Goal: Task Accomplishment & Management: Manage account settings

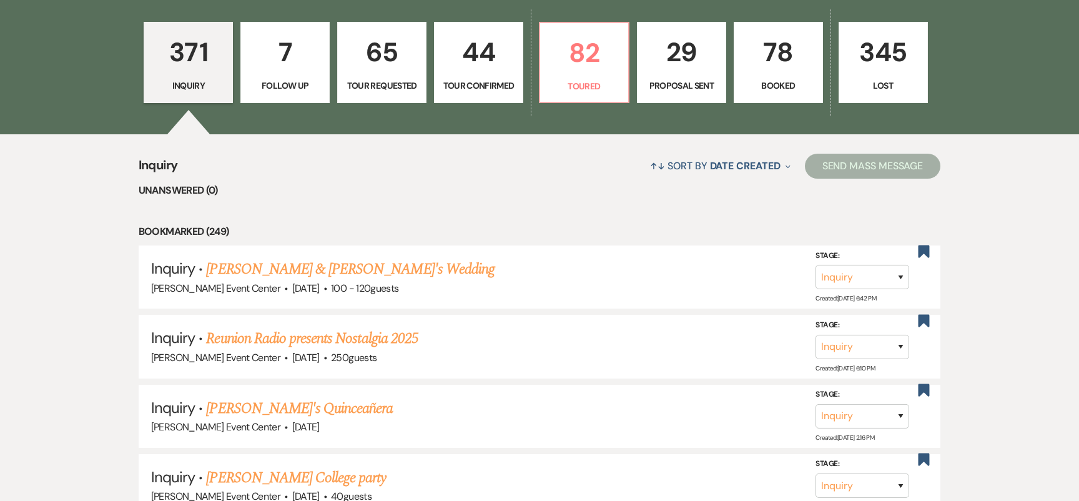
scroll to position [394, 0]
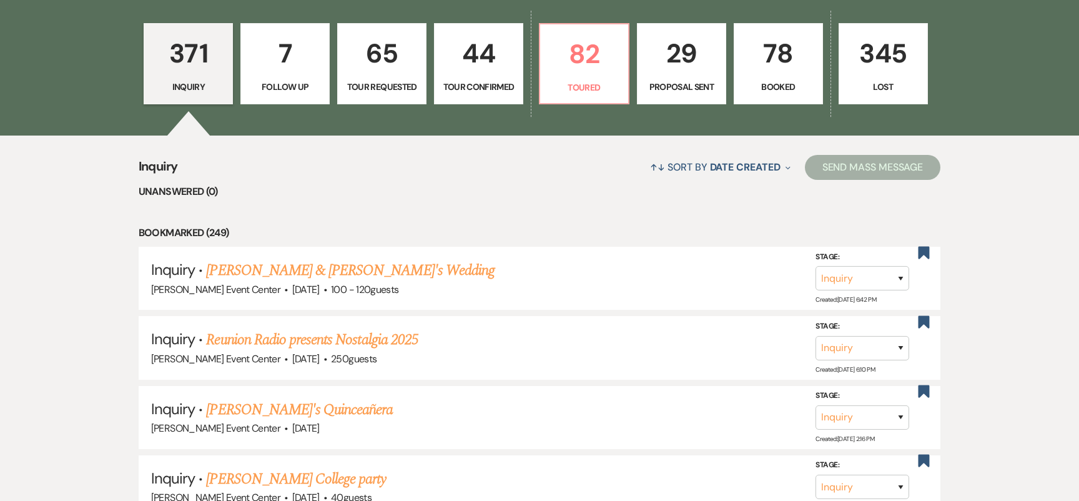
click at [379, 328] on link "Reunion Radio presents Nostalgia 2025" at bounding box center [312, 339] width 212 height 22
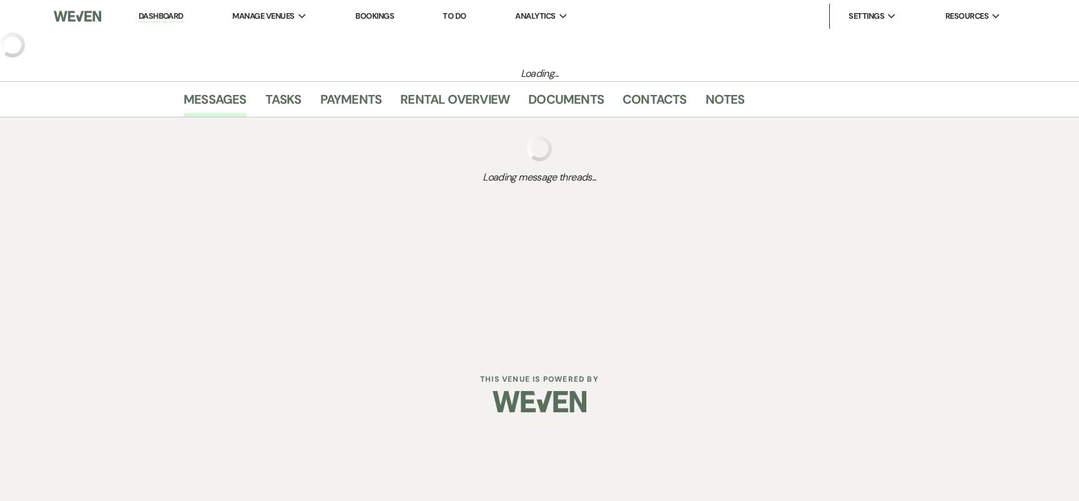
select select "14"
select select "13"
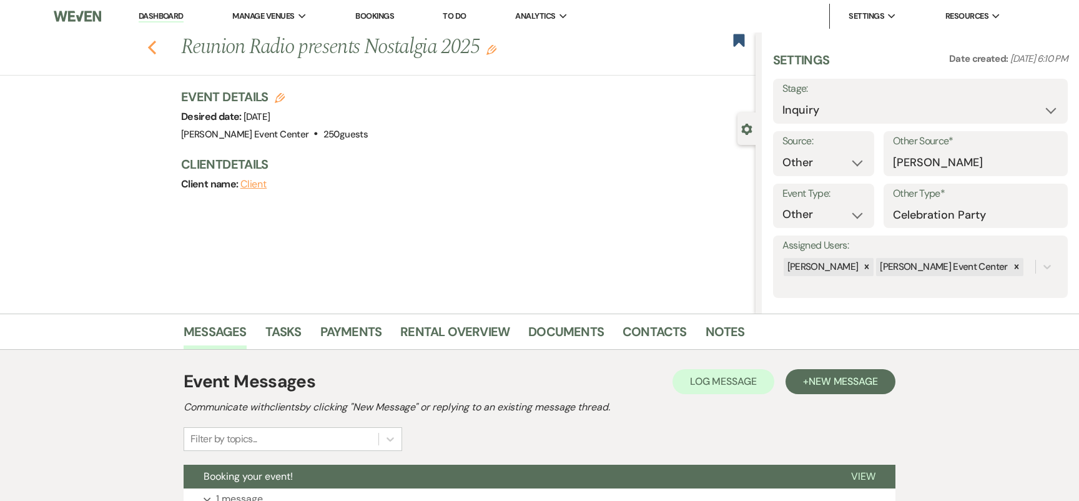
click at [154, 43] on use "button" at bounding box center [152, 48] width 8 height 14
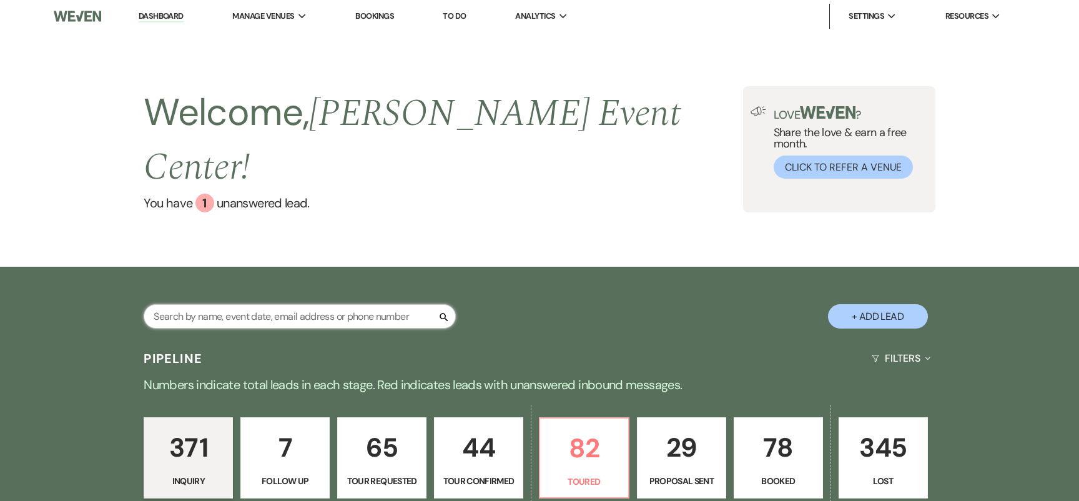
click at [226, 304] on input "text" at bounding box center [300, 316] width 312 height 24
type input "erro"
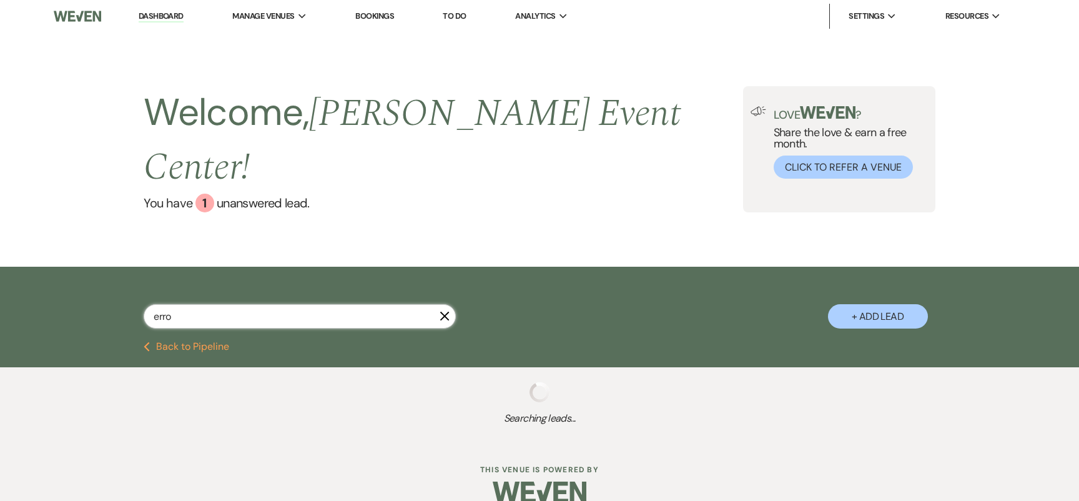
select select "5"
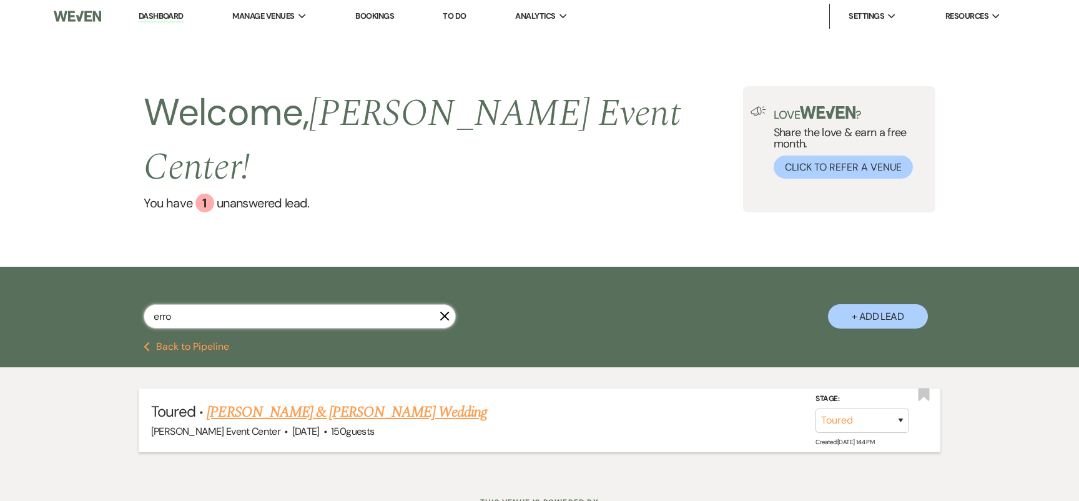
type input "erro"
click at [278, 401] on link "[PERSON_NAME] & [PERSON_NAME] Wedding" at bounding box center [347, 412] width 280 height 22
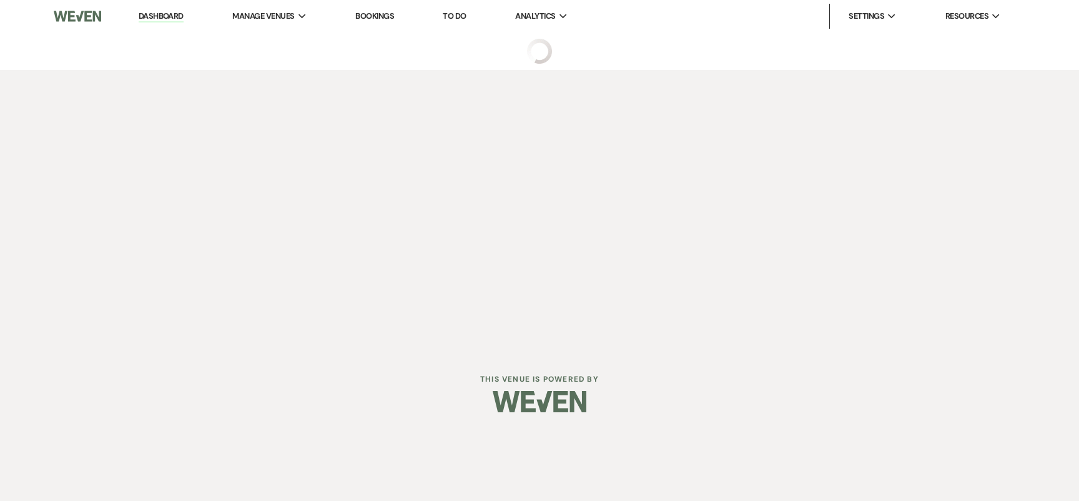
select select "5"
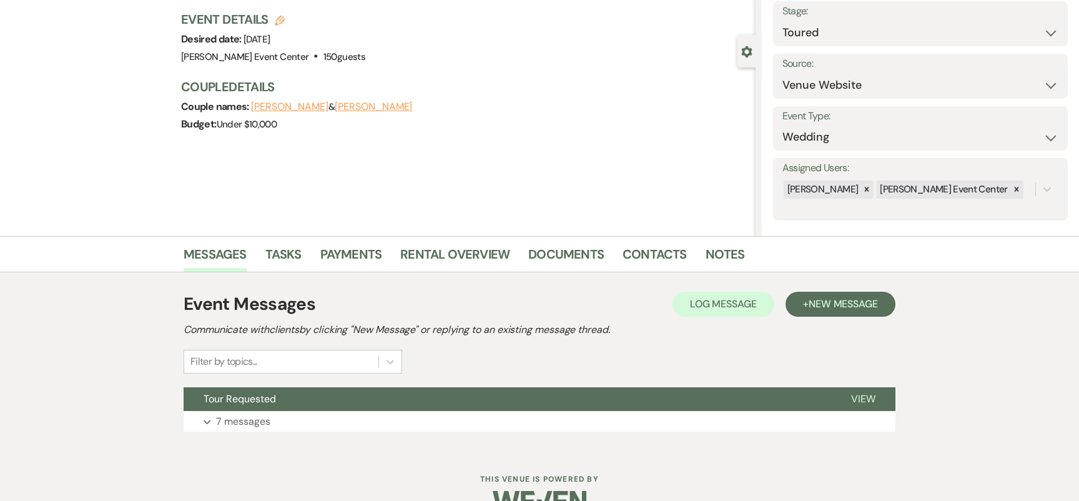
scroll to position [107, 0]
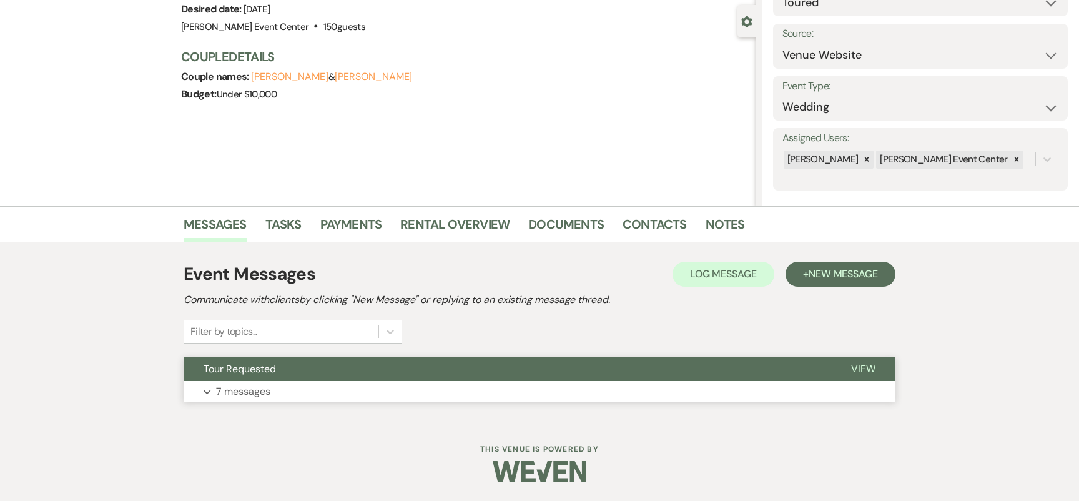
click at [353, 388] on button "Expand 7 messages" at bounding box center [540, 391] width 712 height 21
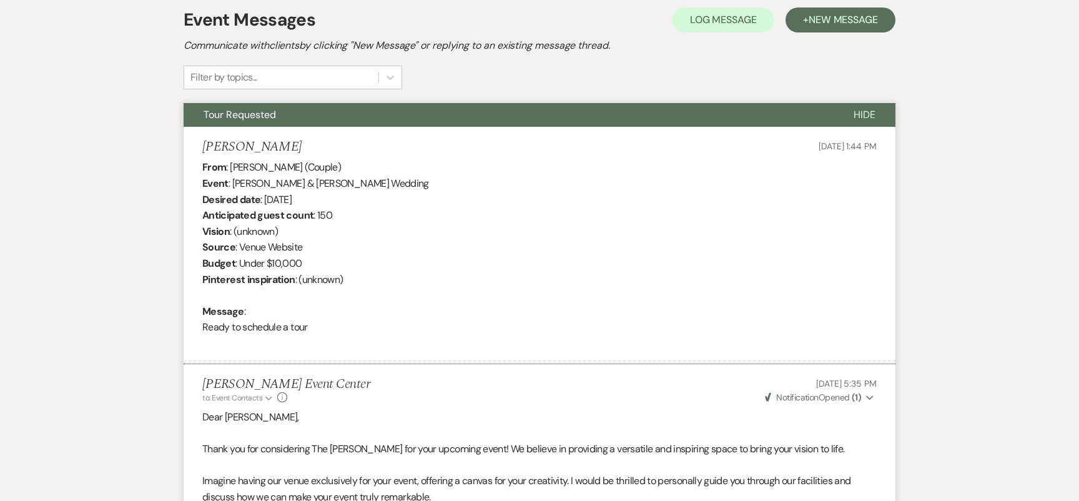
scroll to position [0, 0]
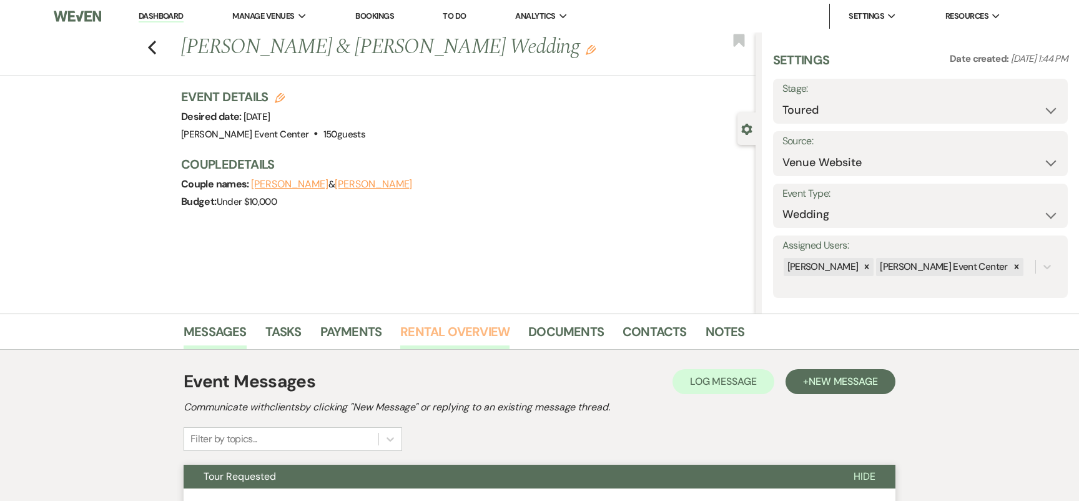
click at [481, 322] on link "Rental Overview" at bounding box center [454, 335] width 109 height 27
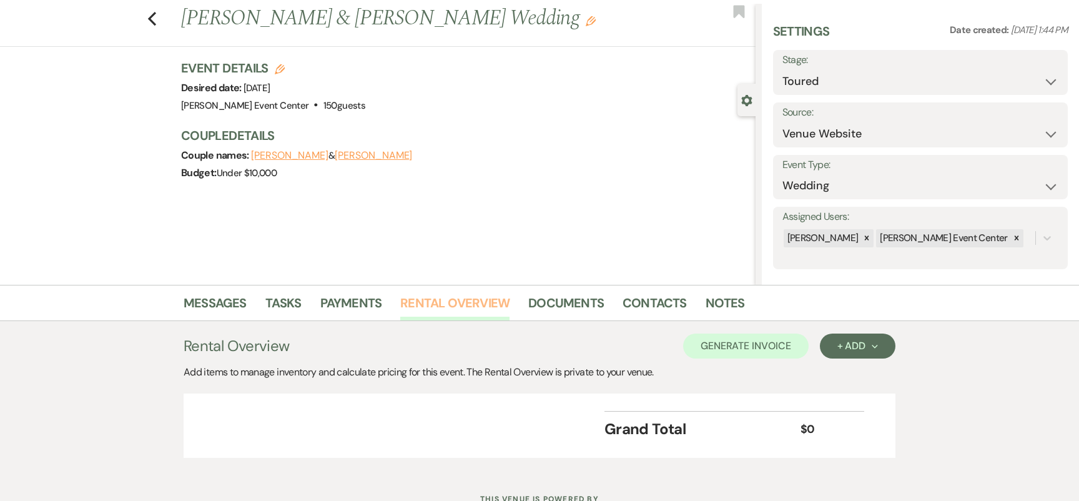
scroll to position [79, 0]
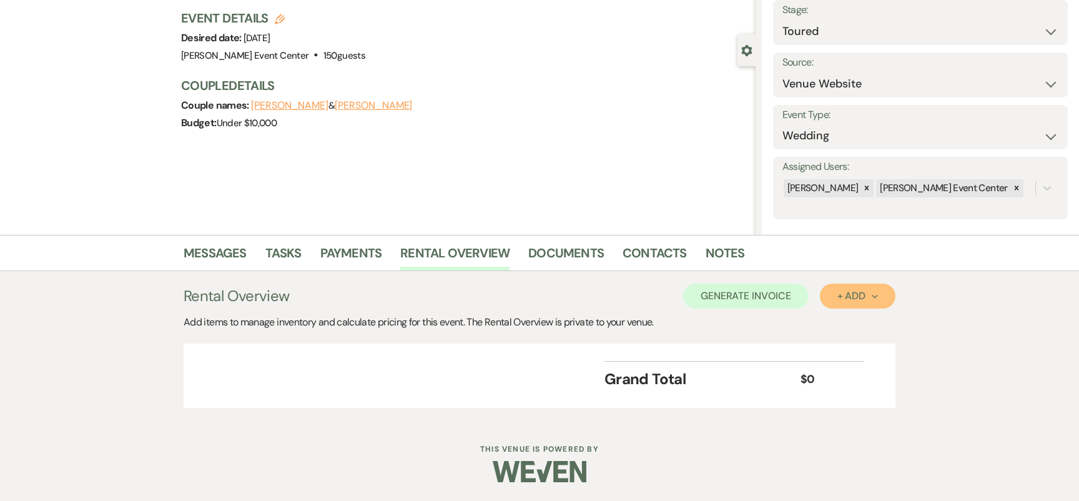
click at [861, 288] on button "+ Add Next" at bounding box center [858, 295] width 76 height 25
click at [849, 318] on button "Item" at bounding box center [851, 324] width 63 height 19
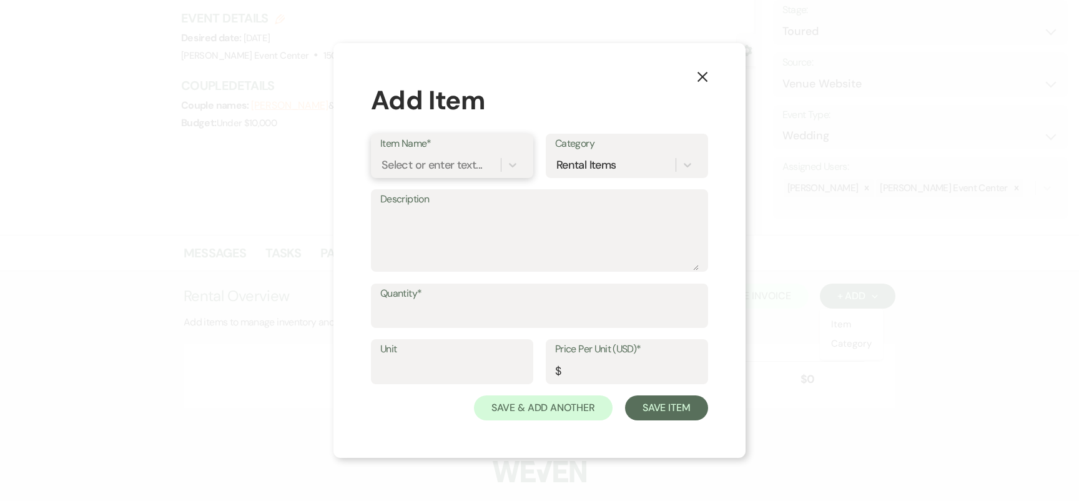
click at [423, 154] on div "Select or enter text..." at bounding box center [440, 165] width 120 height 22
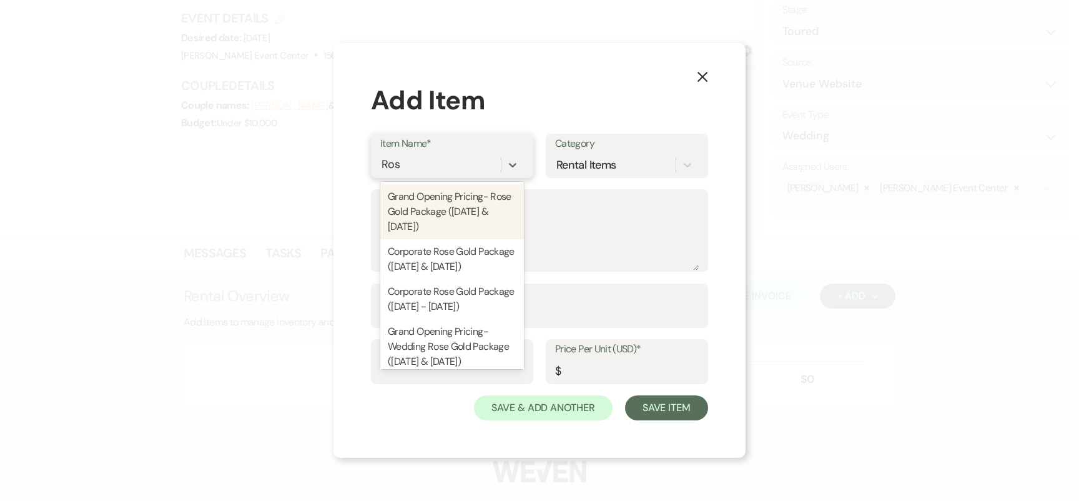
type input "Rose"
click at [458, 208] on div "Grand Opening Pricing- Rose Gold Package (Friday & Sunday)" at bounding box center [452, 211] width 144 height 55
type textarea "Includes: 8 Hour Rental, Open Vendor Policy, AEC Ballroom, Up to 150 Guests, Pr…"
type input "Package"
type input "5500"
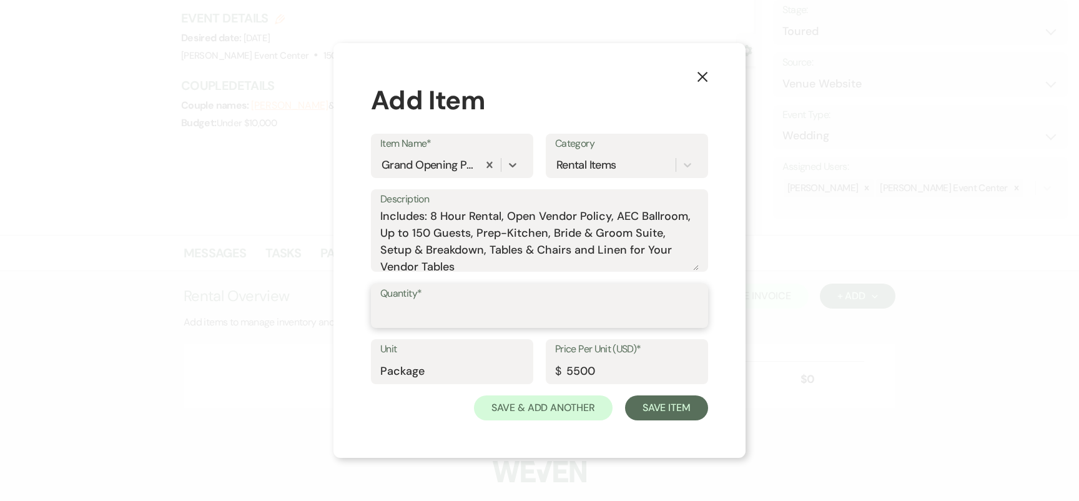
click at [467, 313] on input "Quantity*" at bounding box center [539, 314] width 318 height 24
type input "1"
click at [672, 399] on button "Save Item" at bounding box center [666, 407] width 83 height 25
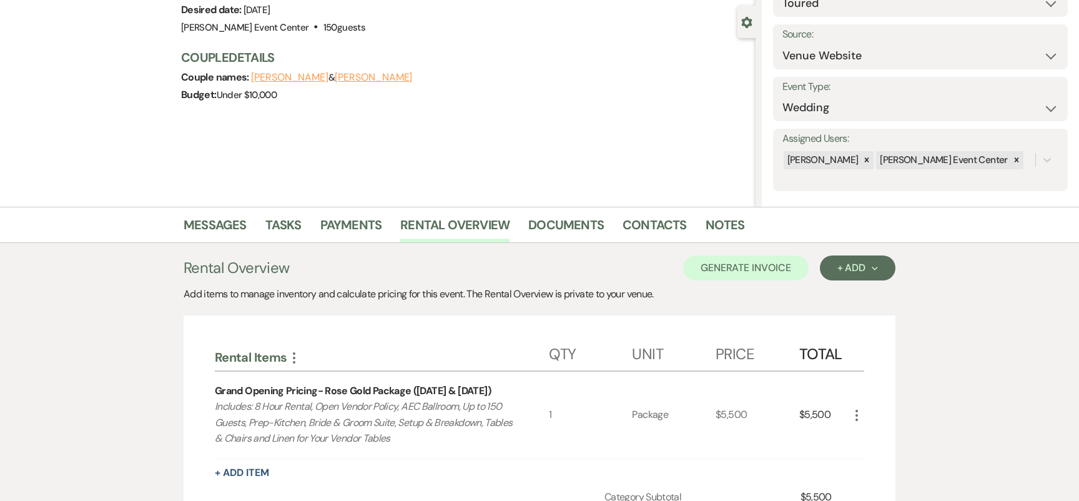
scroll to position [219, 0]
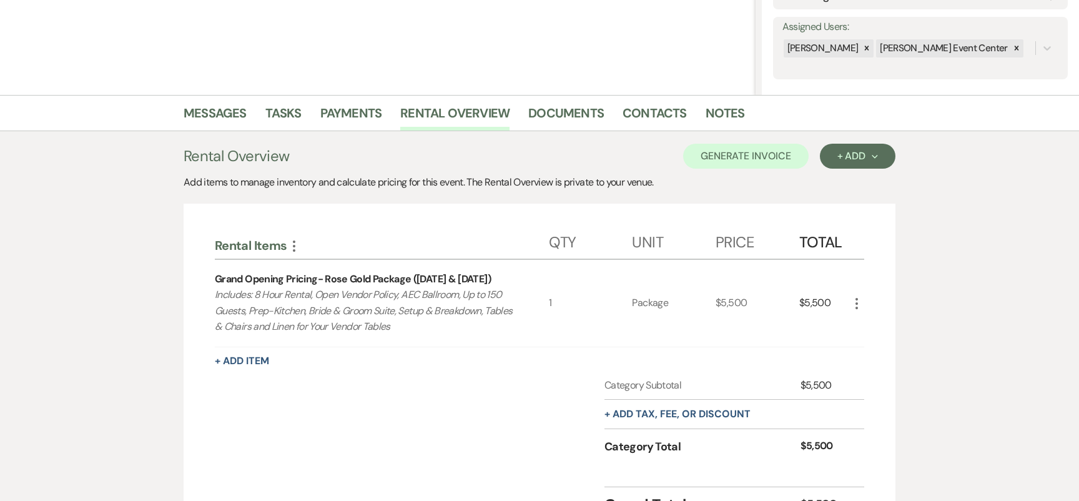
click at [260, 368] on div "+ Add Item" at bounding box center [539, 360] width 649 height 15
click at [260, 363] on button "+ Add Item" at bounding box center [242, 361] width 54 height 10
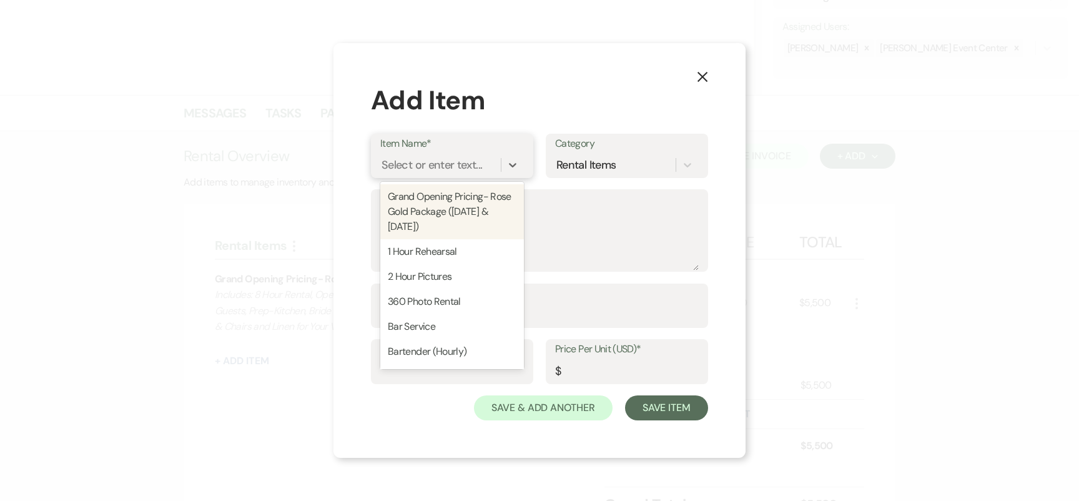
click at [441, 164] on div "Select or enter text..." at bounding box center [431, 164] width 101 height 17
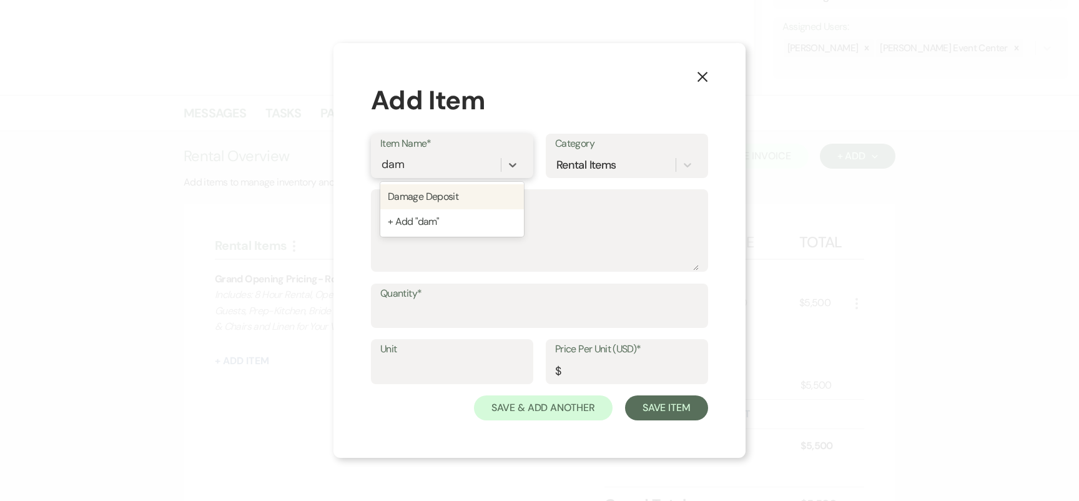
type input "dama"
click at [476, 190] on div "Damage Deposit" at bounding box center [452, 196] width 144 height 25
type textarea "A refundable sum held as security against any potential damages incurred during…"
type input "1"
type input "1000"
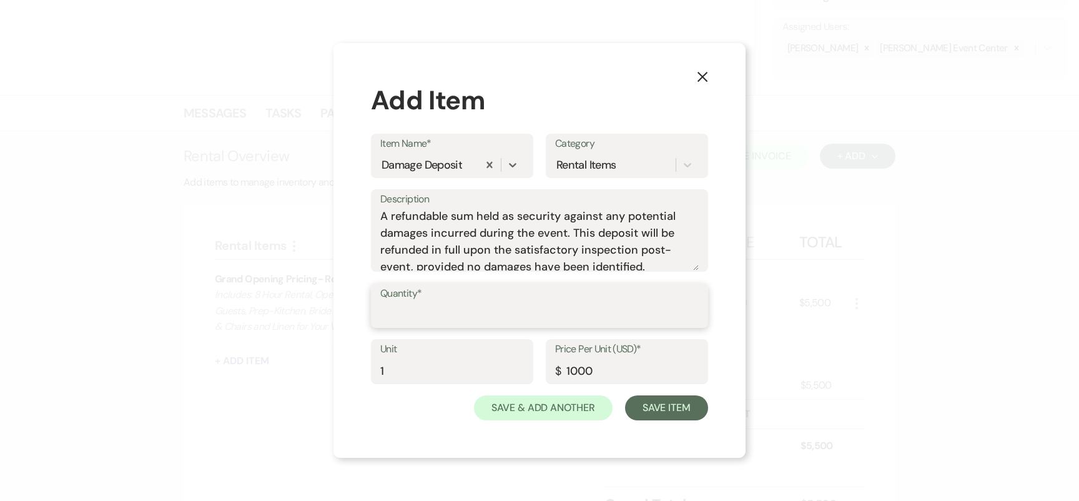
click at [463, 314] on input "Quantity*" at bounding box center [539, 314] width 318 height 24
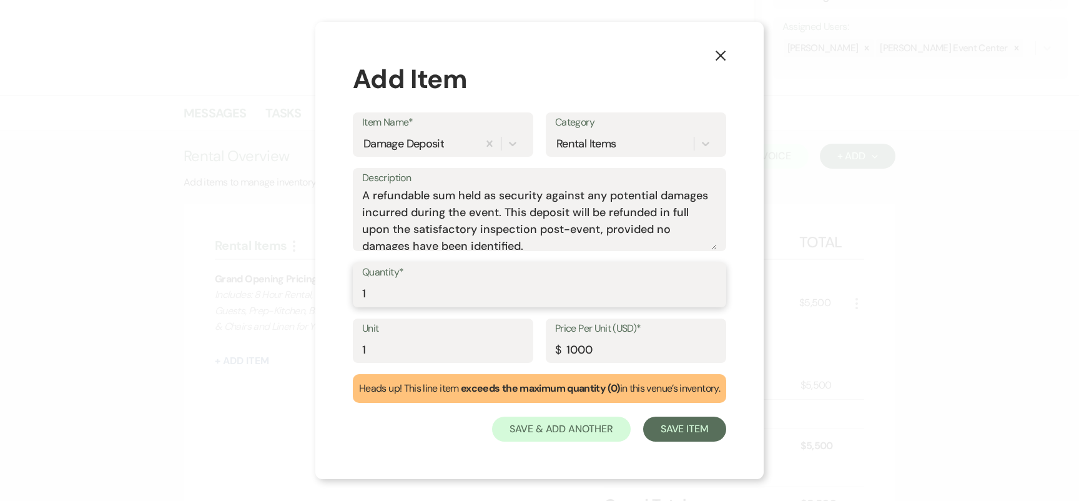
type input "1"
drag, startPoint x: 421, startPoint y: 348, endPoint x: 349, endPoint y: 353, distance: 72.6
click at [349, 353] on div "X Add Item Item Name* Damage Deposit Category Rental Items Description A refund…" at bounding box center [539, 250] width 448 height 457
type input "Package"
click at [691, 430] on button "Save Item" at bounding box center [684, 428] width 83 height 25
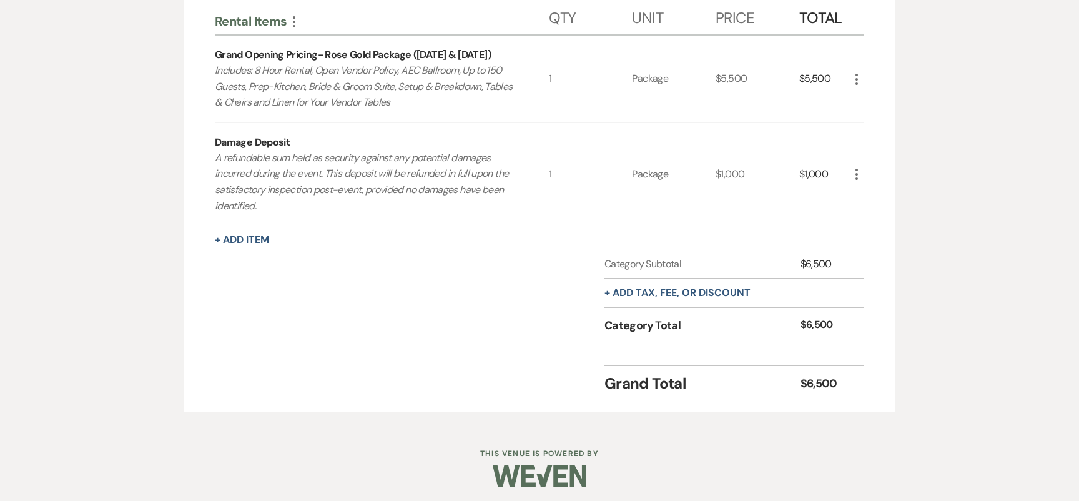
scroll to position [446, 0]
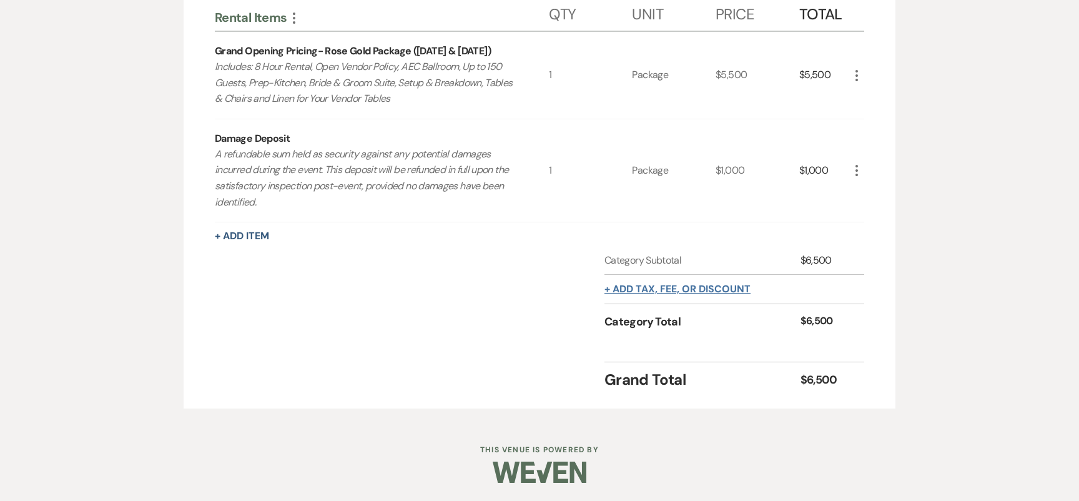
click at [650, 294] on button "+ Add tax, fee, or discount" at bounding box center [677, 289] width 146 height 10
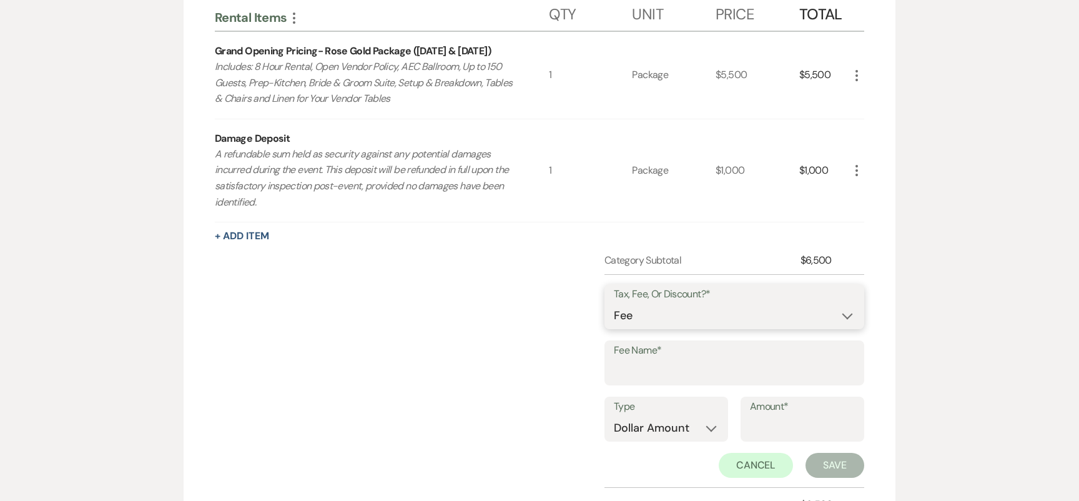
click at [651, 308] on select "Fee Discount Tax" at bounding box center [734, 315] width 241 height 24
select select "2"
click at [649, 360] on input "Fee Name*" at bounding box center [734, 372] width 241 height 24
type input "24 Hour Discount"
click at [752, 421] on input "Amount*" at bounding box center [802, 428] width 105 height 24
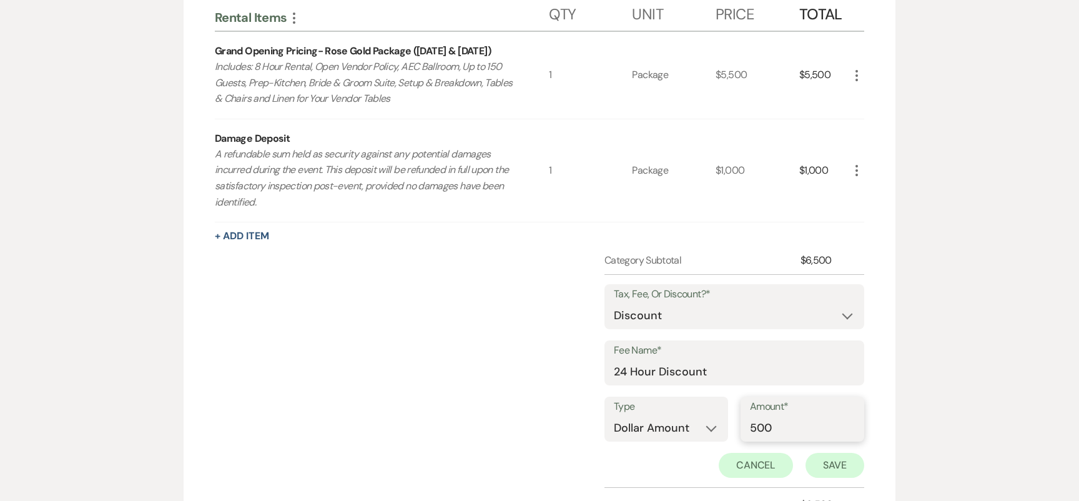
type input "500"
click at [816, 464] on button "Save" at bounding box center [834, 465] width 59 height 25
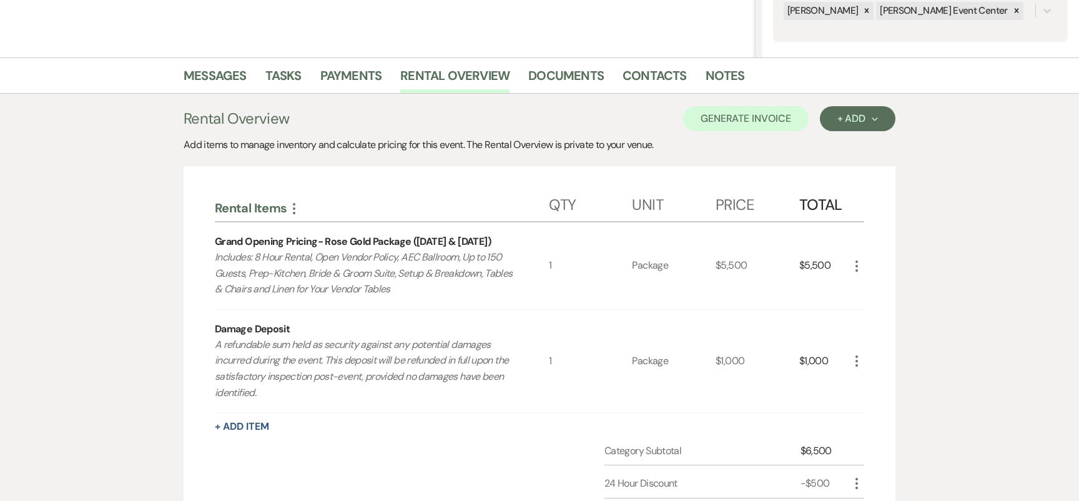
scroll to position [262, 0]
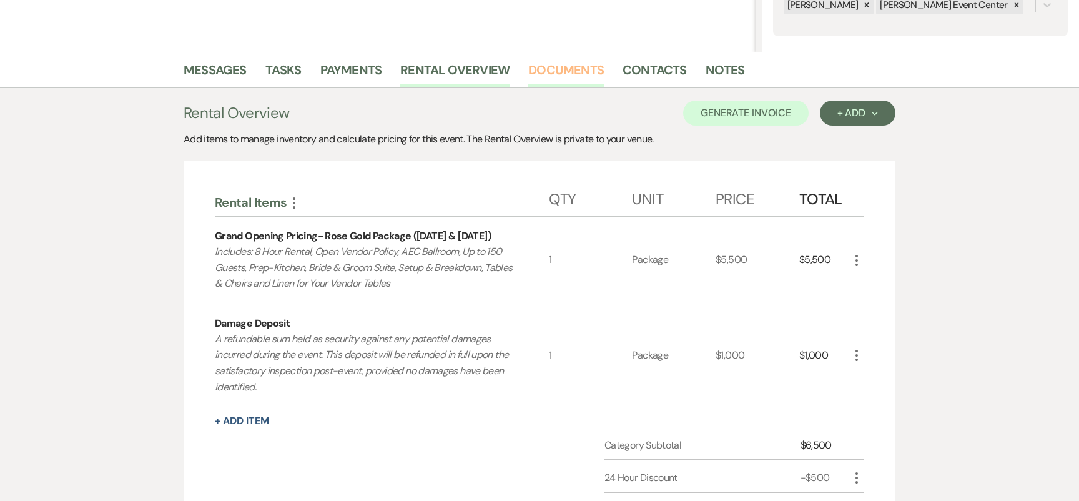
click at [573, 73] on link "Documents" at bounding box center [566, 73] width 76 height 27
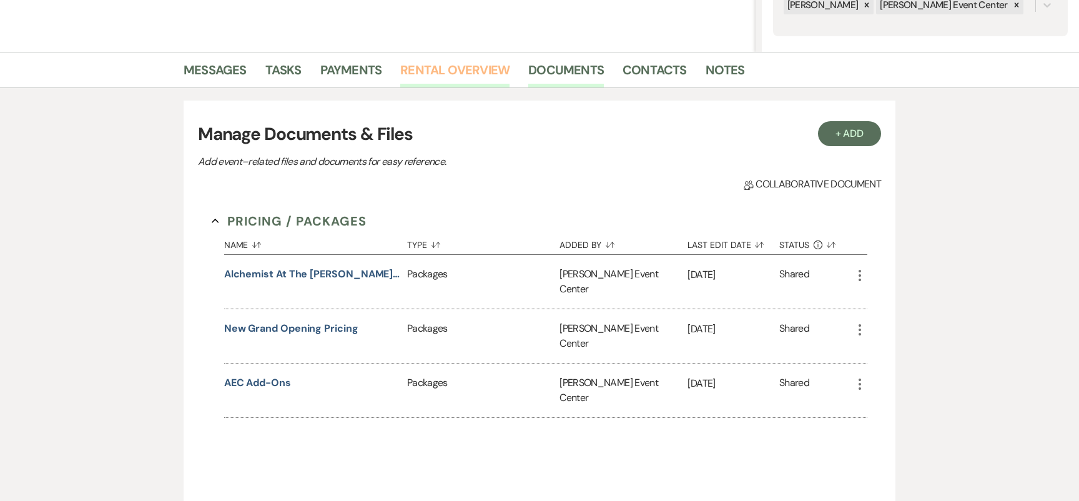
click at [433, 72] on link "Rental Overview" at bounding box center [454, 73] width 109 height 27
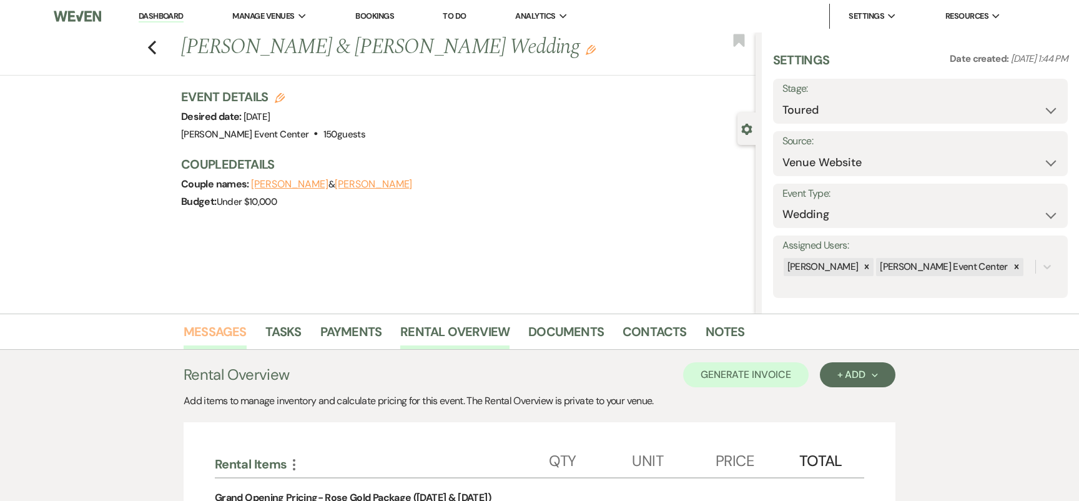
click at [215, 333] on link "Messages" at bounding box center [215, 335] width 63 height 27
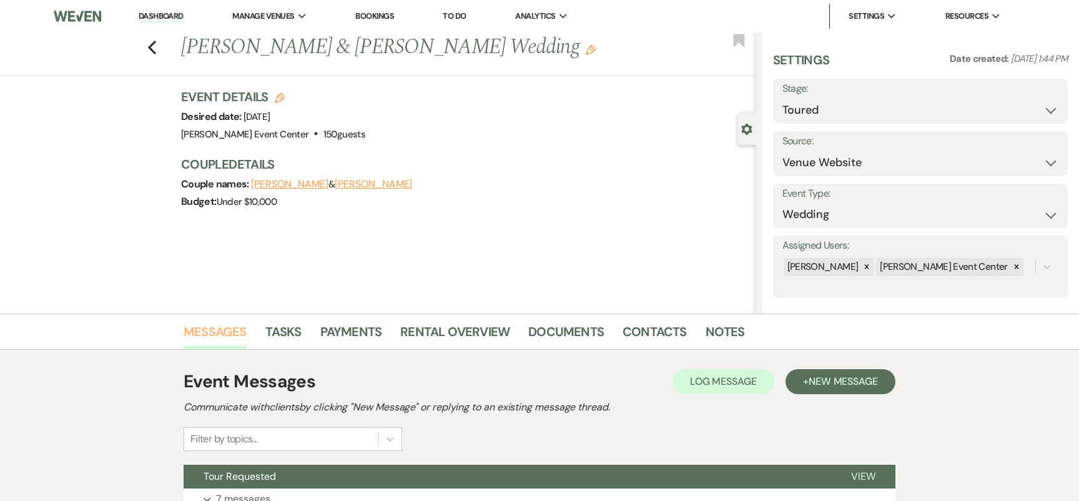
scroll to position [107, 0]
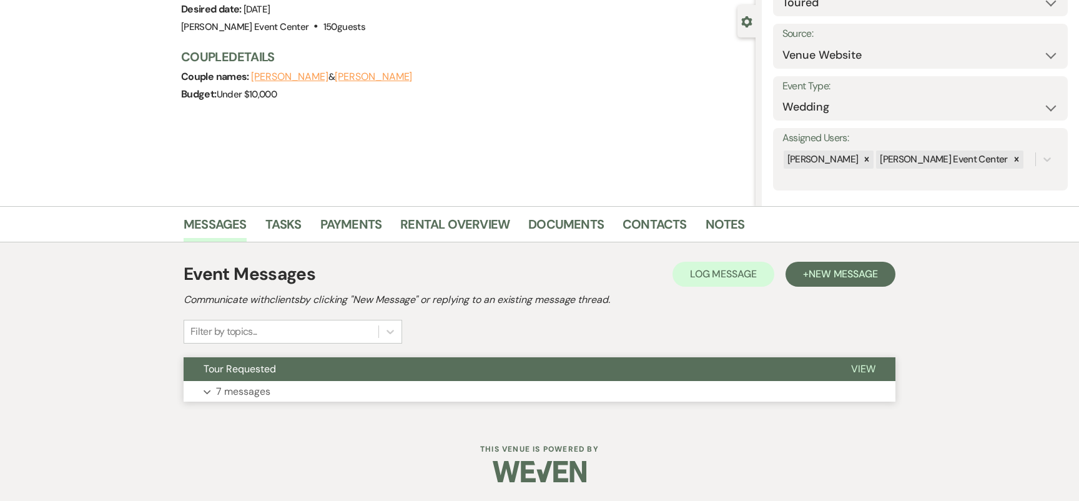
click at [245, 385] on p "7 messages" at bounding box center [243, 391] width 54 height 16
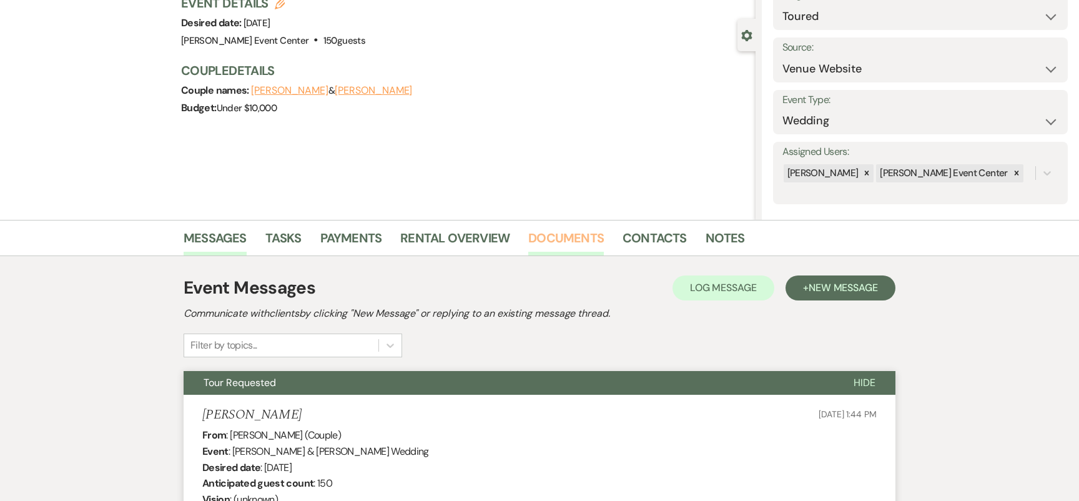
scroll to position [0, 0]
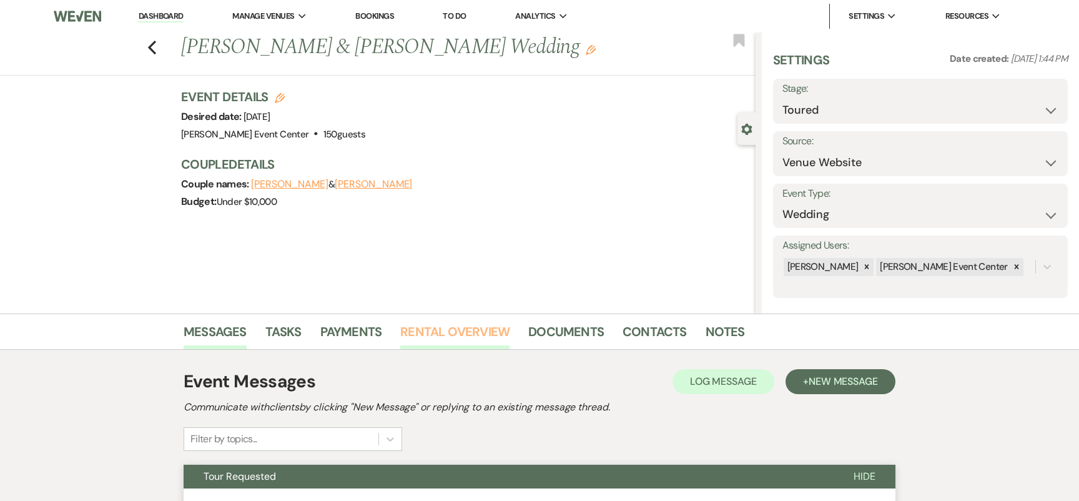
click at [466, 324] on link "Rental Overview" at bounding box center [454, 335] width 109 height 27
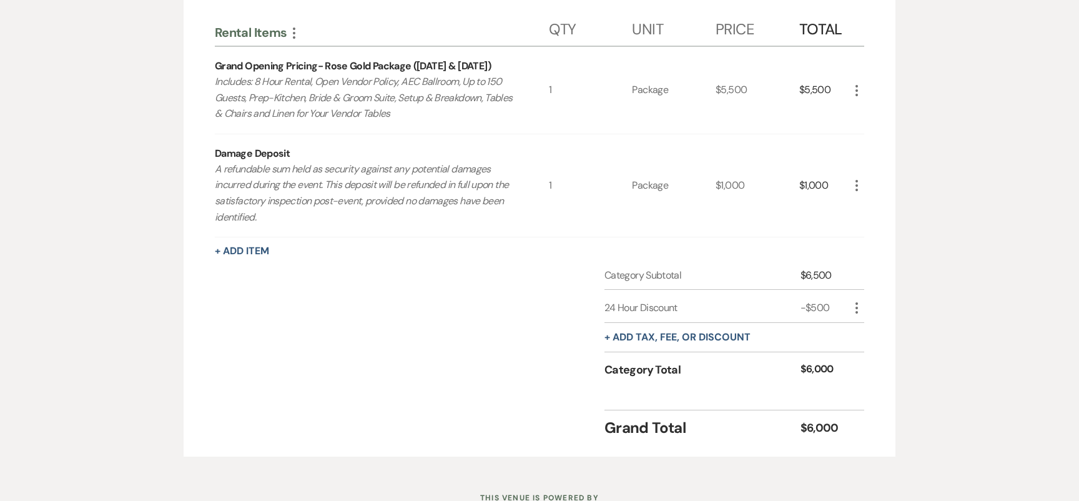
scroll to position [445, 0]
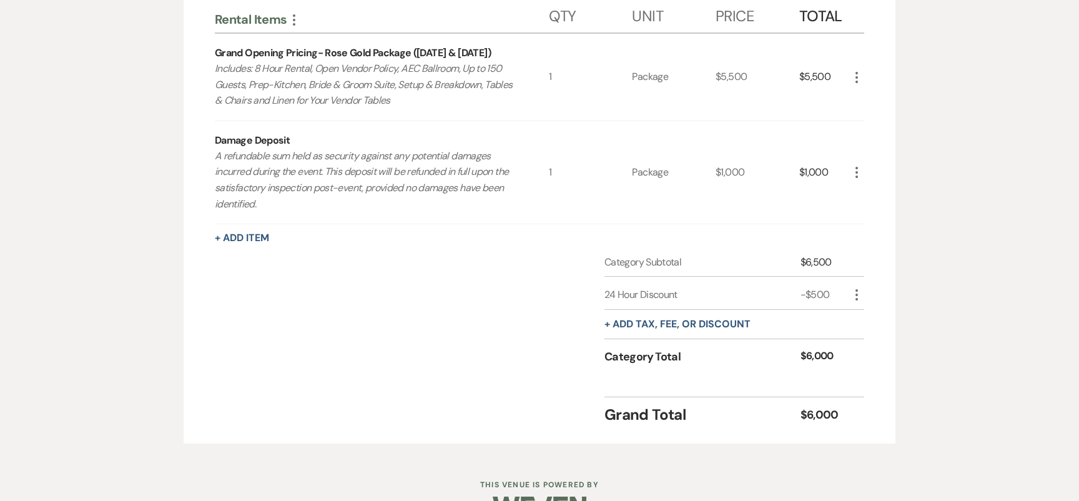
click at [677, 330] on div "+ Add tax, fee, or discount" at bounding box center [677, 324] width 146 height 29
click at [677, 326] on button "+ Add tax, fee, or discount" at bounding box center [677, 324] width 146 height 10
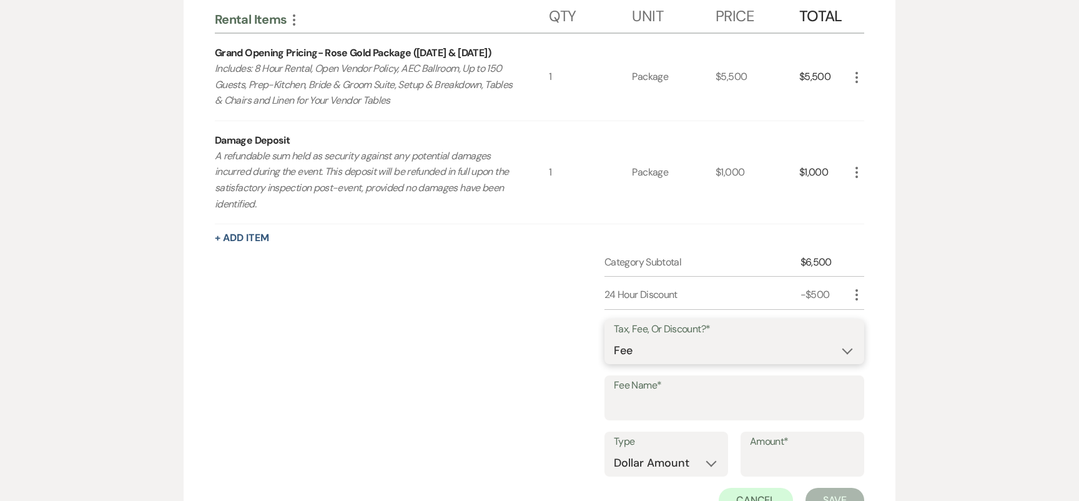
click at [680, 351] on select "Fee Discount Tax" at bounding box center [734, 350] width 241 height 24
select select "3"
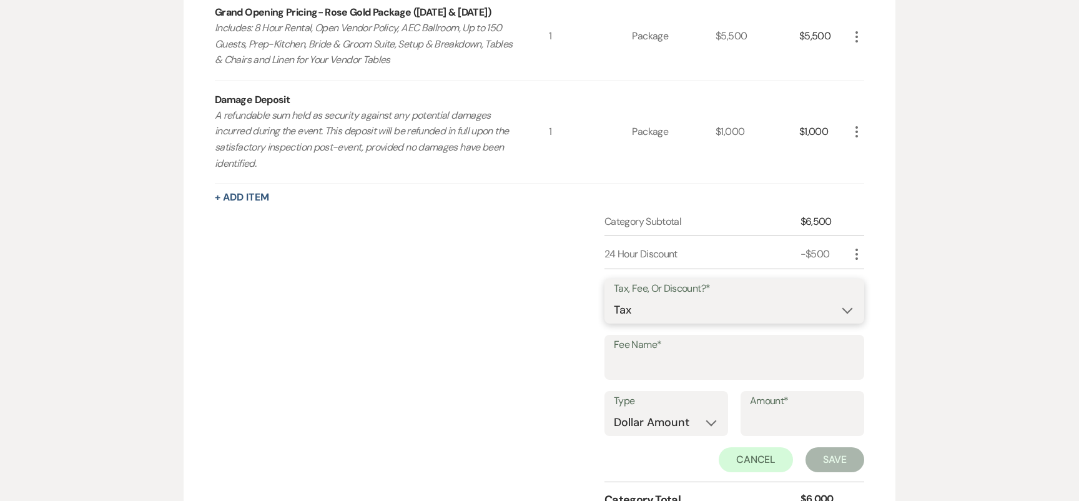
scroll to position [500, 0]
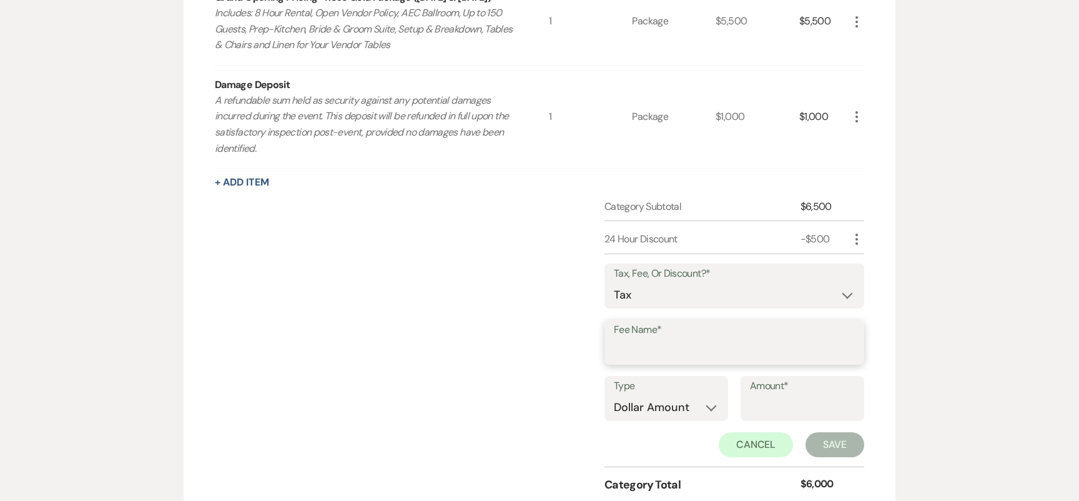
click at [652, 353] on input "Fee Name*" at bounding box center [734, 351] width 241 height 24
type input "Tax"
click at [661, 394] on label "Type" at bounding box center [666, 386] width 105 height 18
click at [664, 397] on select "Dollar Amount Percentage" at bounding box center [666, 407] width 105 height 24
select select "false"
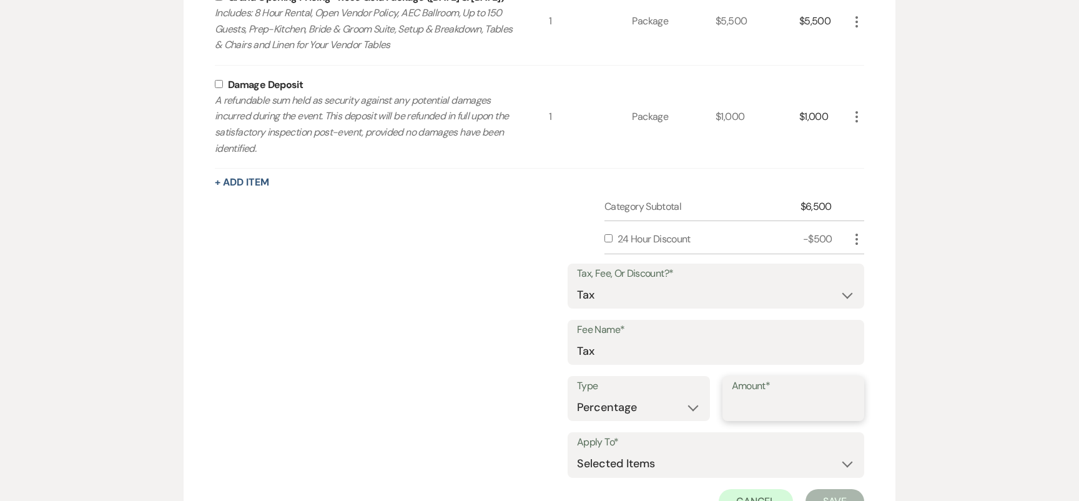
click at [742, 410] on input "Amount*" at bounding box center [794, 407] width 124 height 24
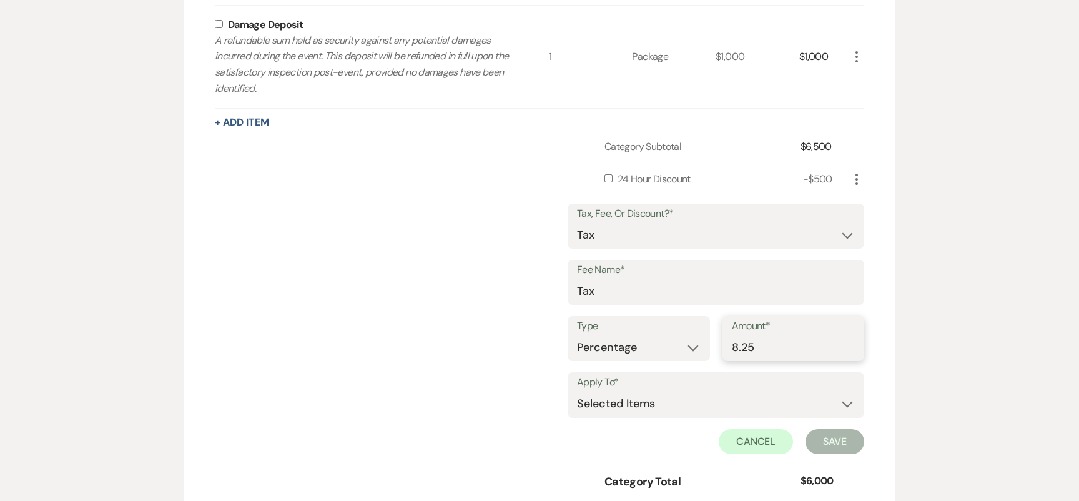
scroll to position [587, 0]
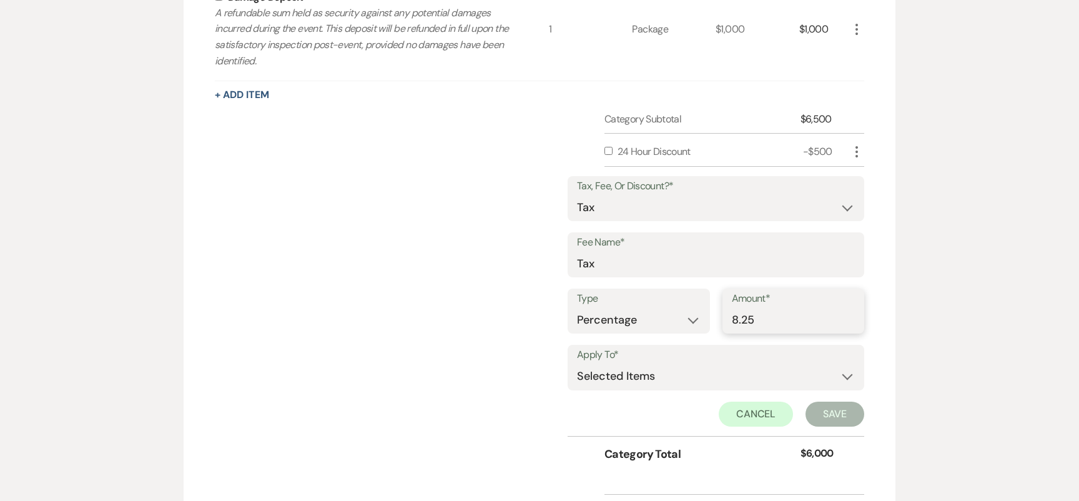
type input "8.25"
click at [720, 365] on select "Selected Items Category Subtotal (before all Taxes/Fees/Discounts) Category Tot…" at bounding box center [716, 376] width 278 height 25
select select "1"
click at [830, 414] on button "Save" at bounding box center [834, 413] width 59 height 25
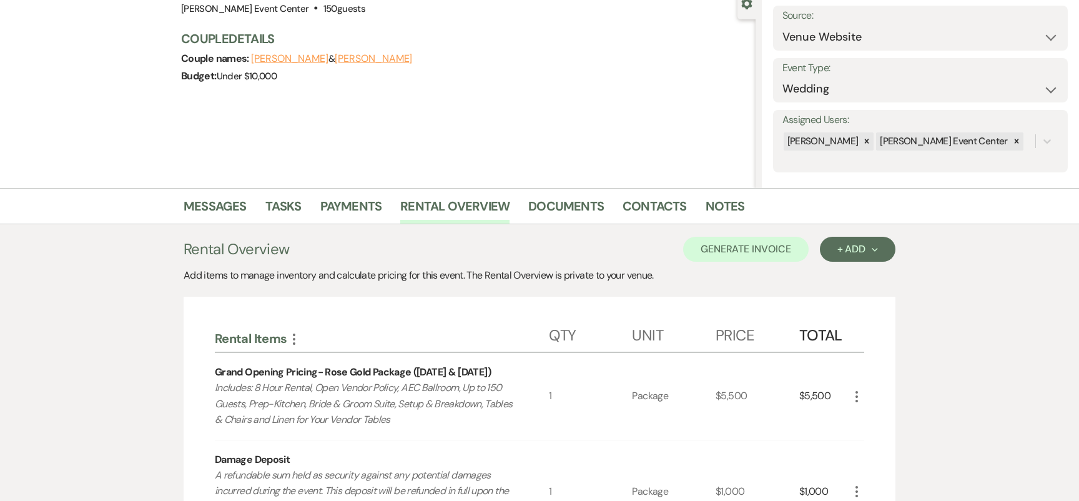
scroll to position [0, 0]
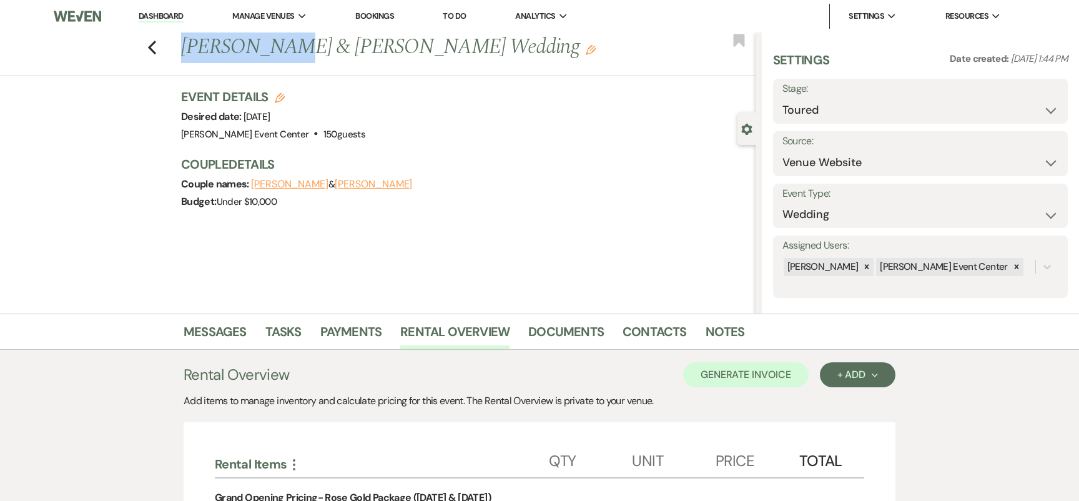
drag, startPoint x: 280, startPoint y: 47, endPoint x: 185, endPoint y: 44, distance: 95.6
click at [185, 44] on h1 "Erron Moore & Ricshanda Bickham's Wedding Edit" at bounding box center [408, 47] width 454 height 30
copy h1 "[PERSON_NAME]"
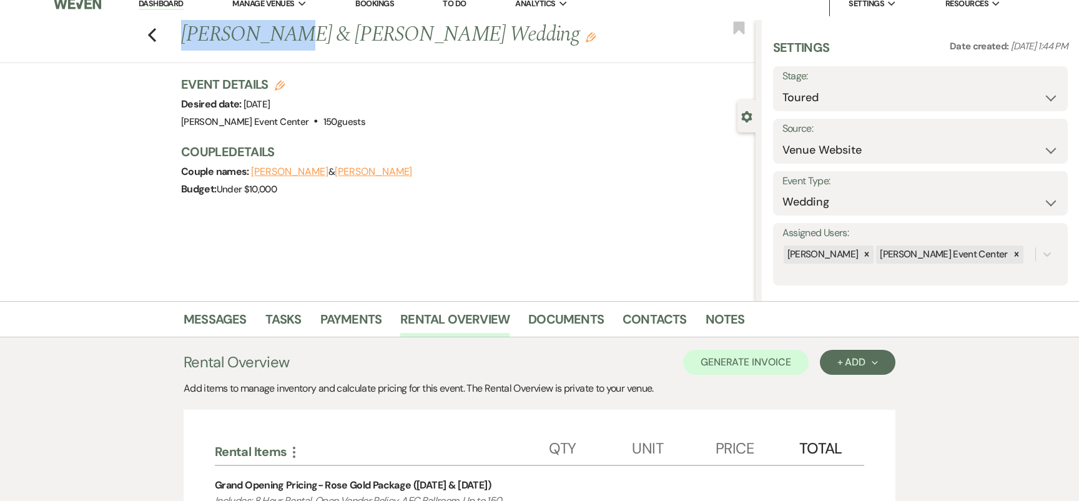
scroll to position [17, 0]
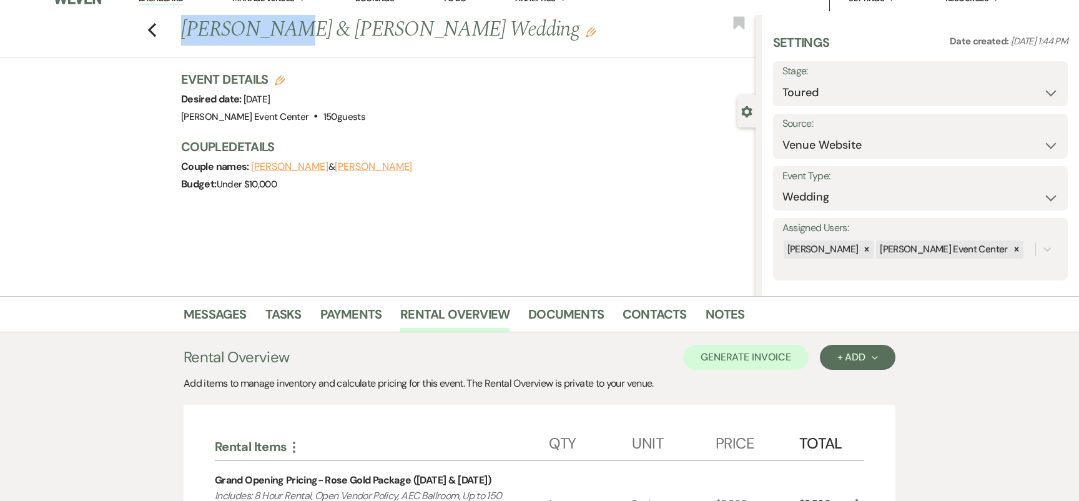
copy h1 "[PERSON_NAME]"
click at [754, 355] on button "Generate Invoice" at bounding box center [745, 357] width 125 height 25
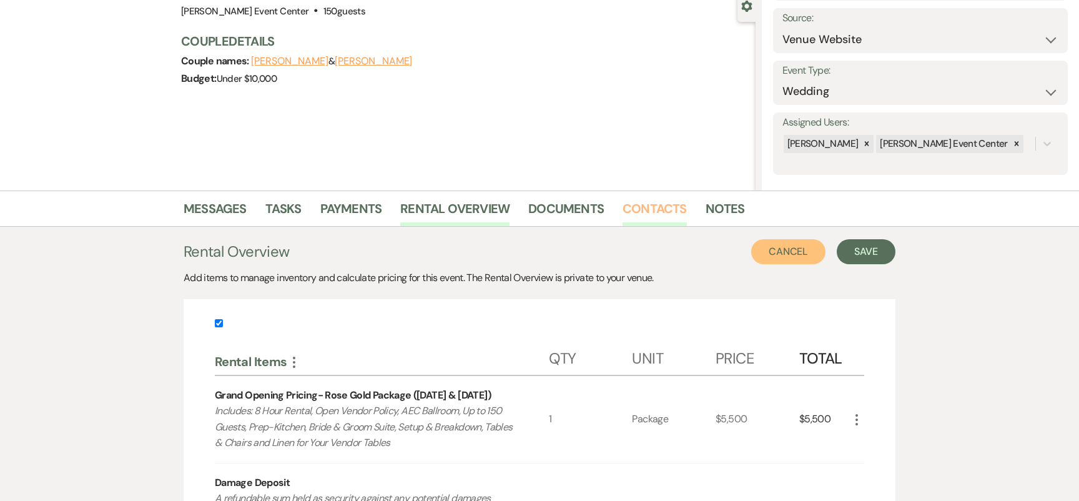
scroll to position [185, 0]
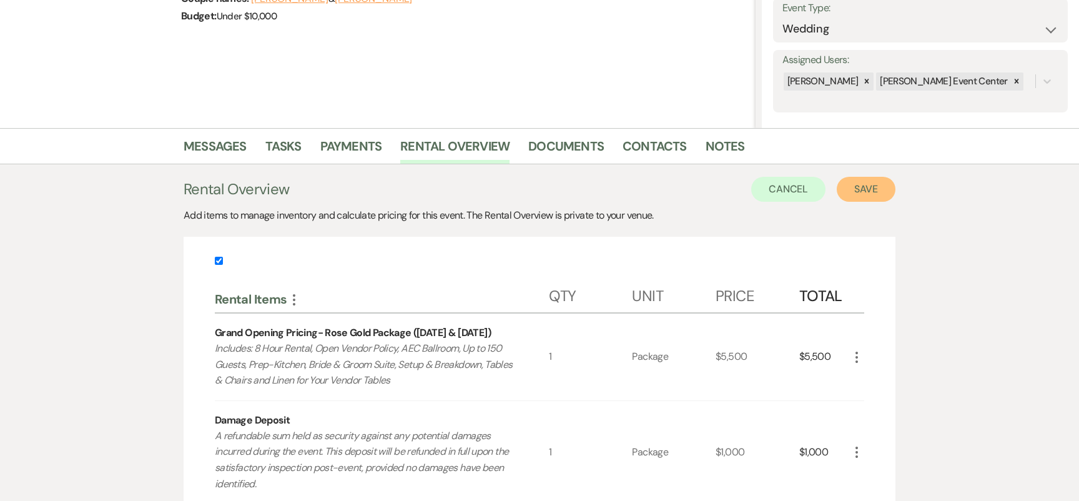
click at [867, 197] on button "Save" at bounding box center [866, 189] width 59 height 25
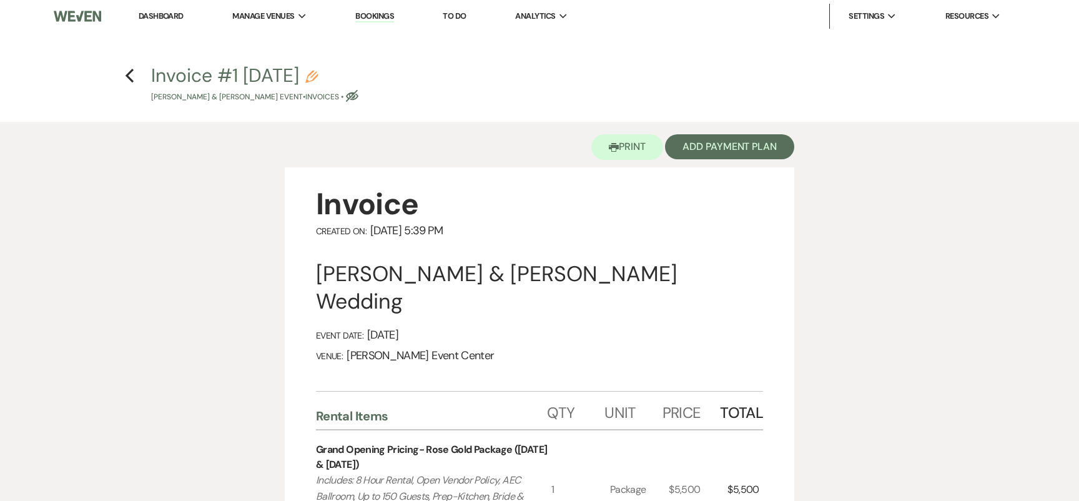
click at [318, 74] on icon "Pencil" at bounding box center [311, 77] width 12 height 12
select select "22"
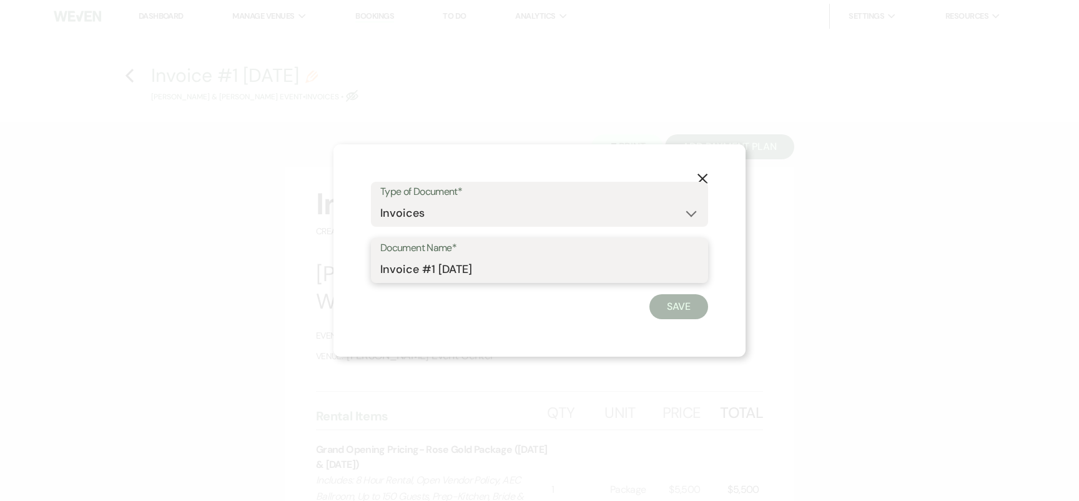
drag, startPoint x: 498, startPoint y: 273, endPoint x: 434, endPoint y: 270, distance: 64.4
click at [434, 270] on input "Invoice #1 8-21-2025" at bounding box center [539, 269] width 318 height 24
paste input "[PERSON_NAME]"
type input "Invoice #1-Erron Moore-Rose Gold-"
click at [671, 309] on button "Save" at bounding box center [678, 306] width 59 height 25
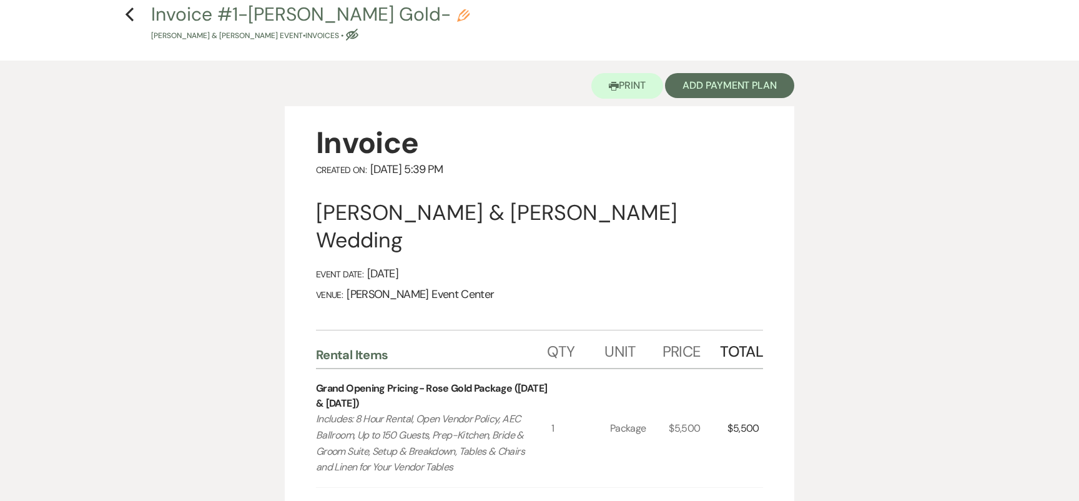
scroll to position [47, 0]
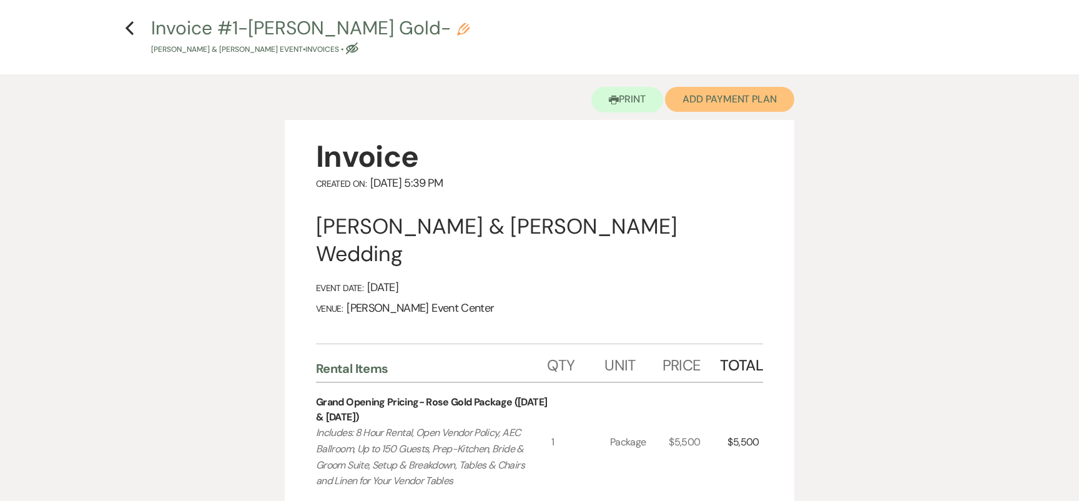
click at [737, 104] on button "Add Payment Plan" at bounding box center [729, 99] width 129 height 25
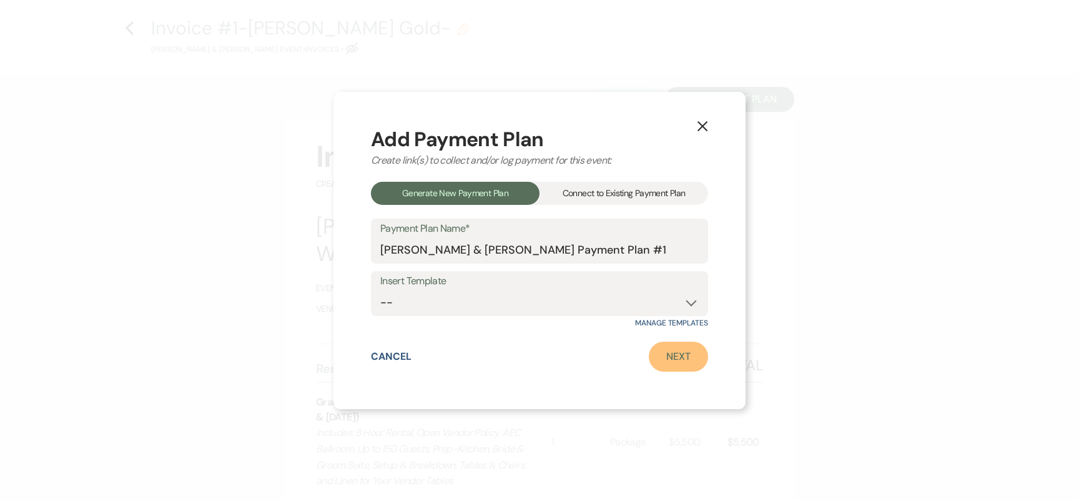
click at [678, 353] on link "Next" at bounding box center [678, 356] width 59 height 30
select select "27729"
select select "2"
select select "percentage"
select select "false"
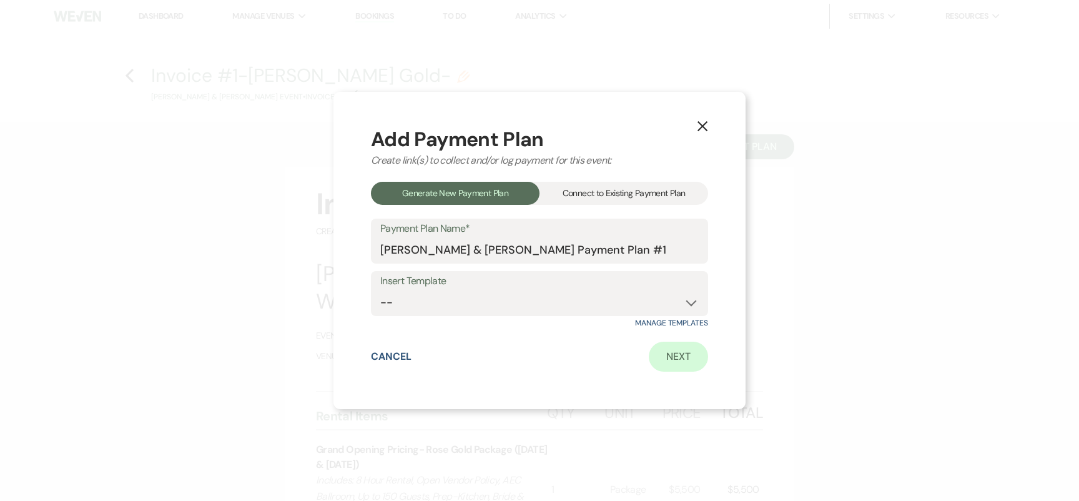
select select "client"
select select "weeks"
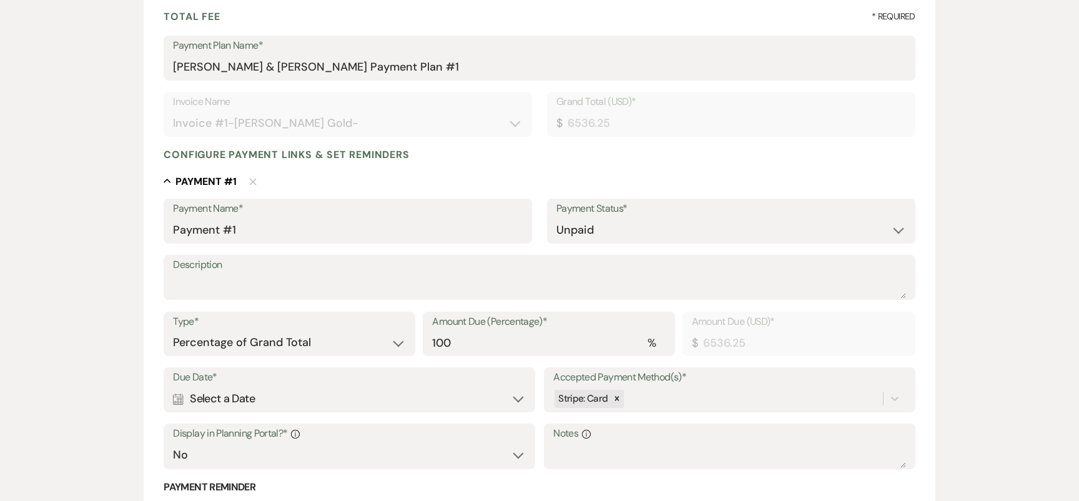
scroll to position [201, 0]
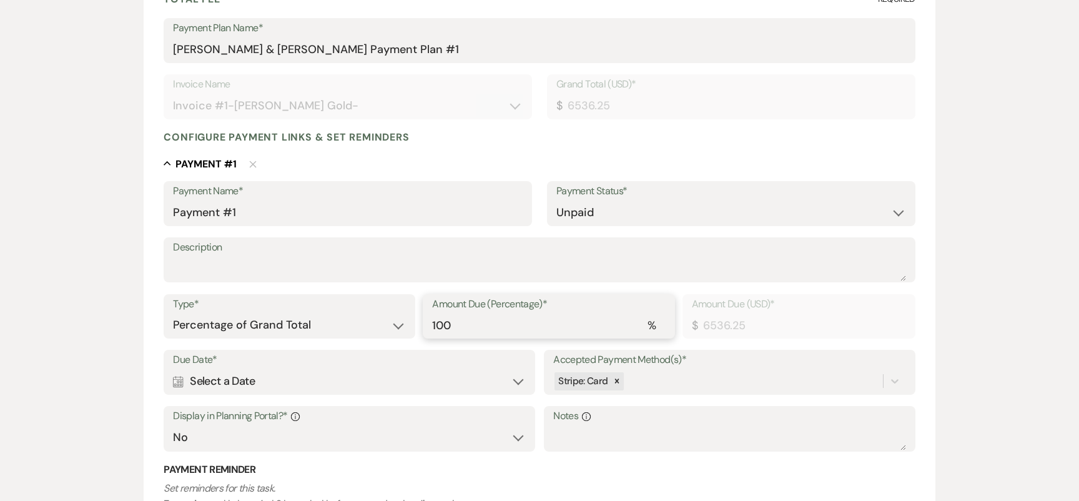
click at [463, 323] on input "100" at bounding box center [548, 325] width 233 height 24
type input "10"
type input "653.63"
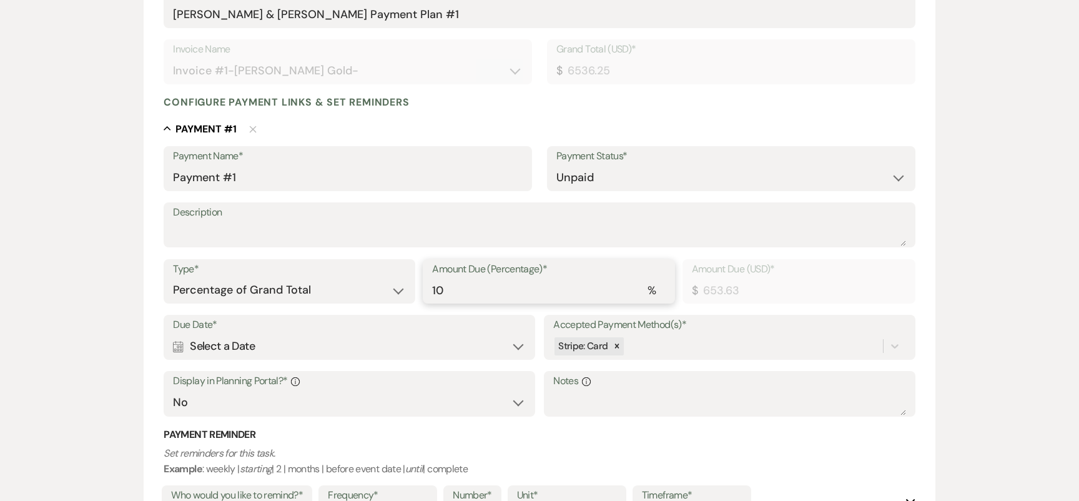
scroll to position [253, 0]
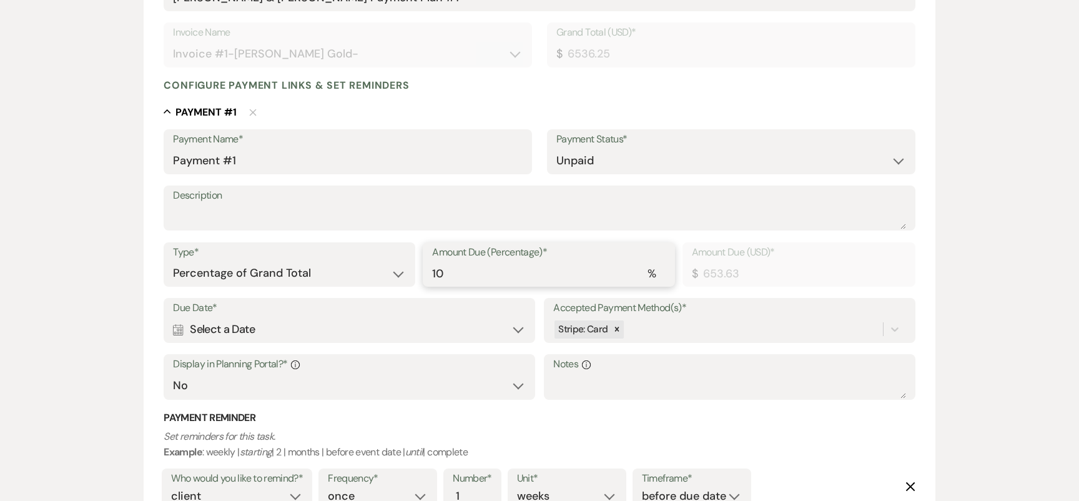
type input "10"
click at [366, 340] on div "Calendar Select a Date Expand" at bounding box center [349, 329] width 352 height 24
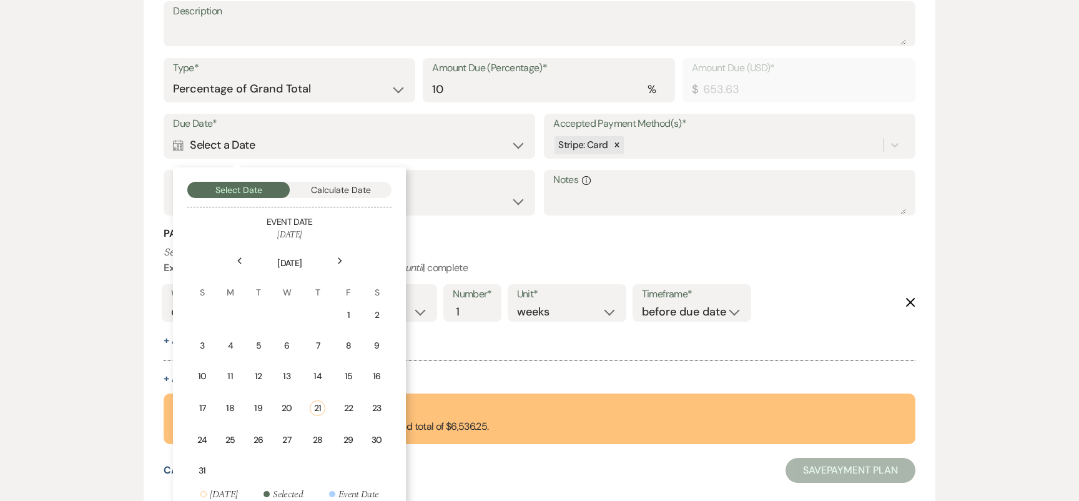
scroll to position [461, 0]
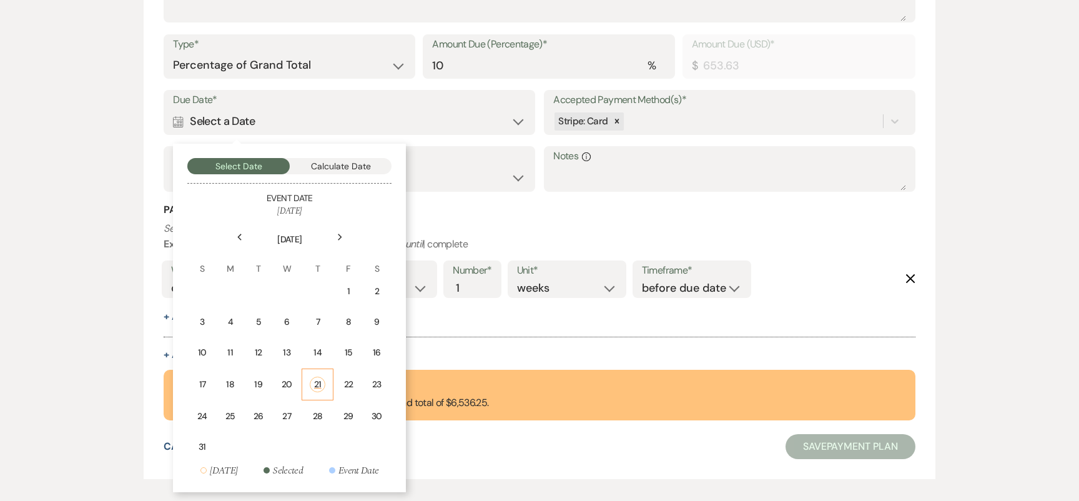
click at [325, 386] on td "21" at bounding box center [318, 384] width 32 height 32
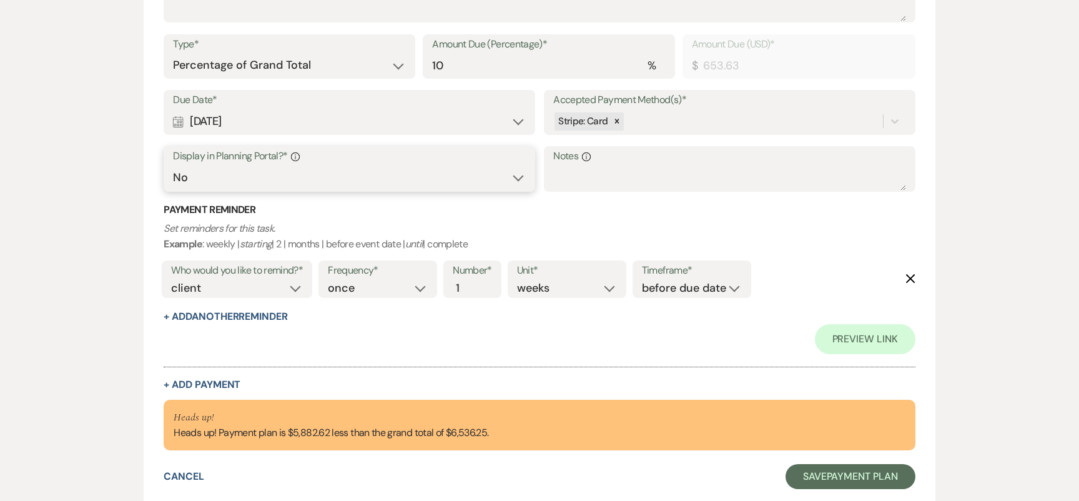
click at [345, 177] on select "Yes No" at bounding box center [349, 177] width 352 height 24
select select "true"
click at [268, 308] on div "Payment Reminder Set reminders for this task. Example : weekly | starting | 2 |…" at bounding box center [539, 263] width 751 height 120
click at [268, 312] on button "+ Add Another Reminder" at bounding box center [226, 317] width 124 height 10
select select "client"
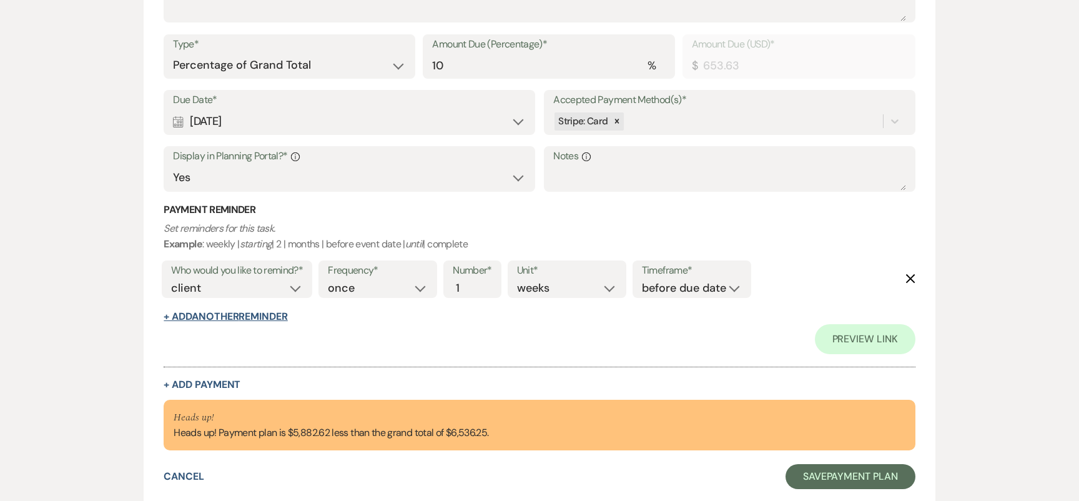
select select "days"
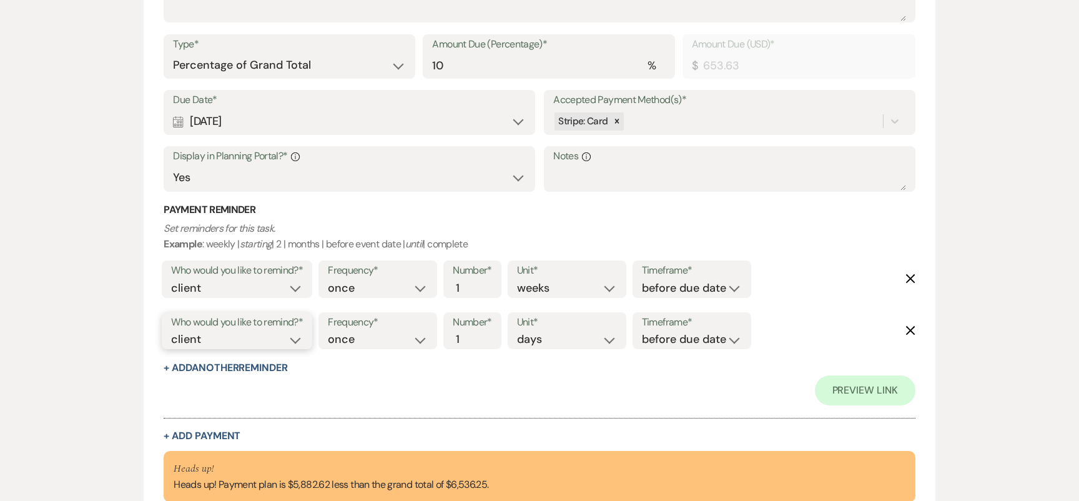
click at [270, 337] on select "client venue both" at bounding box center [237, 339] width 132 height 17
click at [341, 386] on div "Preview Link" at bounding box center [539, 390] width 751 height 30
click at [912, 330] on icon "Delete" at bounding box center [910, 330] width 10 height 10
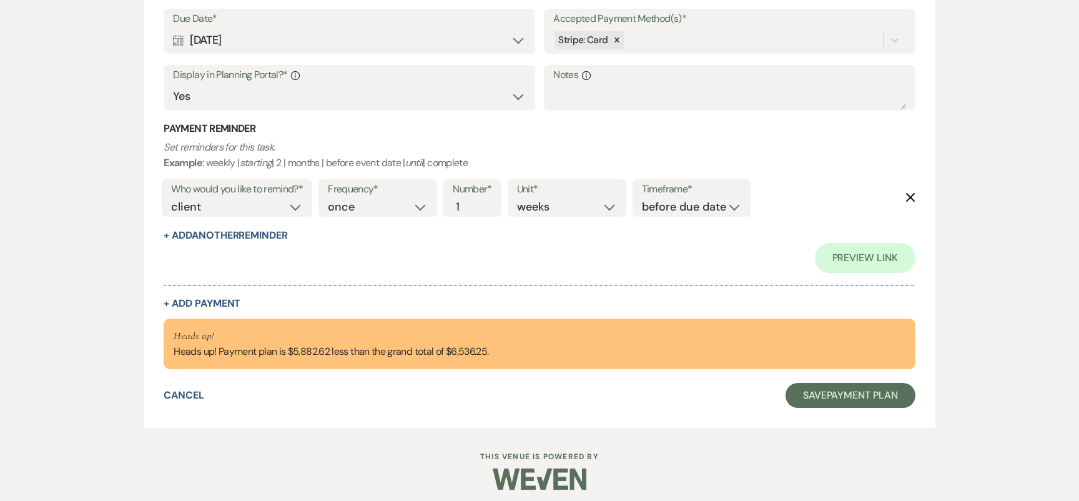
scroll to position [549, 0]
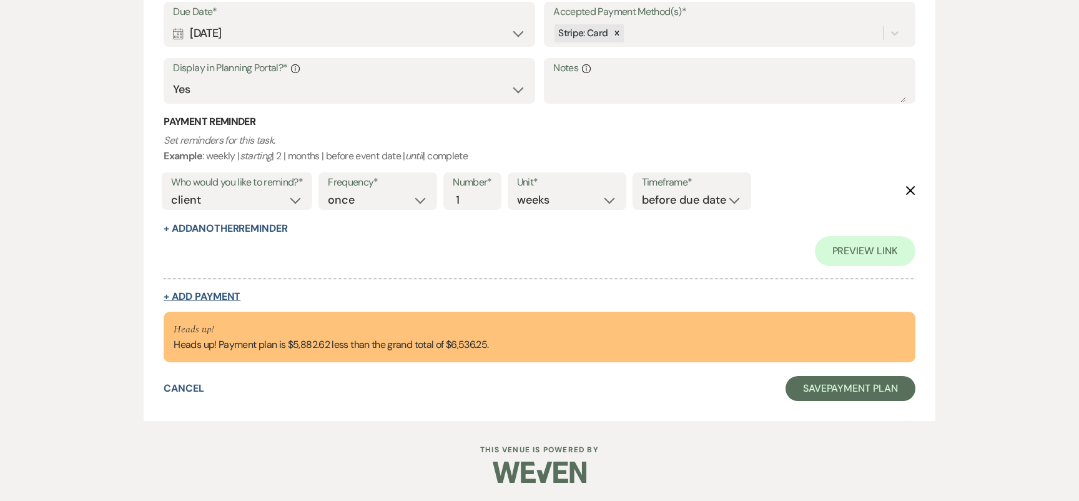
click at [200, 295] on button "+ Add Payment" at bounding box center [202, 297] width 77 height 10
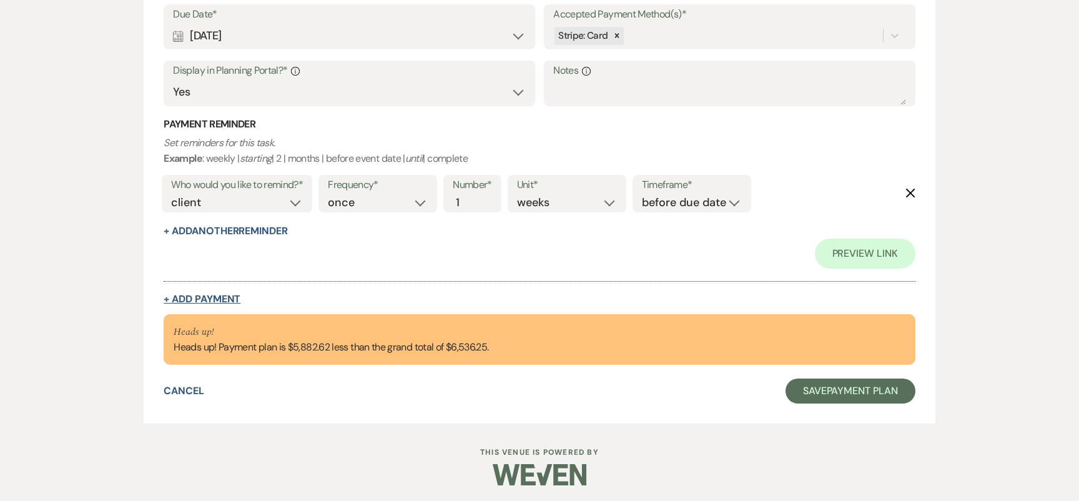
select select "2"
select select "percentage"
select select "false"
select select "client"
select select "weeks"
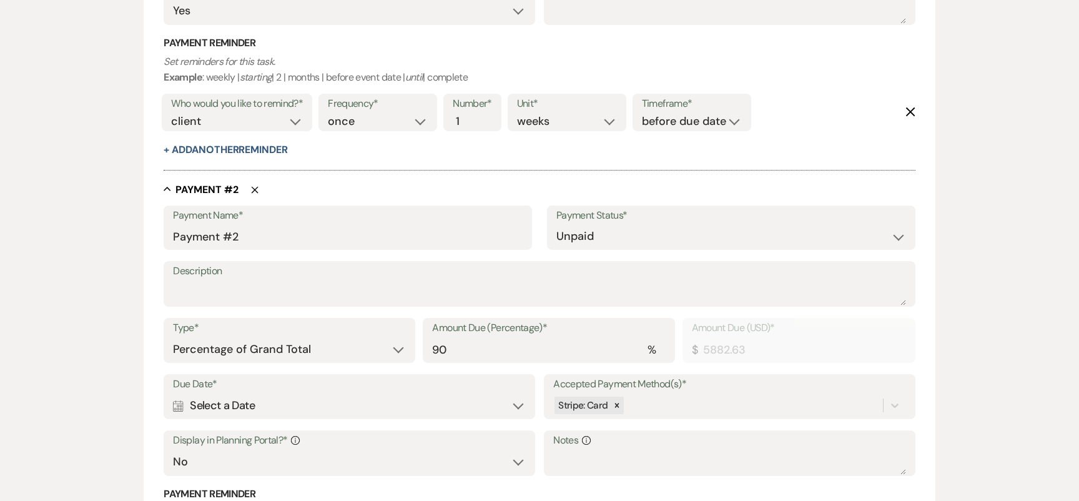
scroll to position [626, 0]
click at [468, 351] on input "90" at bounding box center [548, 348] width 233 height 24
type input "9"
type input "588.26"
type input "0.00"
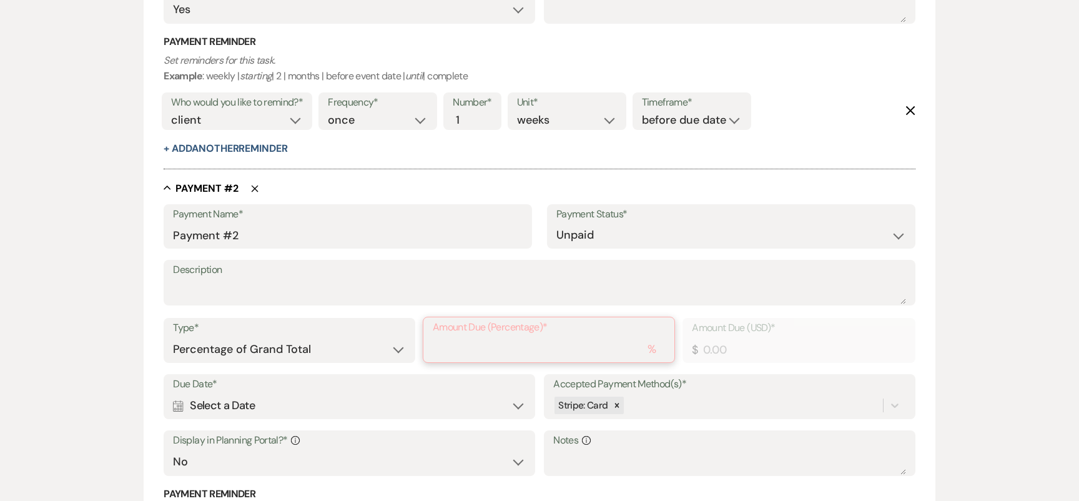
type input "1"
type input "65.36"
type input "11"
type input "718.99"
type input "11.2"
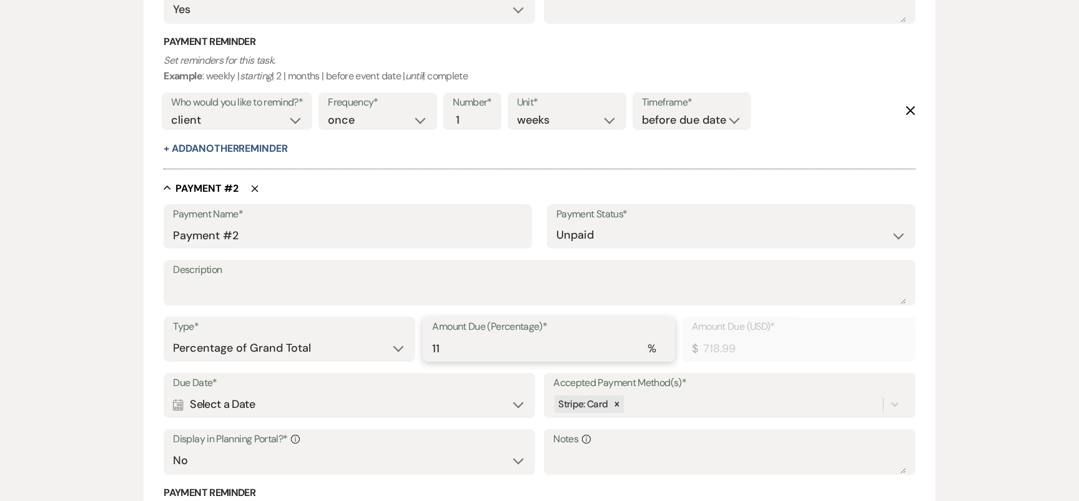
type input "732.06"
type input "11.25"
type input "735.33"
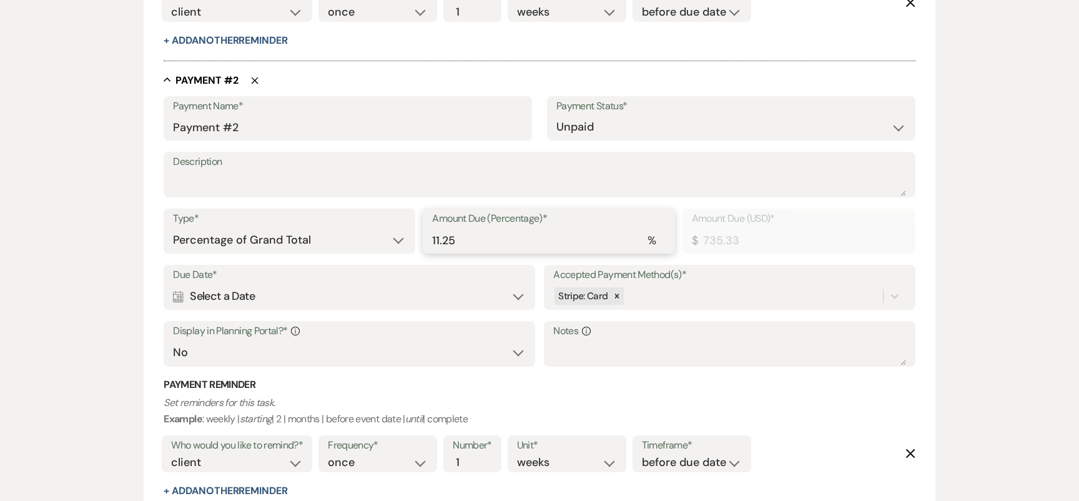
scroll to position [745, 0]
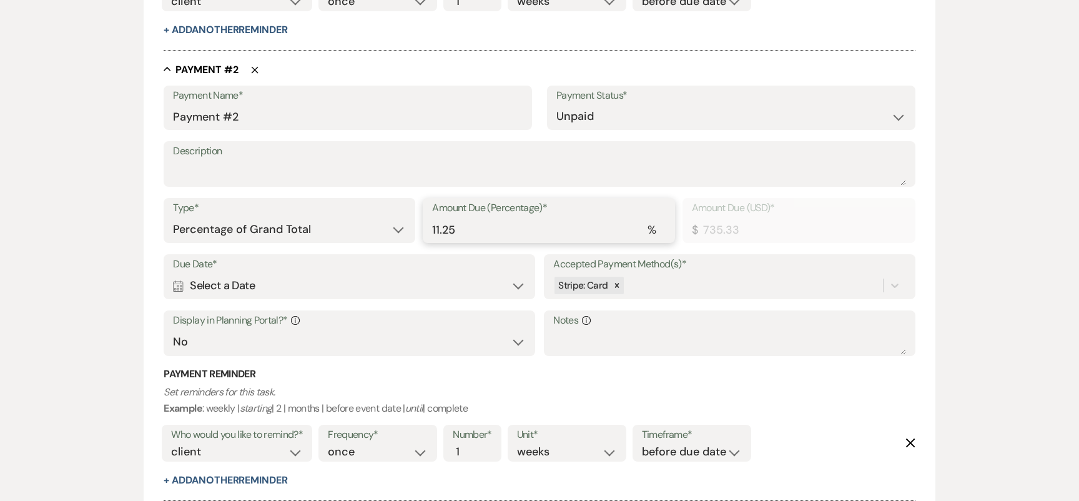
type input "11.25"
click at [300, 289] on div "Calendar Select a Date Expand" at bounding box center [349, 285] width 352 height 24
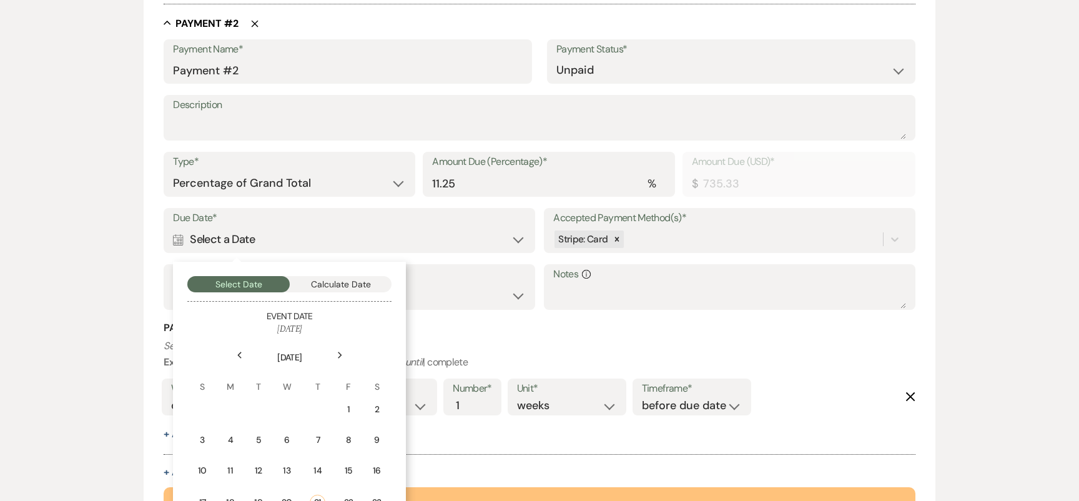
scroll to position [819, 0]
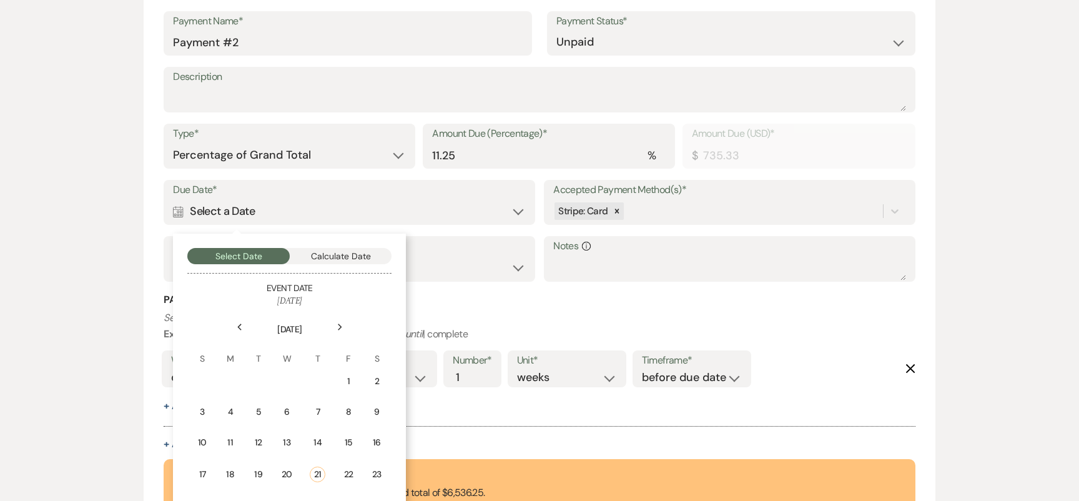
click at [334, 334] on div "Next" at bounding box center [340, 327] width 20 height 20
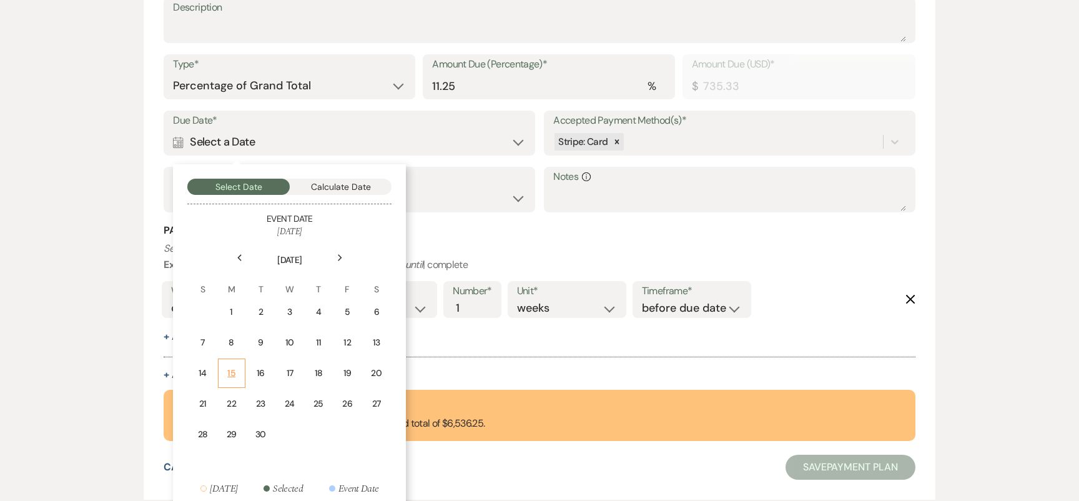
click at [232, 369] on div "15" at bounding box center [231, 372] width 11 height 13
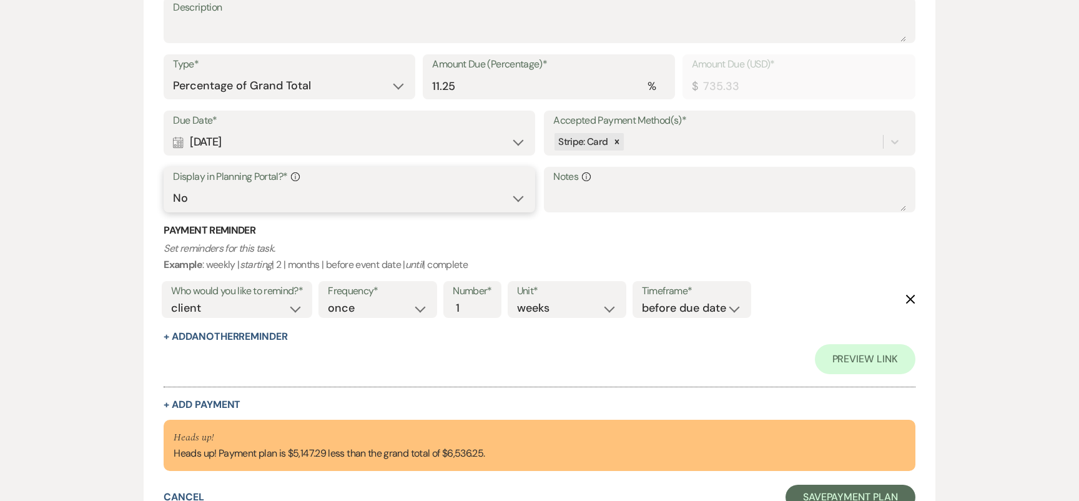
click at [318, 189] on select "Yes No" at bounding box center [349, 198] width 352 height 24
select select "true"
click at [258, 338] on button "+ Add Another Reminder" at bounding box center [226, 337] width 124 height 10
select select "client"
select select "days"
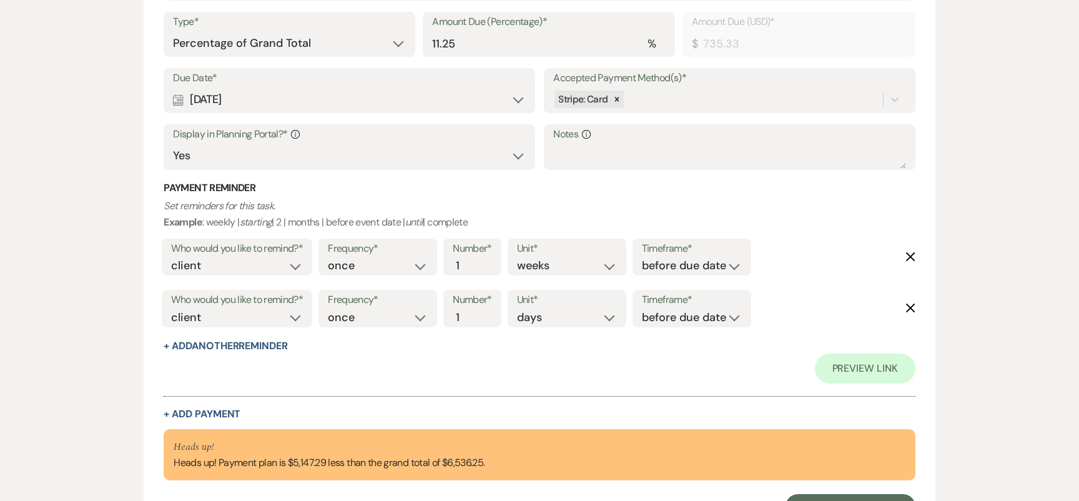
scroll to position [981, 0]
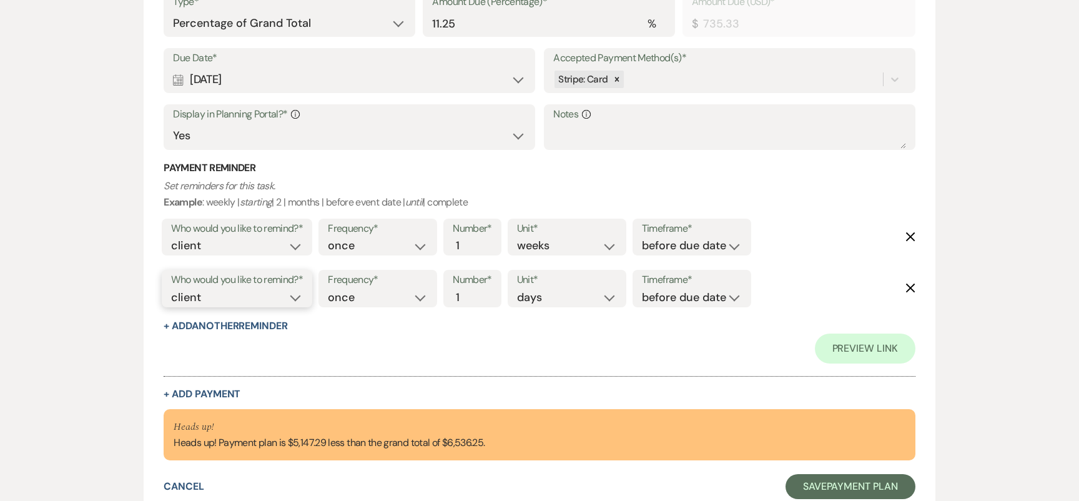
click at [273, 292] on select "client venue both" at bounding box center [237, 297] width 132 height 17
select select "both"
click at [662, 298] on select "before due date after due date on due date on custom date" at bounding box center [692, 297] width 100 height 17
select select "onDueDate"
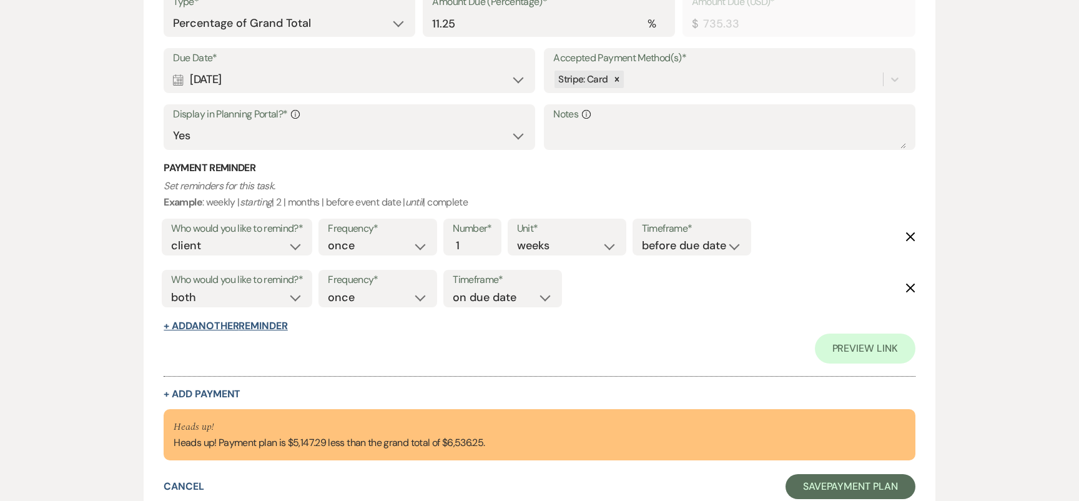
click at [287, 328] on button "+ Add Another Reminder" at bounding box center [226, 326] width 124 height 10
select select "client"
select select "days"
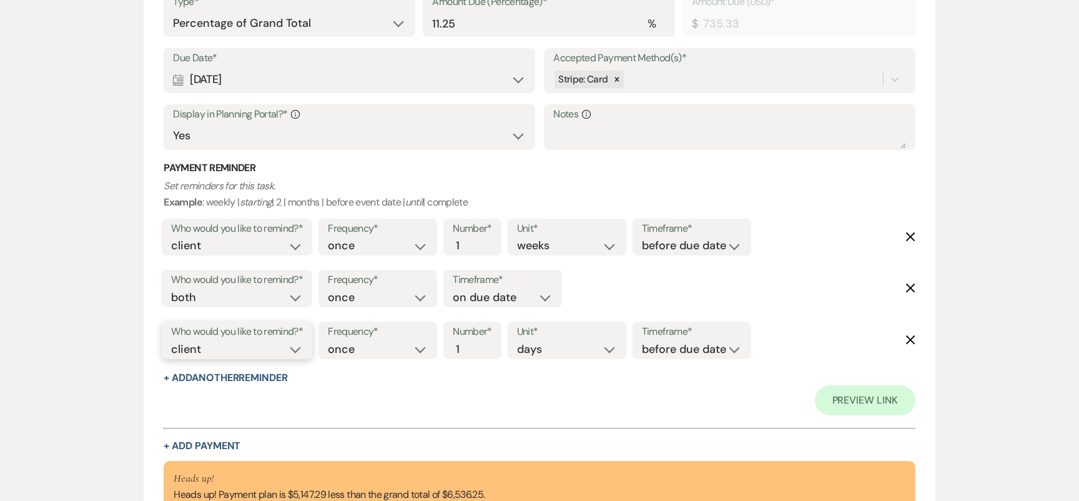
click at [273, 356] on select "client venue both" at bounding box center [237, 349] width 132 height 17
click at [257, 342] on select "client venue both" at bounding box center [237, 349] width 132 height 17
select select "host"
click at [471, 342] on input "2" at bounding box center [466, 349] width 26 height 17
type input "3"
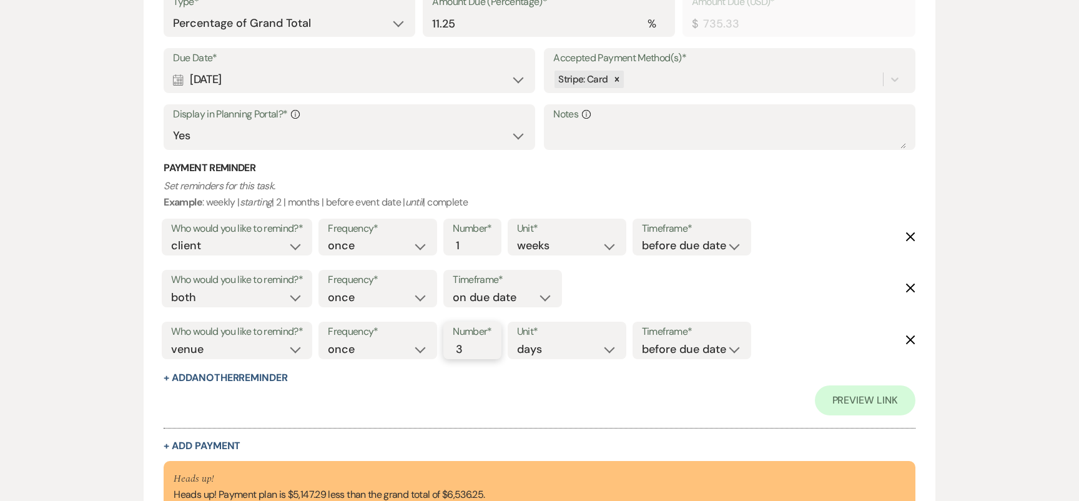
click at [471, 342] on input "3" at bounding box center [466, 349] width 26 height 17
click at [668, 348] on select "before due date after due date on due date on custom date" at bounding box center [692, 349] width 100 height 17
select select "afterDueDate"
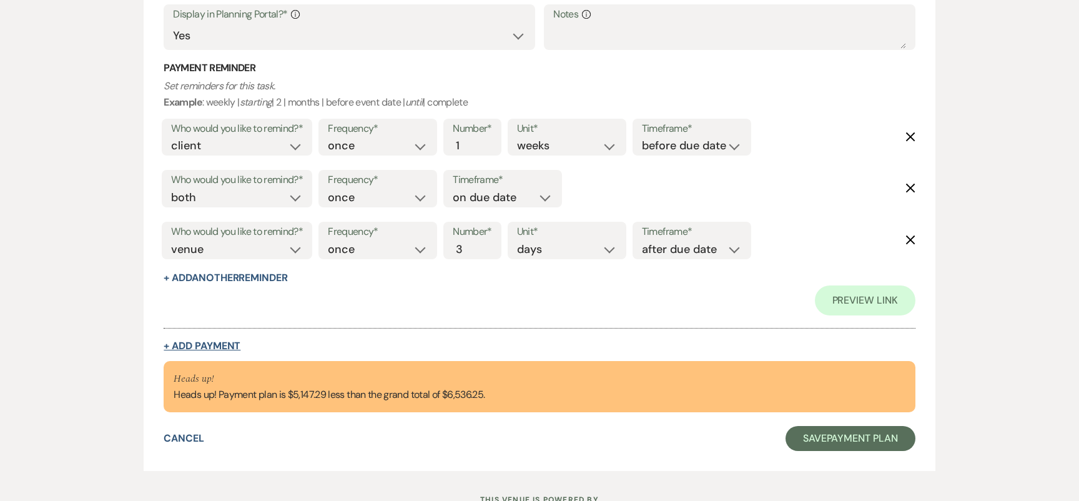
click at [228, 346] on button "+ Add Payment" at bounding box center [202, 346] width 77 height 10
select select "2"
select select "percentage"
select select "false"
select select "client"
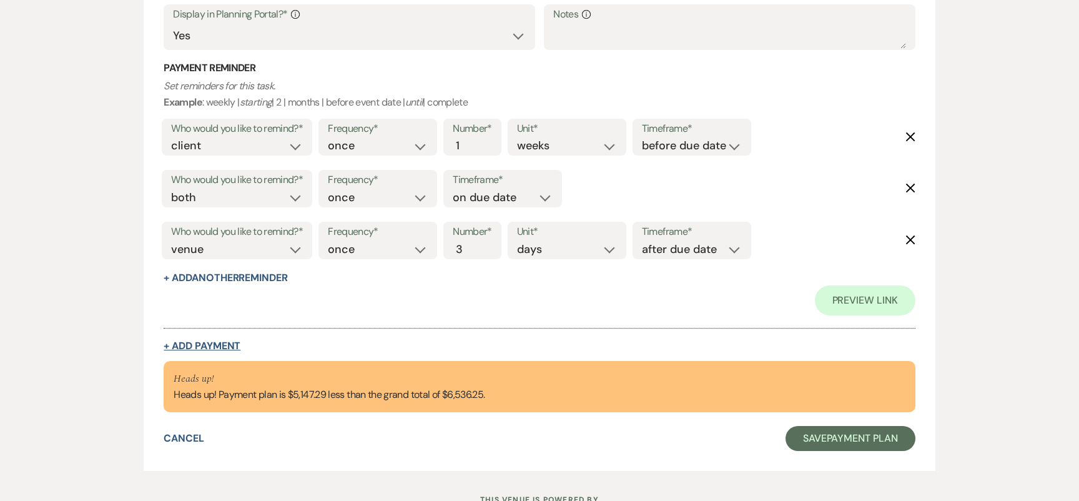
select select "weeks"
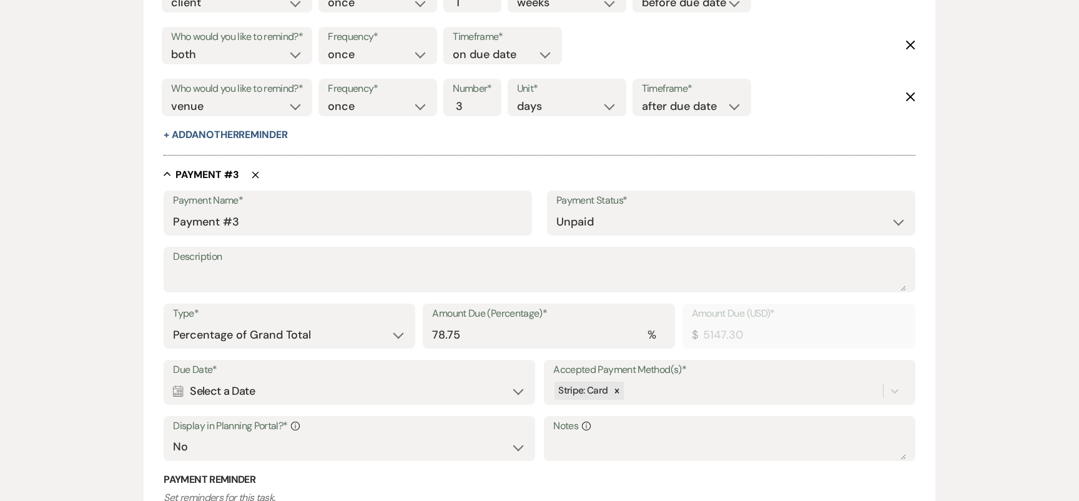
scroll to position [1197, 0]
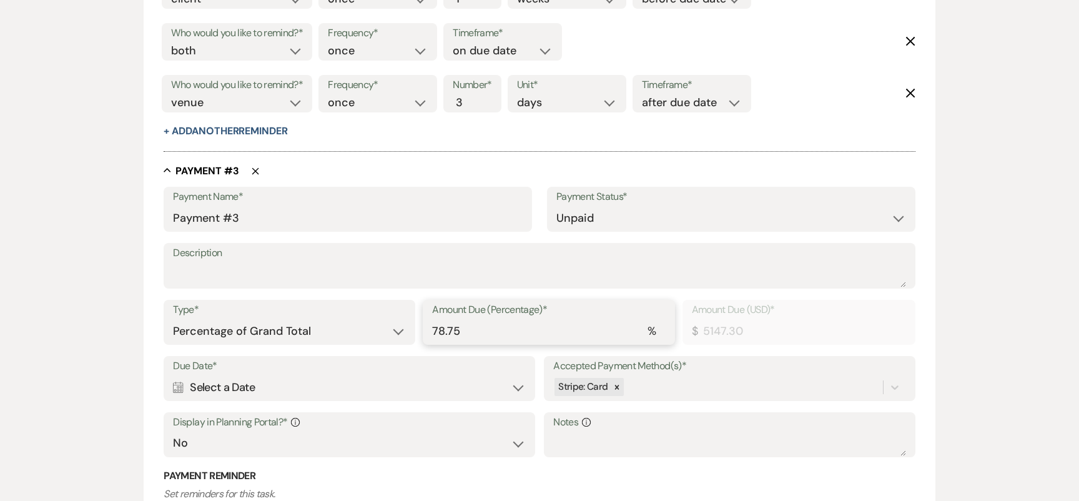
drag, startPoint x: 448, startPoint y: 335, endPoint x: 396, endPoint y: 335, distance: 51.2
click at [396, 335] on div "Type* Dollar Amount Percentage of Grand Total Amount Due (Percentage)* % 78.75 …" at bounding box center [539, 328] width 751 height 56
type input "1"
type input "65.36"
type input "11"
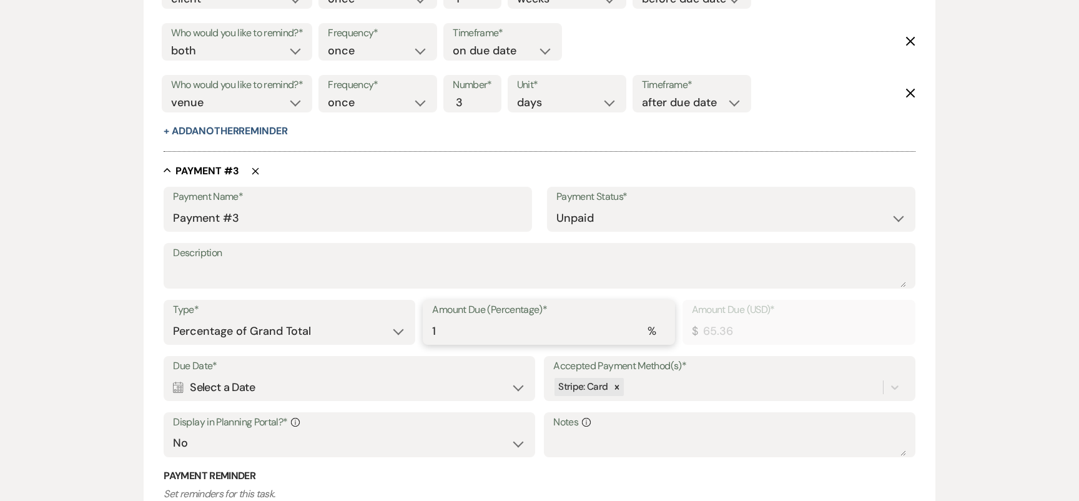
type input "718.99"
type input "11.2"
type input "732.06"
type input "11.25"
type input "735.33"
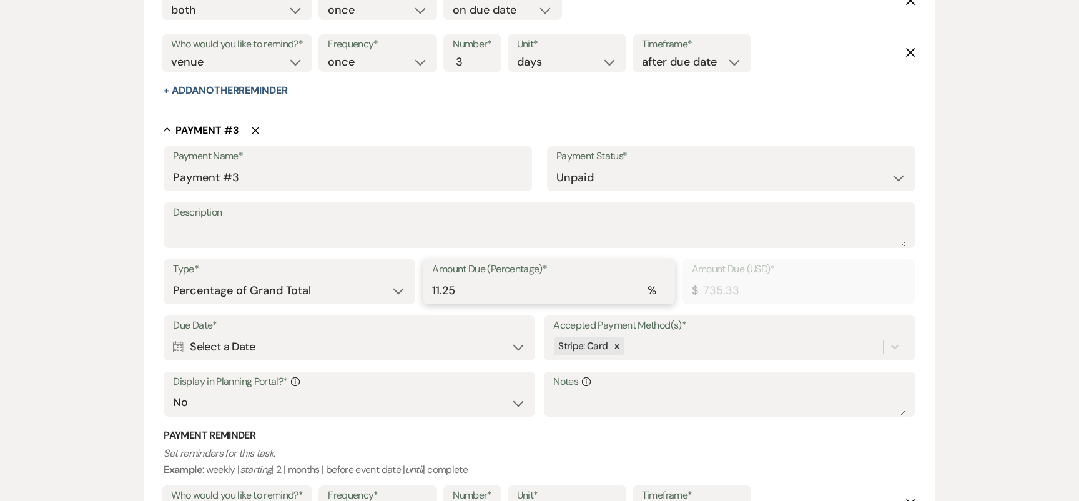
scroll to position [1262, 0]
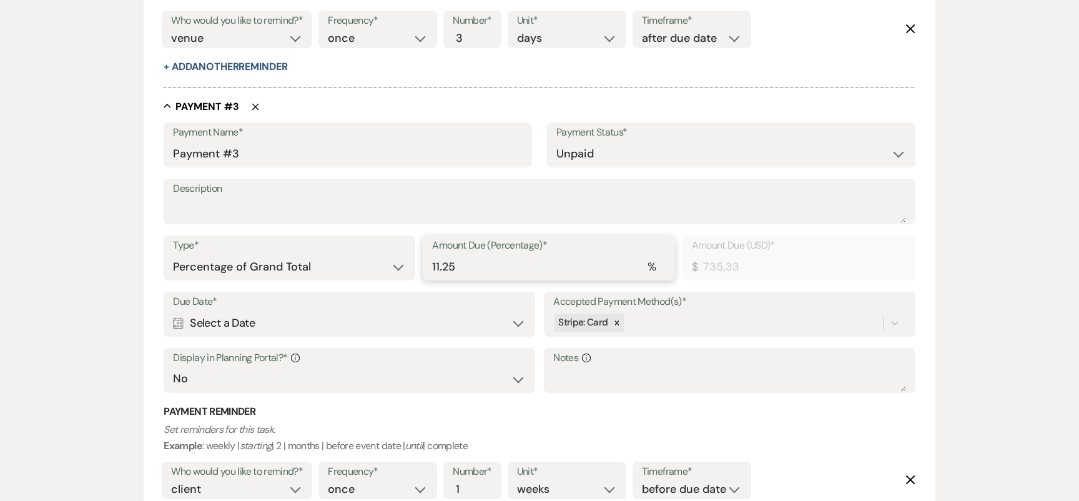
type input "11.25"
click at [300, 317] on div "Calendar Select a Date Expand" at bounding box center [349, 323] width 352 height 24
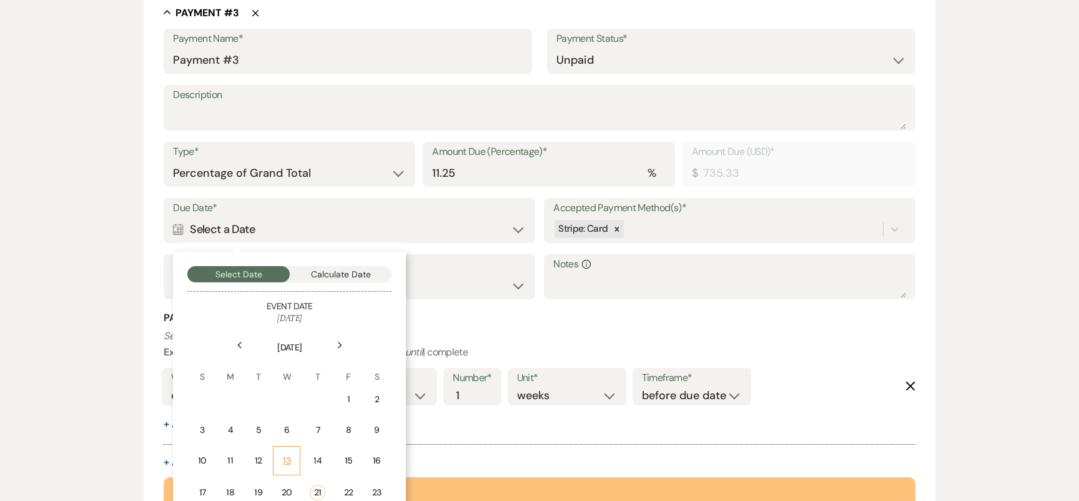
scroll to position [1427, 0]
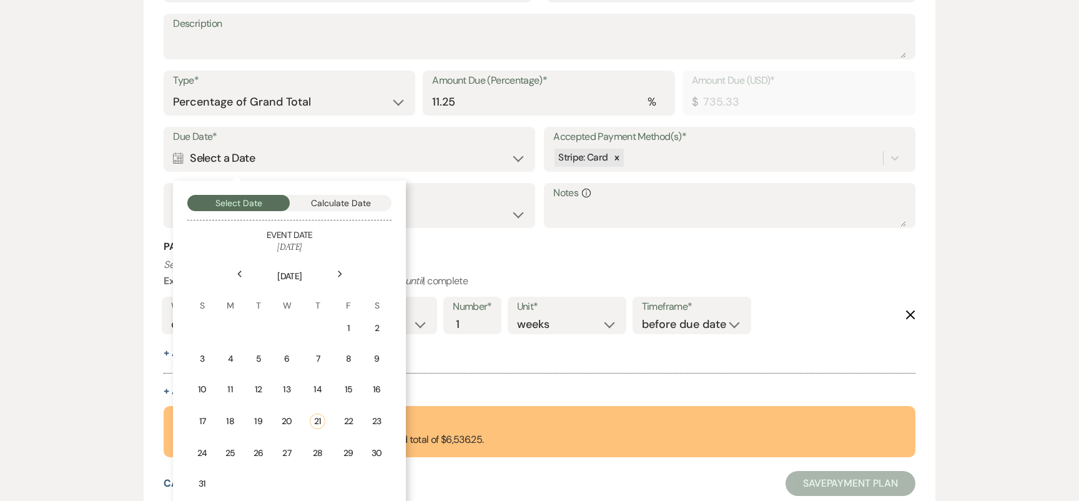
click at [340, 274] on icon "Next" at bounding box center [340, 273] width 6 height 7
click at [240, 268] on div "Previous" at bounding box center [239, 274] width 20 height 20
click at [287, 384] on div "15" at bounding box center [289, 389] width 11 height 13
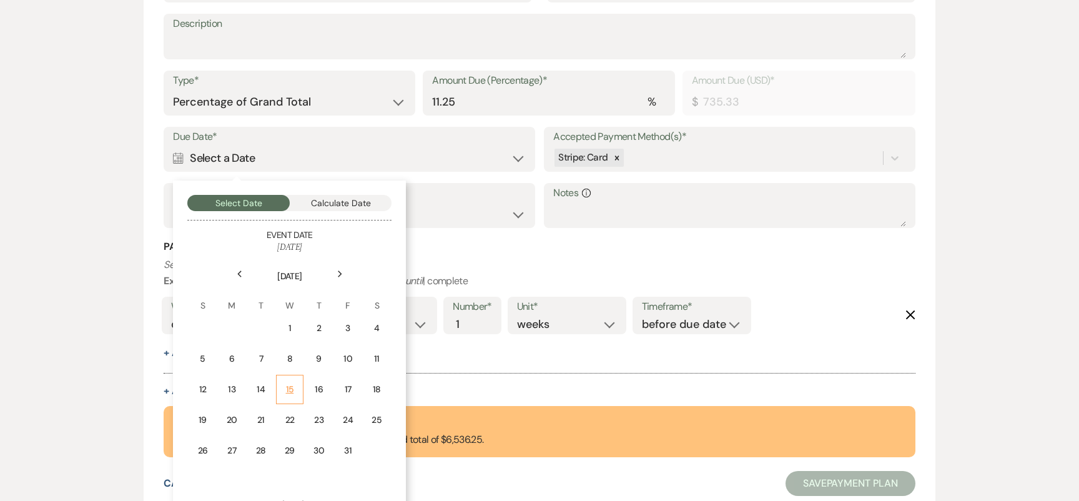
scroll to position [1486, 0]
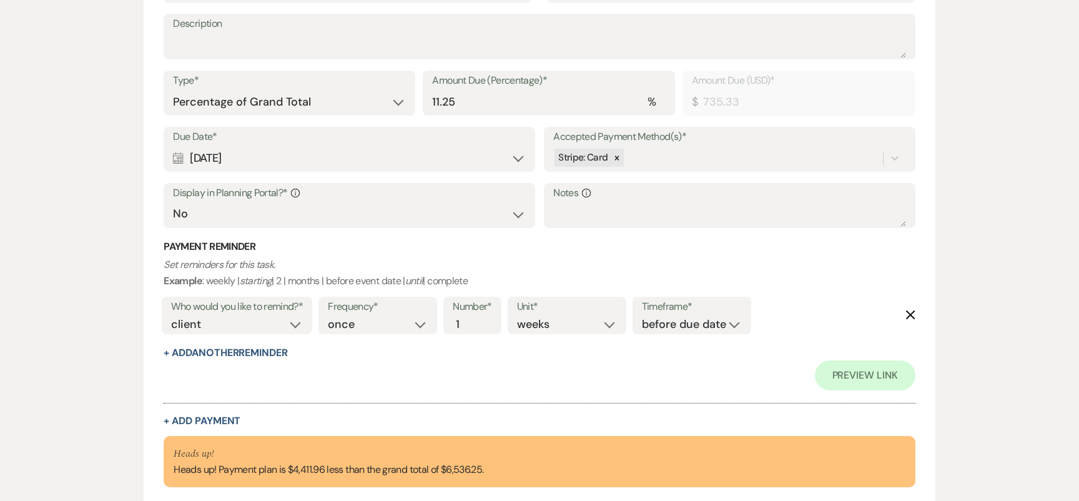
click at [233, 227] on div "Due Date* Calendar Oct 15, 2025 Expand Accepted Payment Method(s)* Stripe: Card…" at bounding box center [539, 183] width 751 height 113
click at [236, 218] on select "Yes No" at bounding box center [349, 214] width 352 height 24
select select "true"
click at [206, 351] on button "+ Add Another Reminder" at bounding box center [226, 353] width 124 height 10
select select "client"
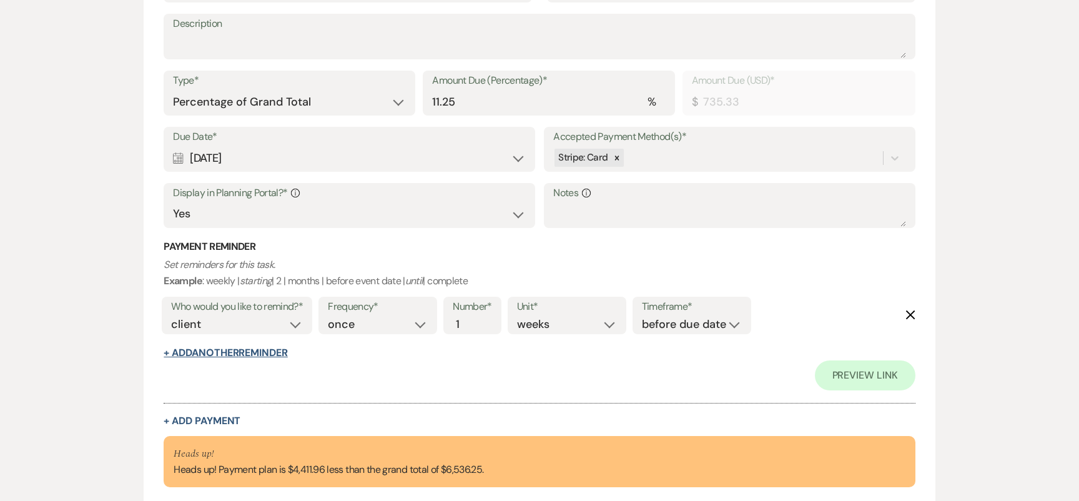
select select "days"
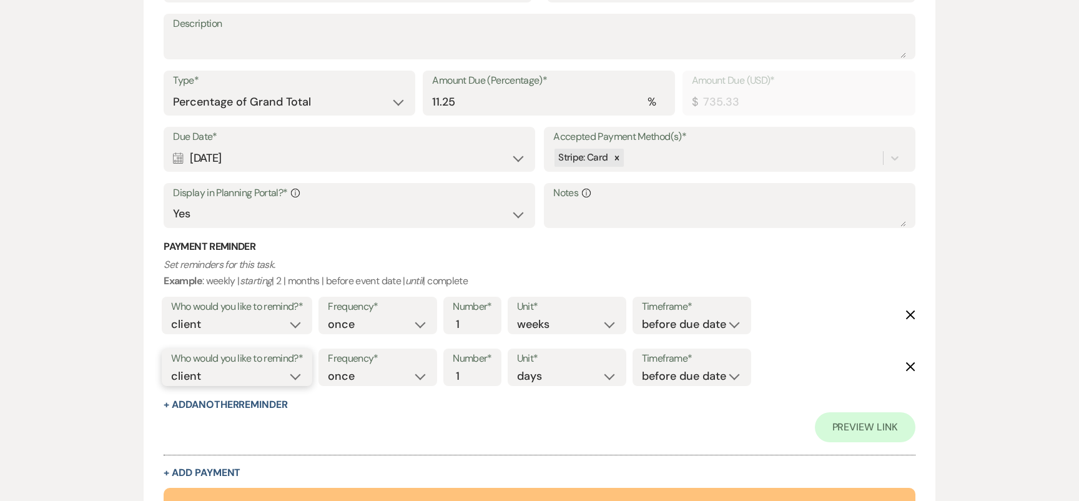
click at [233, 371] on select "client venue both" at bounding box center [237, 376] width 132 height 17
select select "both"
click at [658, 378] on select "before due date after due date on due date on custom date" at bounding box center [692, 376] width 100 height 17
select select "onDueDate"
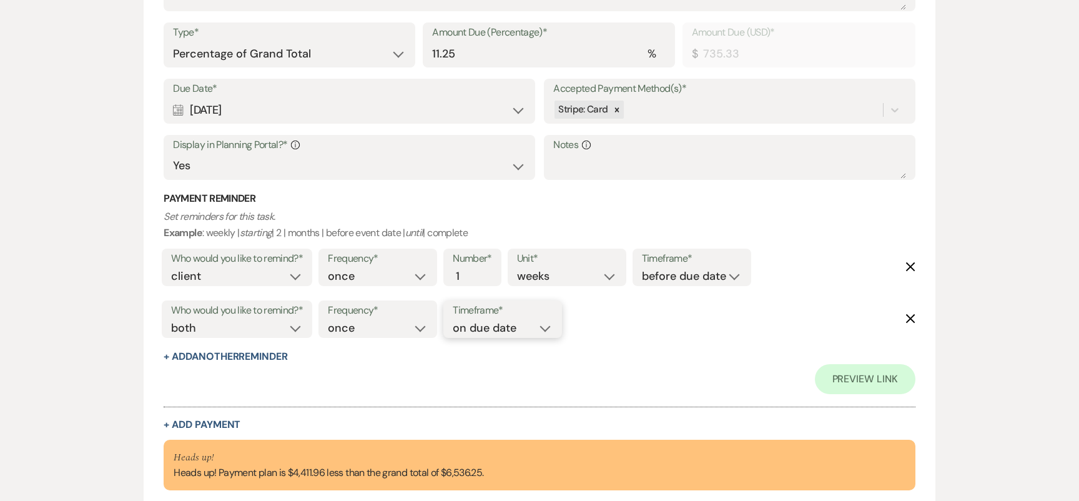
scroll to position [1591, 0]
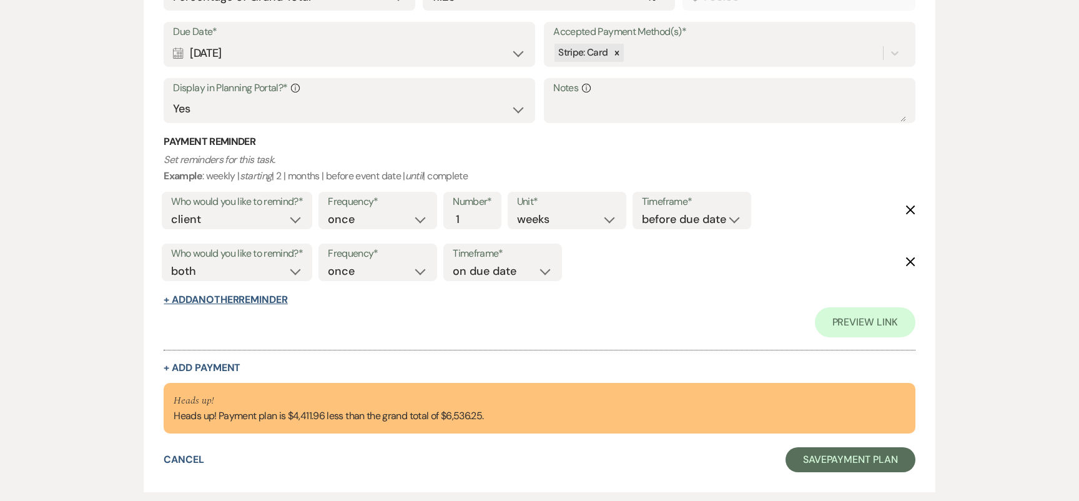
click at [245, 301] on button "+ Add Another Reminder" at bounding box center [226, 300] width 124 height 10
select select "client"
select select "days"
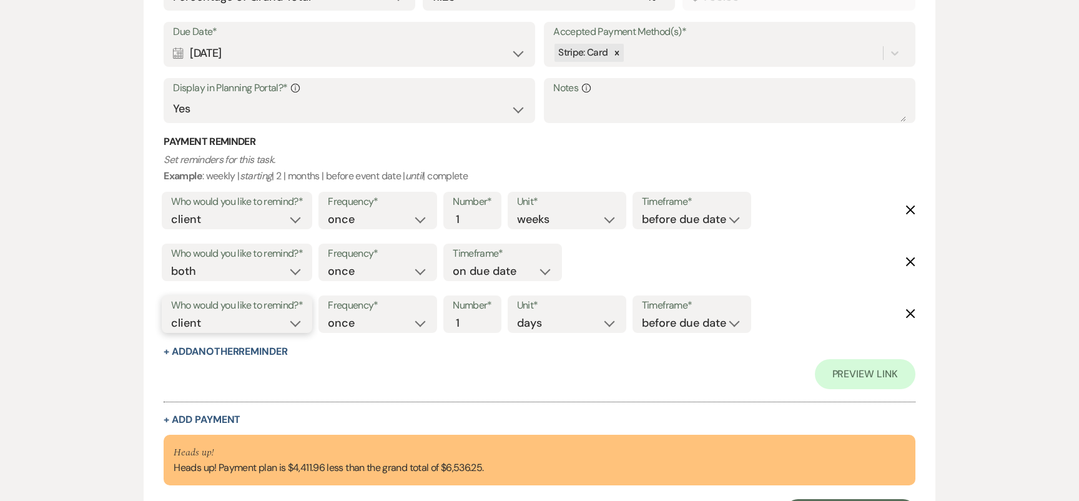
click at [237, 320] on select "client venue both" at bounding box center [237, 323] width 132 height 17
select select "host"
click at [474, 317] on input "2" at bounding box center [466, 323] width 26 height 17
type input "3"
click at [474, 317] on input "3" at bounding box center [466, 323] width 26 height 17
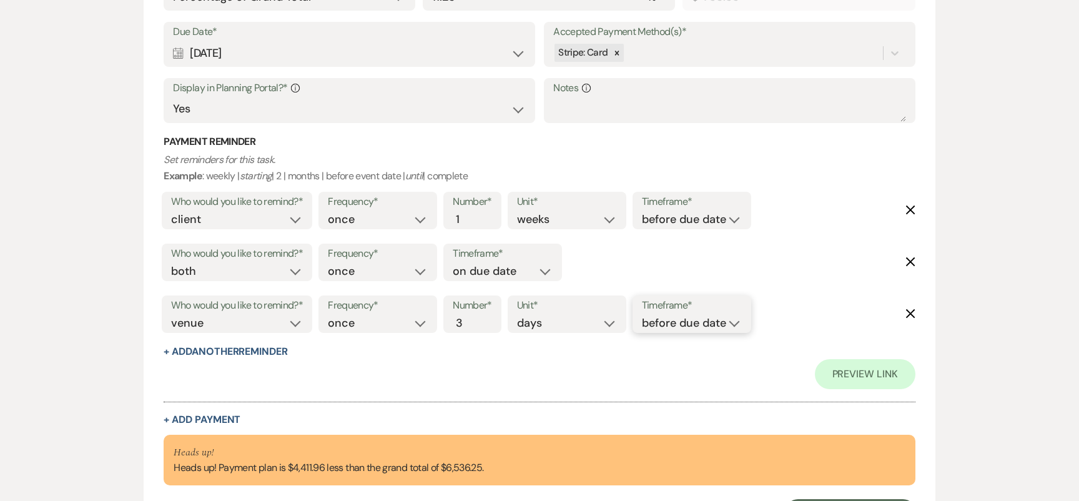
click at [681, 315] on select "before due date after due date on due date on custom date" at bounding box center [692, 323] width 100 height 17
select select "afterDueDate"
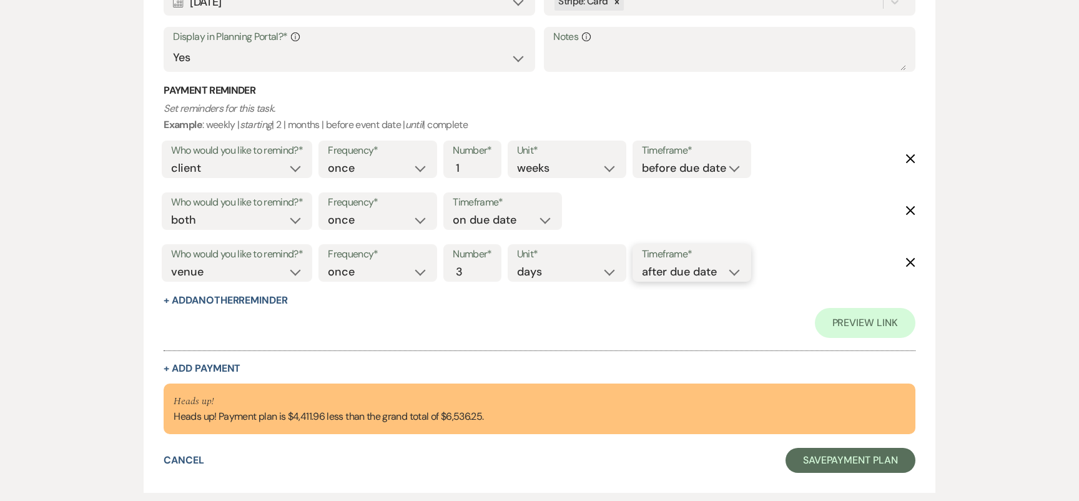
scroll to position [1646, 0]
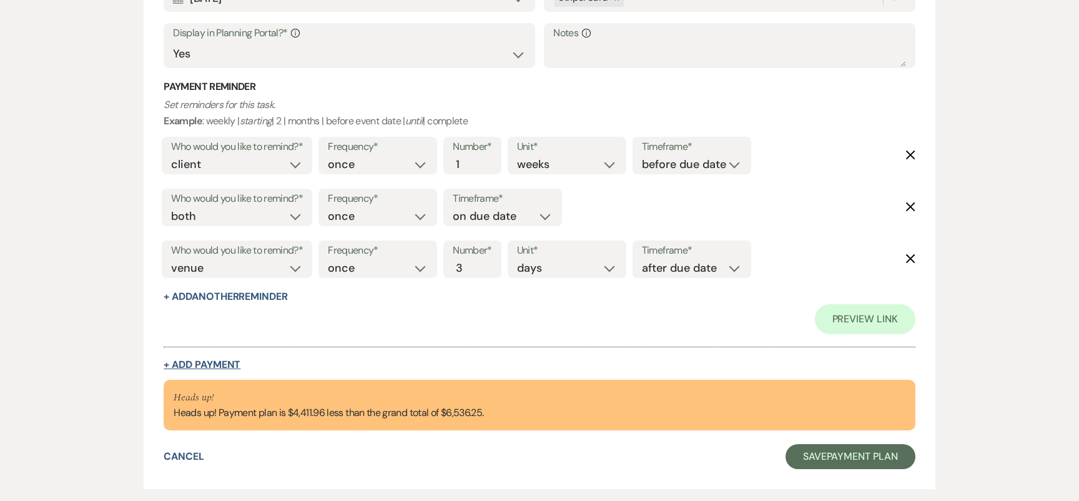
click at [206, 360] on button "+ Add Payment" at bounding box center [202, 365] width 77 height 10
select select "2"
select select "percentage"
select select "false"
select select "client"
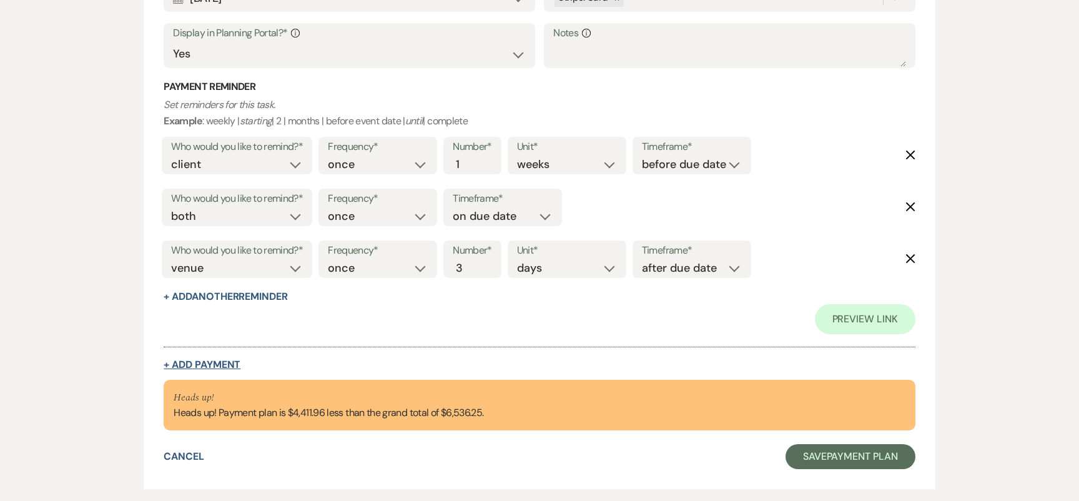
select select "weeks"
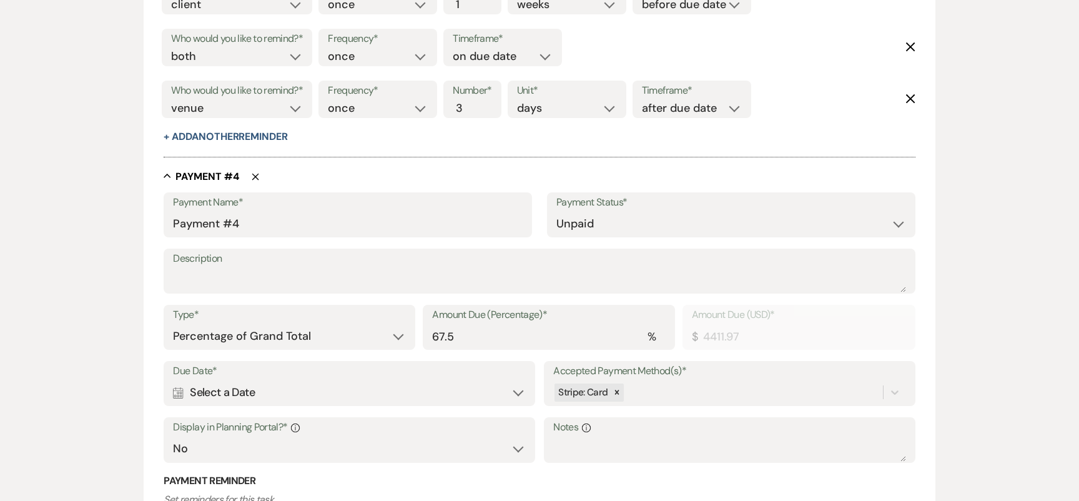
scroll to position [1776, 0]
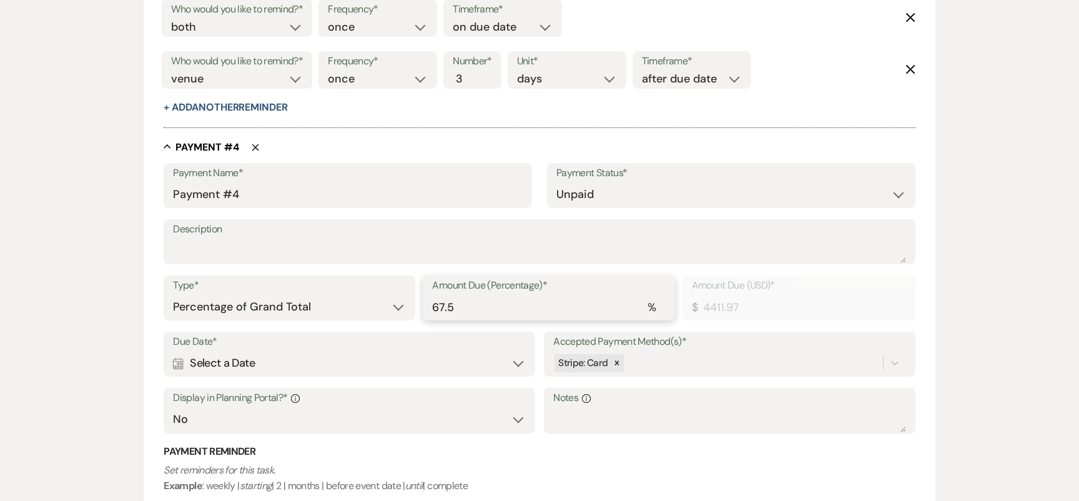
drag, startPoint x: 463, startPoint y: 304, endPoint x: 401, endPoint y: 298, distance: 61.4
click at [420, 300] on div "Type* Dollar Amount Percentage of Grand Total Amount Due (Percentage)* % 67.5 A…" at bounding box center [539, 303] width 751 height 56
type input "1"
type input "65.36"
type input "11"
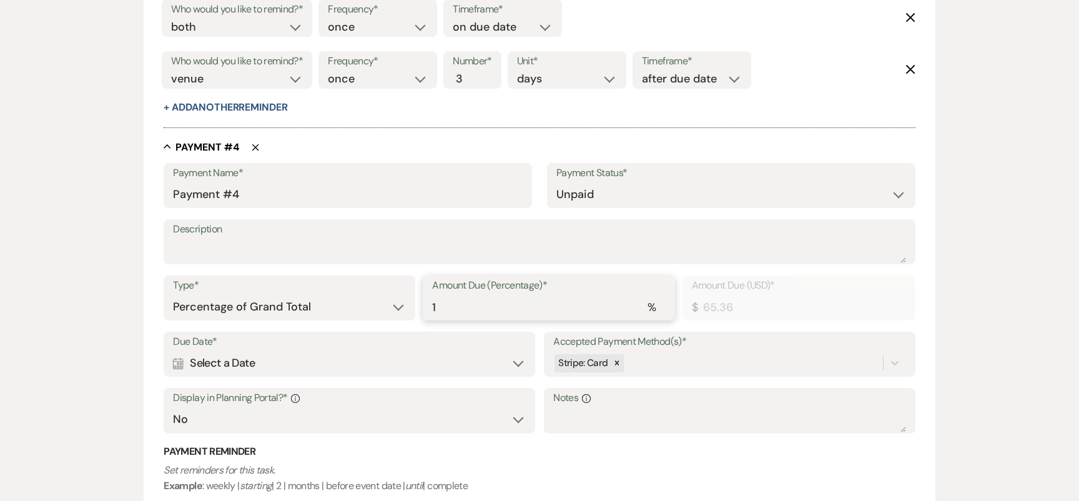
type input "718.99"
type input "11.2"
type input "732.06"
type input "11.25"
type input "735.33"
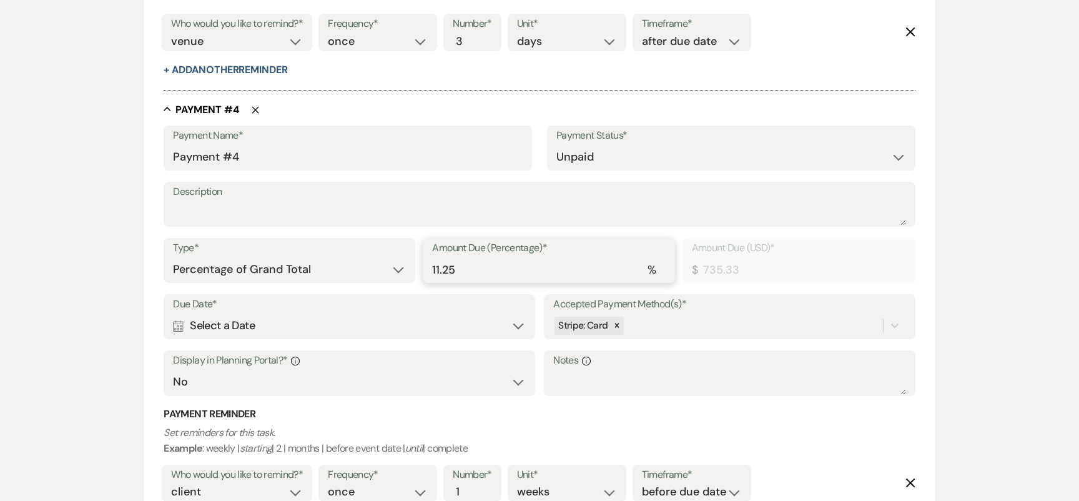
scroll to position [1832, 0]
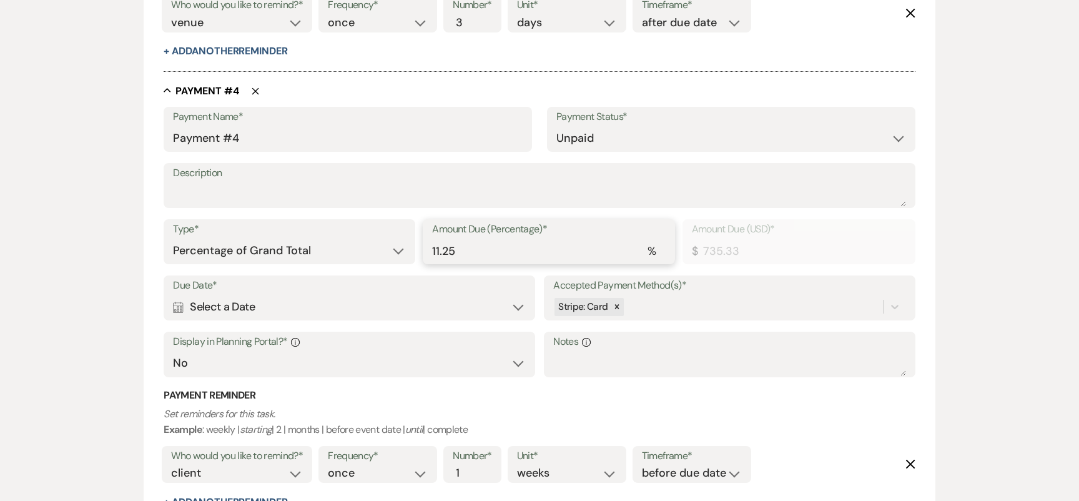
type input "11.25"
click at [302, 308] on div "Calendar Select a Date Expand" at bounding box center [349, 307] width 352 height 24
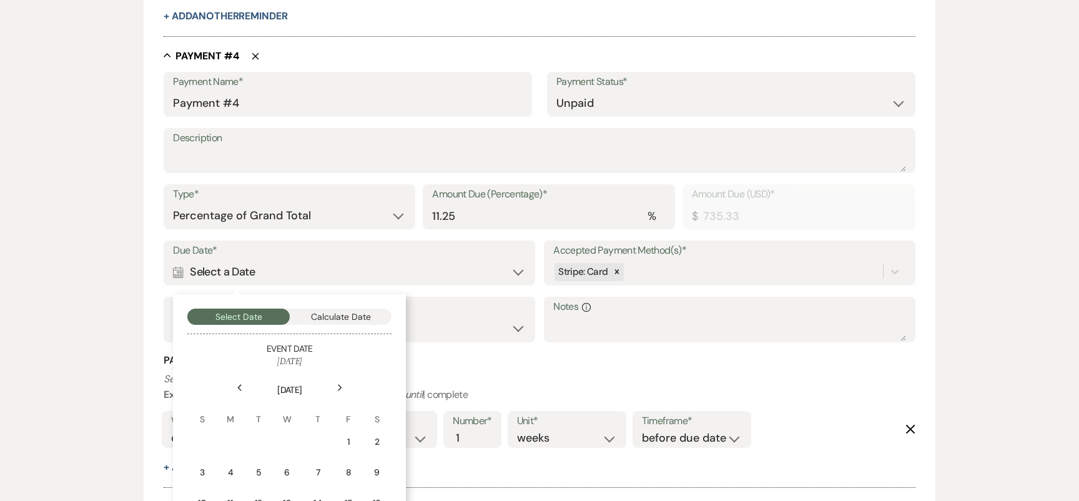
scroll to position [1925, 0]
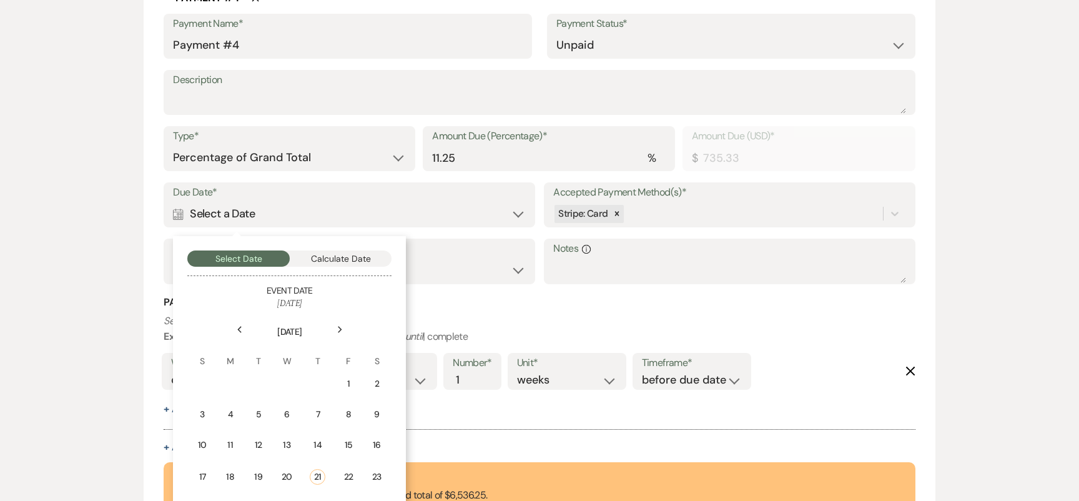
click at [341, 326] on icon "Next" at bounding box center [340, 329] width 6 height 7
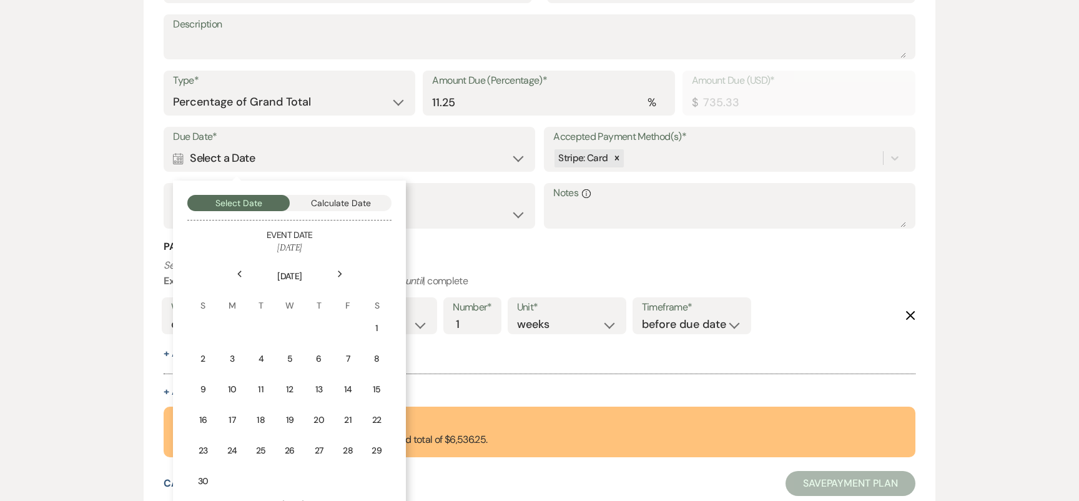
scroll to position [2075, 0]
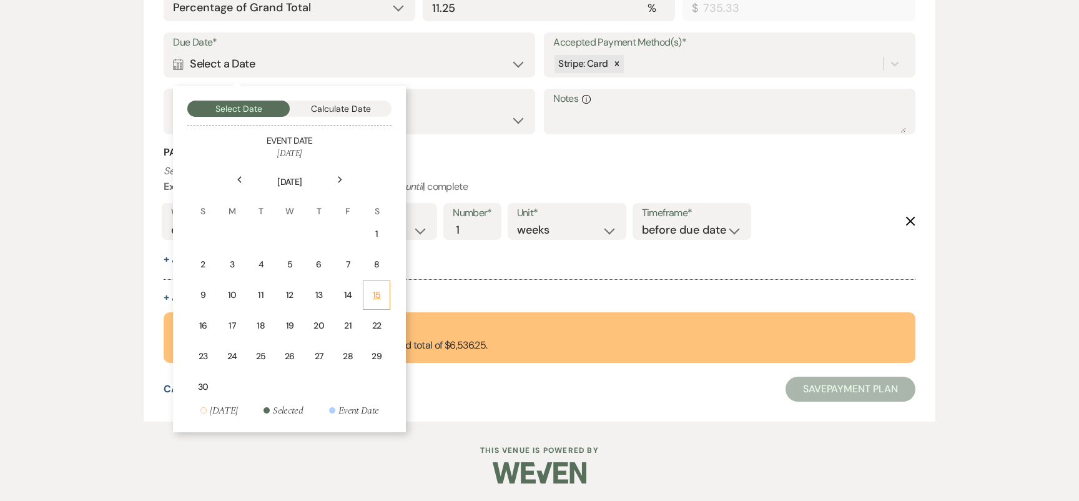
click at [375, 295] on div "15" at bounding box center [376, 294] width 11 height 13
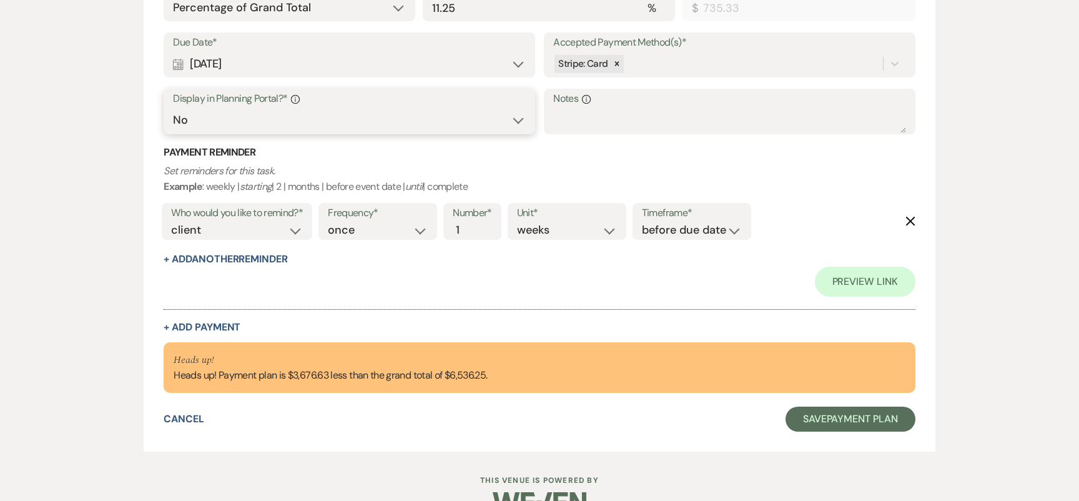
click at [227, 115] on select "Yes No" at bounding box center [349, 120] width 352 height 24
select select "true"
click at [228, 258] on button "+ Add Another Reminder" at bounding box center [226, 259] width 124 height 10
select select "client"
select select "days"
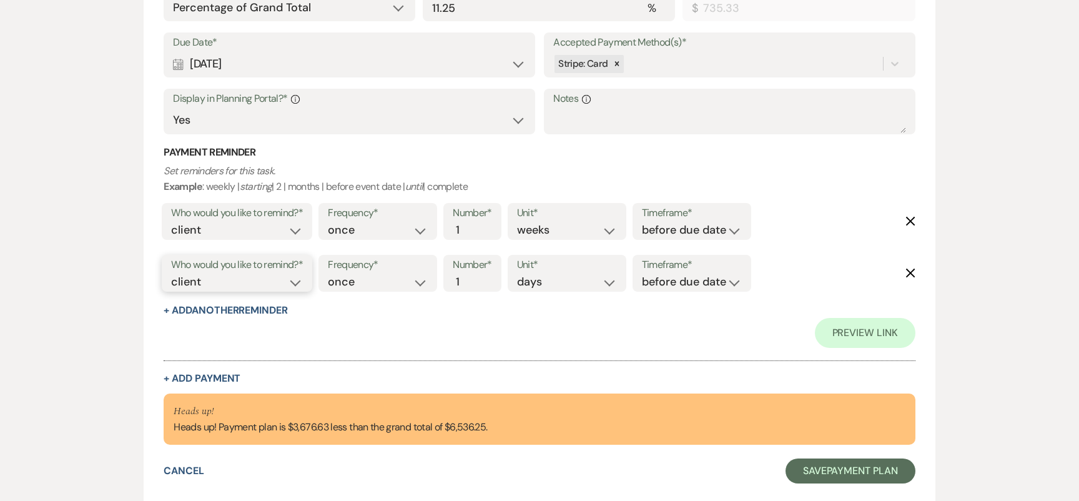
click at [228, 288] on select "client venue both" at bounding box center [237, 281] width 132 height 17
select select "both"
click at [661, 287] on select "before due date after due date on due date on custom date" at bounding box center [692, 281] width 100 height 17
select select "onDueDate"
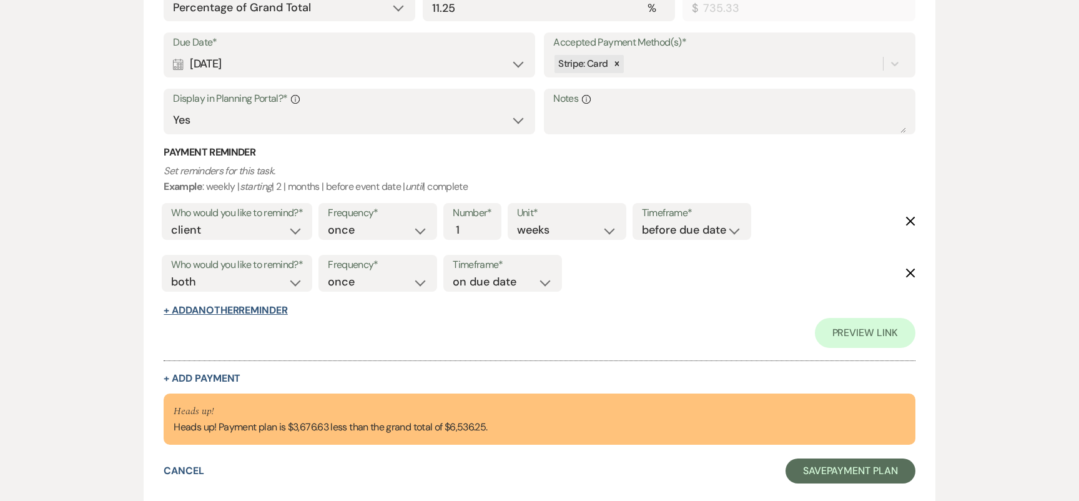
click at [270, 305] on button "+ Add Another Reminder" at bounding box center [226, 310] width 124 height 10
select select "client"
select select "days"
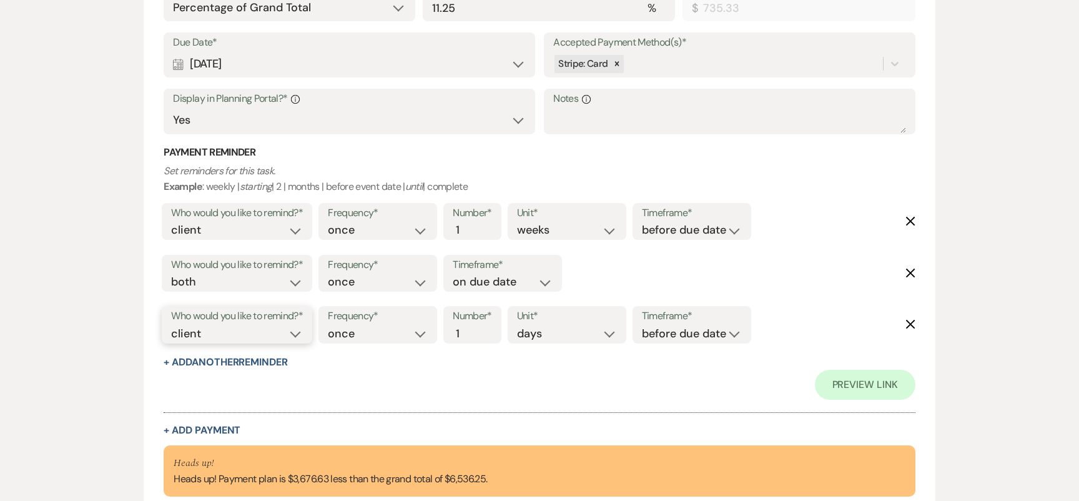
click at [258, 330] on select "client venue both" at bounding box center [237, 333] width 132 height 17
select select "host"
click at [475, 327] on input "2" at bounding box center [466, 333] width 26 height 17
type input "3"
click at [475, 327] on input "3" at bounding box center [466, 333] width 26 height 17
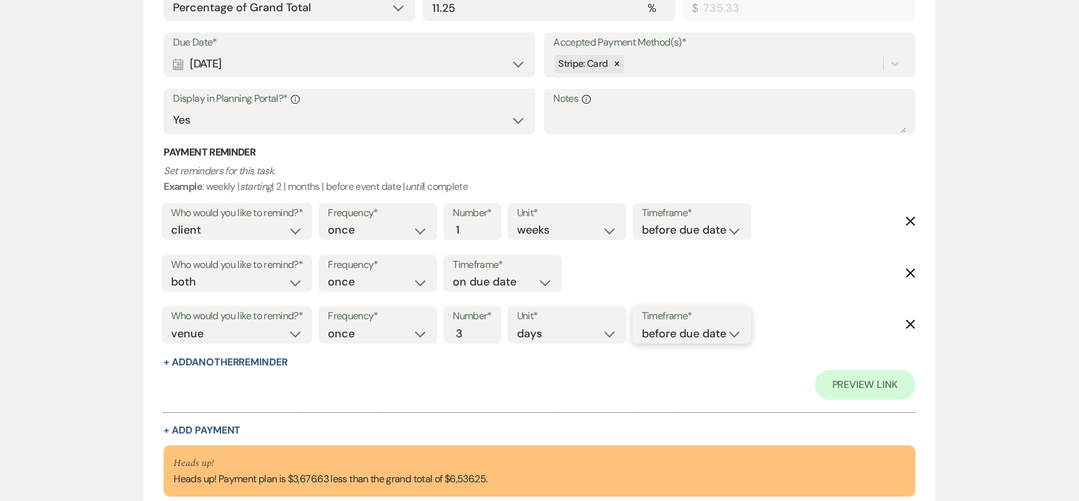
click at [699, 332] on select "before due date after due date on due date on custom date" at bounding box center [692, 333] width 100 height 17
select select "afterDueDate"
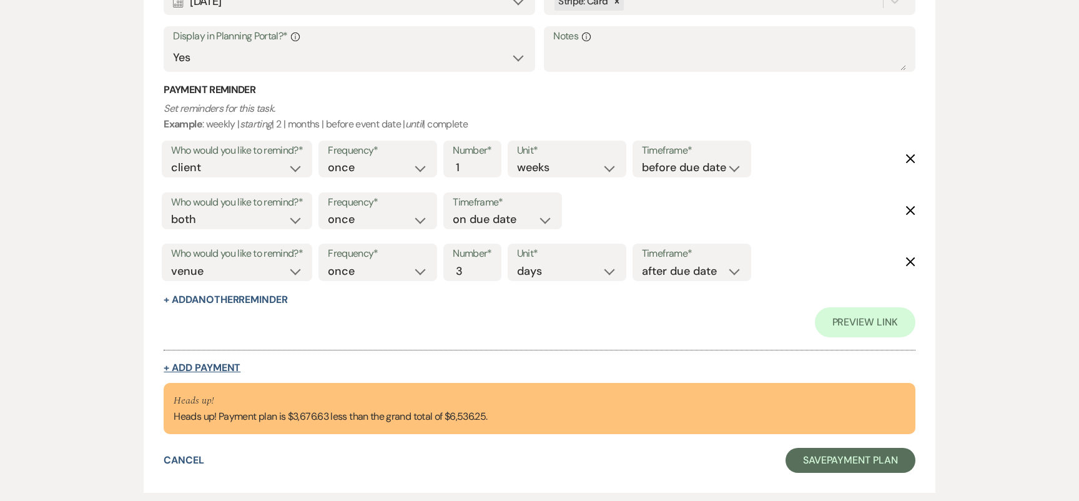
click at [225, 363] on button "+ Add Payment" at bounding box center [202, 368] width 77 height 10
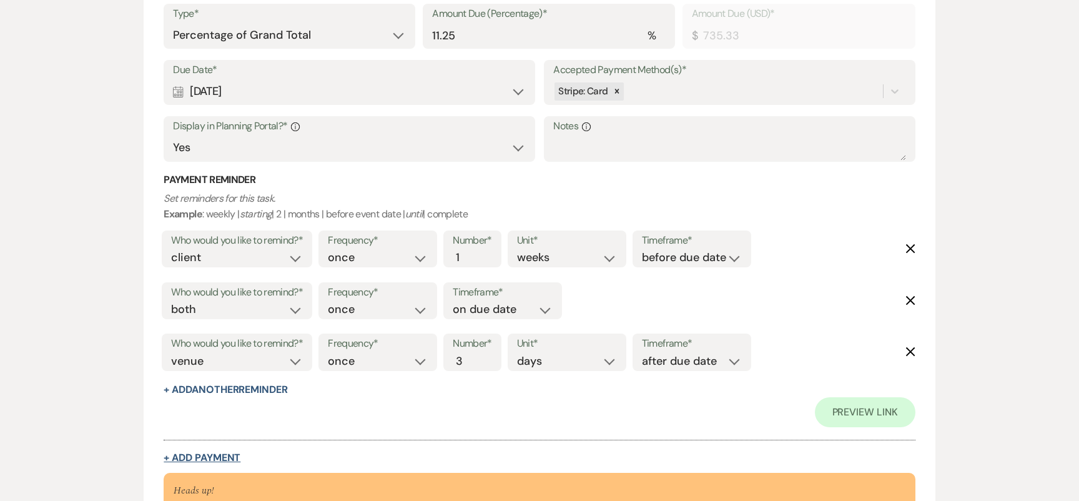
select select "2"
select select "percentage"
select select "false"
select select "client"
select select "weeks"
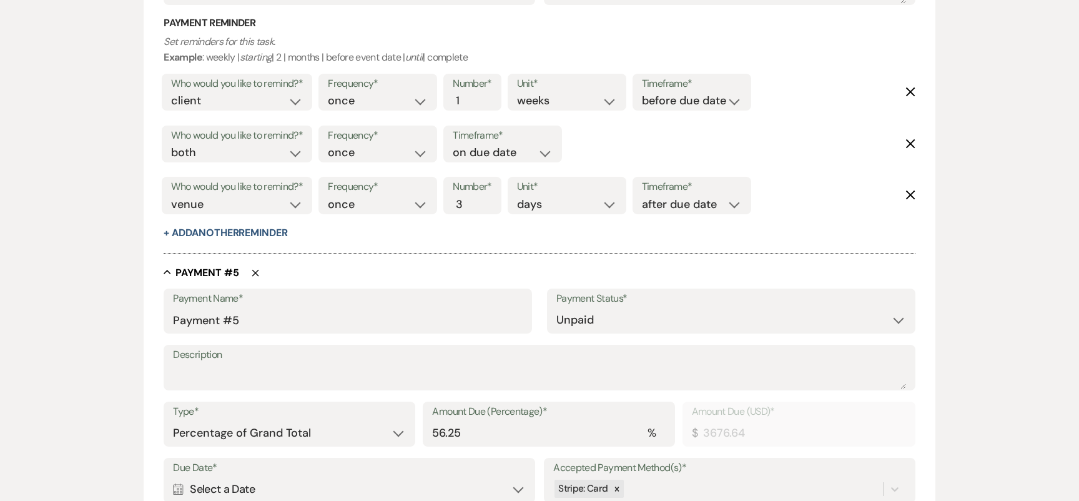
scroll to position [2255, 0]
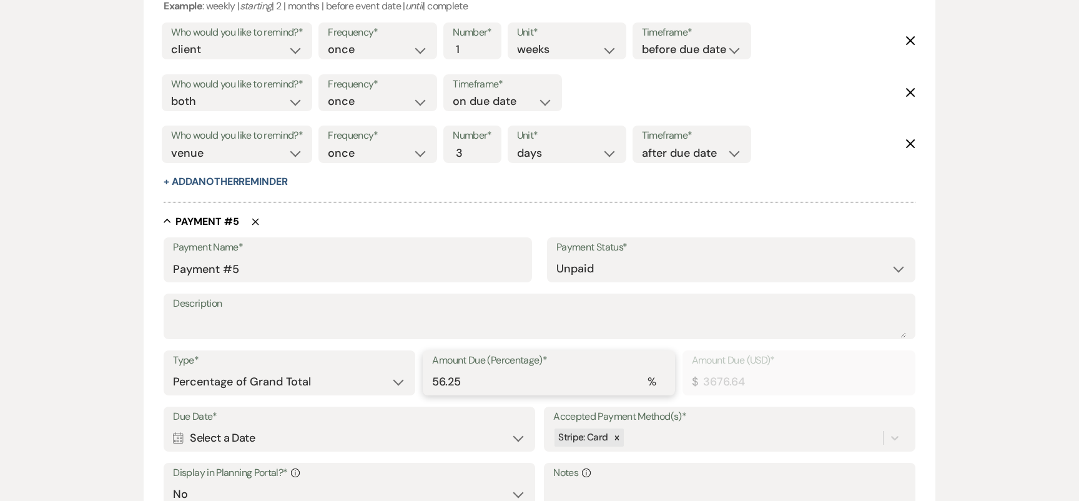
drag, startPoint x: 396, startPoint y: 378, endPoint x: 385, endPoint y: 378, distance: 11.2
click at [385, 378] on div "Type* Dollar Amount Percentage of Grand Total Amount Due (Percentage)* % 56.25 …" at bounding box center [539, 378] width 751 height 56
type input "1"
type input "65.36"
type input "11"
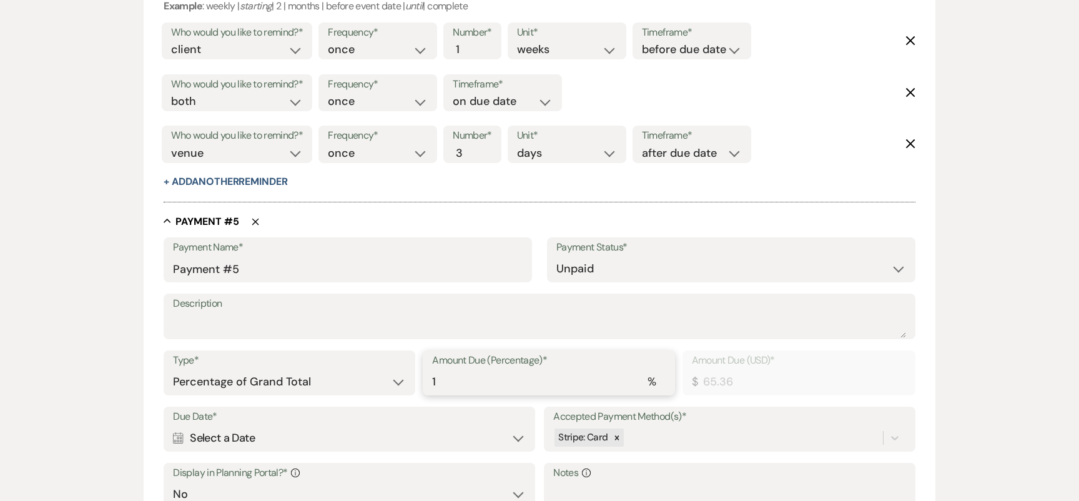
type input "718.99"
type input "11.2"
type input "732.06"
type input "11.25"
type input "735.33"
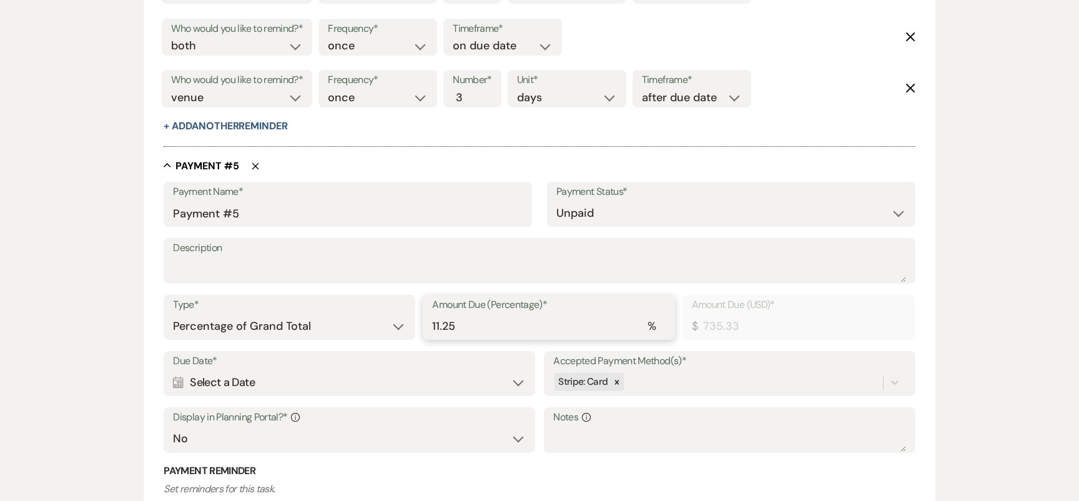
scroll to position [2331, 0]
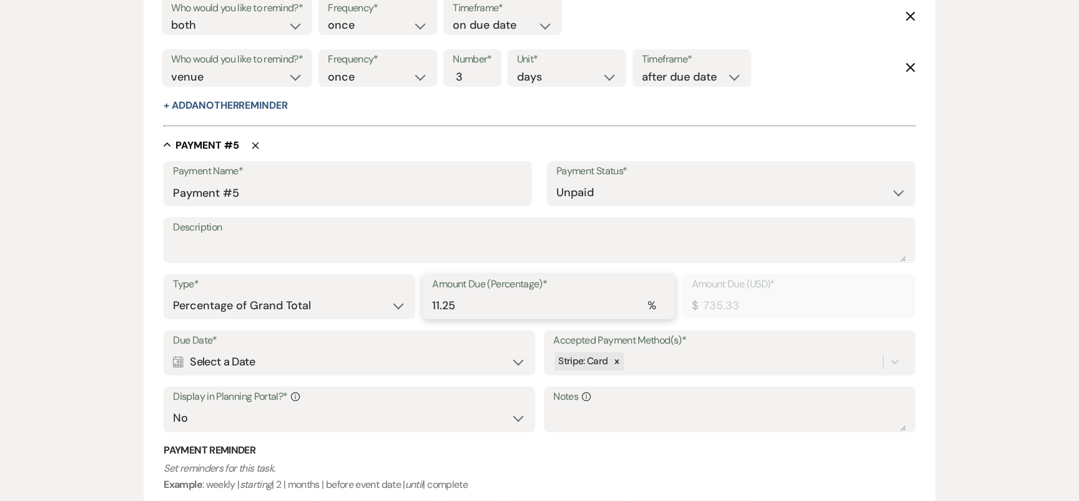
type input "11.25"
click at [301, 351] on div "Calendar Select a Date Expand" at bounding box center [349, 362] width 352 height 24
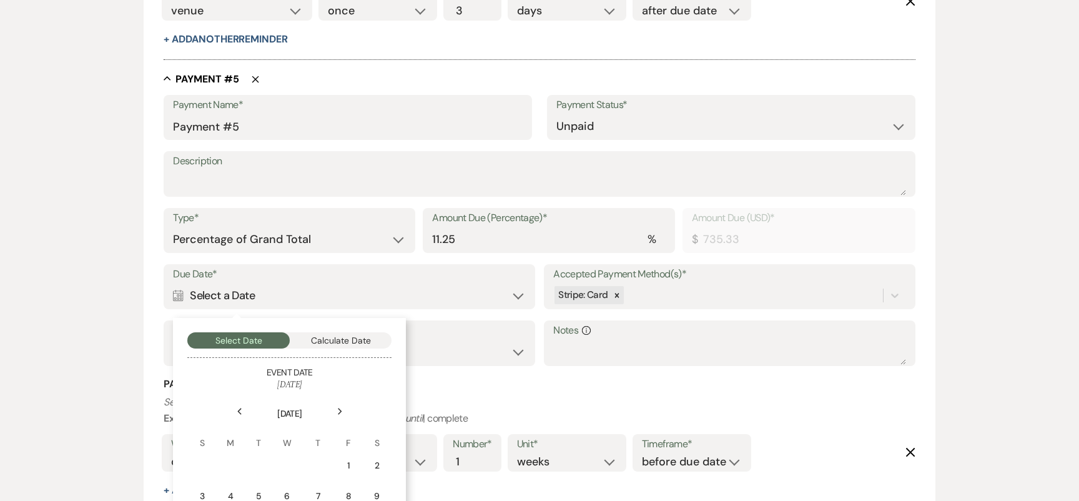
scroll to position [2465, 0]
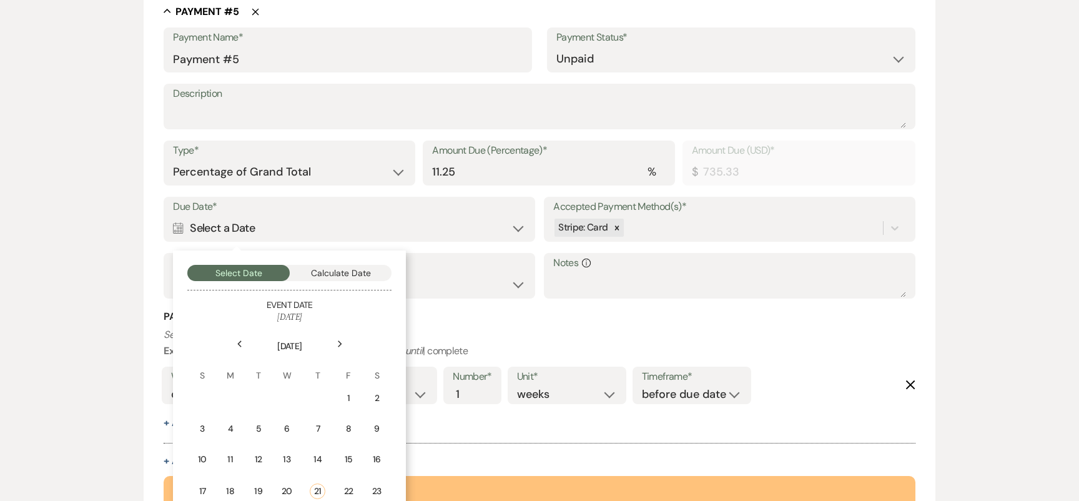
click at [333, 341] on div "Next" at bounding box center [340, 344] width 20 height 20
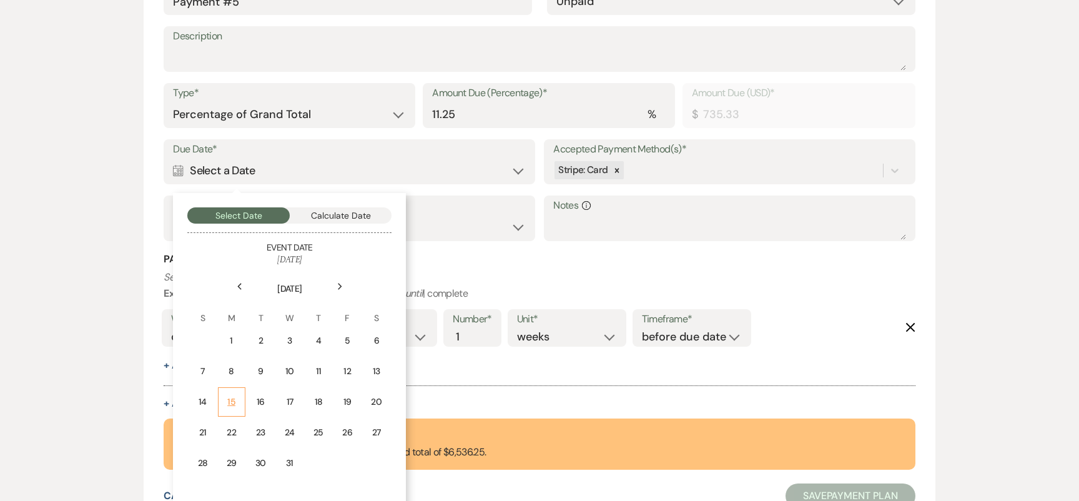
click at [229, 400] on div "15" at bounding box center [231, 401] width 11 height 13
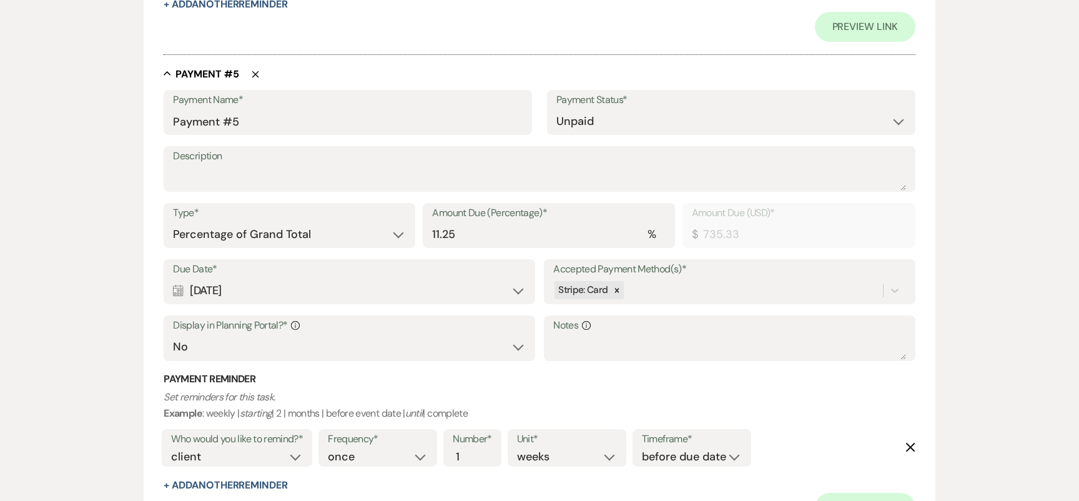
scroll to position [2642, 0]
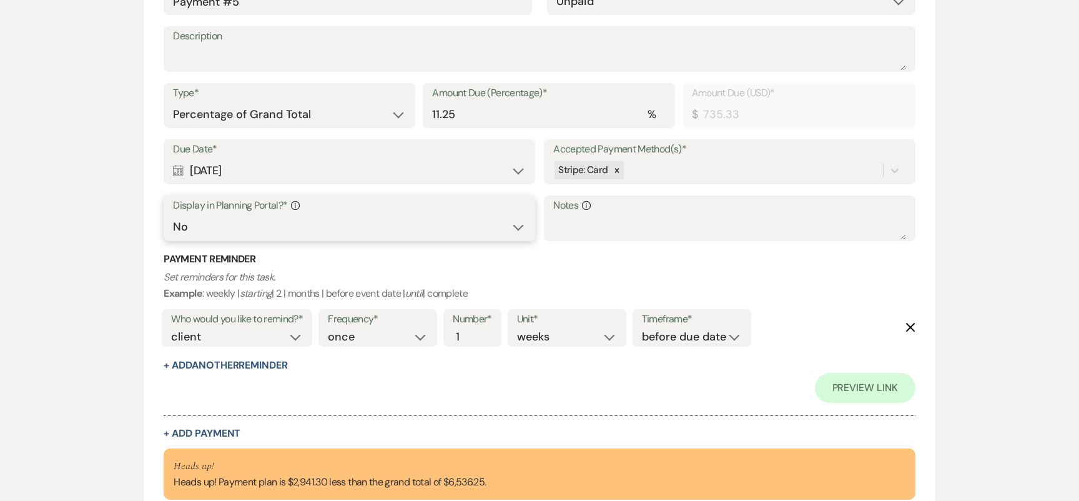
click at [271, 225] on select "Yes No" at bounding box center [349, 227] width 352 height 24
select select "true"
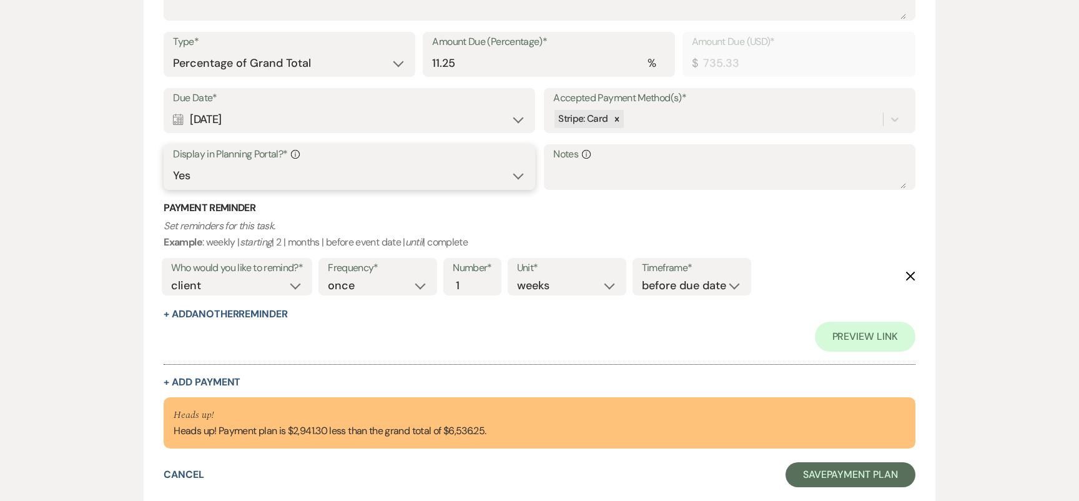
scroll to position [2704, 0]
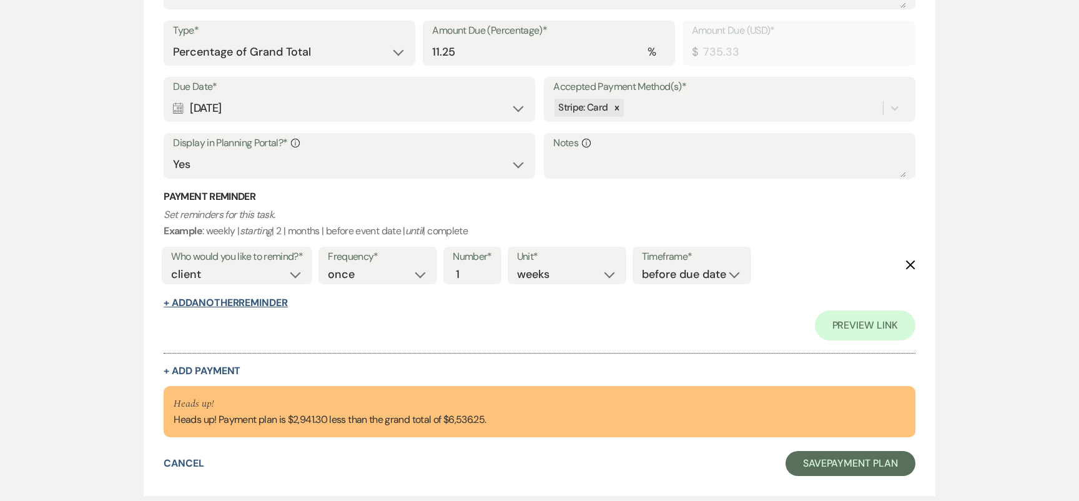
click at [251, 302] on button "+ Add Another Reminder" at bounding box center [226, 303] width 124 height 10
select select "client"
select select "days"
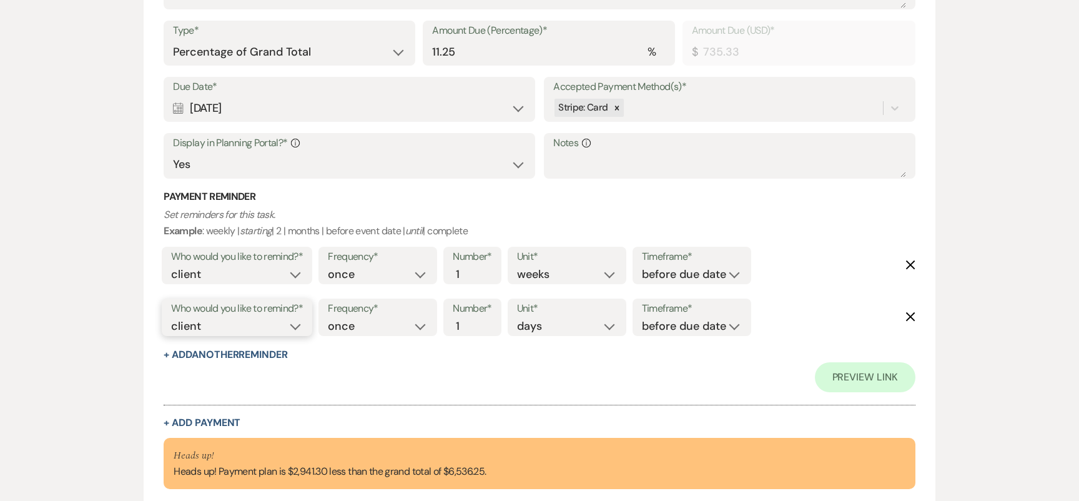
click at [274, 327] on select "client venue both" at bounding box center [237, 326] width 132 height 17
select select "both"
click at [652, 327] on select "before due date after due date on due date on custom date" at bounding box center [692, 326] width 100 height 17
select select "onDueDate"
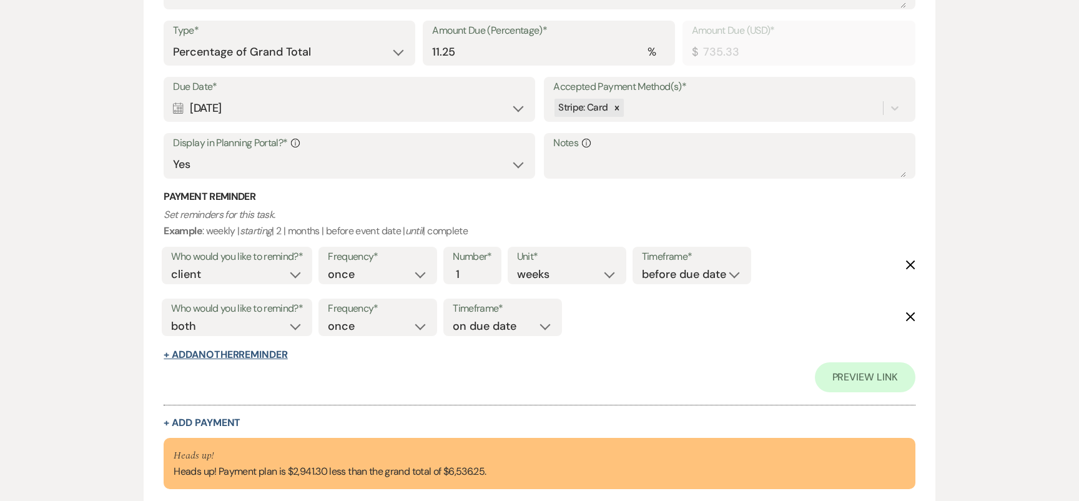
click at [228, 351] on button "+ Add Another Reminder" at bounding box center [226, 355] width 124 height 10
select select "client"
select select "days"
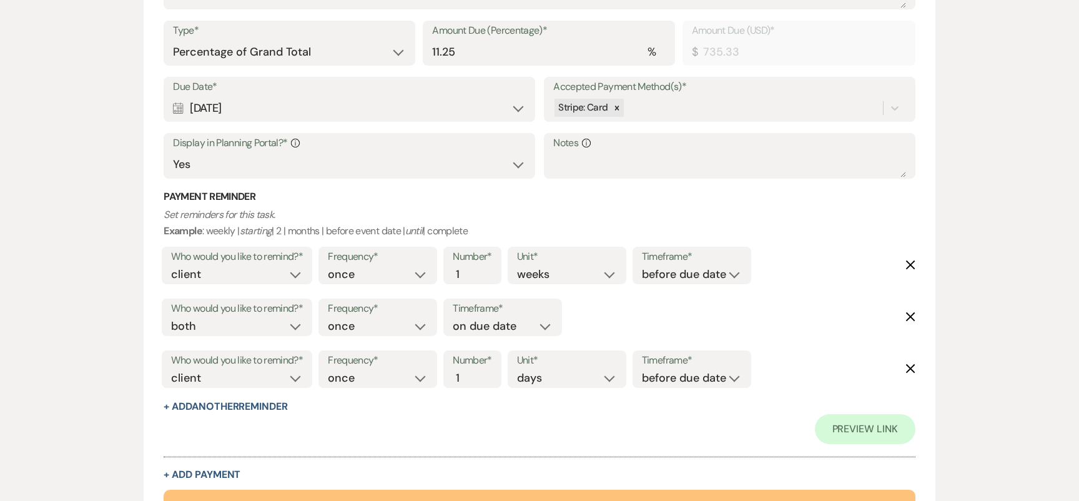
click at [233, 385] on div "Who would you like to remind?* client venue both" at bounding box center [237, 368] width 150 height 37
click at [234, 377] on select "client venue both" at bounding box center [237, 378] width 132 height 17
select select "host"
click at [471, 373] on input "2" at bounding box center [466, 378] width 26 height 17
type input "3"
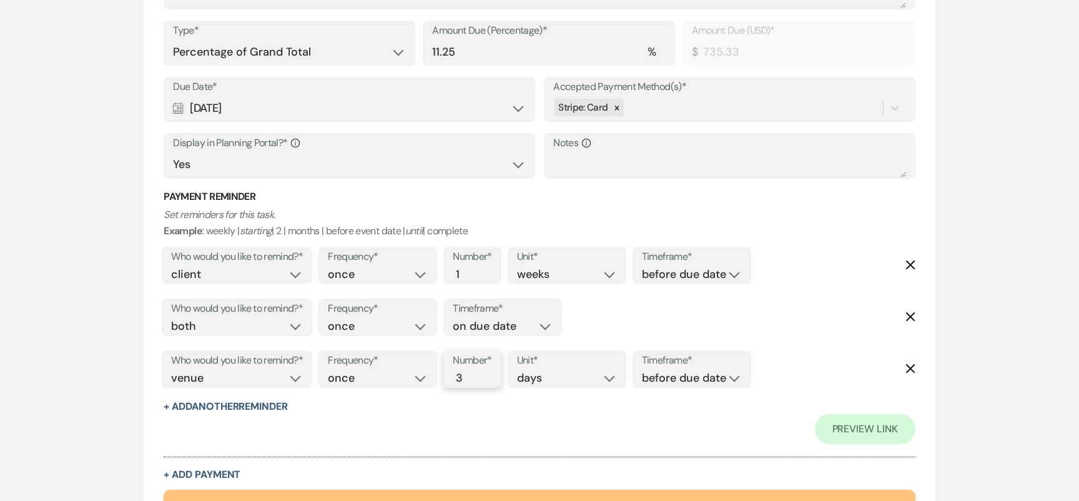
click at [471, 373] on input "3" at bounding box center [466, 378] width 26 height 17
click at [724, 371] on select "before due date after due date on due date on custom date" at bounding box center [692, 378] width 100 height 17
select select "afterDueDate"
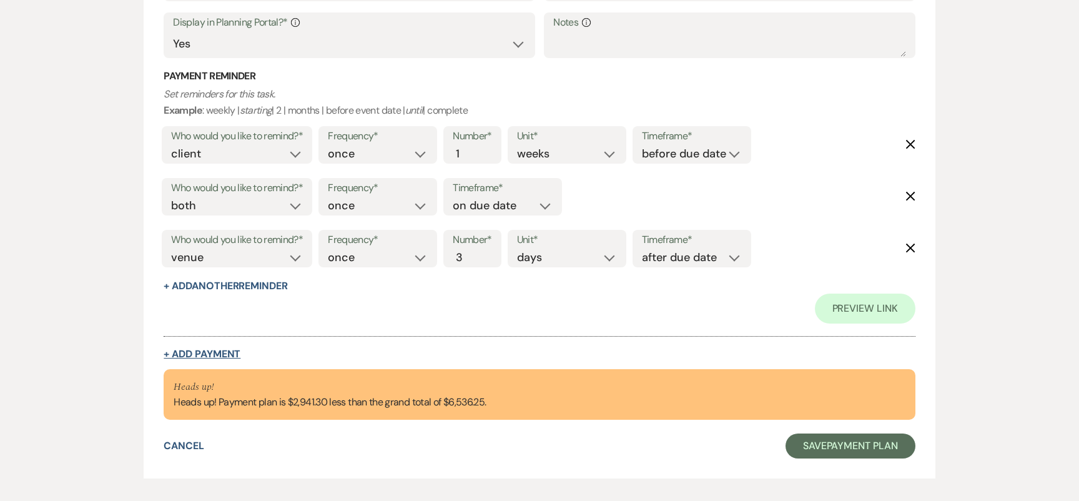
click at [214, 349] on button "+ Add Payment" at bounding box center [202, 354] width 77 height 10
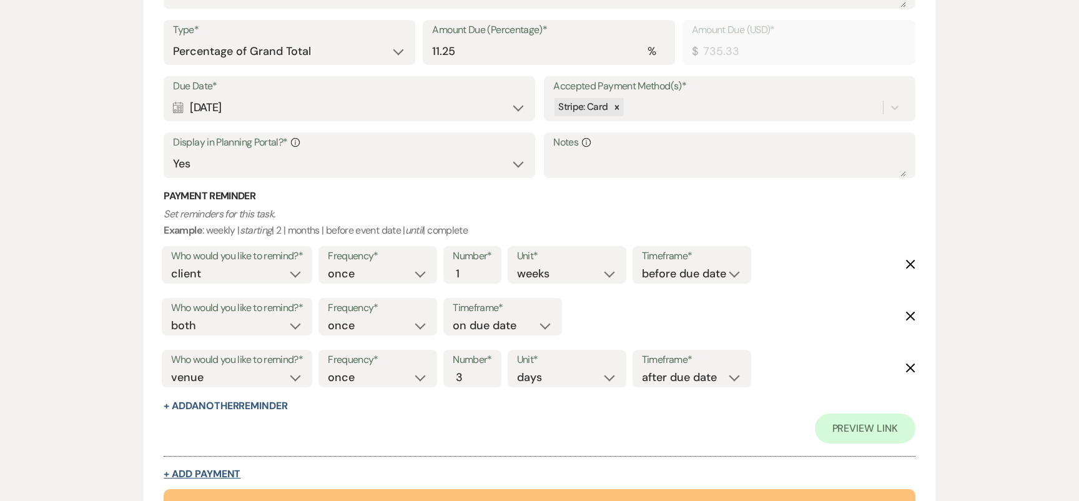
select select "2"
select select "percentage"
select select "false"
select select "client"
select select "weeks"
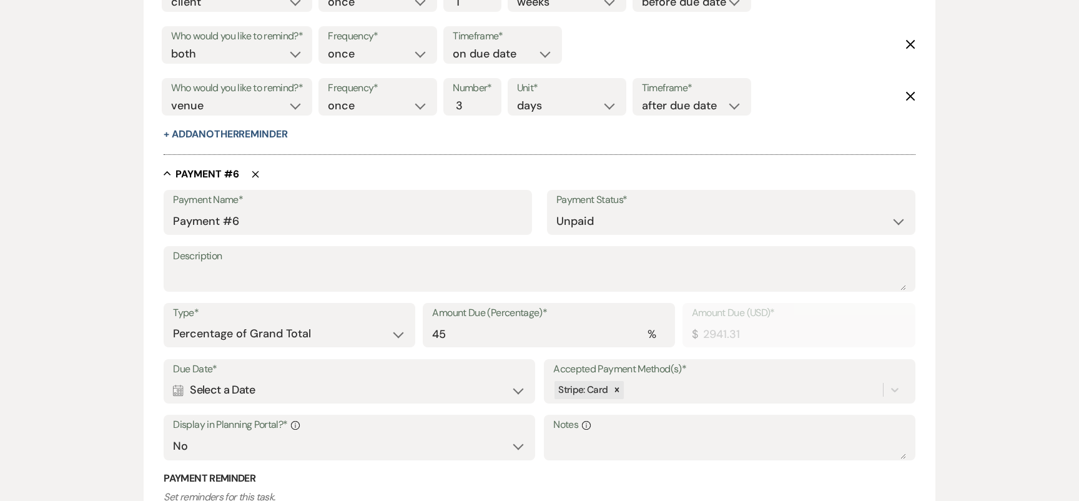
scroll to position [2867, 0]
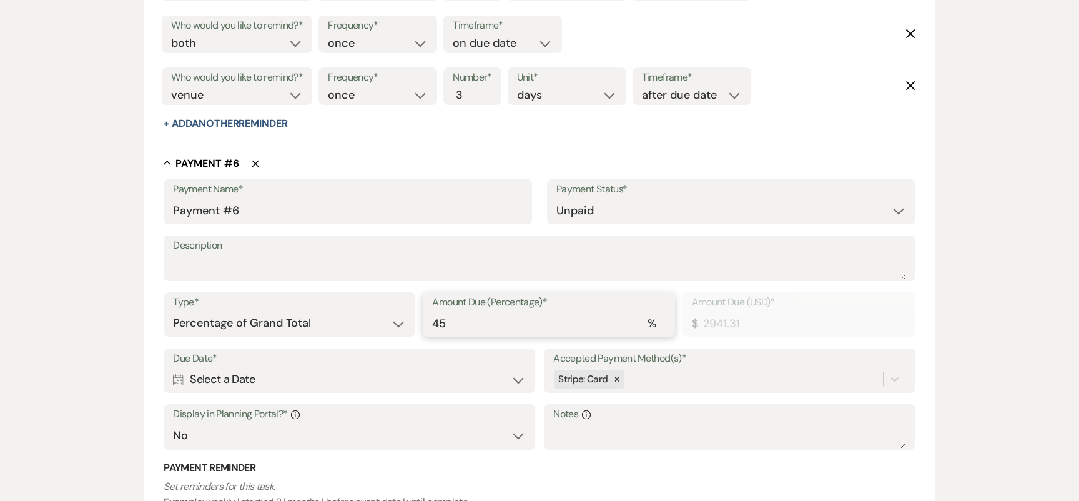
drag, startPoint x: 466, startPoint y: 325, endPoint x: 350, endPoint y: 323, distance: 116.8
click at [350, 323] on div "Type* Dollar Amount Percentage of Grand Total Amount Due (Percentage)* % 45 Amo…" at bounding box center [539, 320] width 751 height 56
type input "1"
type input "65.36"
type input "11"
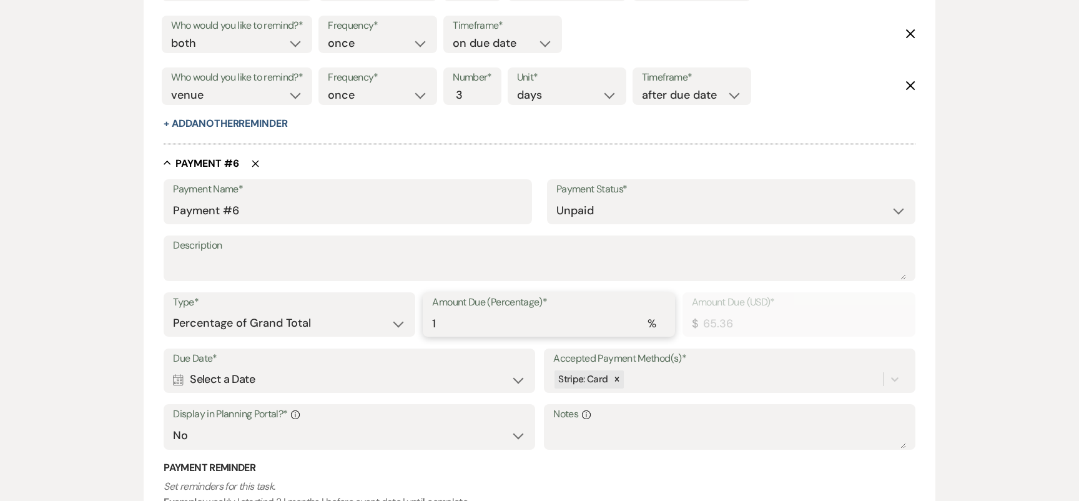
type input "718.99"
type input "11.2"
type input "732.06"
type input "11.25"
type input "735.33"
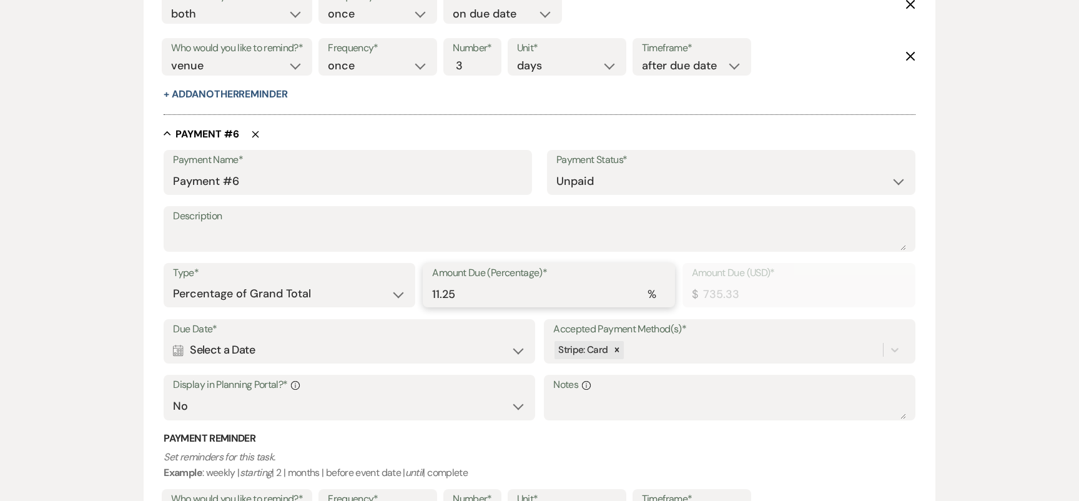
scroll to position [2917, 0]
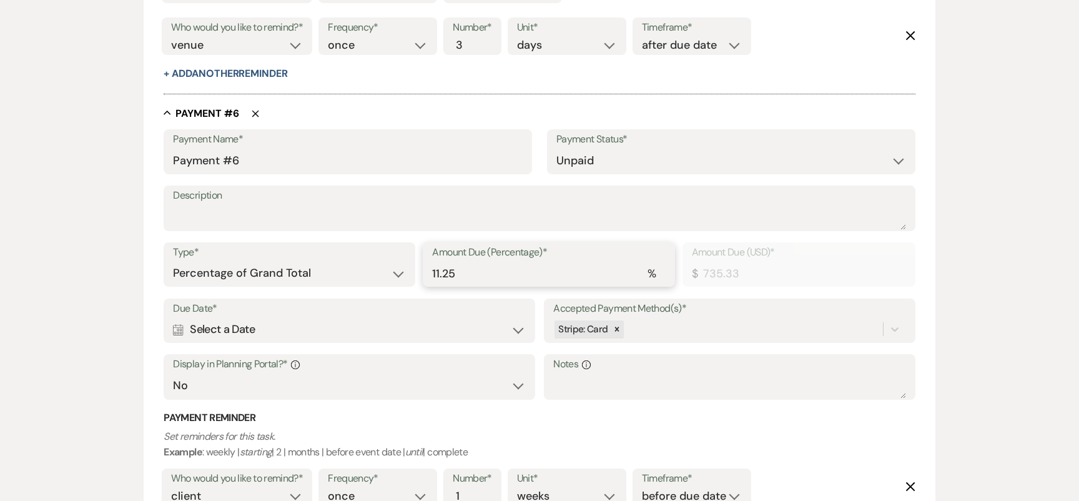
type input "11.25"
click at [250, 320] on div "Calendar Select a Date Expand" at bounding box center [349, 329] width 352 height 24
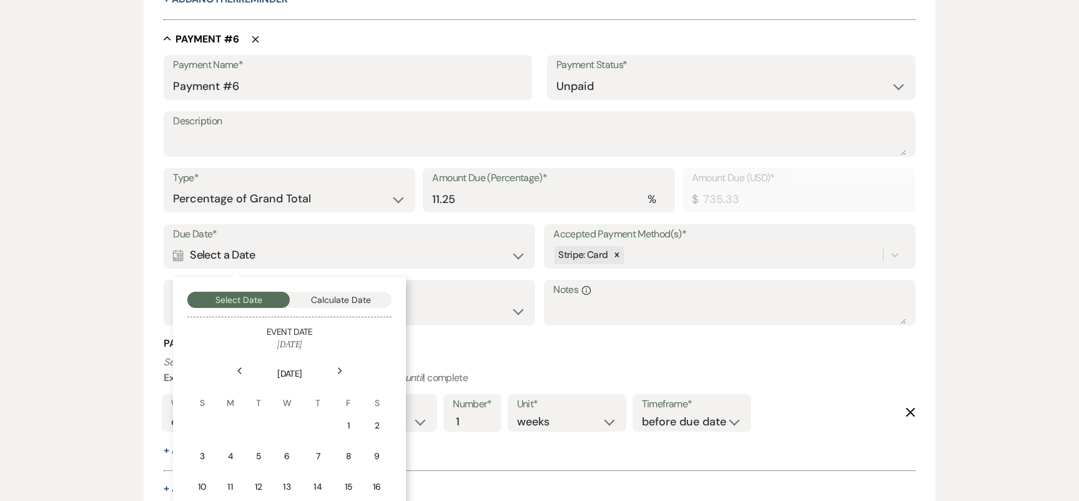
scroll to position [3004, 0]
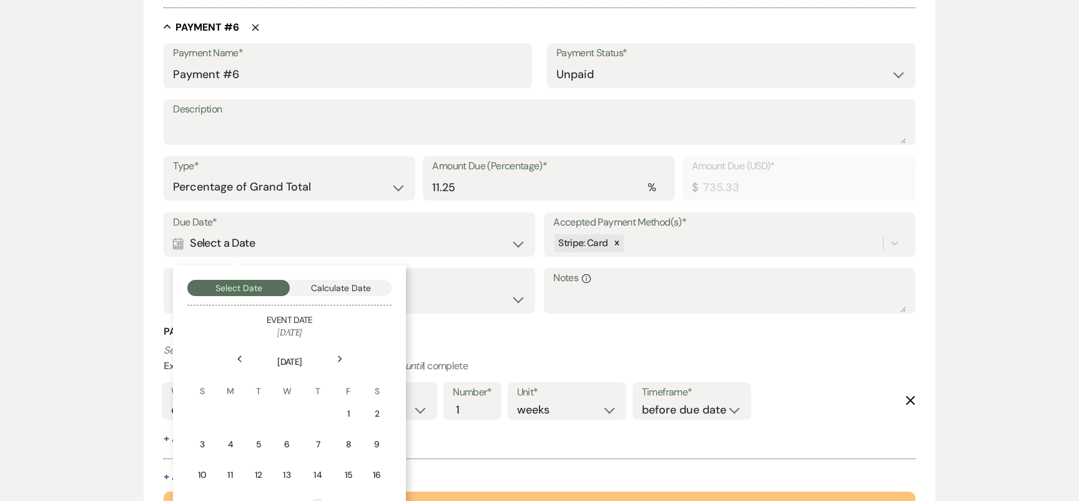
click at [335, 357] on div "Next" at bounding box center [340, 359] width 20 height 20
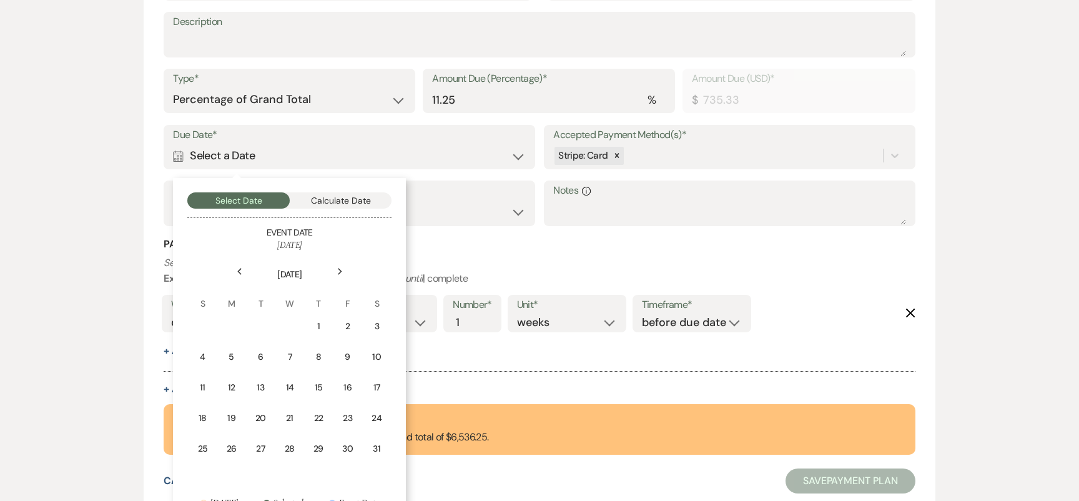
scroll to position [3107, 0]
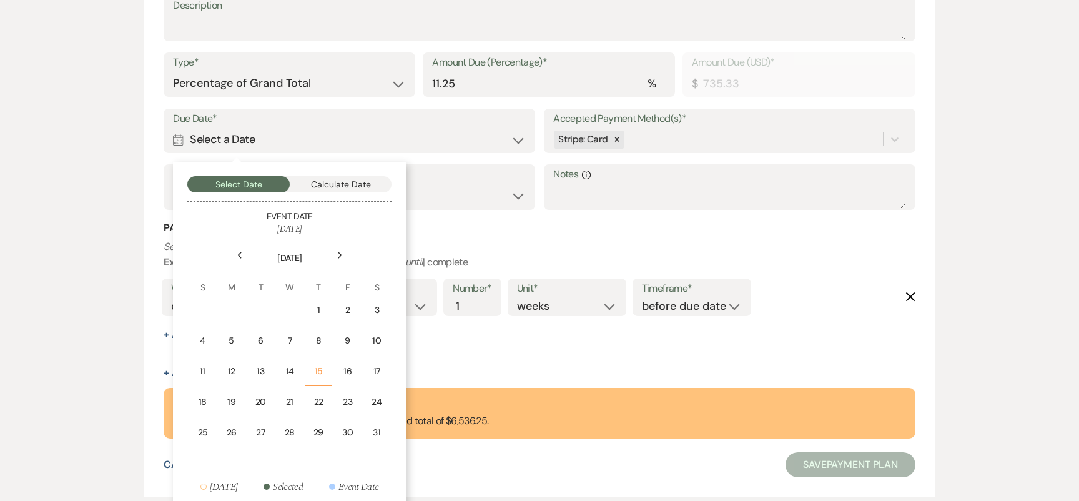
click at [317, 375] on div "15" at bounding box center [318, 371] width 11 height 13
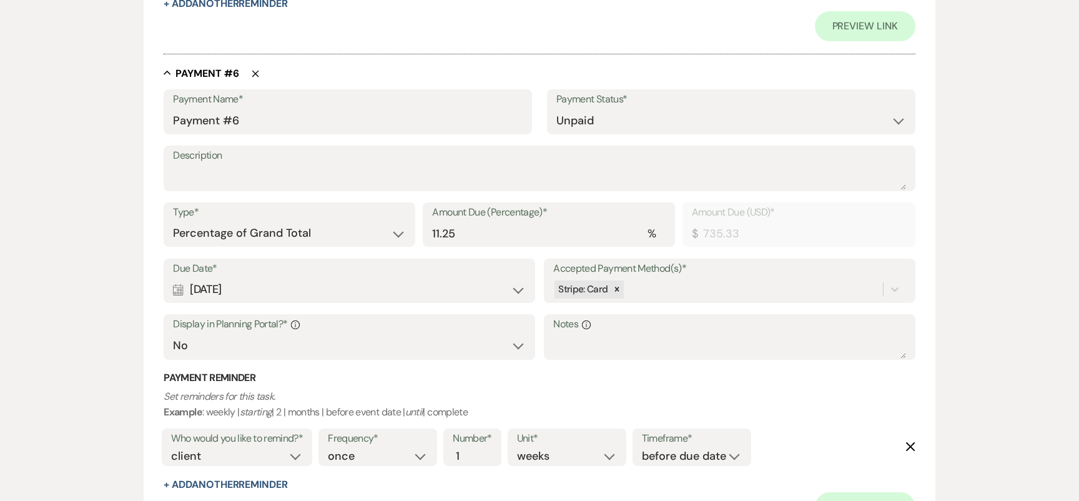
scroll to position [3257, 0]
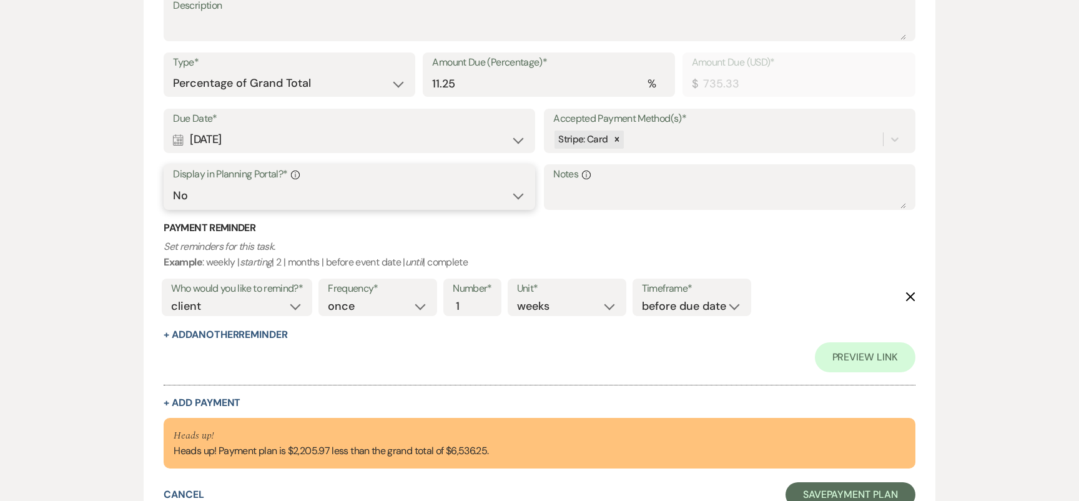
click at [253, 197] on select "Yes No" at bounding box center [349, 196] width 352 height 24
select select "true"
click at [243, 330] on button "+ Add Another Reminder" at bounding box center [226, 335] width 124 height 10
select select "client"
select select "days"
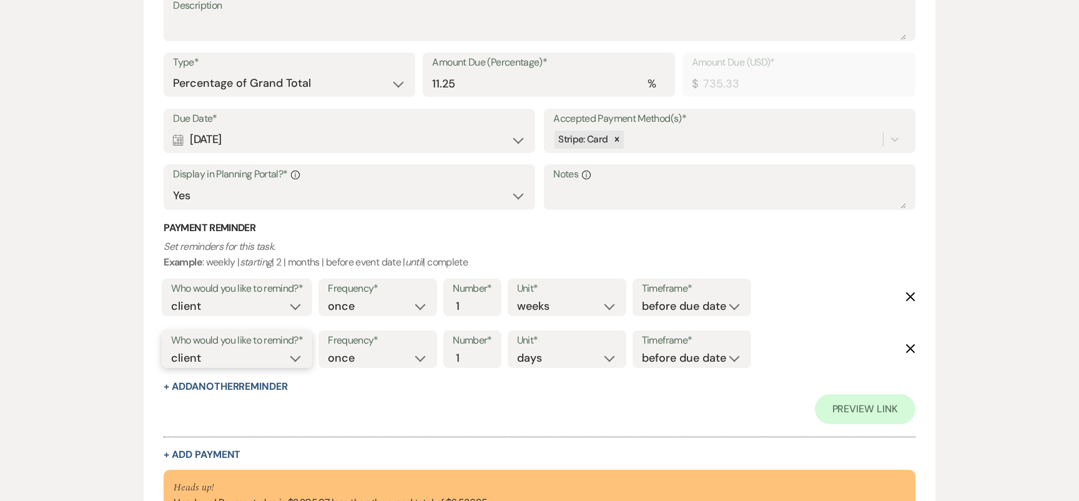
click at [245, 361] on select "client venue both" at bounding box center [237, 358] width 132 height 17
select select "both"
click at [707, 363] on select "before due date after due date on due date on custom date" at bounding box center [692, 358] width 100 height 17
select select "onDueDate"
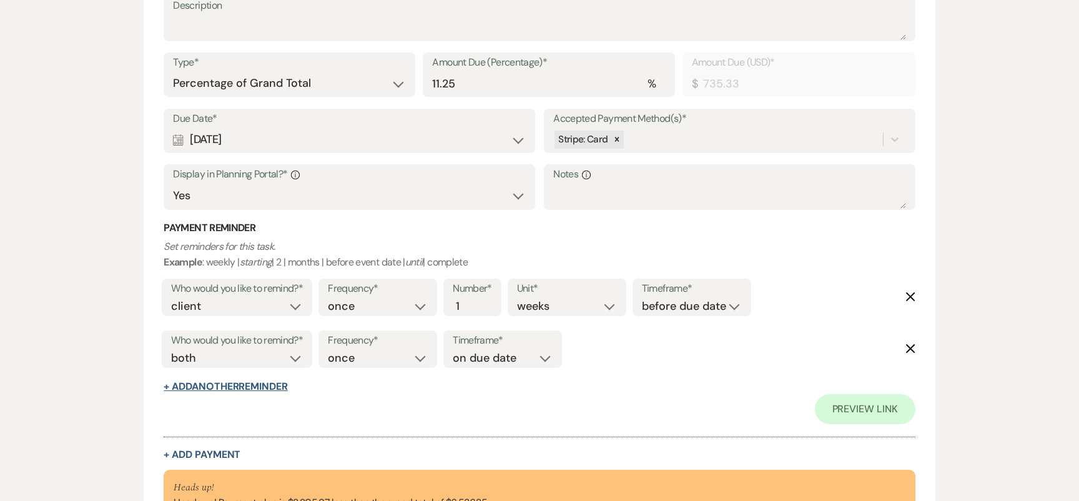
click at [278, 382] on button "+ Add Another Reminder" at bounding box center [226, 386] width 124 height 10
select select "client"
select select "days"
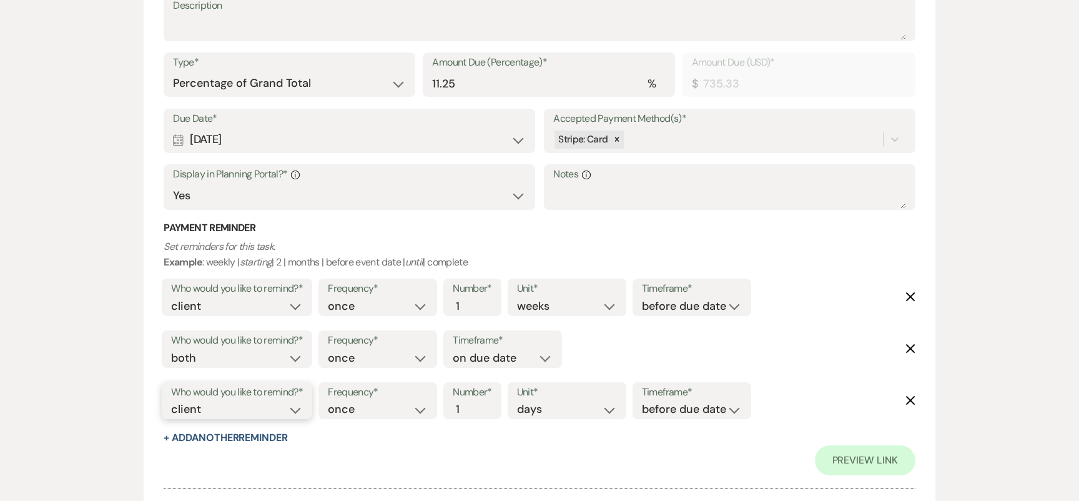
click at [252, 410] on select "client venue both" at bounding box center [237, 409] width 132 height 17
select select "host"
click at [474, 401] on input "2" at bounding box center [466, 409] width 26 height 17
type input "3"
click at [474, 401] on input "3" at bounding box center [466, 409] width 26 height 17
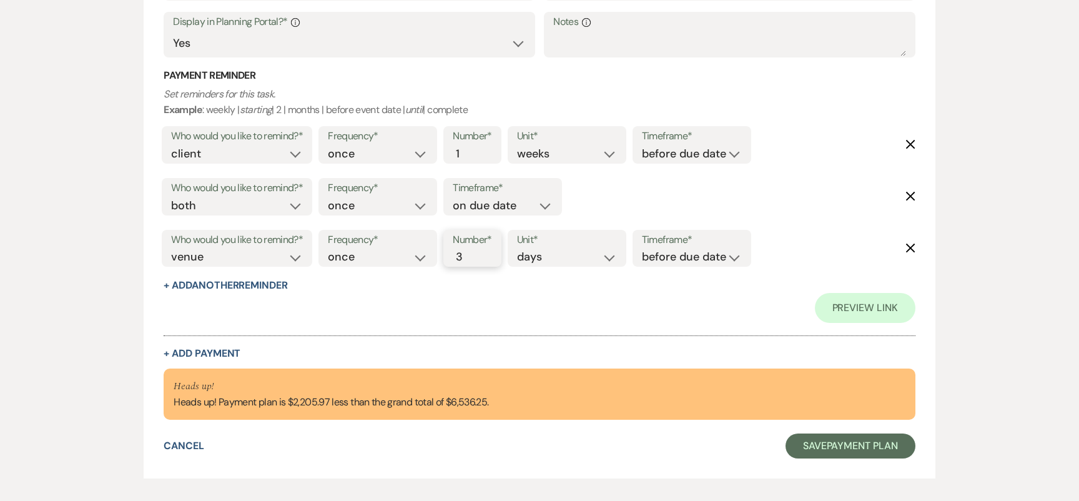
scroll to position [3416, 0]
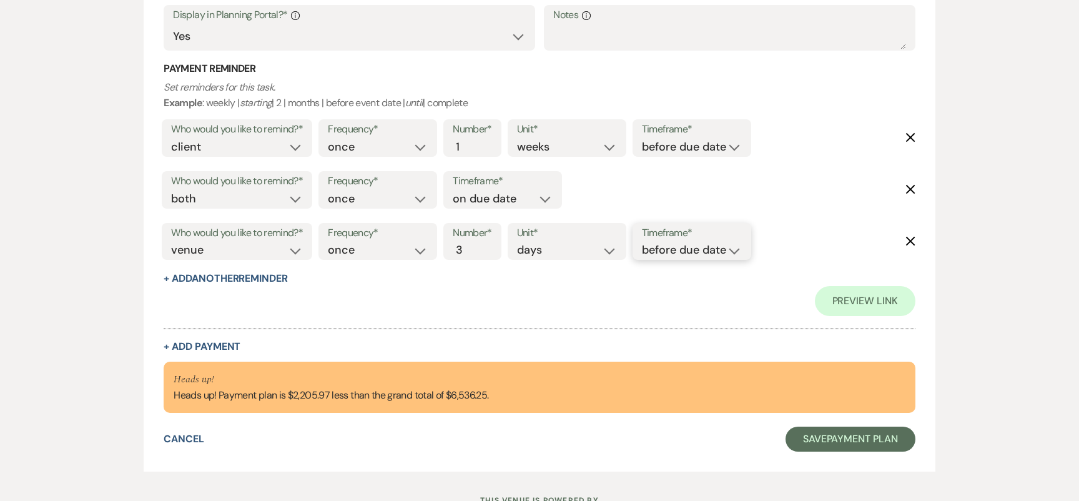
click at [655, 249] on select "before due date after due date on due date on custom date" at bounding box center [692, 250] width 100 height 17
select select "afterDueDate"
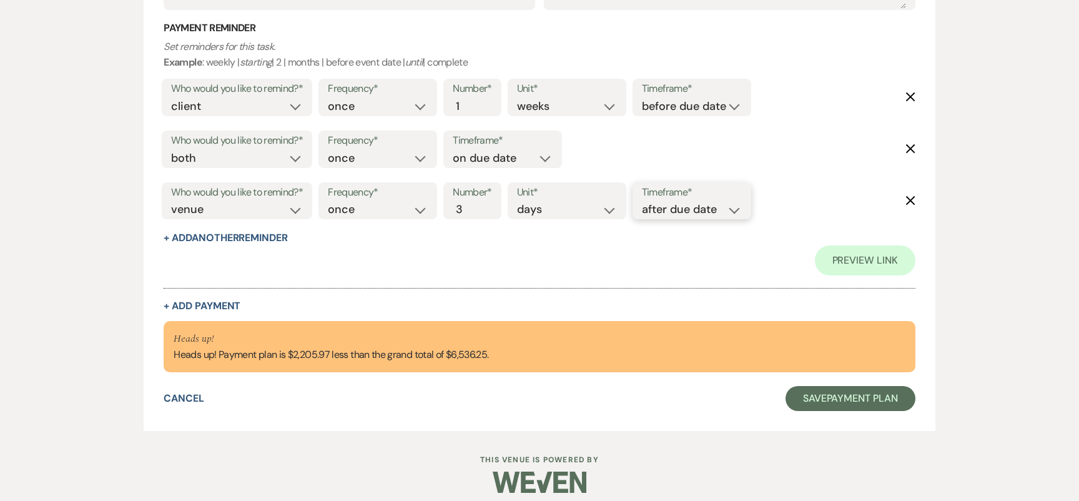
scroll to position [3466, 0]
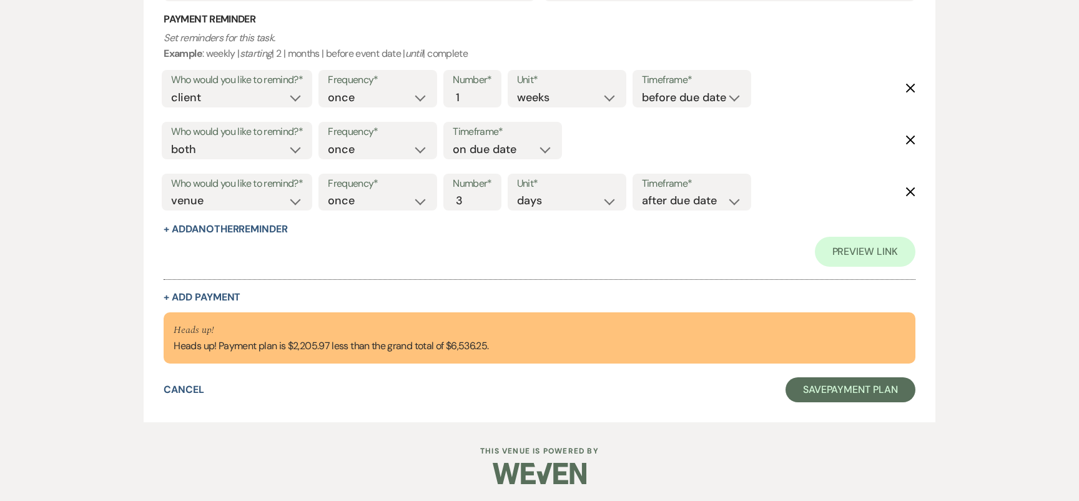
click at [222, 287] on div "Collapse Payment # 6 Delete Payment Name* Payment #6 Payment Status* Paid Unpai…" at bounding box center [539, 5] width 751 height 594
click at [222, 292] on button "+ Add Payment" at bounding box center [202, 297] width 77 height 10
select select "2"
select select "percentage"
select select "false"
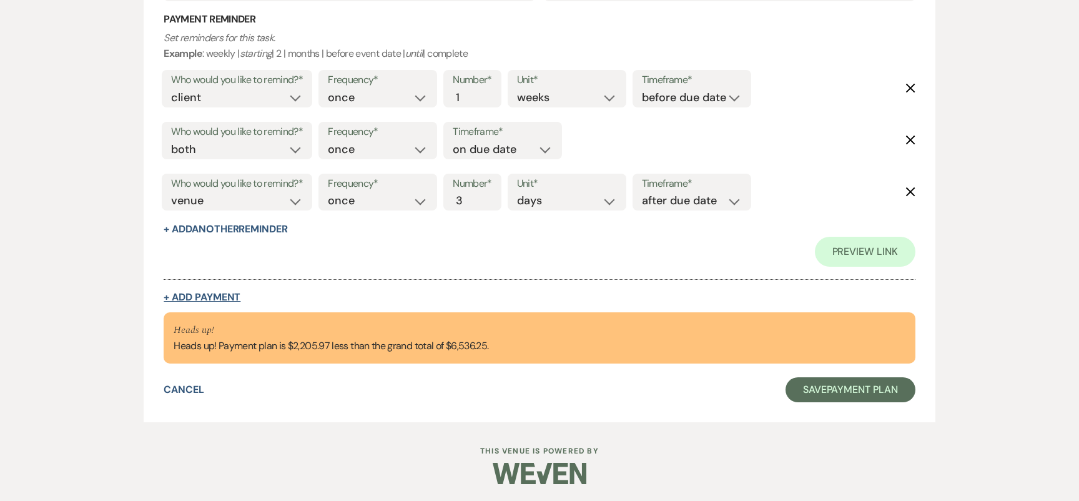
select select "client"
select select "weeks"
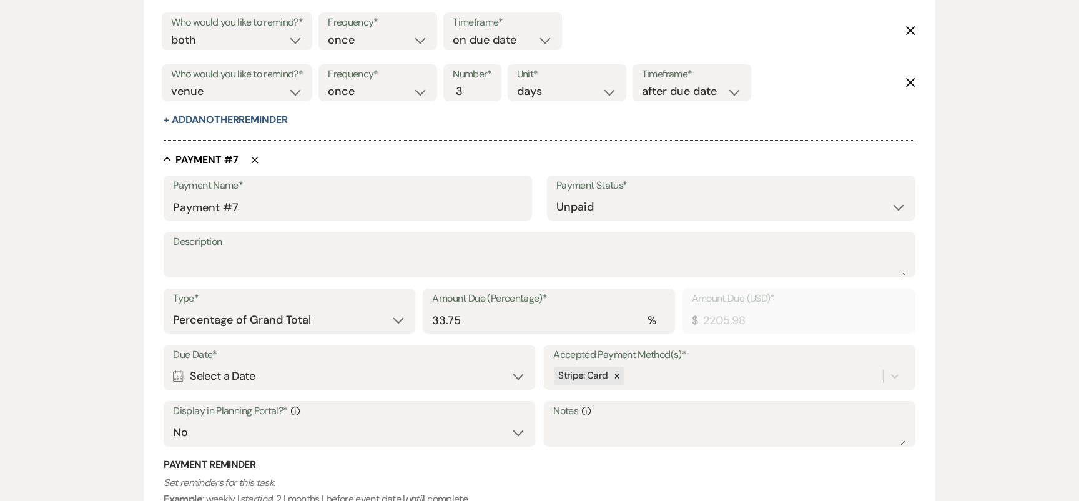
scroll to position [3431, 0]
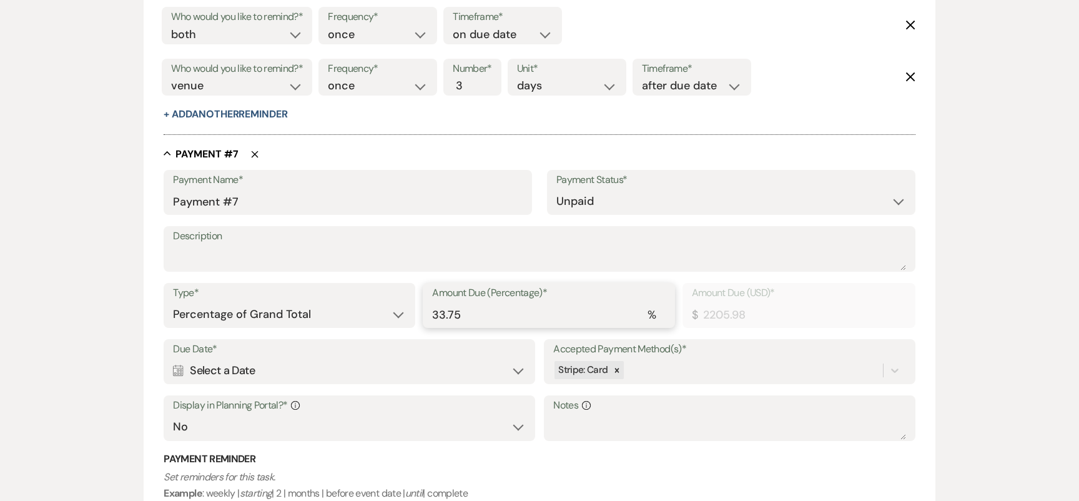
drag, startPoint x: 465, startPoint y: 307, endPoint x: 370, endPoint y: 307, distance: 94.9
click at [370, 307] on div "Type* Dollar Amount Percentage of Grand Total Amount Due (Percentage)* % 33.75 …" at bounding box center [539, 311] width 751 height 56
type input "1"
type input "65.36"
type input "11"
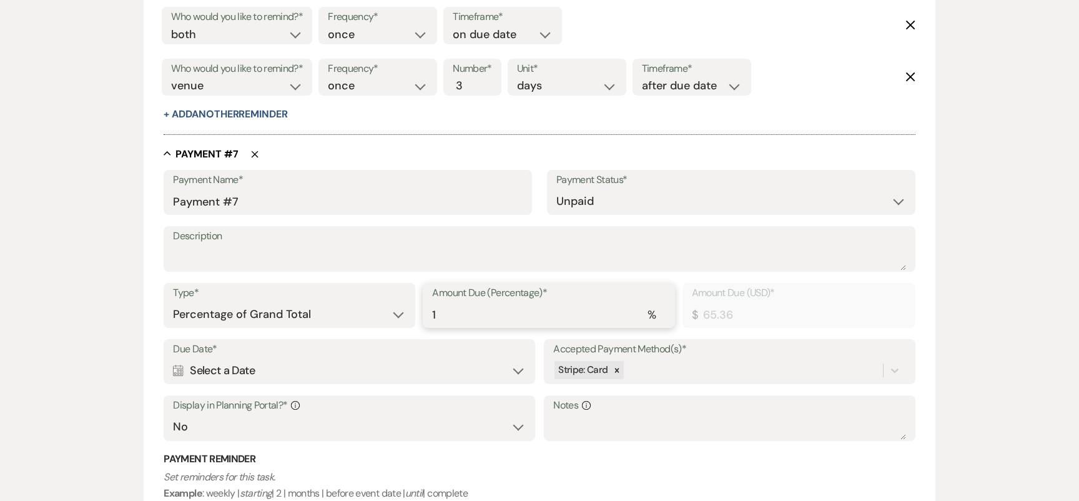
type input "718.99"
type input "11.2"
type input "732.06"
type input "11.25"
type input "735.33"
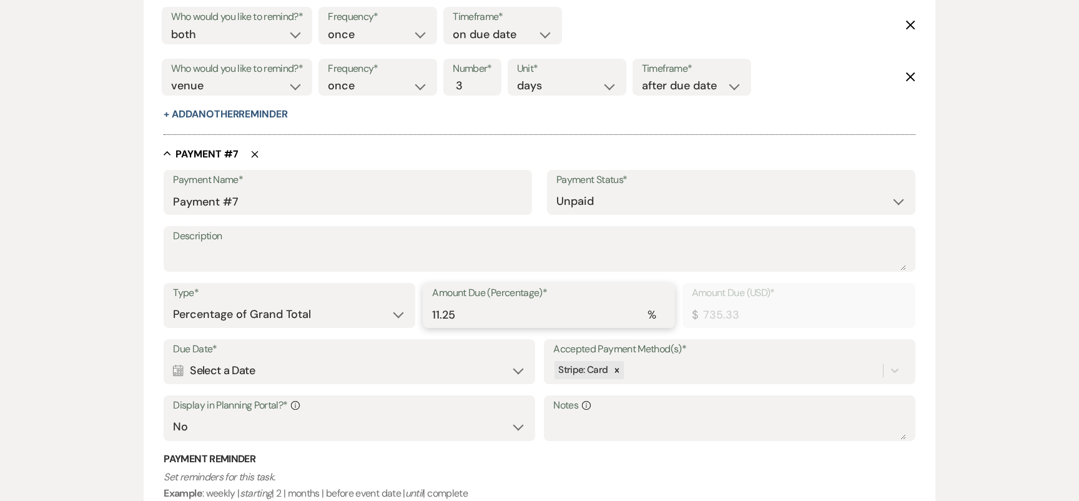
scroll to position [3438, 0]
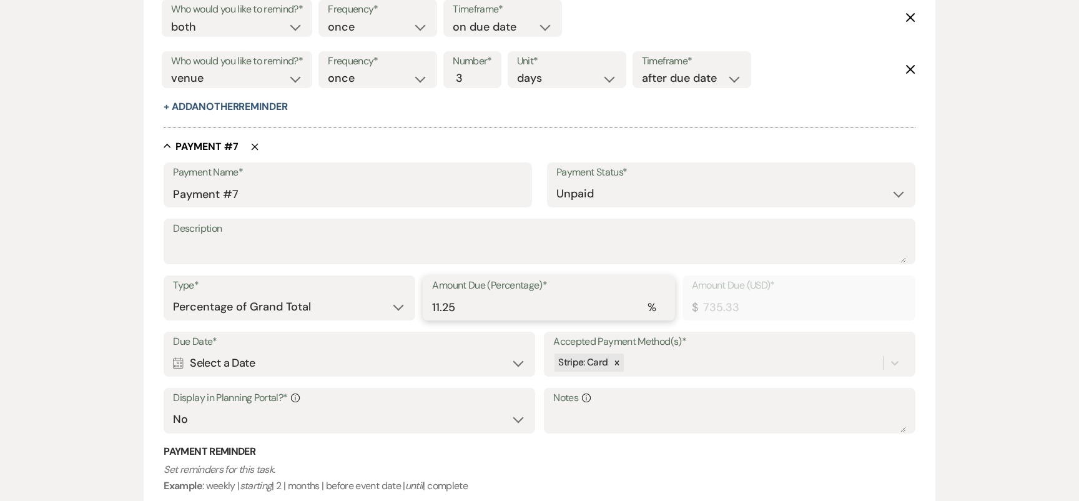
type input "11.25"
click at [248, 351] on div "Calendar Select a Date Expand" at bounding box center [349, 363] width 352 height 24
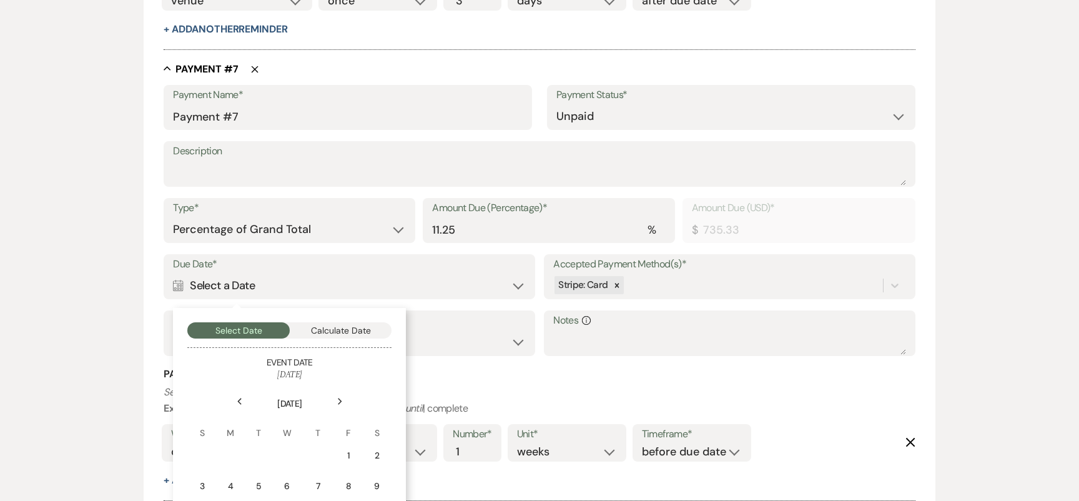
scroll to position [3566, 0]
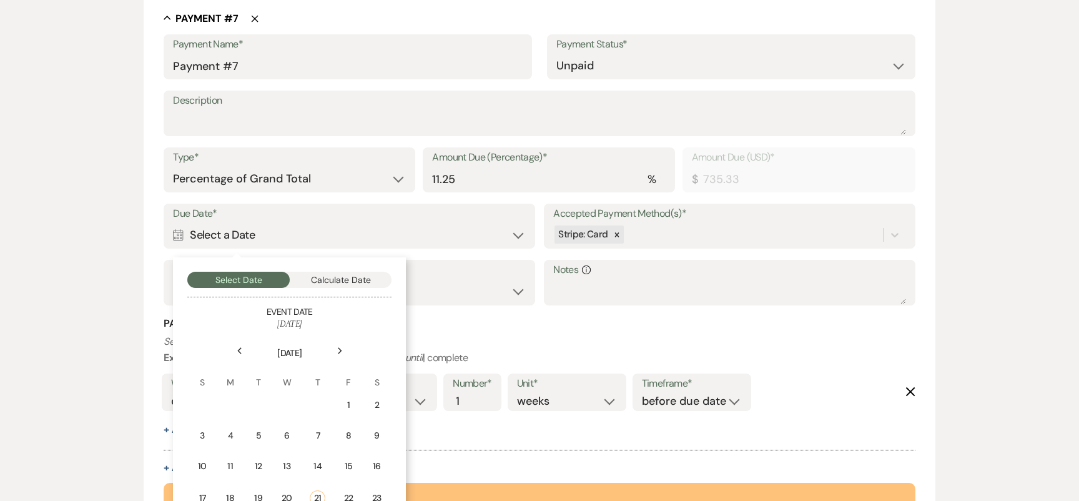
click at [342, 350] on icon "Next" at bounding box center [340, 350] width 6 height 7
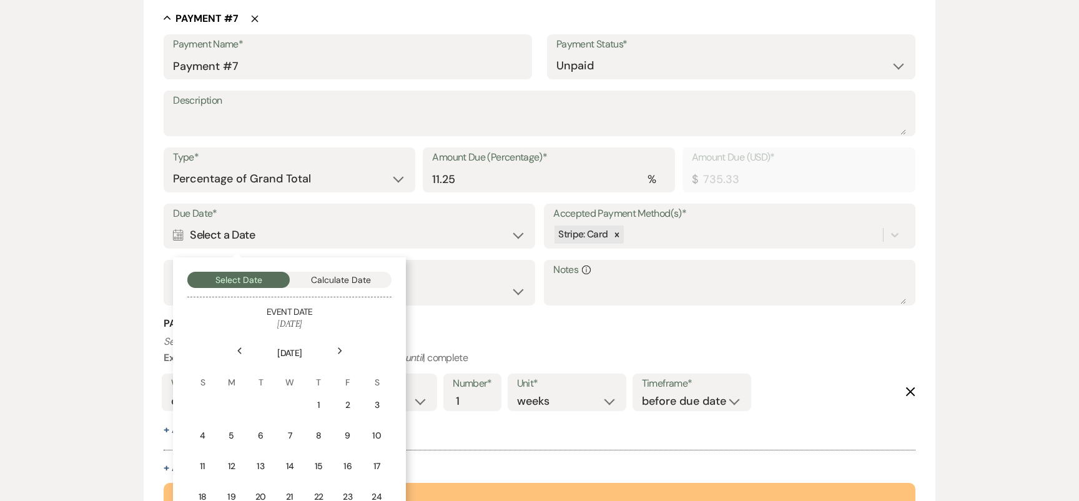
click at [342, 350] on icon "Next" at bounding box center [340, 350] width 6 height 7
click at [205, 461] on div "15" at bounding box center [202, 465] width 11 height 13
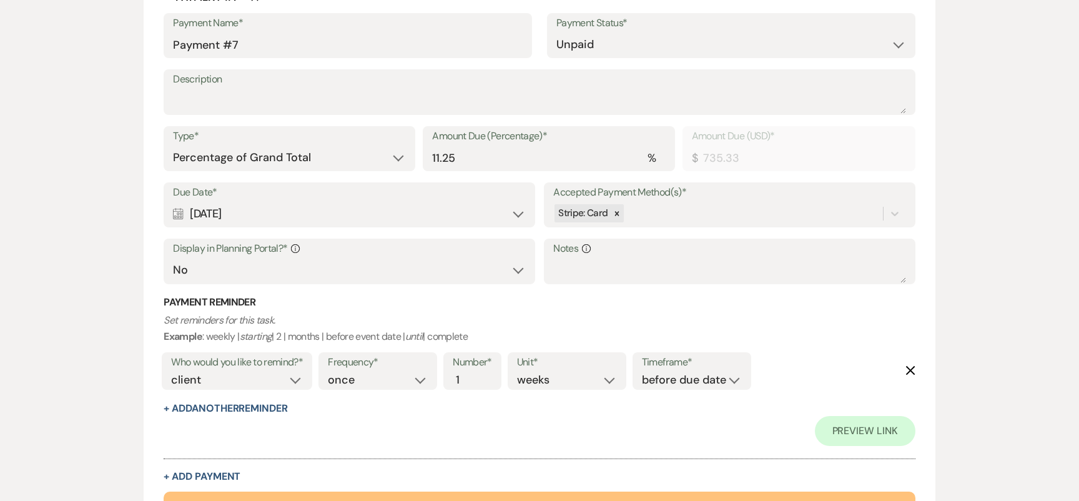
scroll to position [3768, 0]
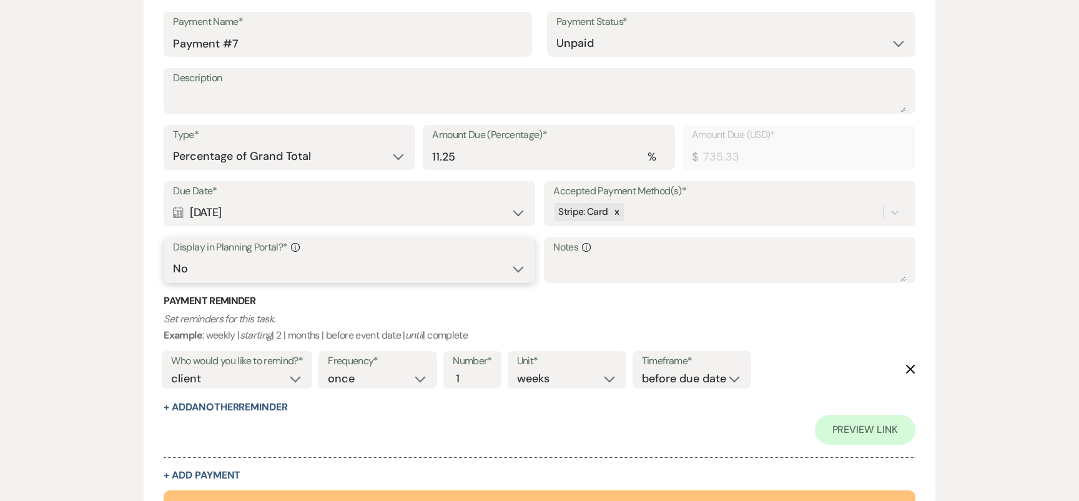
click at [339, 269] on select "Yes No" at bounding box center [349, 269] width 352 height 24
select select "true"
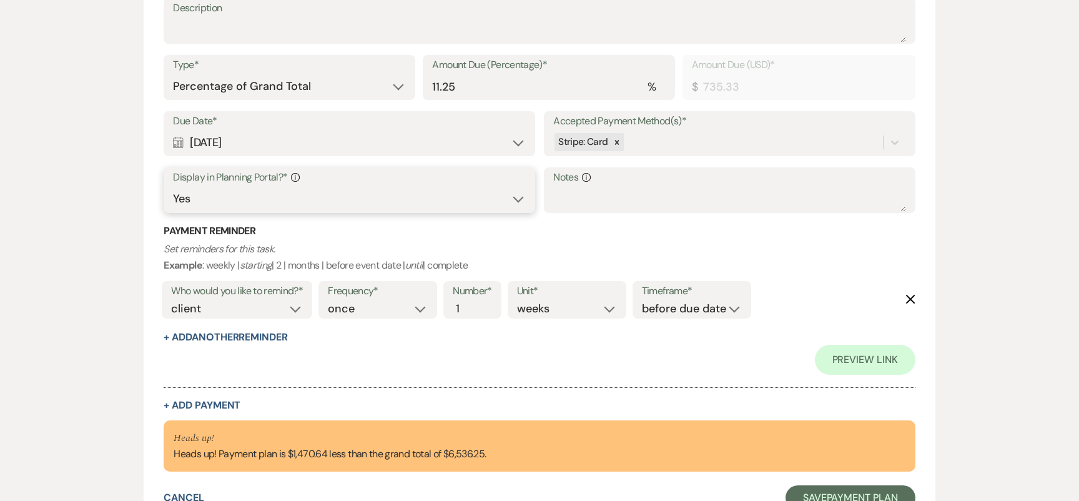
scroll to position [3900, 0]
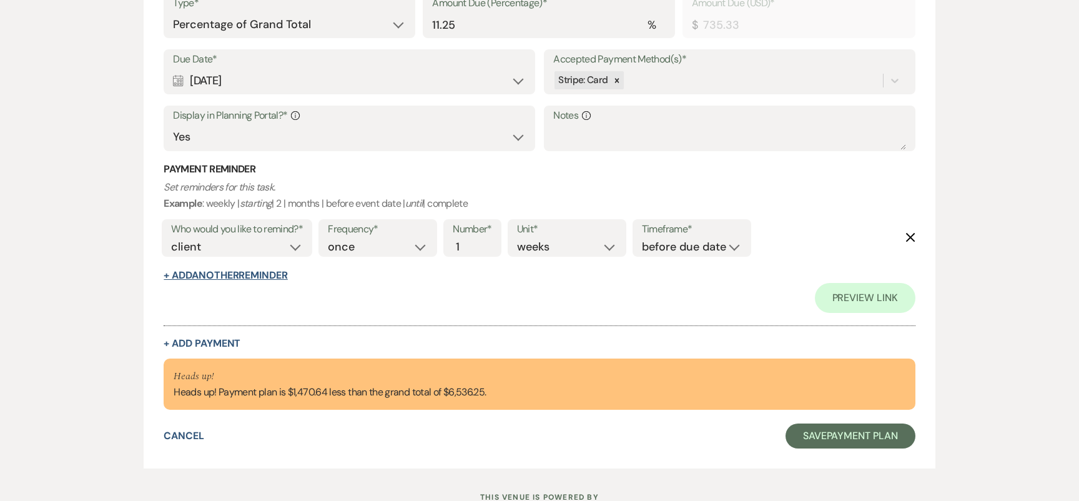
click at [273, 273] on button "+ Add Another Reminder" at bounding box center [226, 275] width 124 height 10
select select "client"
select select "days"
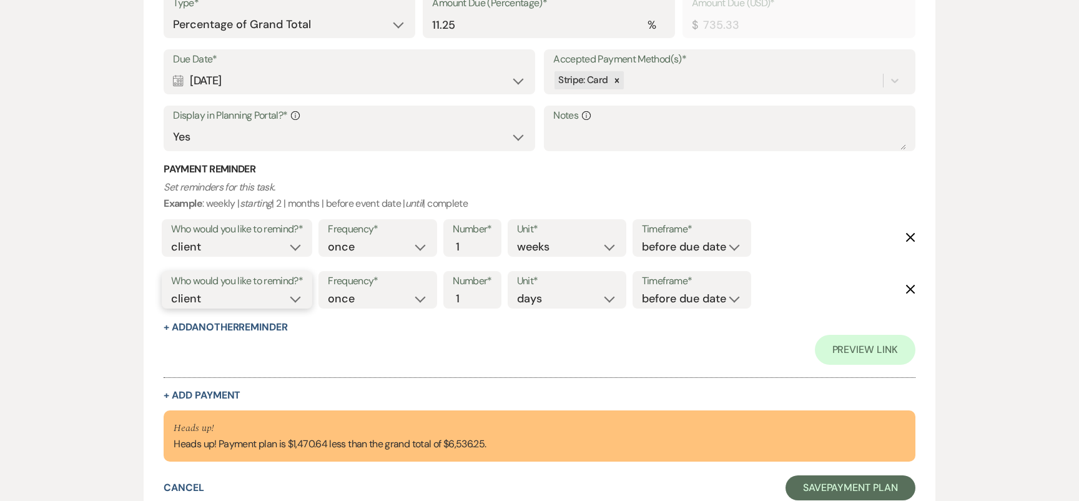
click at [272, 297] on select "client venue both" at bounding box center [237, 298] width 132 height 17
select select "both"
click at [672, 296] on select "before due date after due date on due date on custom date" at bounding box center [692, 298] width 100 height 17
select select "onDueDate"
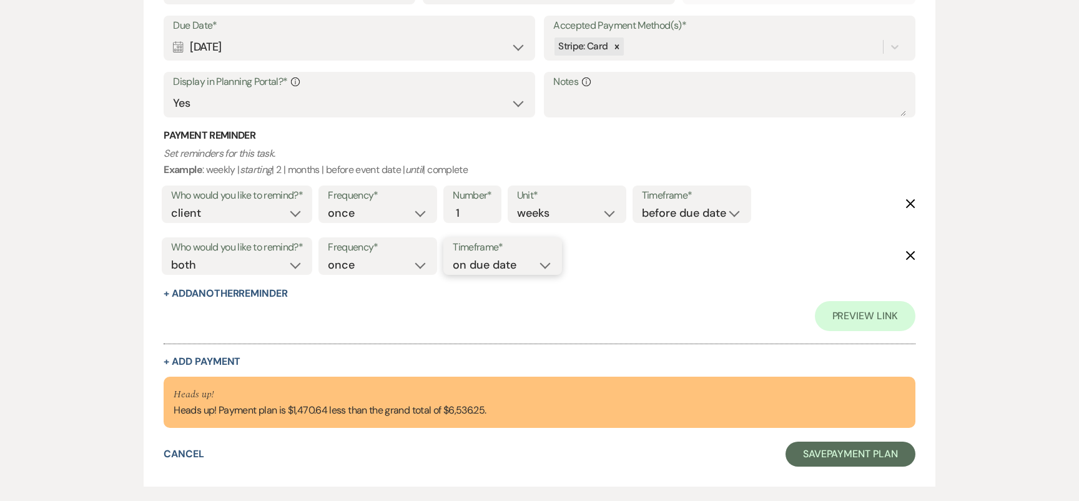
scroll to position [3997, 0]
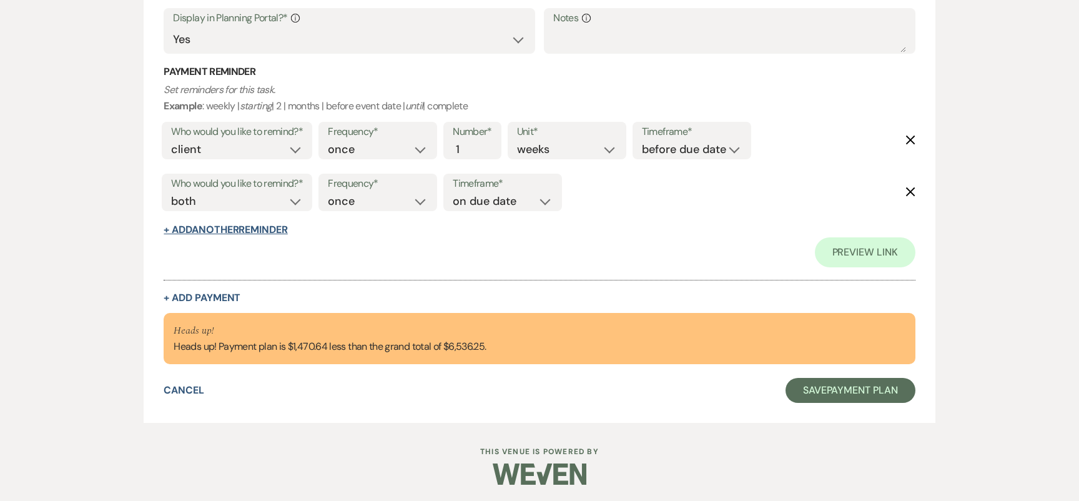
click at [249, 230] on button "+ Add Another Reminder" at bounding box center [226, 230] width 124 height 10
select select "client"
select select "days"
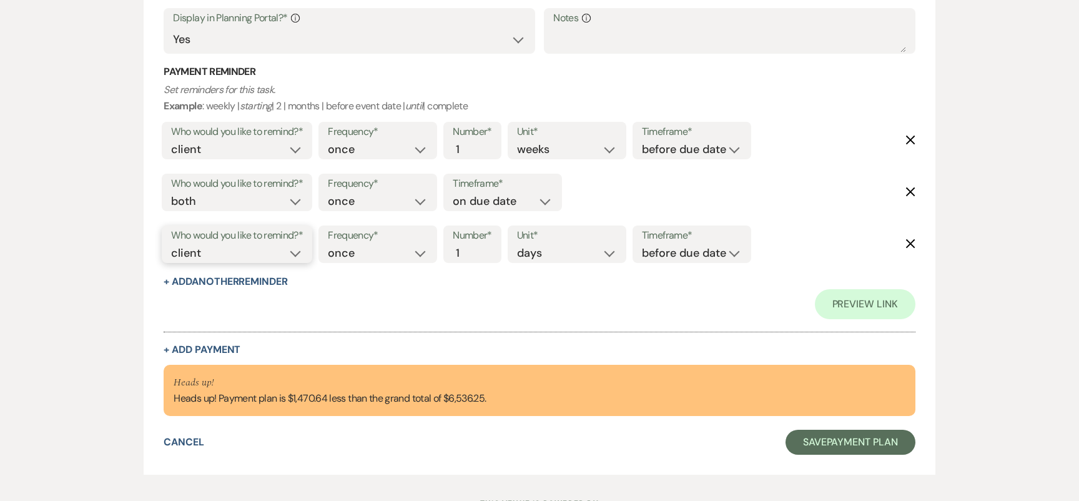
click at [241, 247] on select "client venue both" at bounding box center [237, 253] width 132 height 17
select select "host"
click at [473, 245] on input "2" at bounding box center [466, 253] width 26 height 17
type input "3"
click at [473, 245] on input "3" at bounding box center [466, 253] width 26 height 17
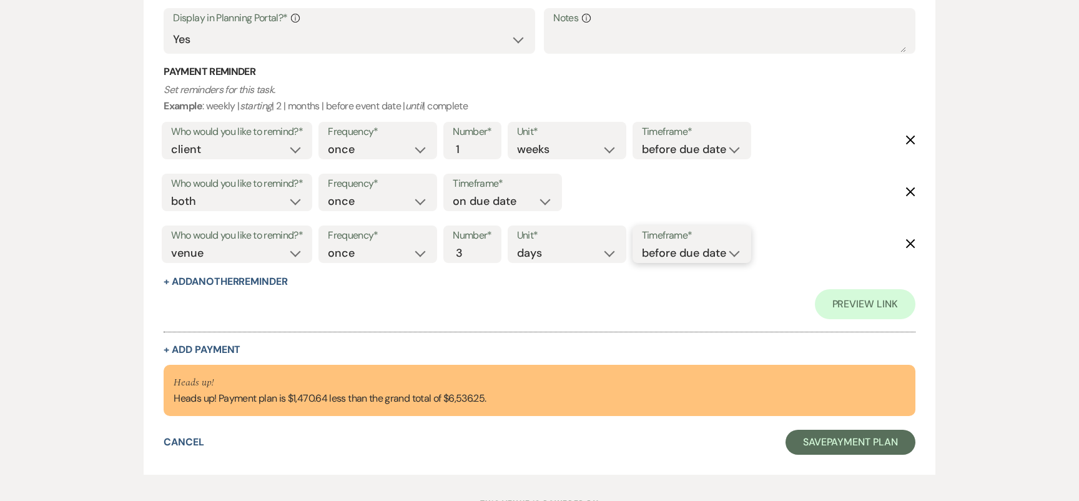
click at [650, 247] on select "before due date after due date on due date on custom date" at bounding box center [692, 253] width 100 height 17
select select "afterDueDate"
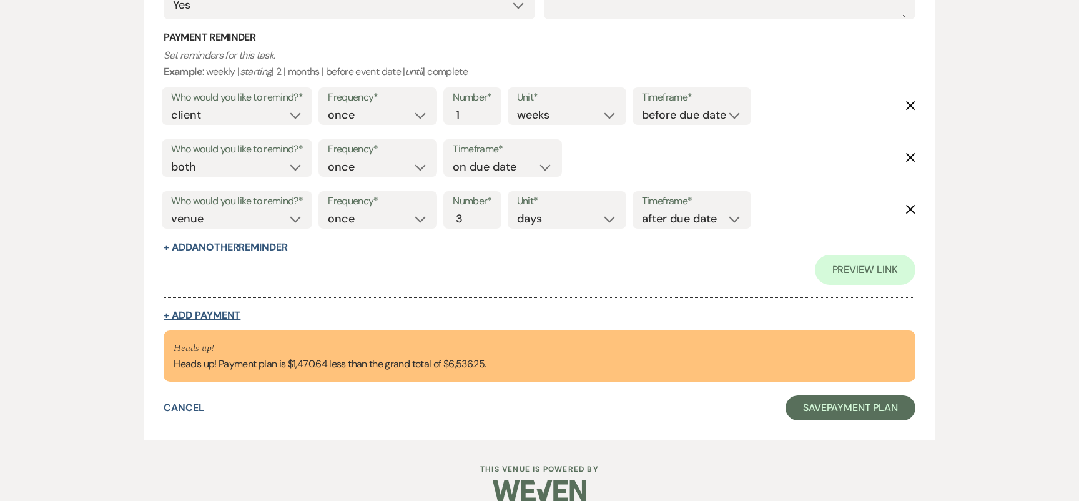
click at [226, 313] on button "+ Add Payment" at bounding box center [202, 315] width 77 height 10
select select "2"
select select "percentage"
select select "false"
select select "client"
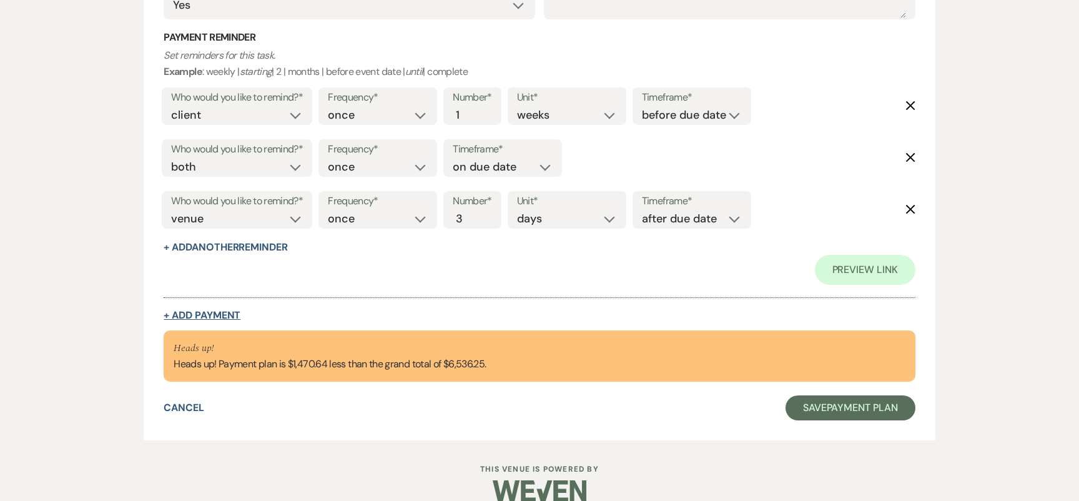
select select "weeks"
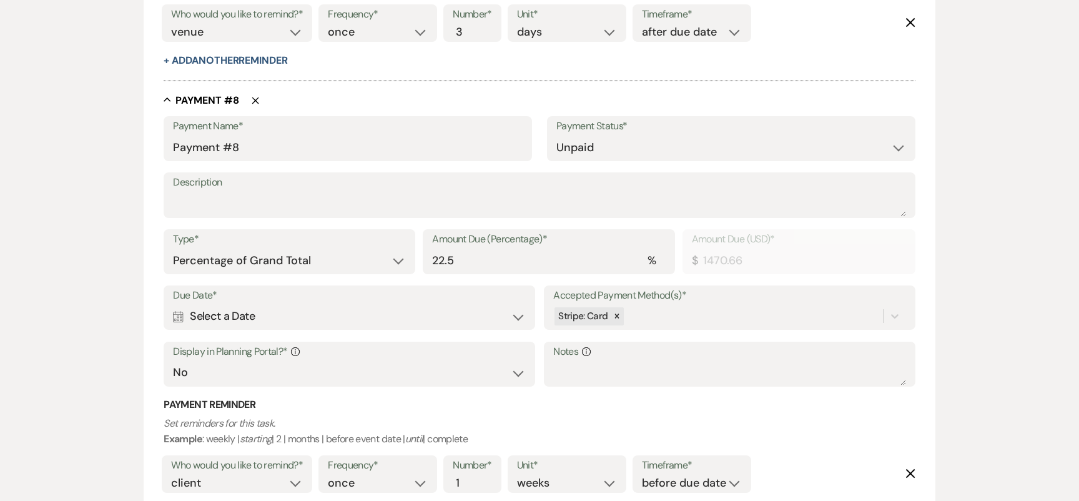
scroll to position [4078, 0]
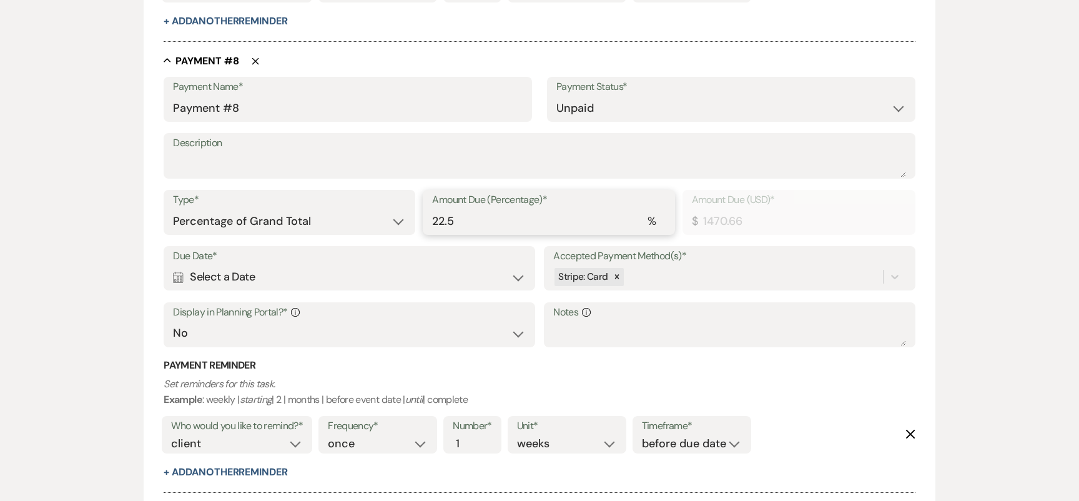
drag, startPoint x: 460, startPoint y: 227, endPoint x: 382, endPoint y: 227, distance: 78.0
click at [382, 227] on div "Type* Dollar Amount Percentage of Grand Total Amount Due (Percentage)* % 22.5 A…" at bounding box center [539, 218] width 751 height 56
type input "22"
type input "1437.98"
type input "2"
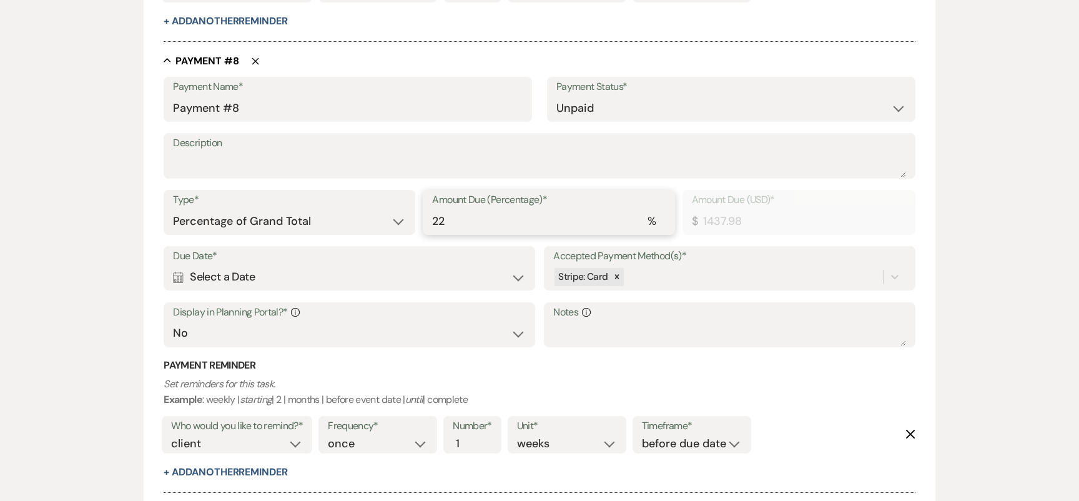
type input "130.73"
click at [262, 278] on div "Calendar Select a Date Expand" at bounding box center [349, 277] width 352 height 24
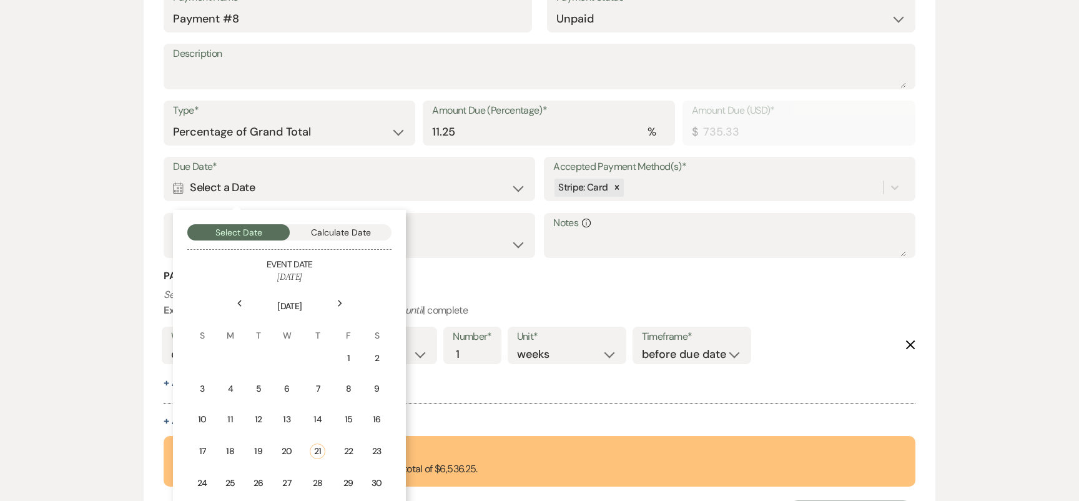
scroll to position [4171, 0]
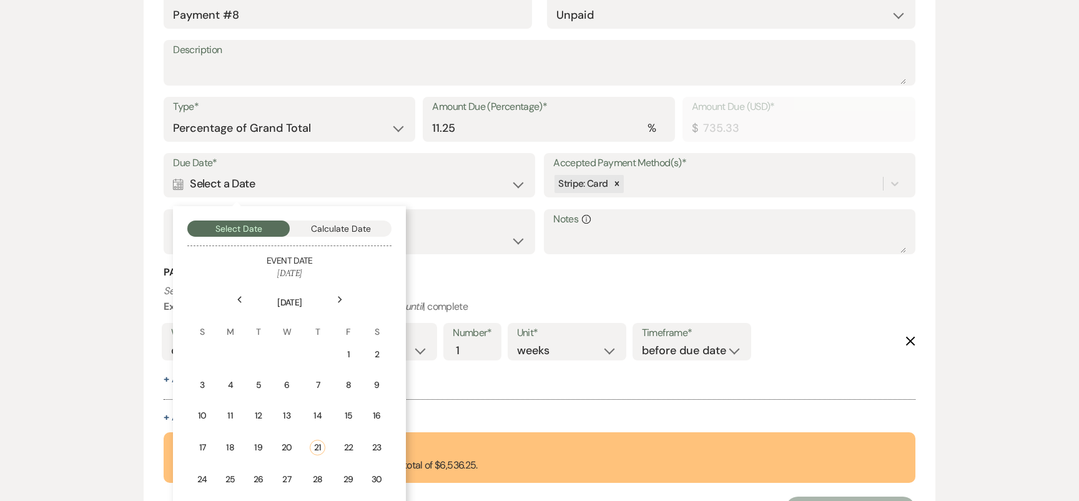
click at [345, 298] on div "Next" at bounding box center [340, 300] width 20 height 20
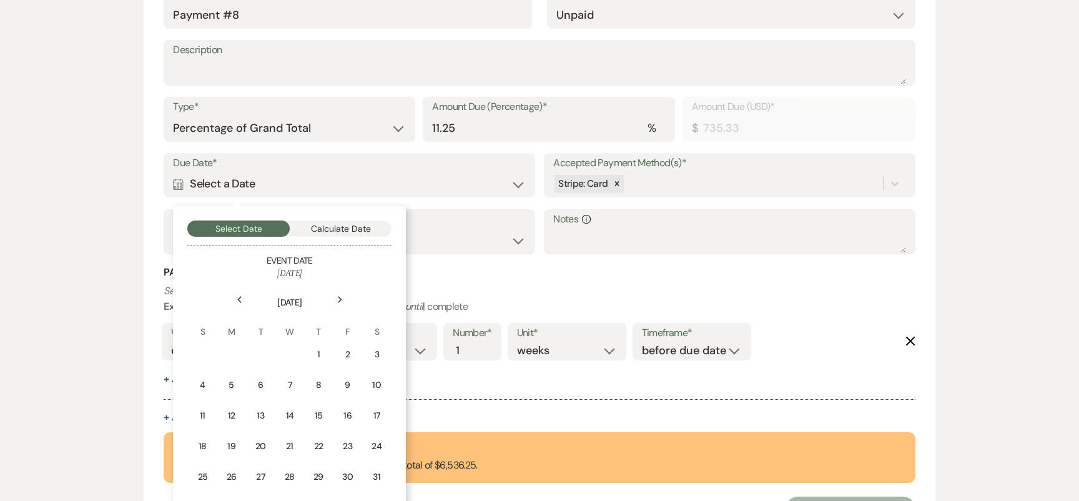
click at [345, 298] on div "Next" at bounding box center [340, 300] width 20 height 20
click at [209, 413] on td "15" at bounding box center [202, 415] width 27 height 29
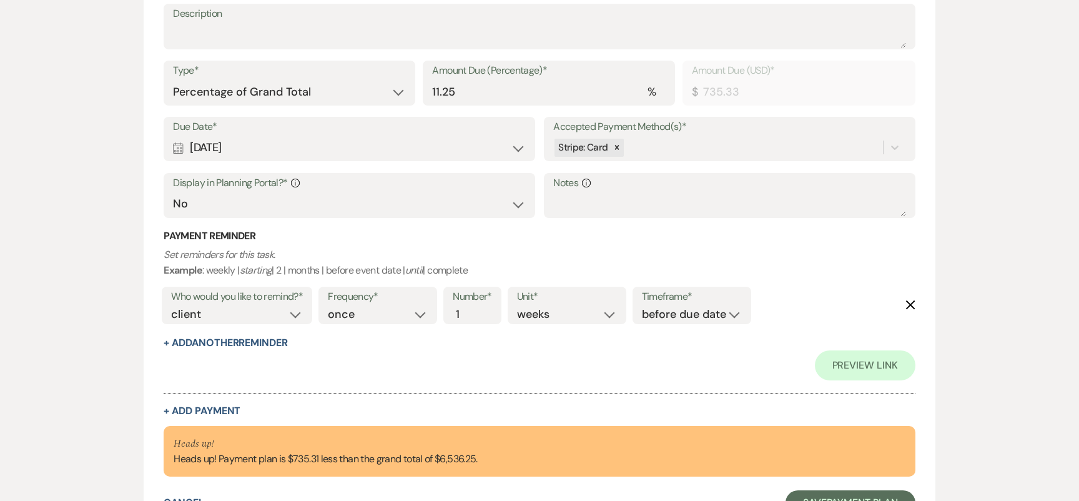
scroll to position [4448, 0]
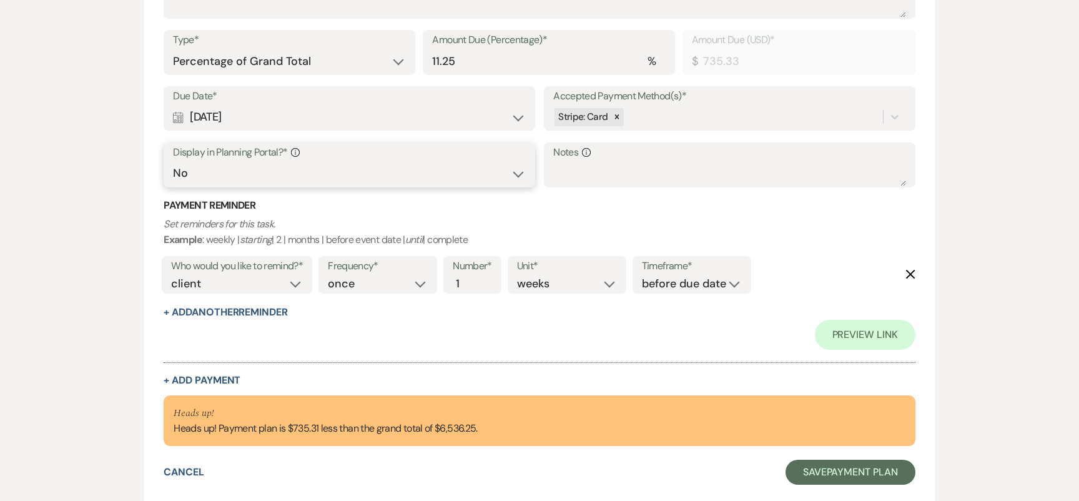
click at [301, 167] on select "Yes No" at bounding box center [349, 173] width 352 height 24
click at [204, 307] on button "+ Add Another Reminder" at bounding box center [226, 312] width 124 height 10
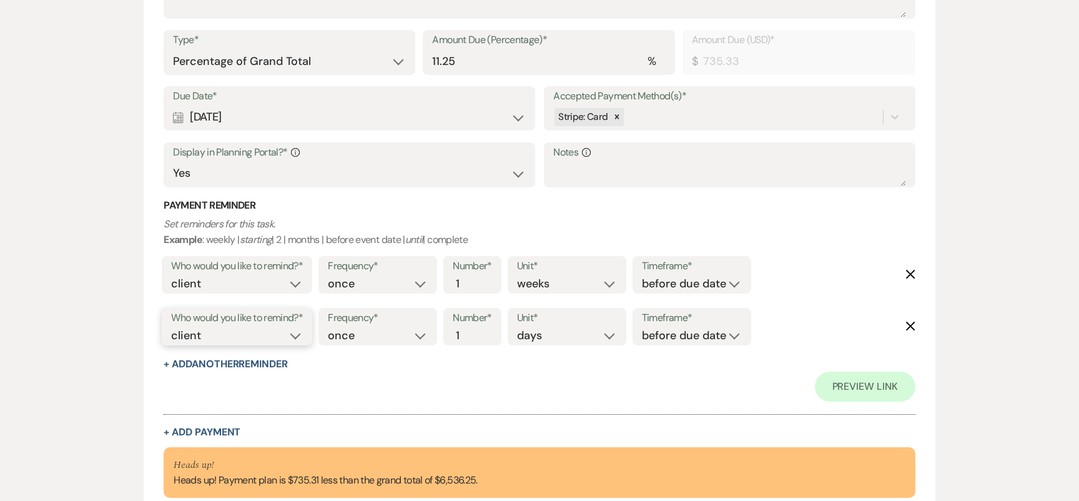
click at [297, 328] on select "client venue both" at bounding box center [237, 335] width 132 height 17
click at [695, 335] on select "before due date after due date on due date on custom date" at bounding box center [692, 335] width 100 height 17
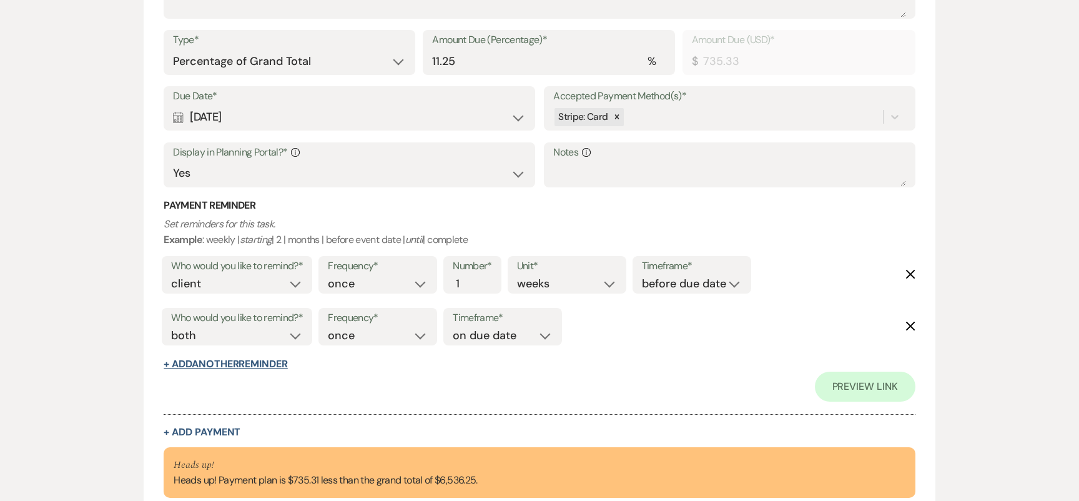
click at [212, 359] on button "+ Add Another Reminder" at bounding box center [226, 364] width 124 height 10
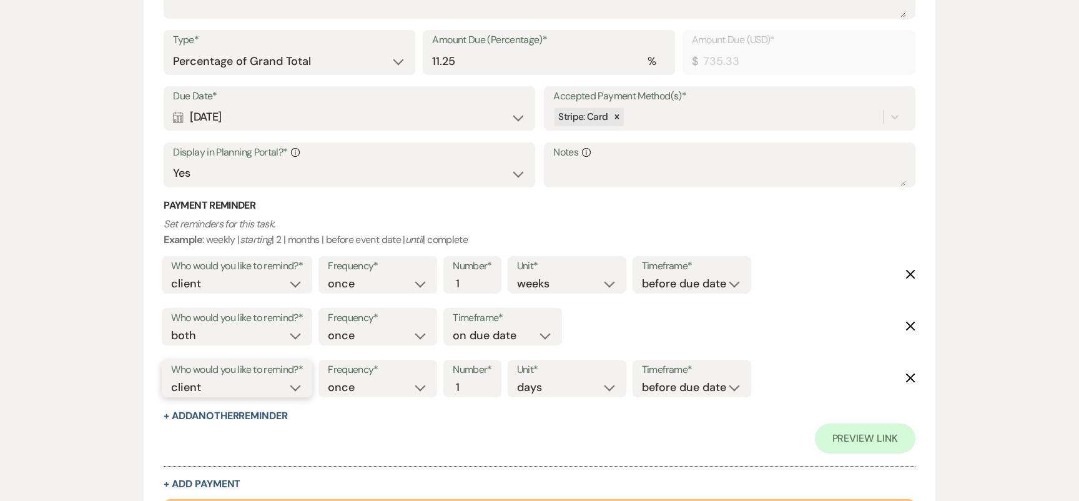
click at [211, 383] on select "client venue both" at bounding box center [237, 387] width 132 height 17
click at [475, 379] on input "2" at bounding box center [466, 387] width 26 height 17
click at [475, 379] on input "3" at bounding box center [466, 387] width 26 height 17
click at [662, 379] on select "before due date after due date on due date on custom date" at bounding box center [692, 387] width 100 height 17
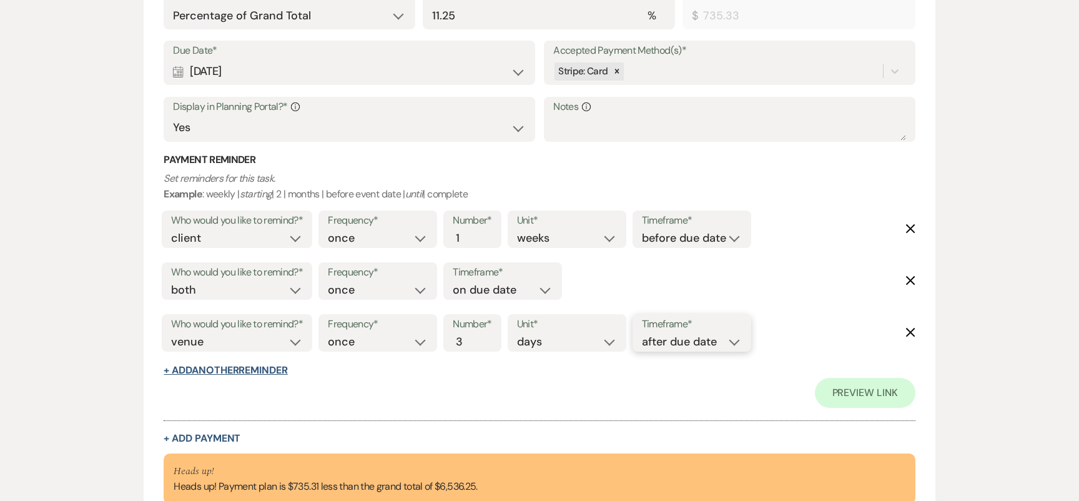
scroll to position [4537, 0]
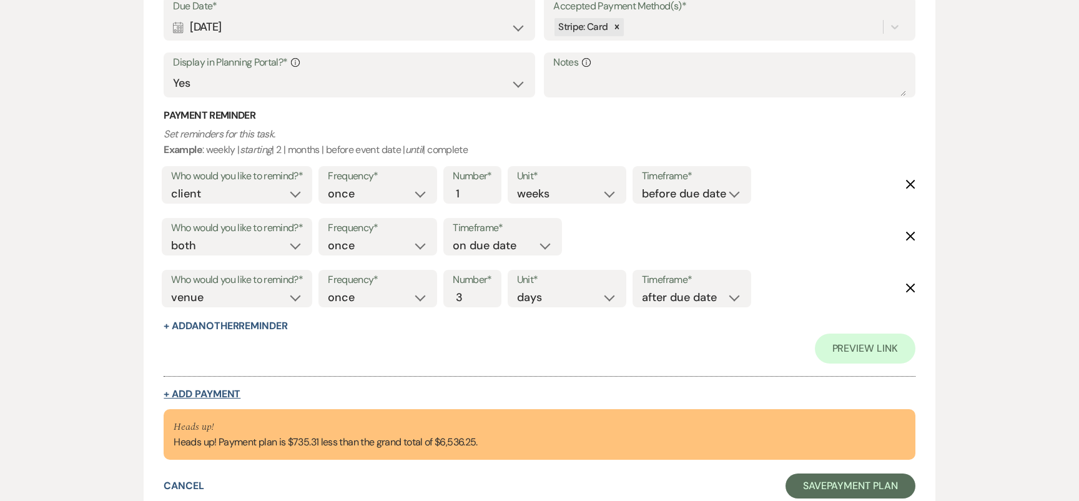
click at [230, 394] on button "+ Add Payment" at bounding box center [202, 394] width 77 height 10
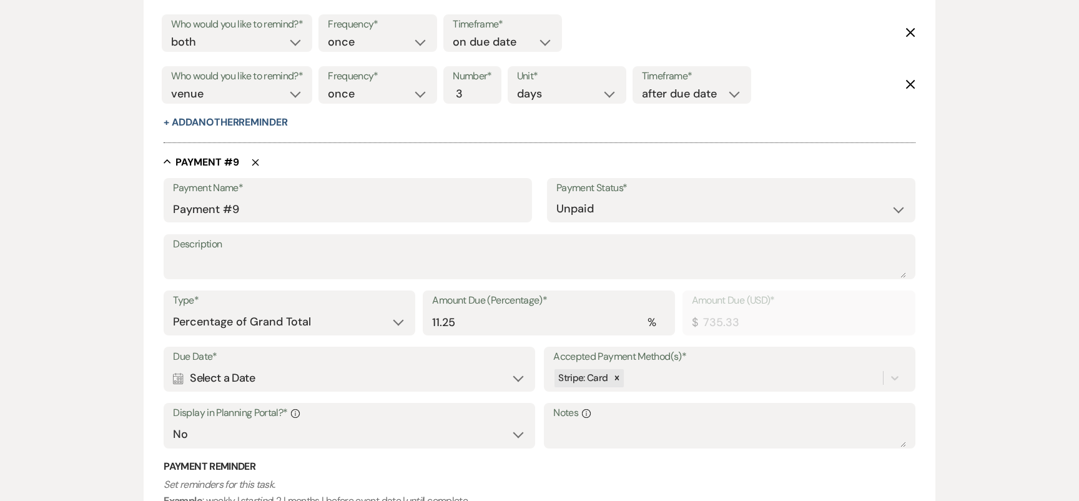
scroll to position [4567, 0]
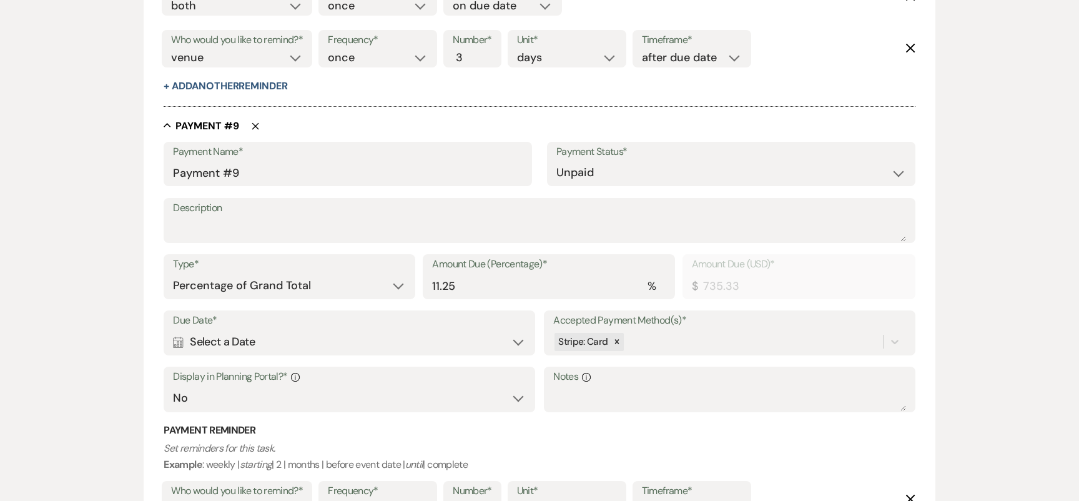
click at [269, 348] on div "Calendar Select a Date Expand" at bounding box center [349, 342] width 352 height 24
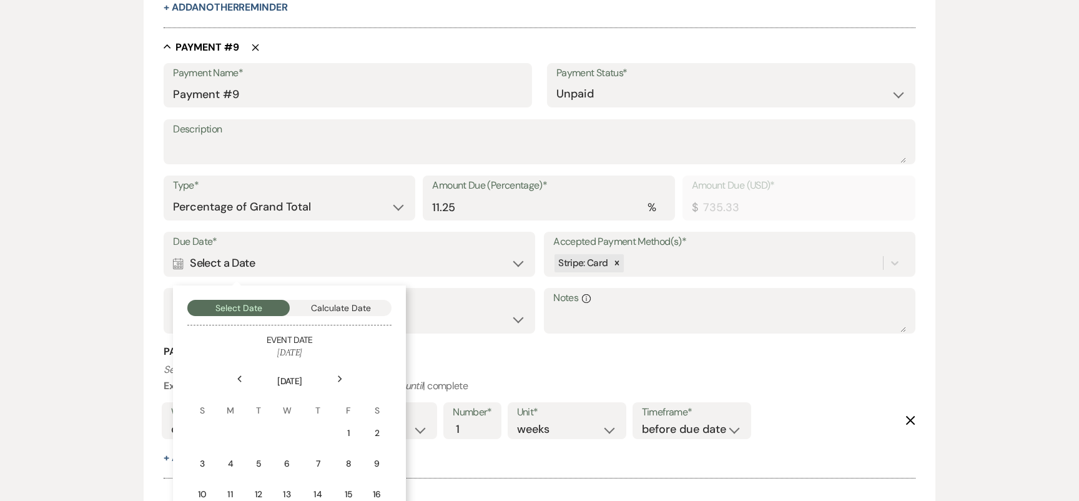
scroll to position [4682, 0]
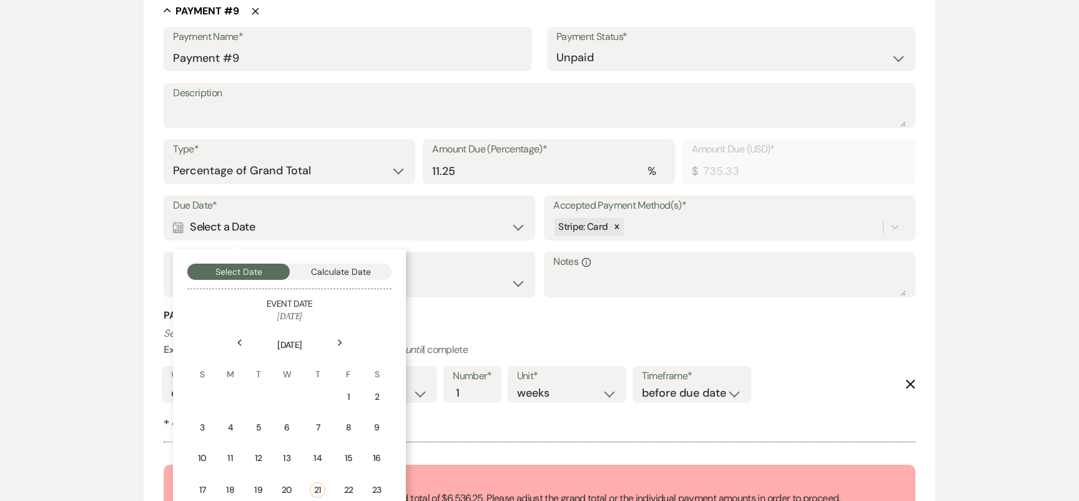
click at [341, 339] on icon "Next" at bounding box center [340, 342] width 6 height 7
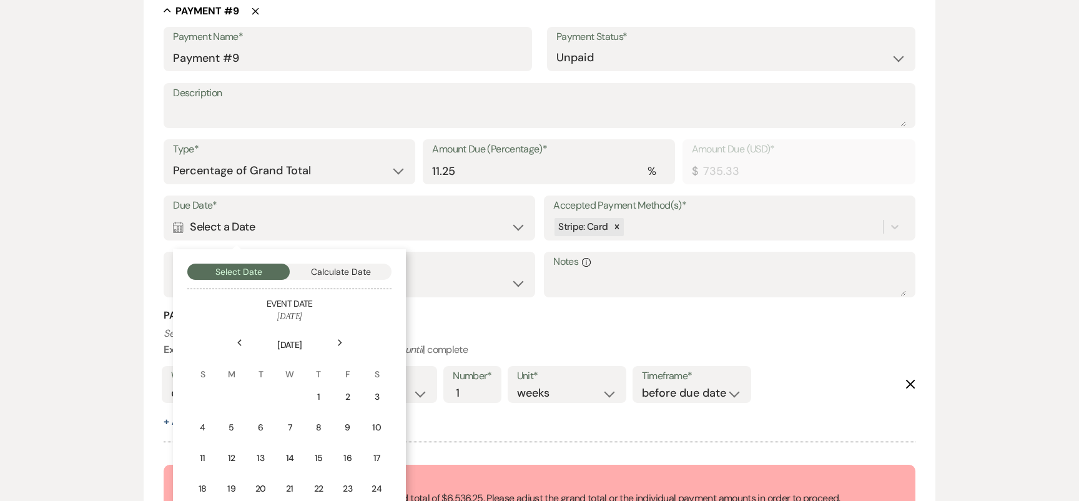
click at [341, 339] on icon "Next" at bounding box center [340, 342] width 6 height 7
click at [283, 457] on td "15" at bounding box center [289, 457] width 27 height 29
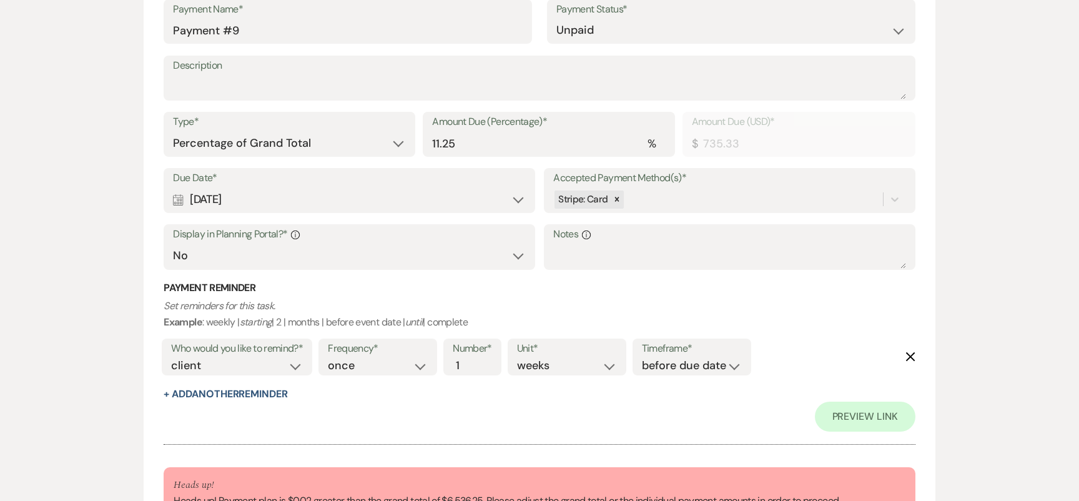
scroll to position [4938, 0]
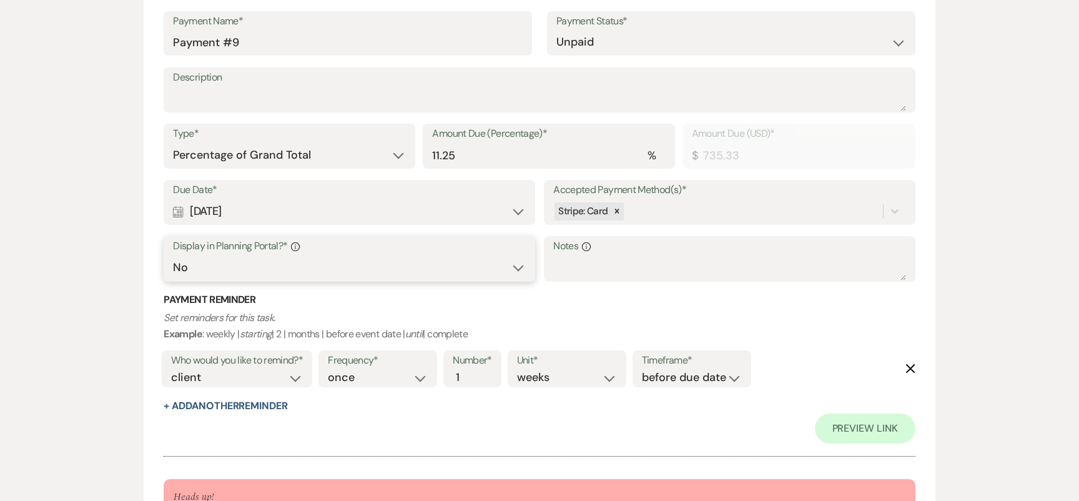
click at [242, 259] on select "Yes No" at bounding box center [349, 267] width 352 height 24
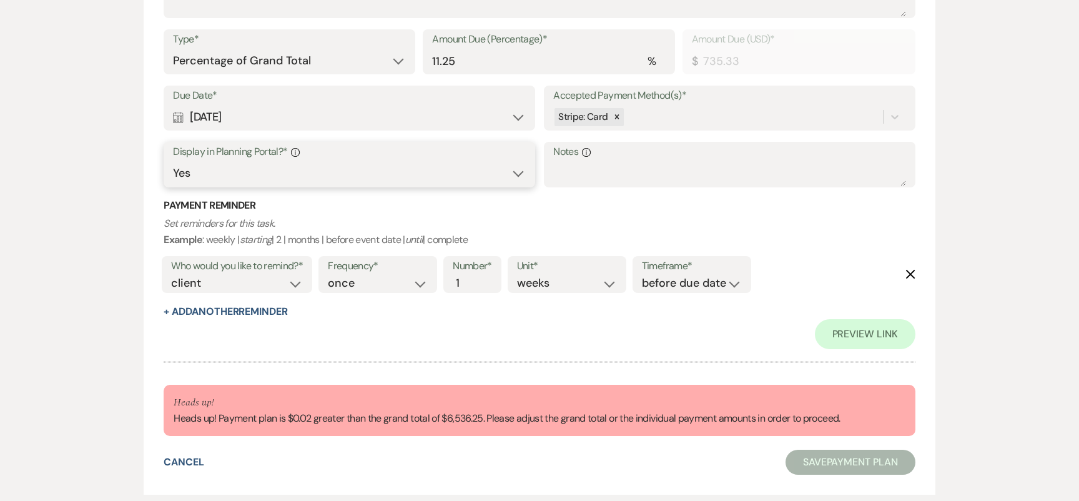
scroll to position [5051, 0]
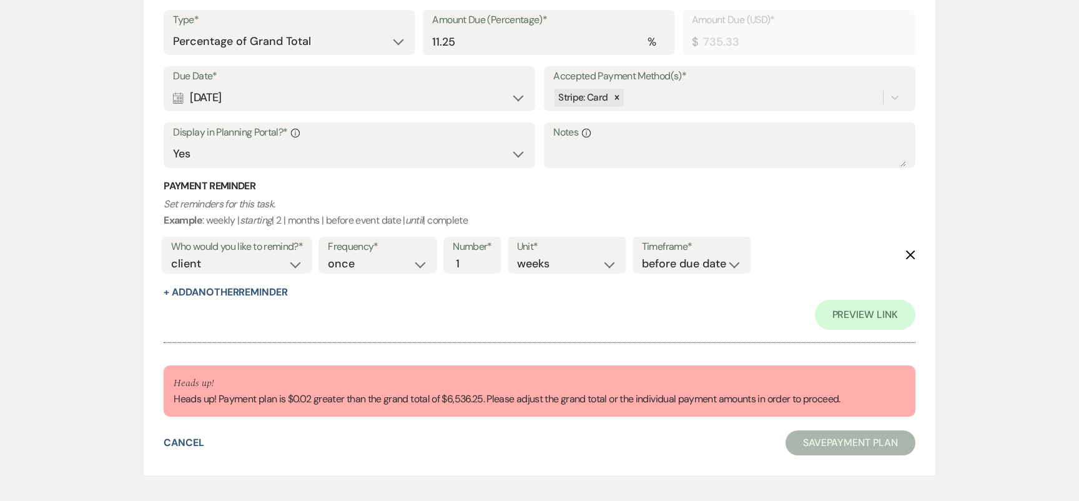
click at [239, 300] on div "Preview Link" at bounding box center [539, 315] width 751 height 30
click at [239, 296] on button "+ Add Another Reminder" at bounding box center [226, 292] width 124 height 10
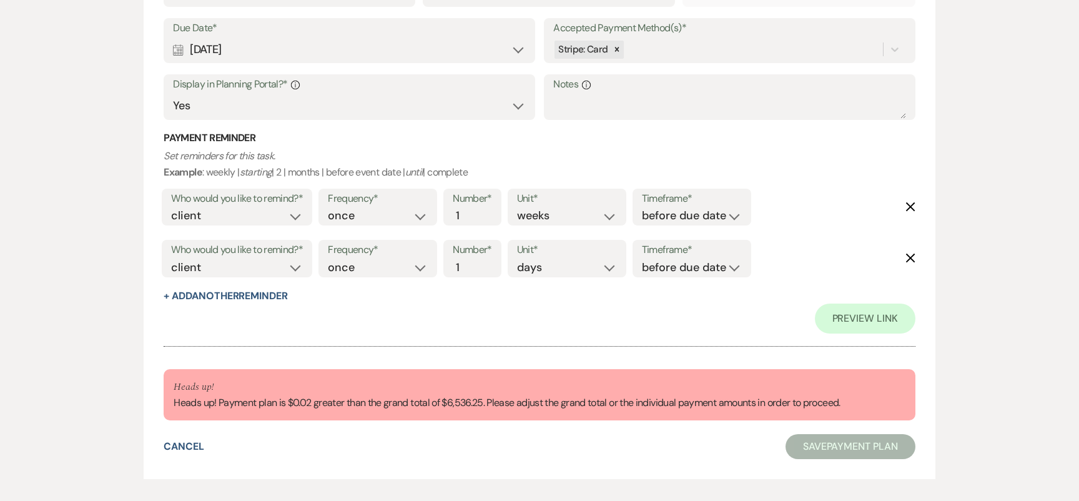
scroll to position [5117, 0]
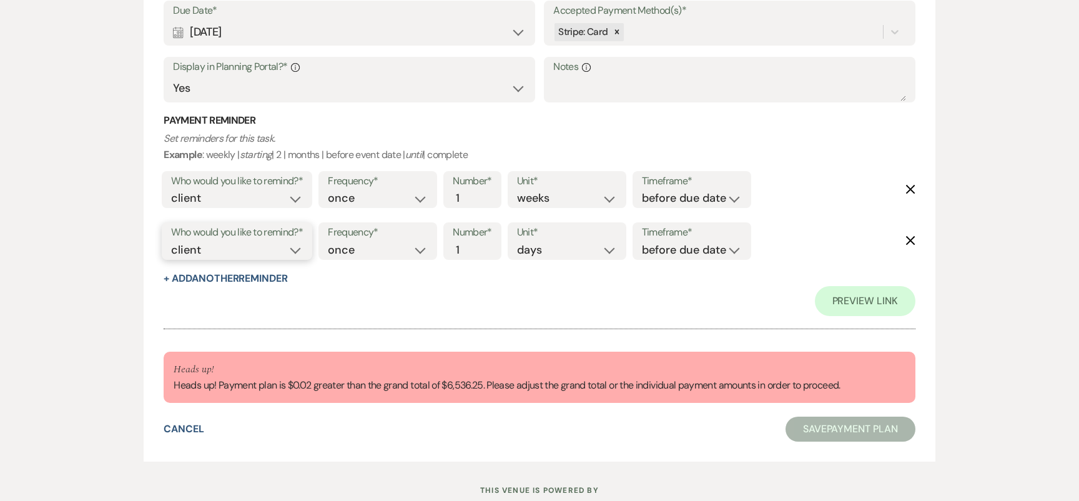
click at [272, 252] on select "client venue both" at bounding box center [237, 250] width 132 height 17
click at [661, 252] on select "before due date after due date on due date on custom date" at bounding box center [692, 250] width 100 height 17
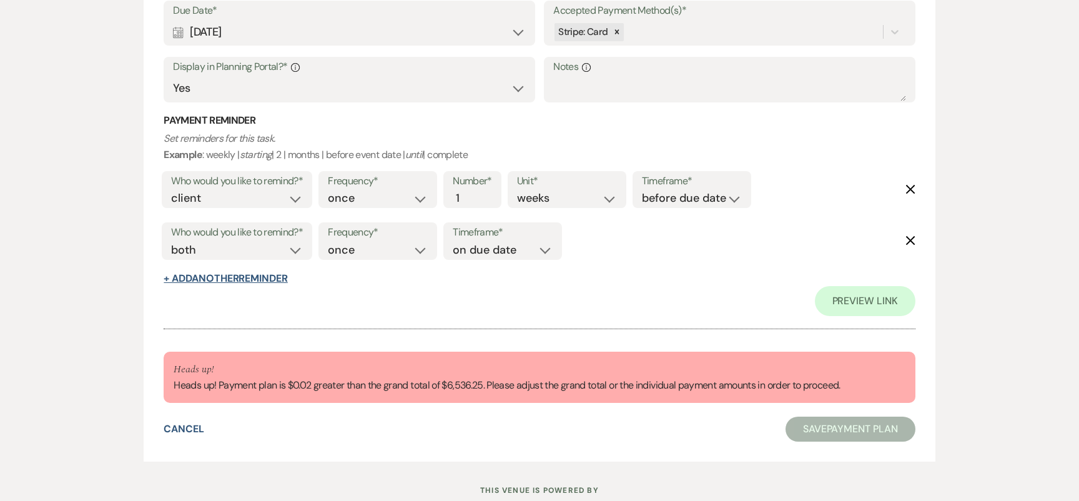
click at [260, 277] on button "+ Add Another Reminder" at bounding box center [226, 278] width 124 height 10
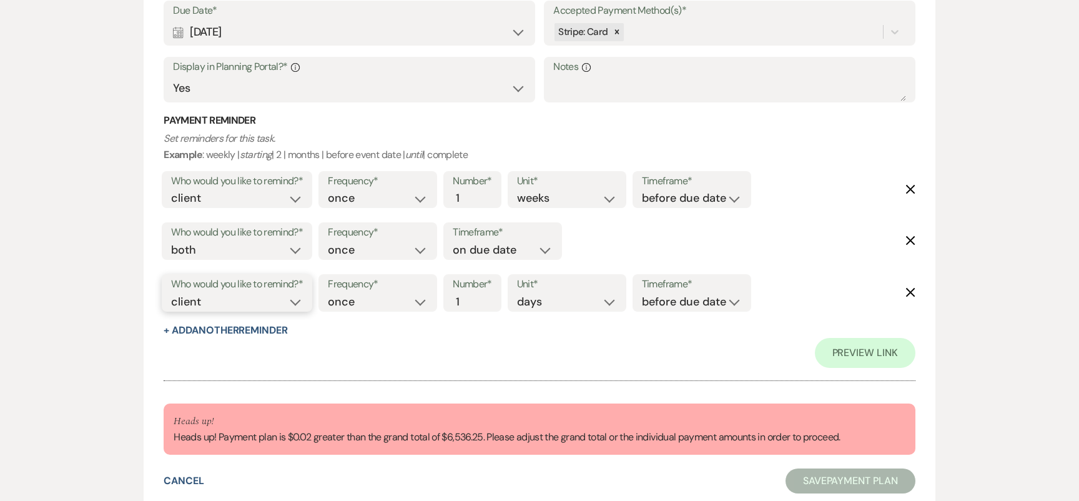
click at [258, 293] on select "client venue both" at bounding box center [237, 301] width 132 height 17
click at [472, 295] on input "2" at bounding box center [466, 301] width 26 height 17
click at [472, 295] on input "3" at bounding box center [466, 301] width 26 height 17
click at [677, 294] on select "before due date after due date on due date on custom date" at bounding box center [692, 301] width 100 height 17
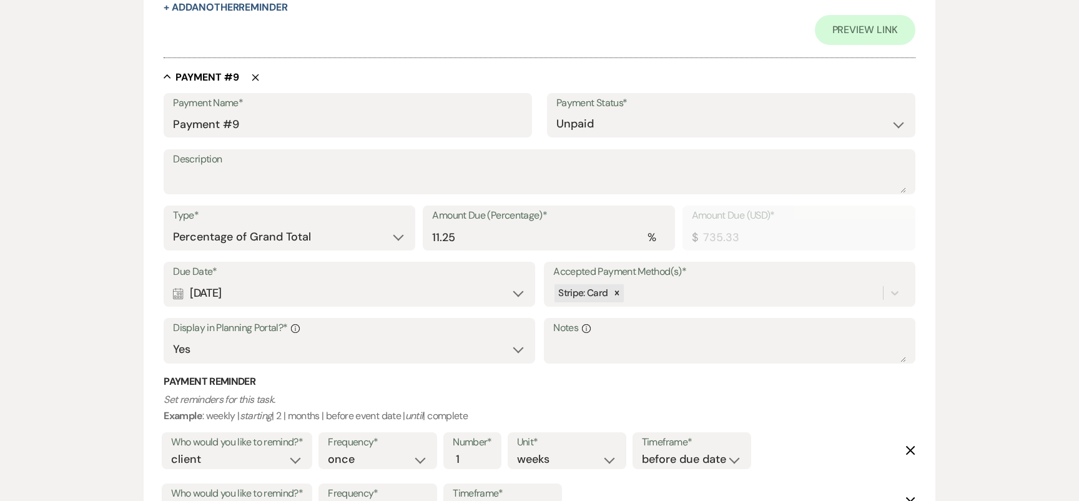
scroll to position [4855, 0]
click at [360, 242] on select "Dollar Amount Percentage of Grand Total" at bounding box center [289, 238] width 233 height 24
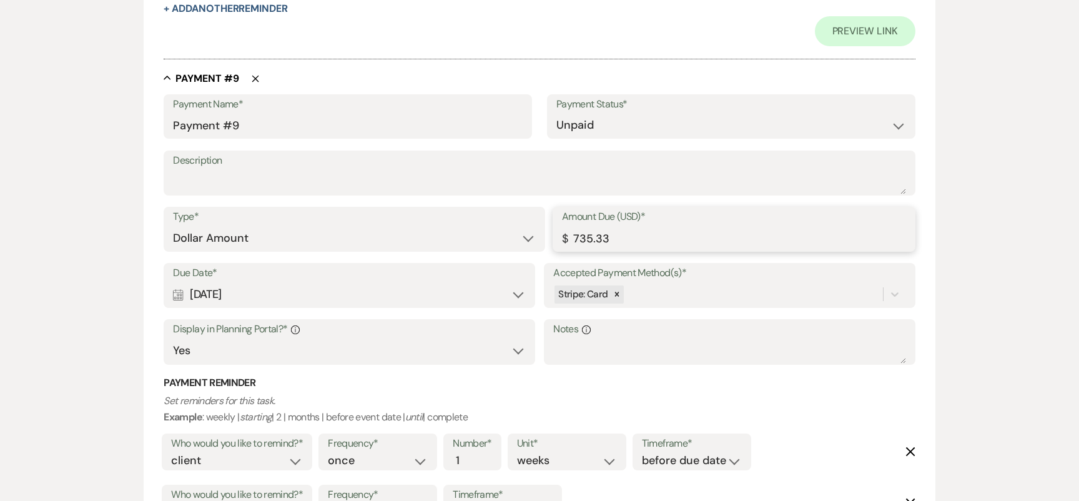
click at [636, 241] on input "735.33" at bounding box center [734, 238] width 344 height 24
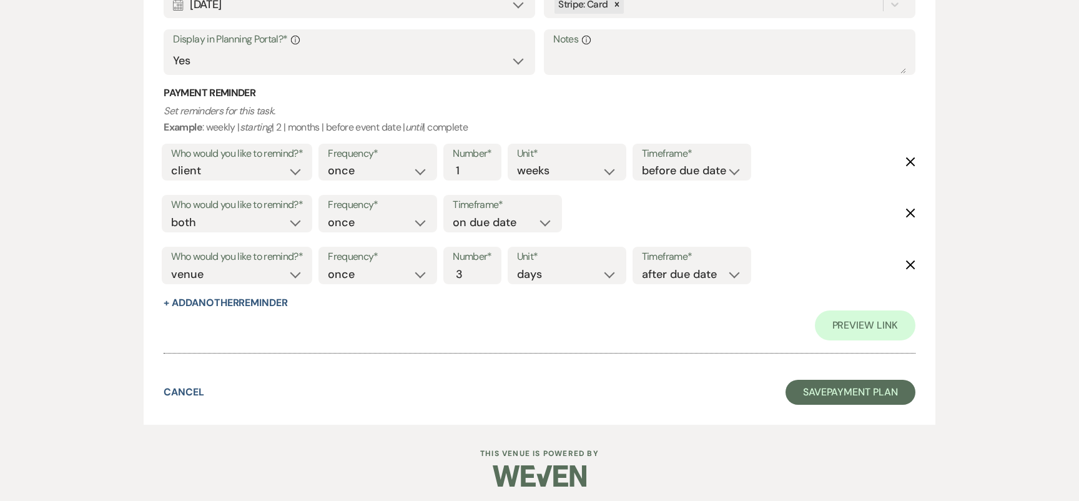
scroll to position [5146, 0]
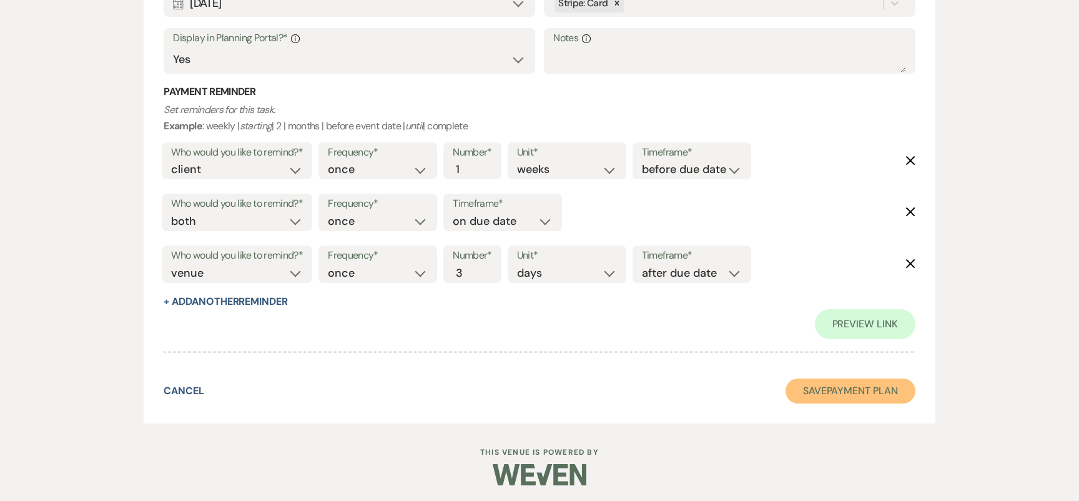
click at [835, 394] on button "Save Payment Plan" at bounding box center [850, 390] width 130 height 25
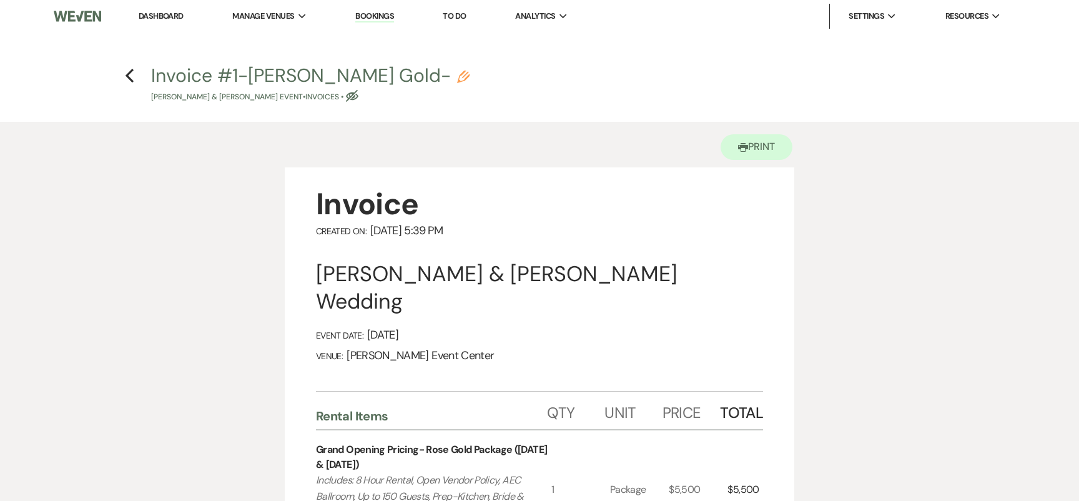
click at [458, 84] on button "Invoice #1-Erron Moore-Rose Gold- Pencil Erron Moore & Ricshanda Bickham's Even…" at bounding box center [310, 84] width 318 height 37
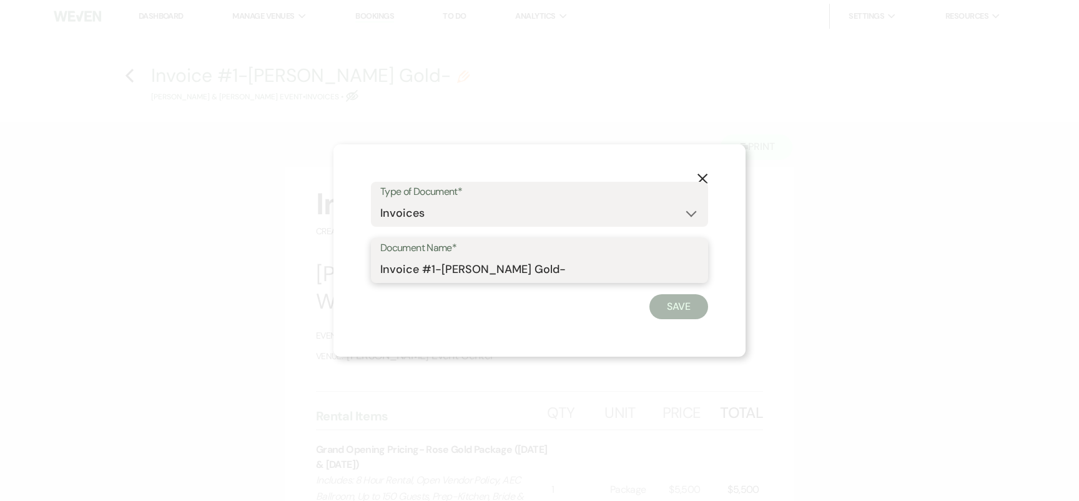
click at [582, 272] on input "Invoice #1-Erron Moore-Rose Gold-" at bounding box center [539, 269] width 318 height 24
click at [672, 305] on button "Save" at bounding box center [678, 306] width 59 height 25
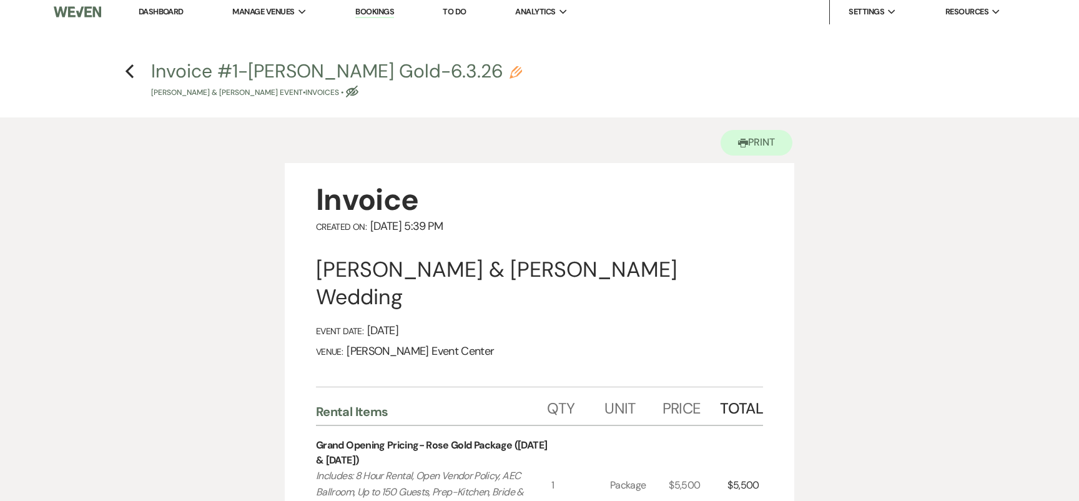
scroll to position [4, 0]
click at [522, 72] on icon "Pencil" at bounding box center [515, 73] width 12 height 12
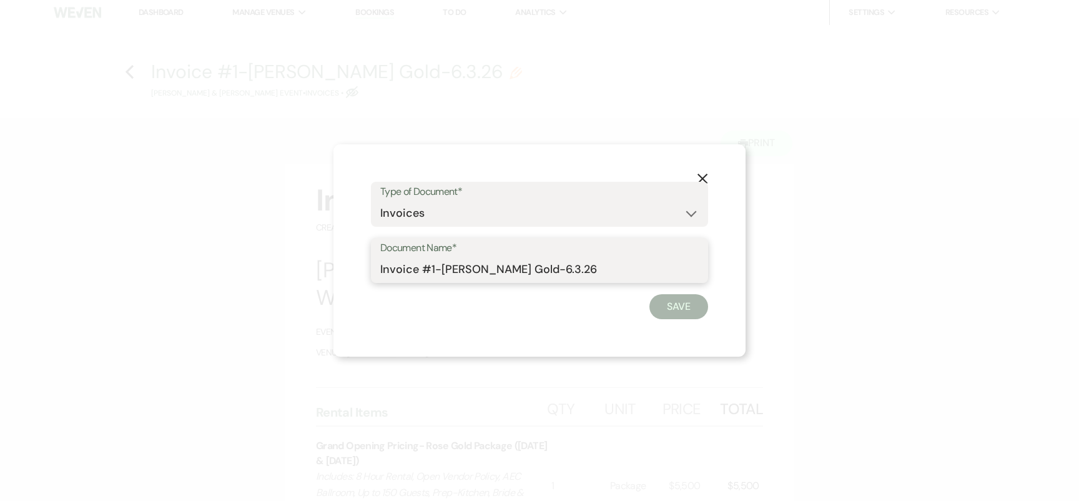
click at [576, 264] on input "Invoice #1-[PERSON_NAME] Gold-6.3.26" at bounding box center [539, 269] width 318 height 24
click at [669, 303] on button "Save" at bounding box center [678, 306] width 59 height 25
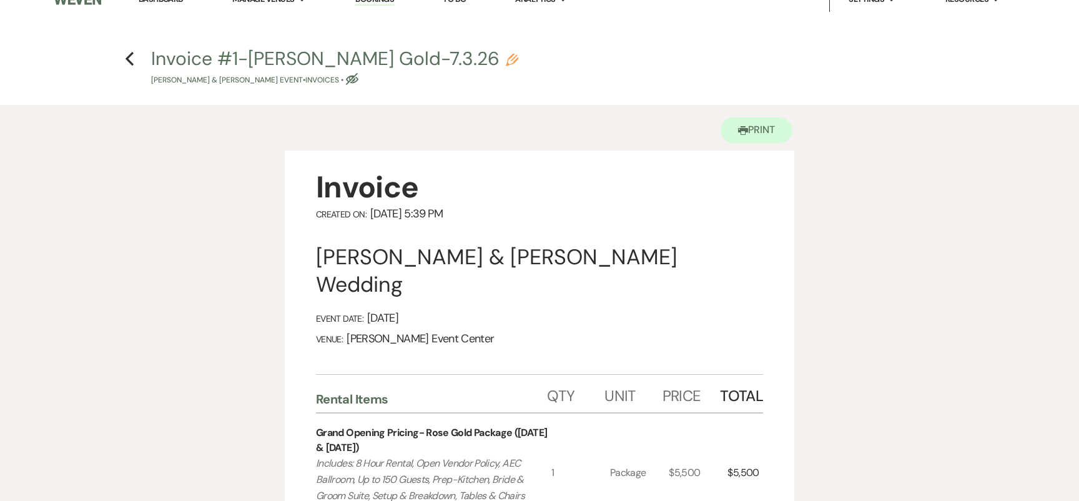
scroll to position [0, 0]
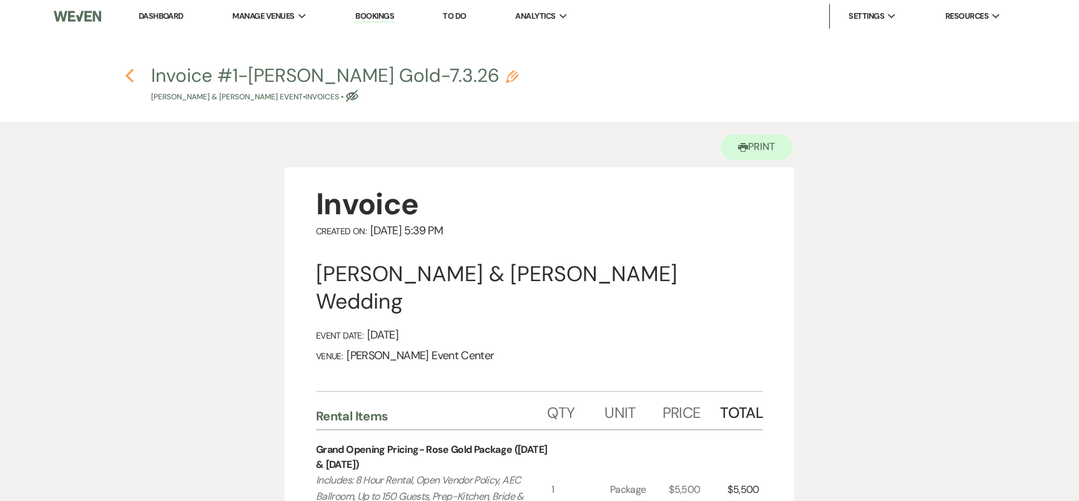
click at [128, 78] on icon "Previous" at bounding box center [129, 75] width 9 height 15
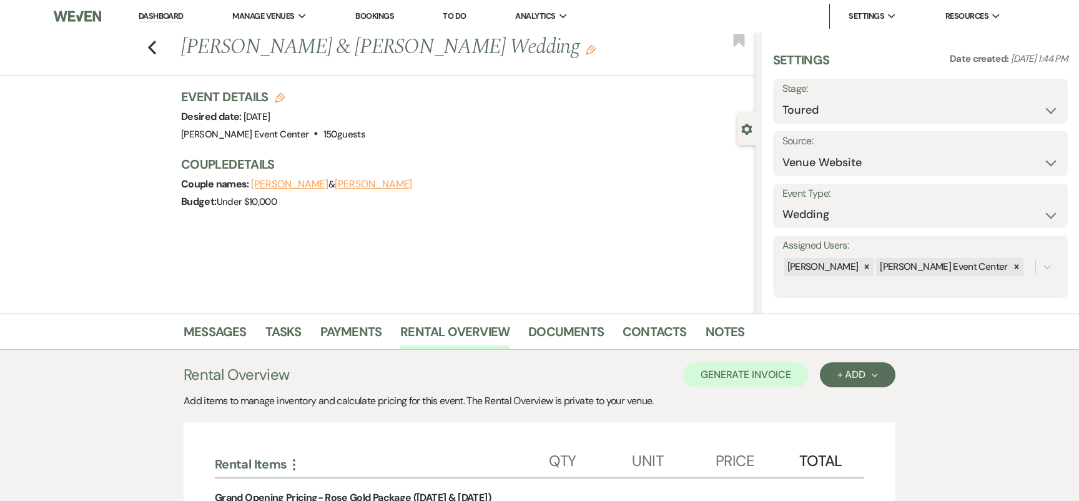
click at [157, 42] on div "Previous Erron Moore & Ricshanda Bickham's Wedding Edit Bookmark" at bounding box center [375, 53] width 762 height 43
click at [210, 330] on link "Messages" at bounding box center [215, 335] width 63 height 27
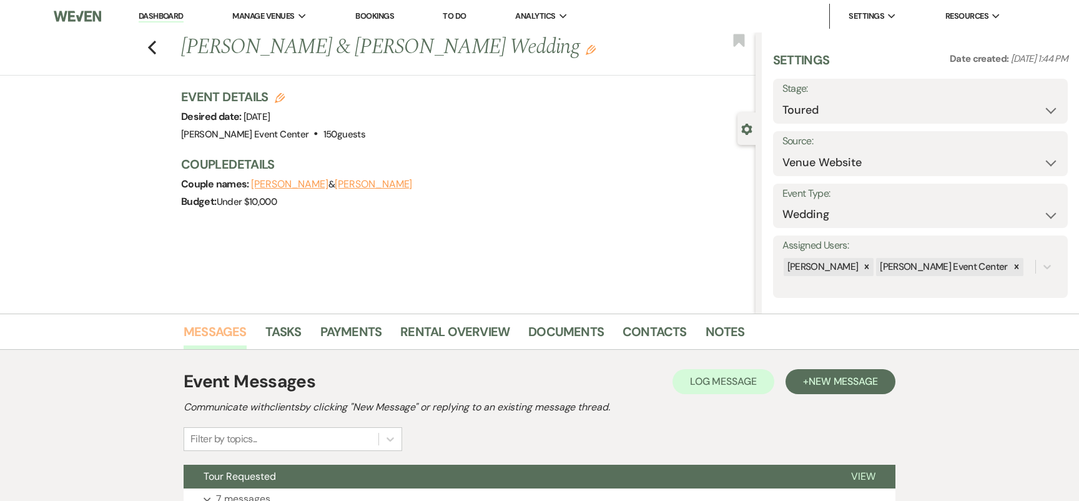
scroll to position [107, 0]
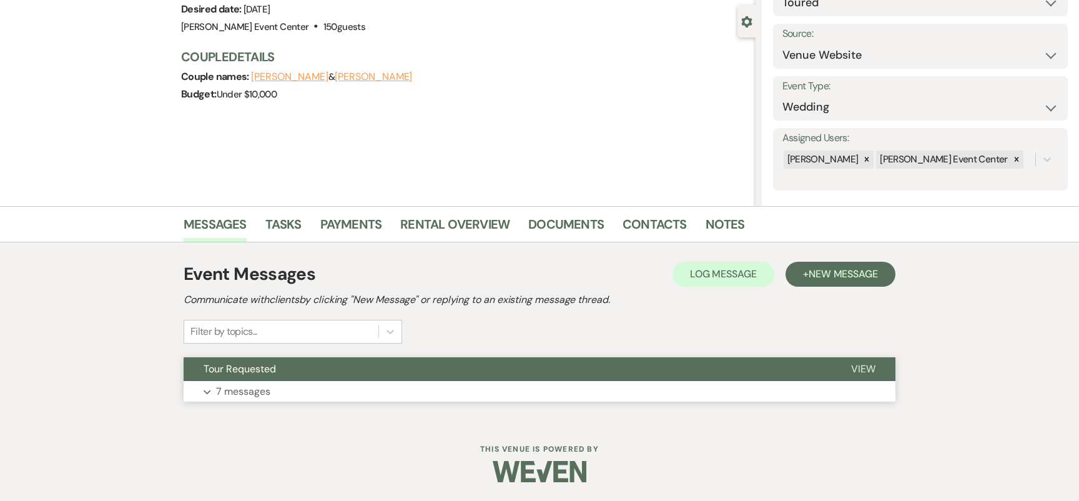
click at [224, 389] on p "7 messages" at bounding box center [243, 391] width 54 height 16
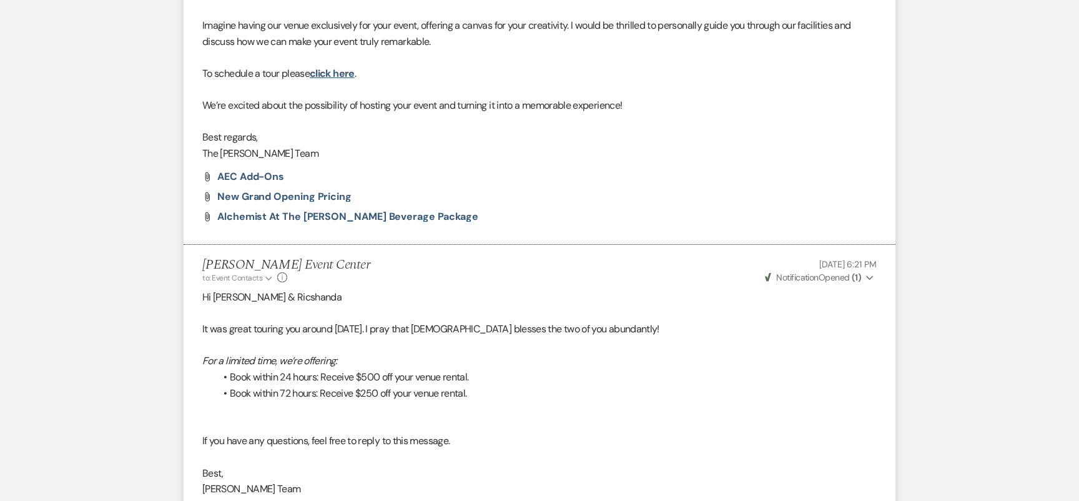
scroll to position [0, 0]
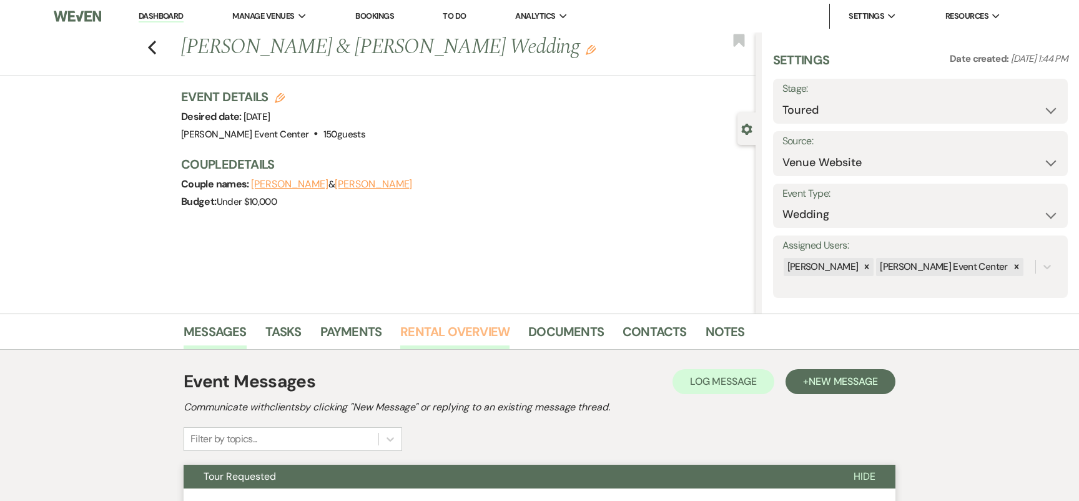
click at [496, 334] on link "Rental Overview" at bounding box center [454, 335] width 109 height 27
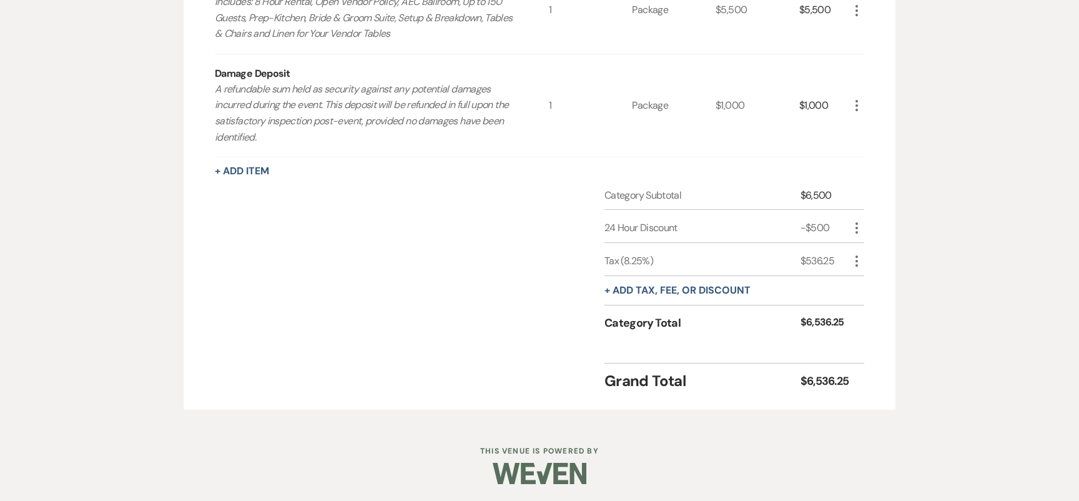
scroll to position [513, 0]
drag, startPoint x: 855, startPoint y: 385, endPoint x: 801, endPoint y: 384, distance: 54.3
click at [801, 384] on div "Grand Total $6,536.25" at bounding box center [734, 375] width 260 height 29
copy div "$6,536.25"
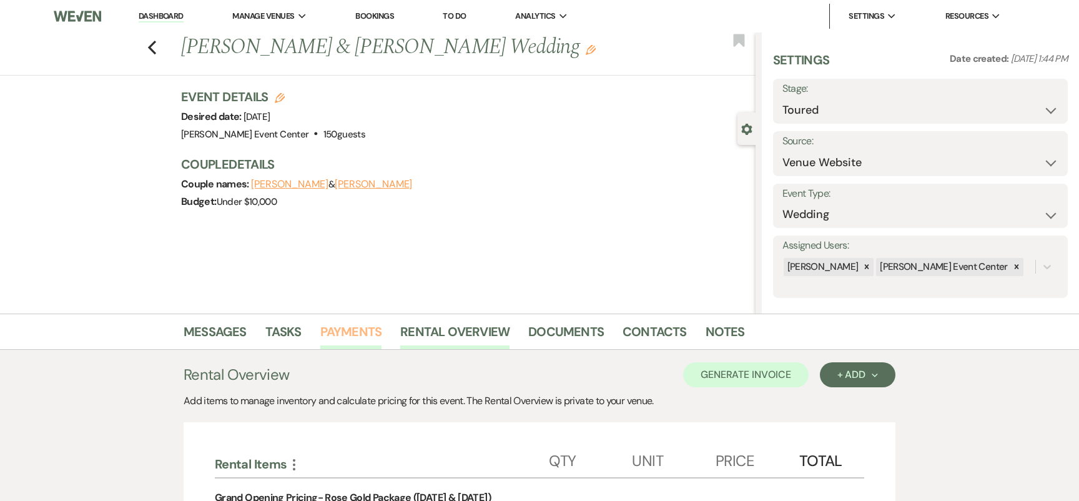
click at [338, 328] on link "Payments" at bounding box center [351, 335] width 62 height 27
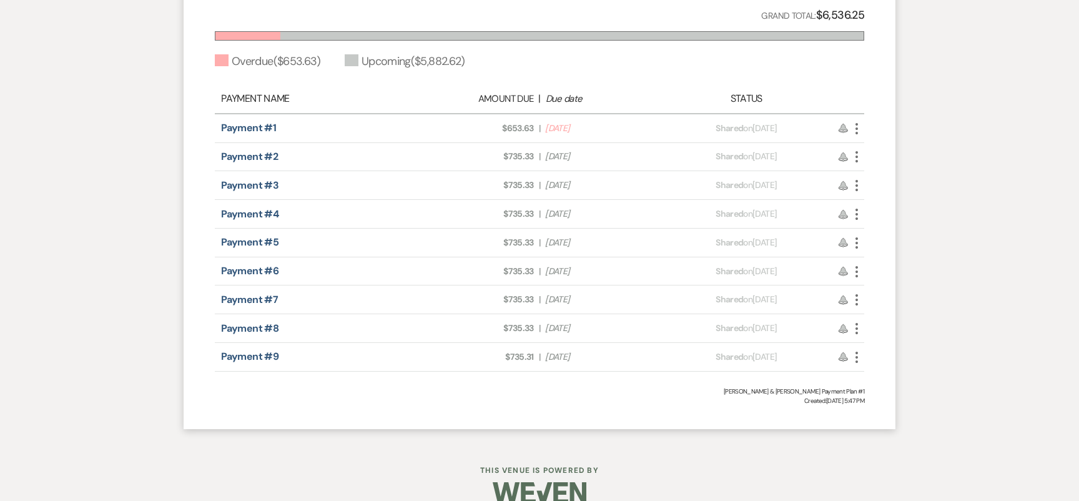
scroll to position [510, 0]
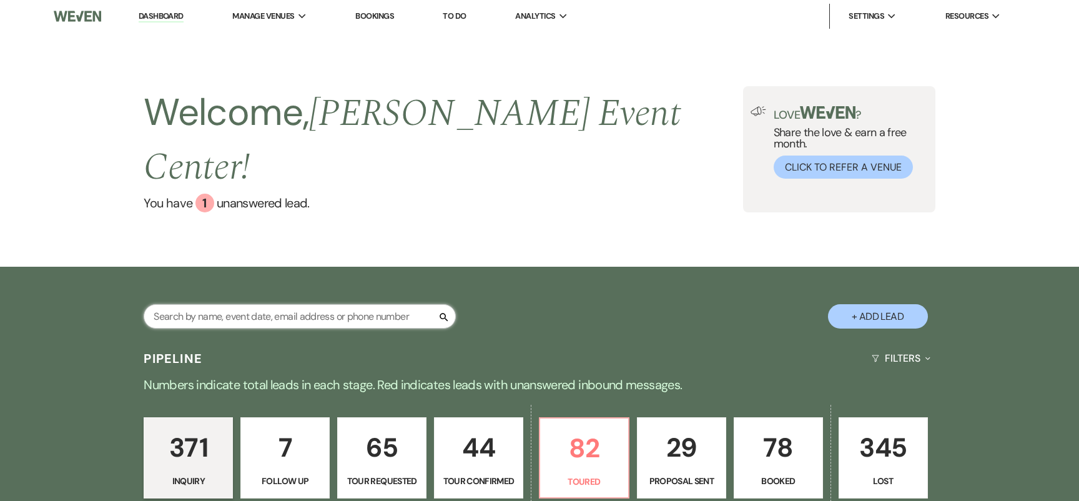
click at [279, 304] on input "text" at bounding box center [300, 316] width 312 height 24
paste input "[PERSON_NAME]"
type input "[PERSON_NAME]"
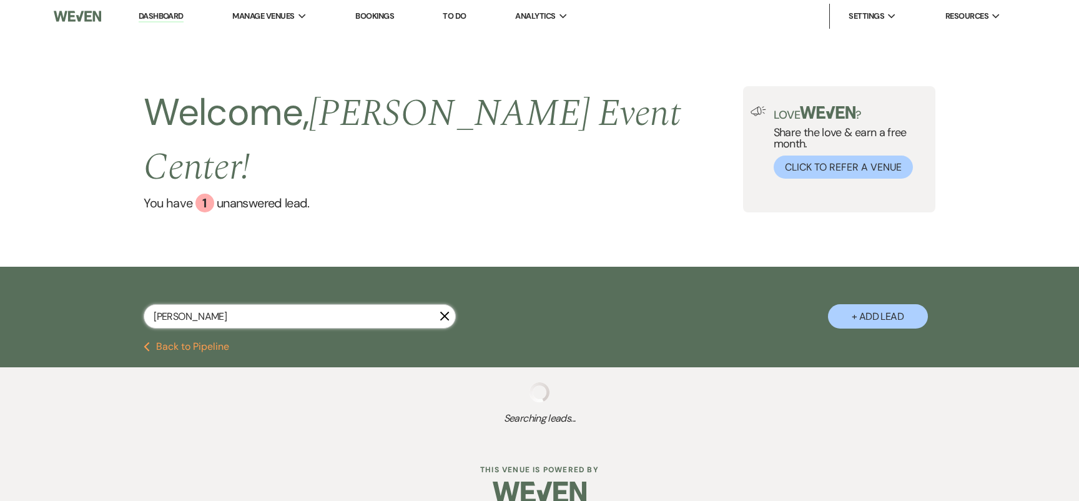
select select "5"
select select "8"
select select "5"
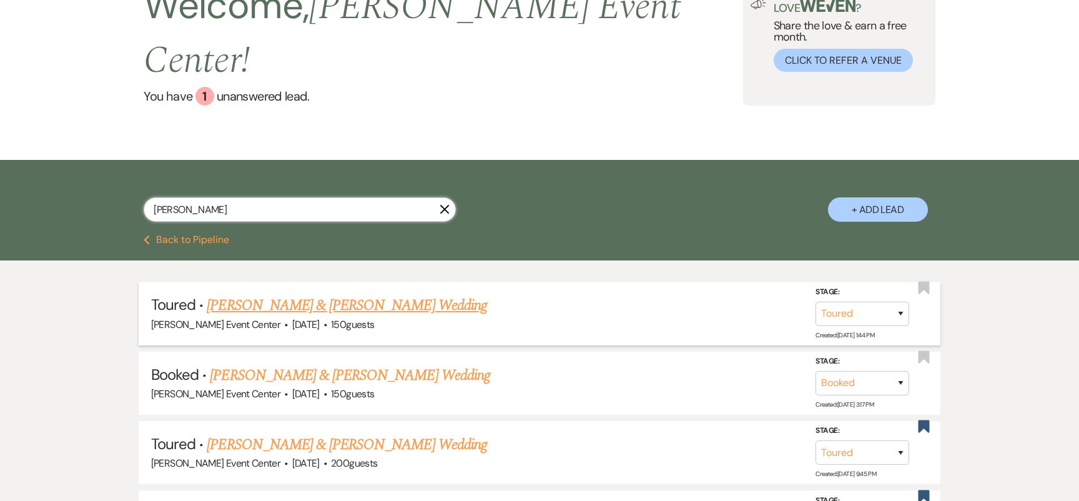
scroll to position [107, 0]
click at [327, 293] on link "[PERSON_NAME] & [PERSON_NAME] Wedding" at bounding box center [347, 304] width 280 height 22
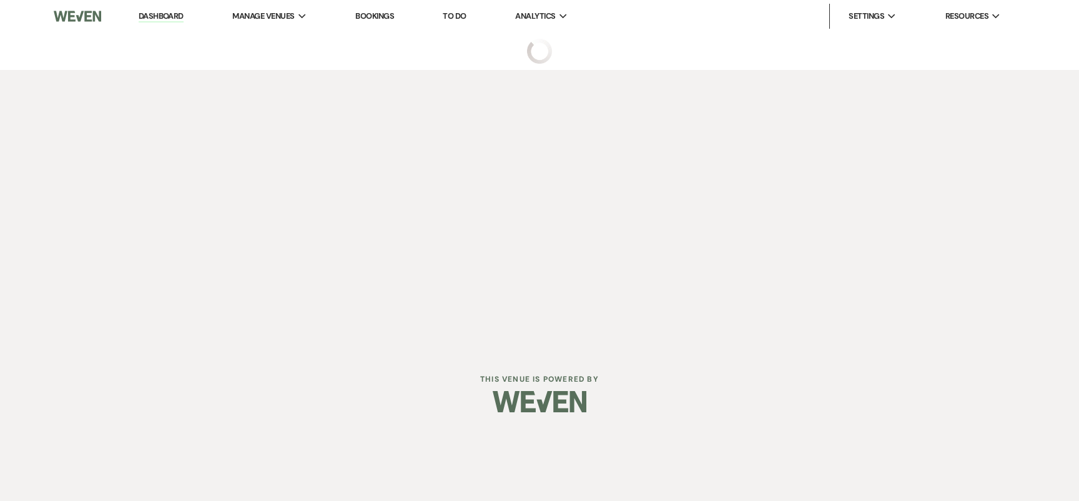
select select "5"
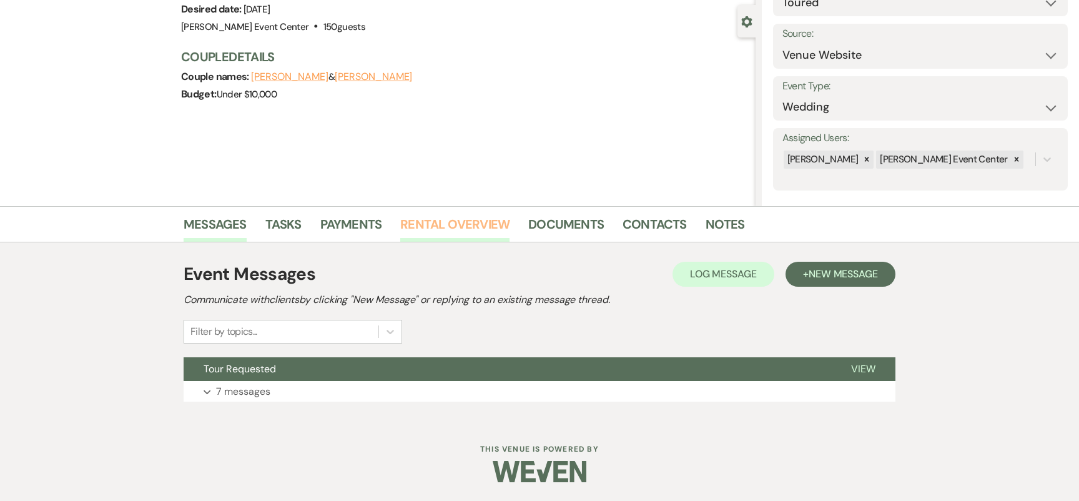
scroll to position [94, 0]
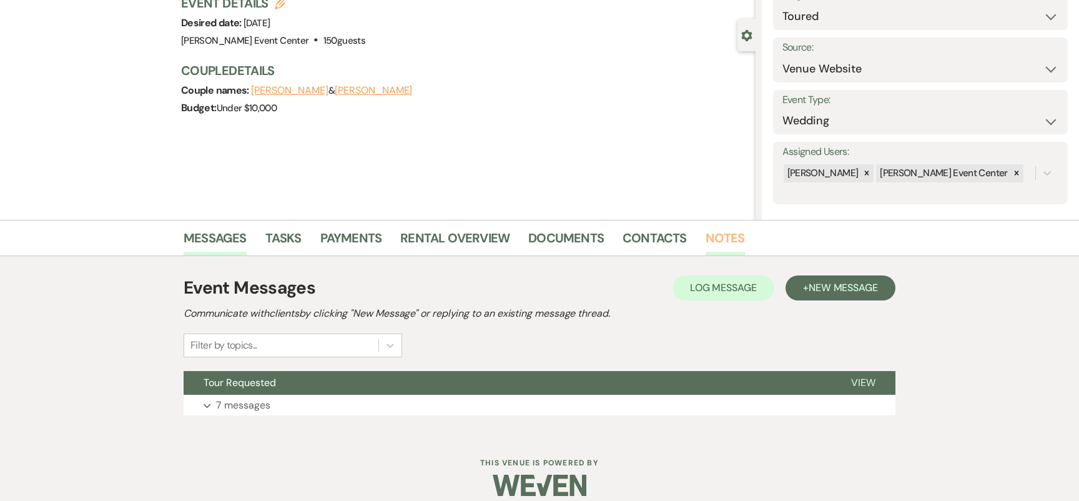
click at [708, 242] on link "Notes" at bounding box center [724, 241] width 39 height 27
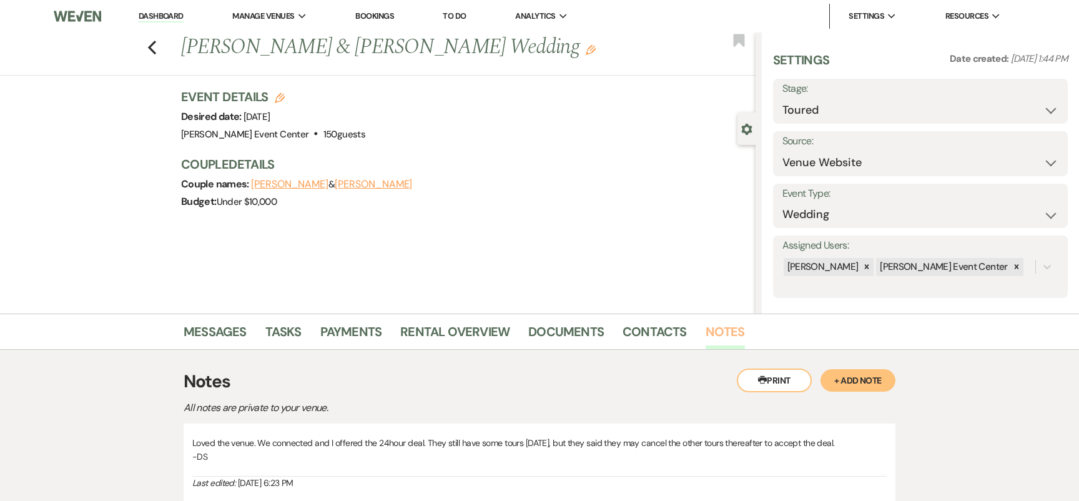
scroll to position [23, 0]
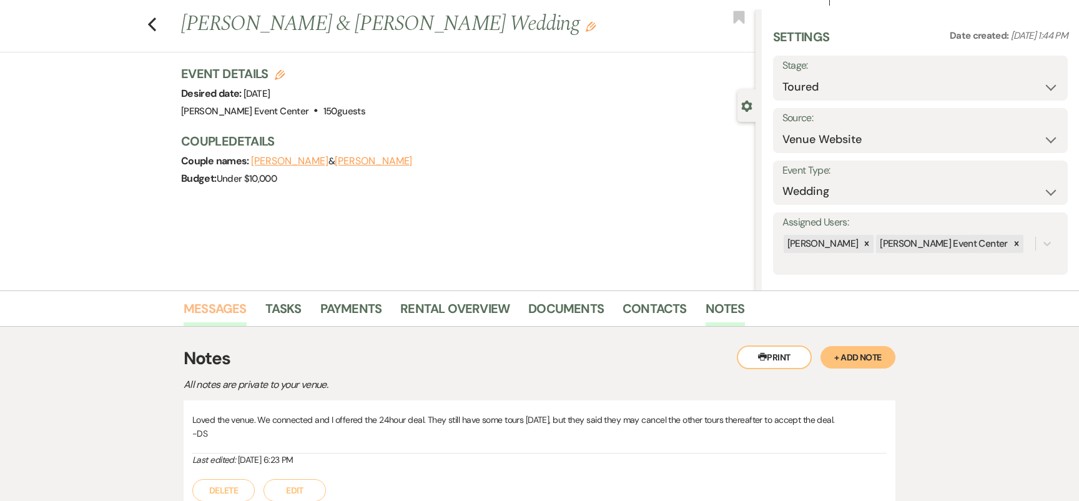
click at [220, 314] on link "Messages" at bounding box center [215, 311] width 63 height 27
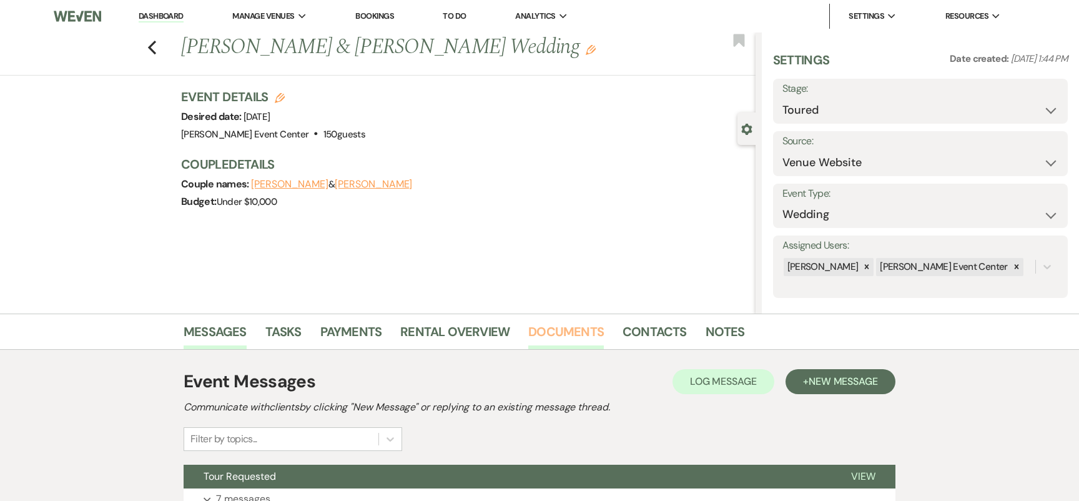
click at [575, 325] on link "Documents" at bounding box center [566, 335] width 76 height 27
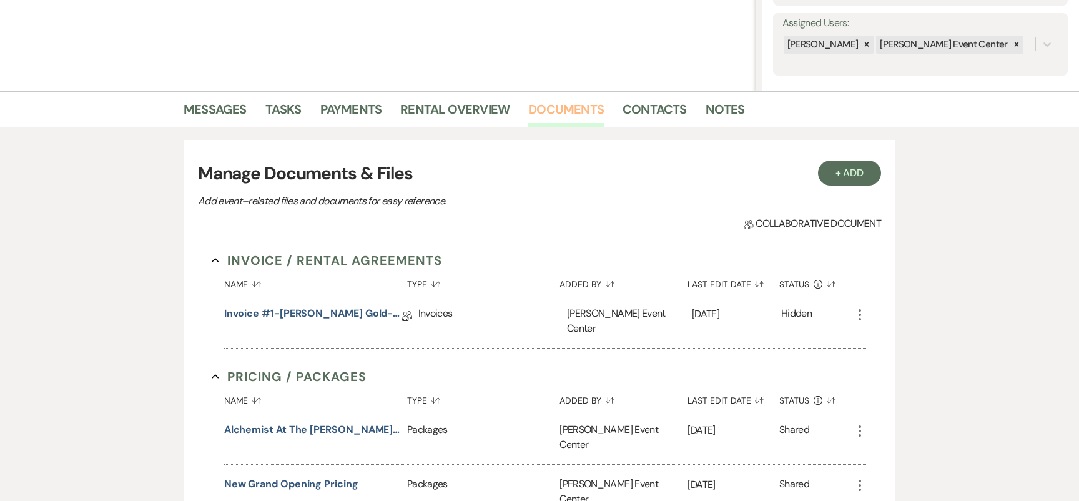
scroll to position [270, 0]
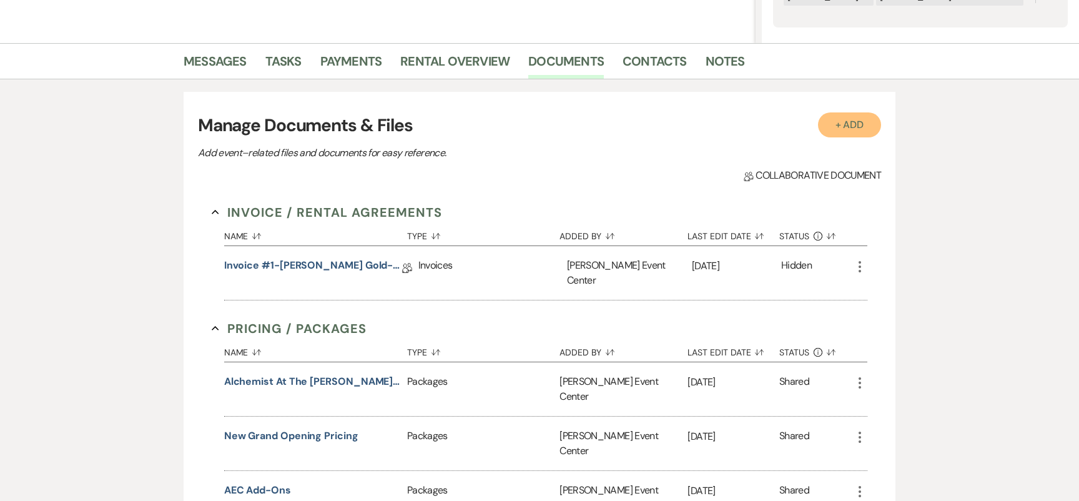
click at [848, 119] on button "+ Add" at bounding box center [850, 124] width 64 height 25
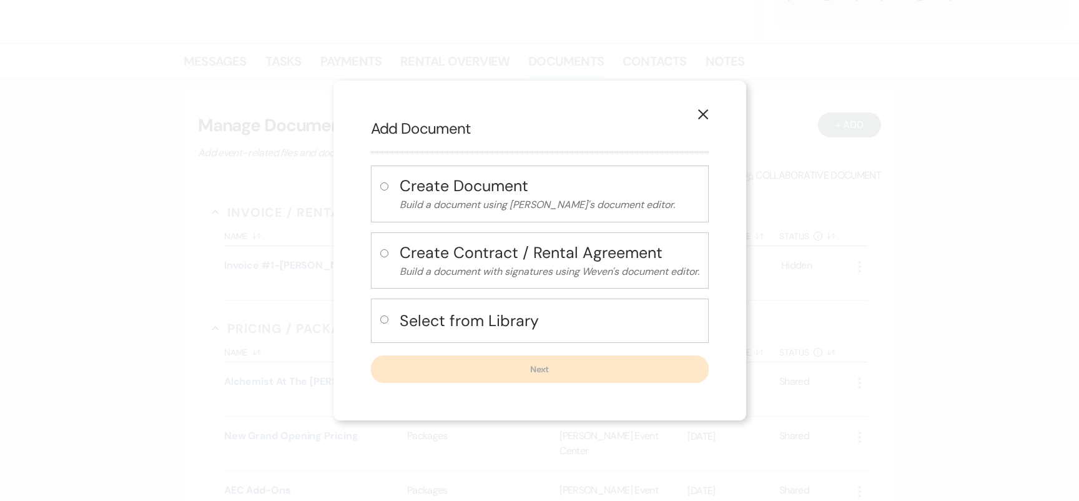
click at [478, 325] on h4 "Select from Library" at bounding box center [550, 321] width 300 height 22
radio input "true"
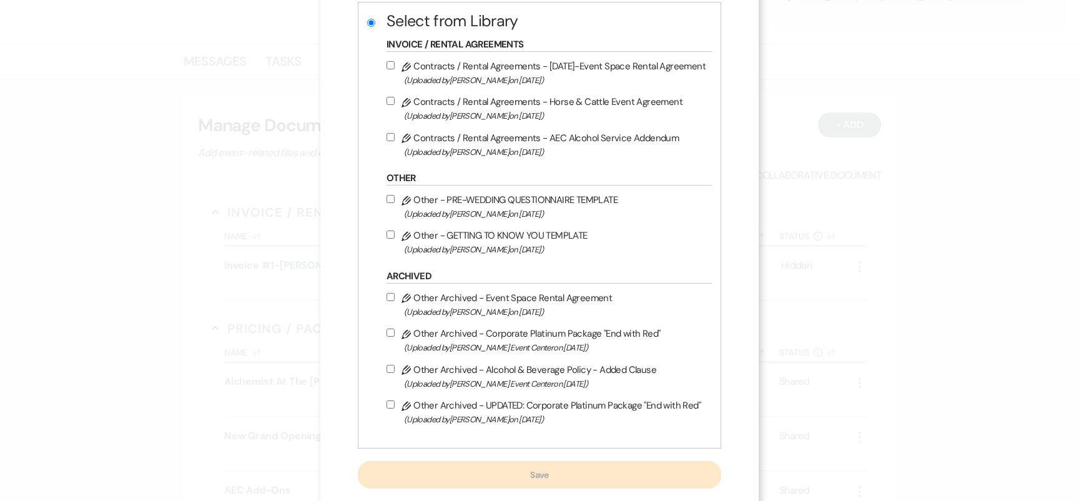
scroll to position [196, 0]
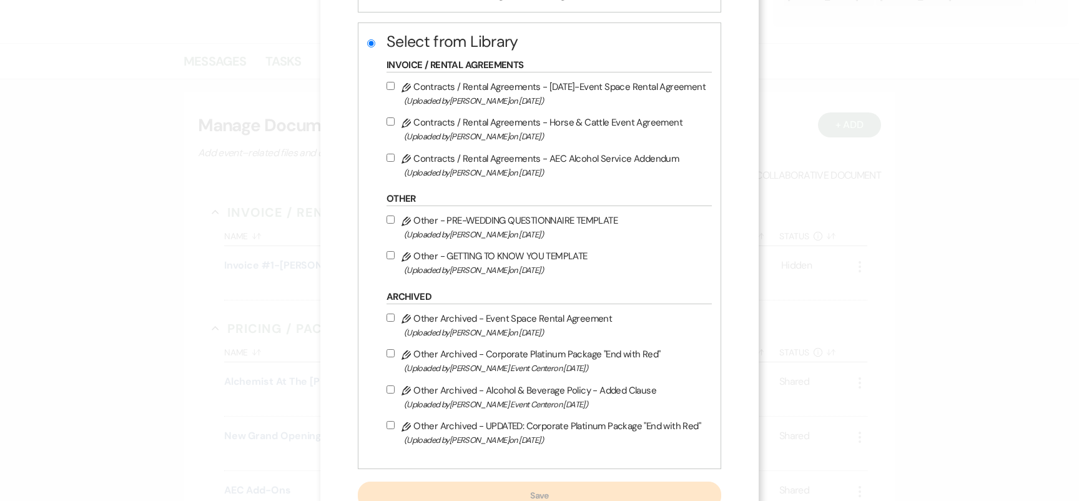
click at [395, 86] on input "Pencil Contracts / Rental Agreements - [DATE]-Event Space Rental Agreement (Upl…" at bounding box center [390, 86] width 8 height 8
checkbox input "true"
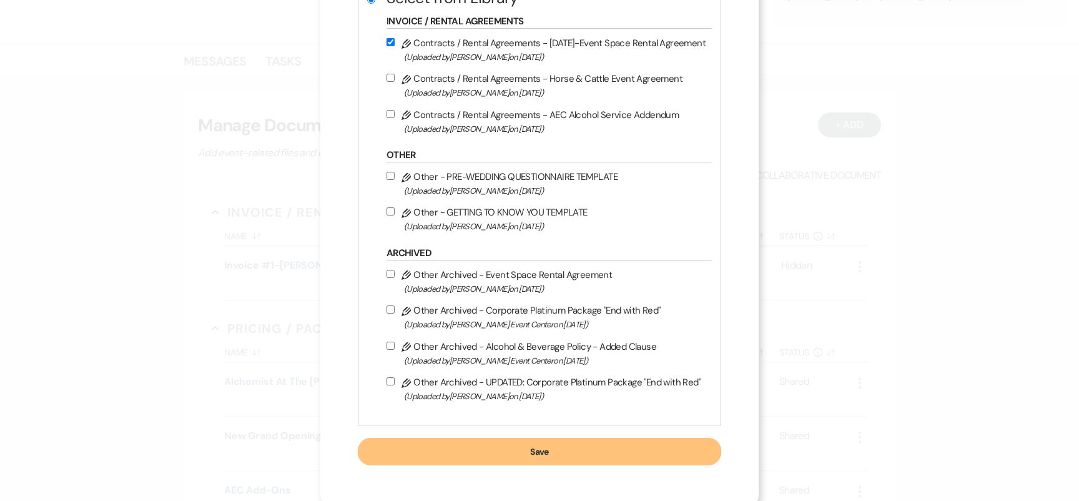
scroll to position [245, 0]
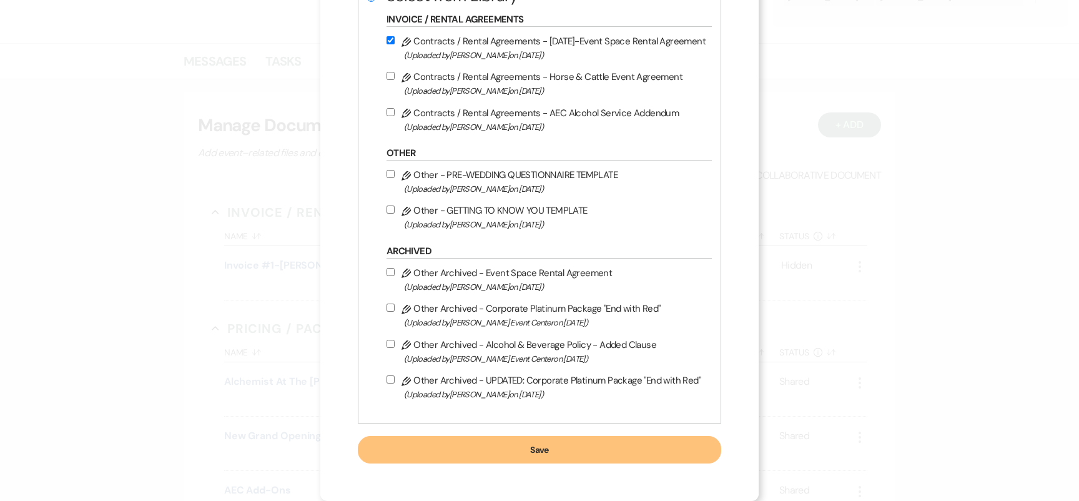
click at [543, 445] on button "Save" at bounding box center [539, 449] width 363 height 27
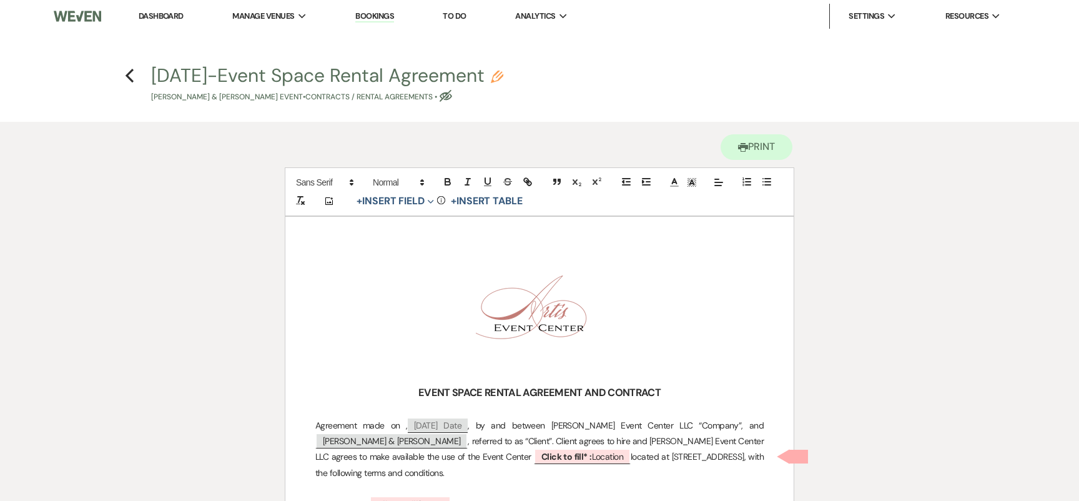
click at [494, 83] on button "[DATE]-Event Space Rental Agreement Pencil [PERSON_NAME] & [PERSON_NAME] Event …" at bounding box center [327, 84] width 352 height 37
select select "10"
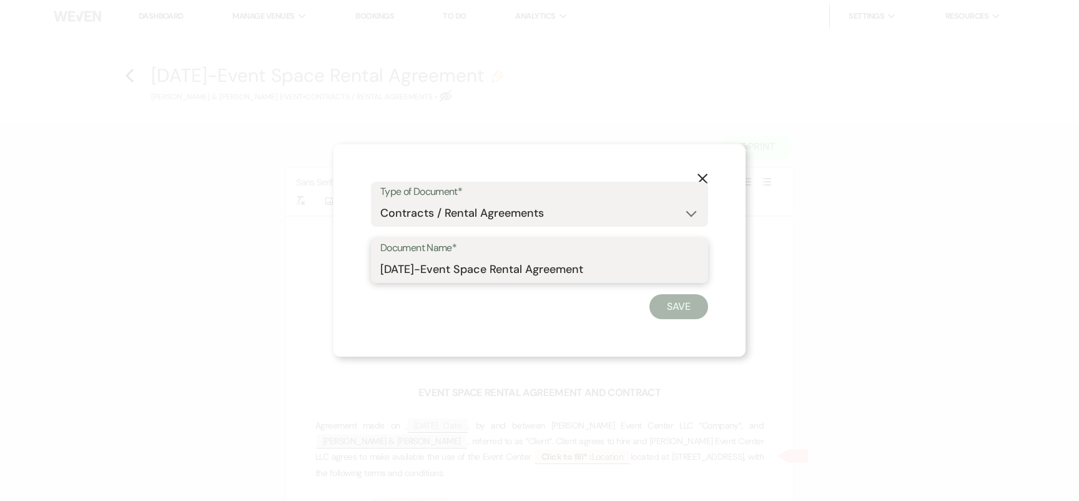
click at [594, 269] on input "[DATE]-Event Space Rental Agreement" at bounding box center [539, 269] width 318 height 24
paste input "[PERSON_NAME]"
drag, startPoint x: 417, startPoint y: 273, endPoint x: 335, endPoint y: 273, distance: 82.4
click at [335, 273] on div "X Type of Document* Special Event Insurance Vendor Certificate of Insurance Con…" at bounding box center [539, 250] width 412 height 212
type input "Event Space Rental Agreement-[PERSON_NAME]-7.3.26"
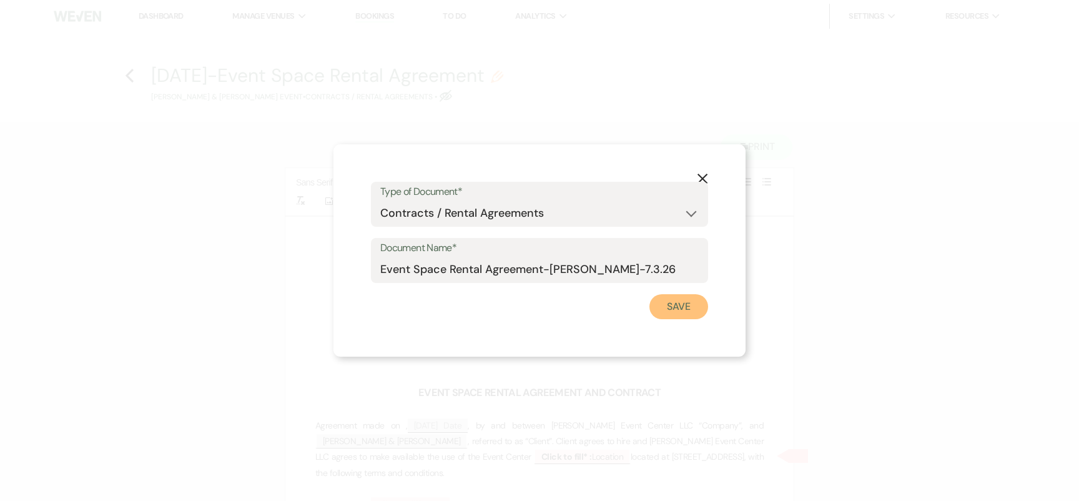
click at [689, 311] on button "Save" at bounding box center [678, 306] width 59 height 25
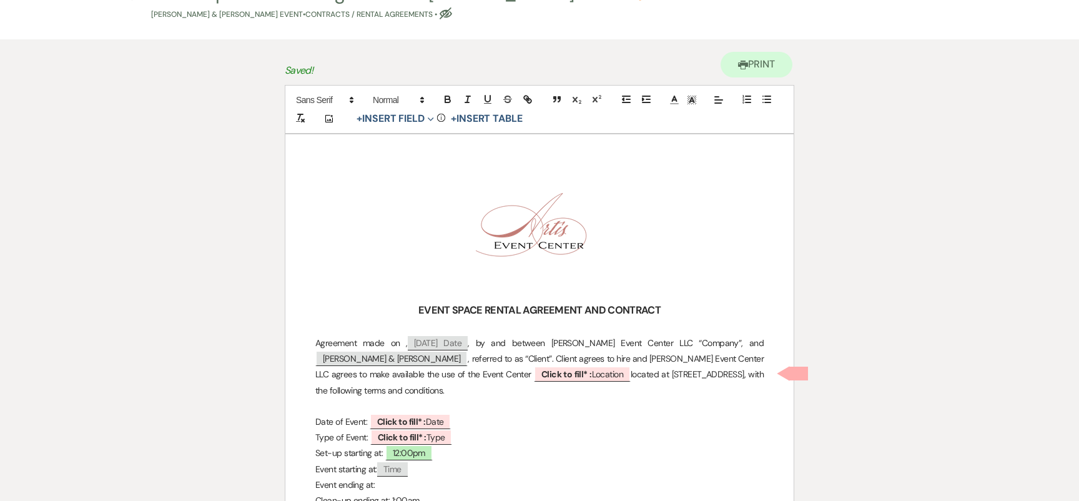
scroll to position [90, 0]
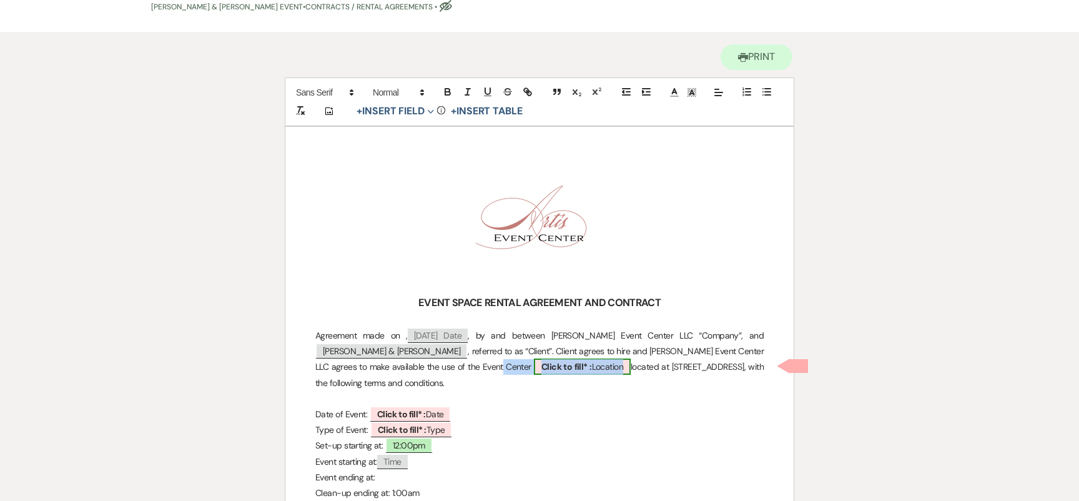
click at [541, 368] on b "Click to fill* :" at bounding box center [566, 366] width 50 height 11
select select "owner"
select select "Location"
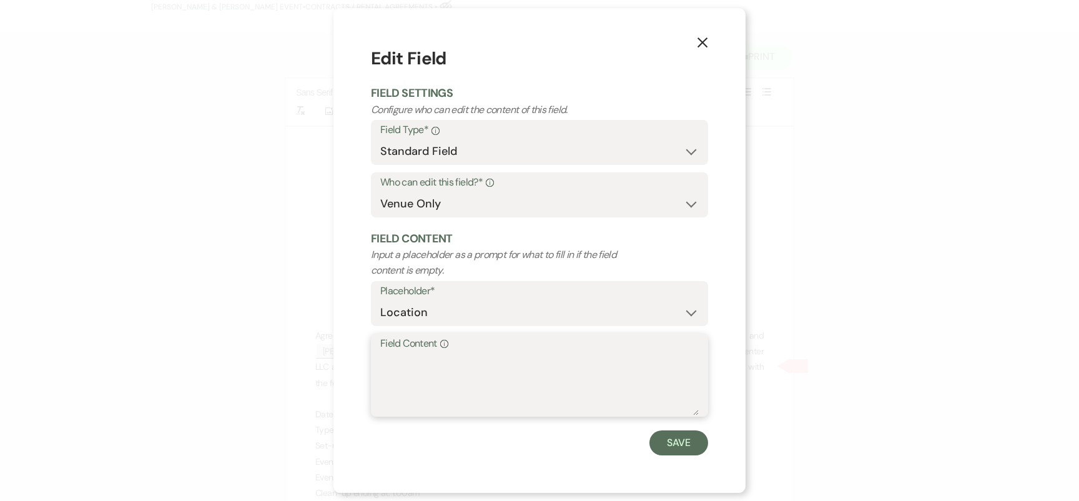
click at [435, 378] on textarea "Field Content Info" at bounding box center [539, 384] width 318 height 62
type textarea "AEC Ballroom"
click at [682, 451] on button "Save" at bounding box center [678, 442] width 59 height 25
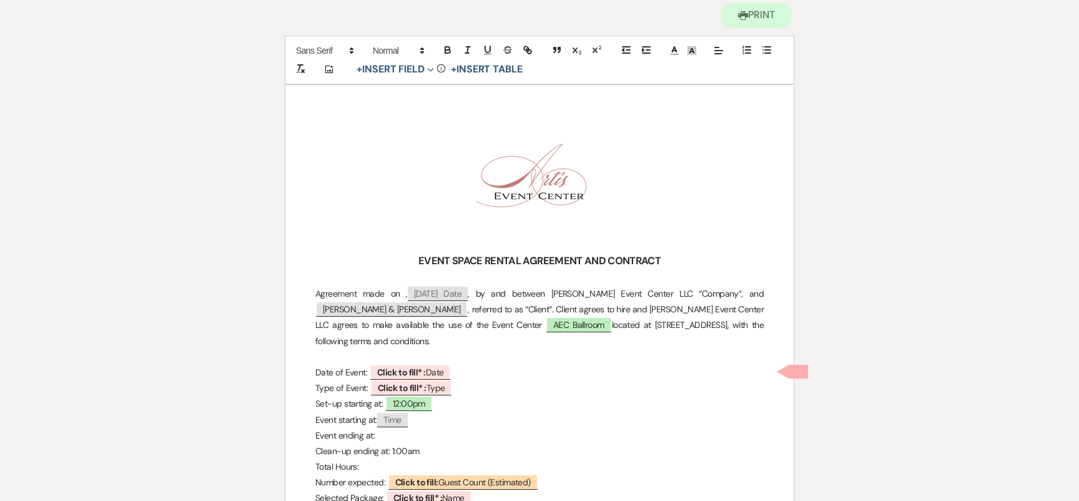
scroll to position [149, 0]
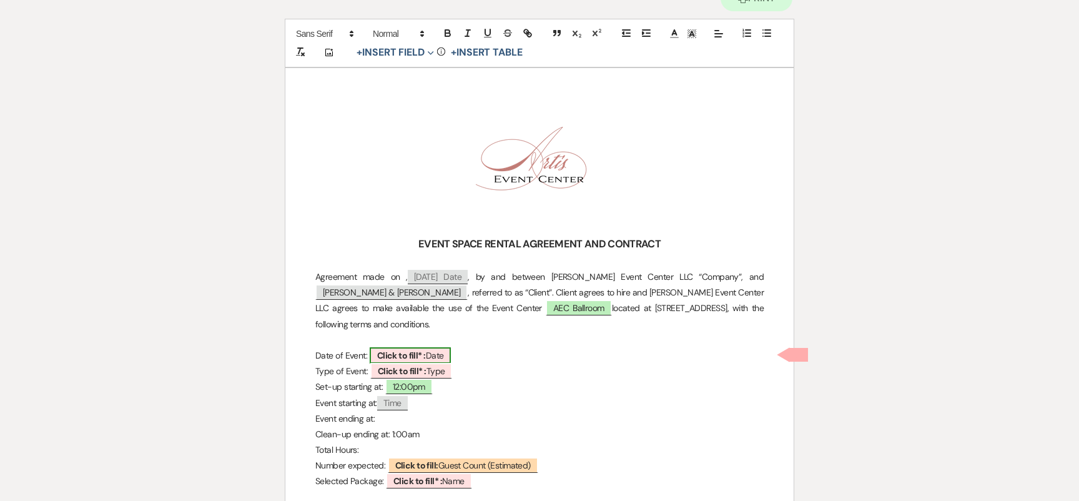
click at [431, 353] on span "Click to fill* : Date" at bounding box center [411, 355] width 82 height 16
select select "owner"
select select "Date"
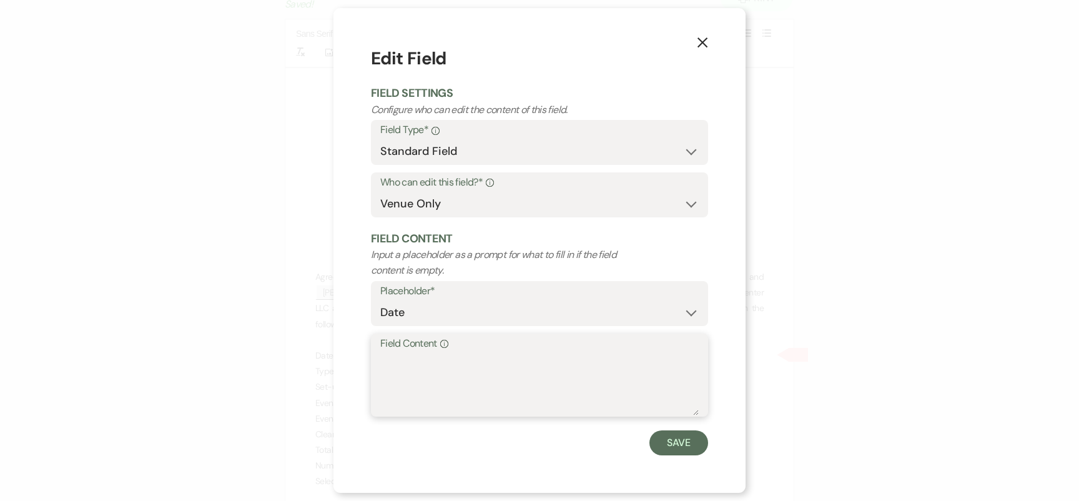
click at [430, 363] on textarea "Field Content Info" at bounding box center [539, 384] width 318 height 62
type textarea "[DATE]"
click at [659, 438] on button "Save" at bounding box center [678, 442] width 59 height 25
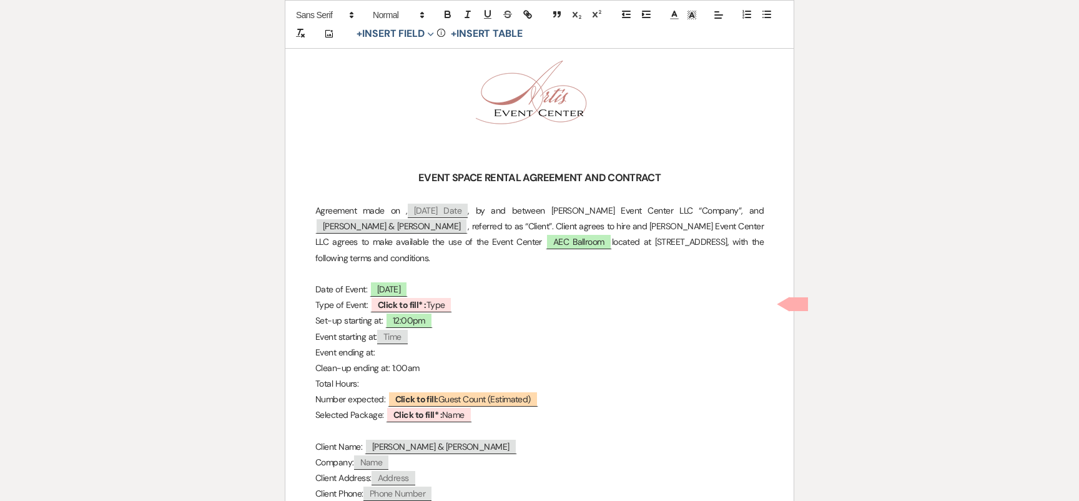
scroll to position [235, 0]
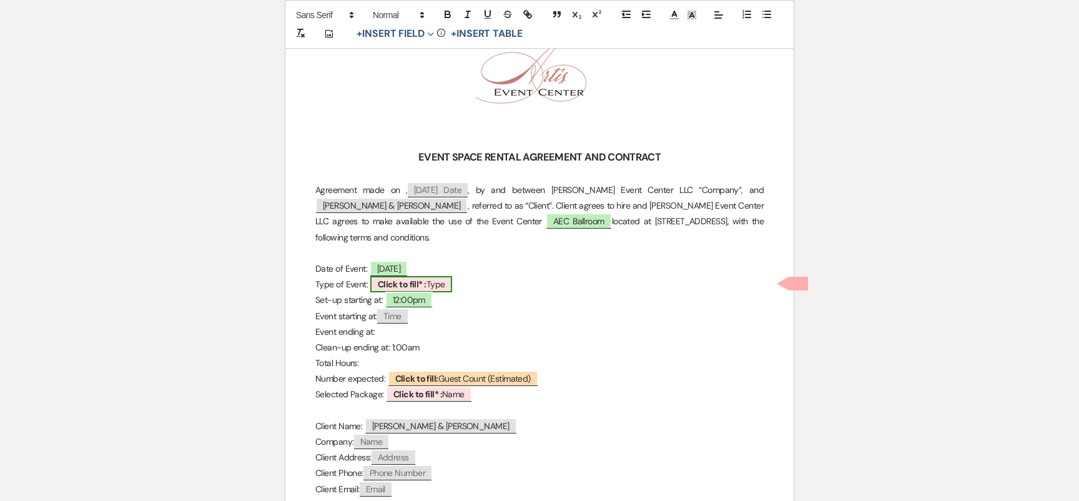
click at [433, 285] on span "Click to fill* : Type" at bounding box center [411, 284] width 82 height 16
select select "owner"
select select "Type"
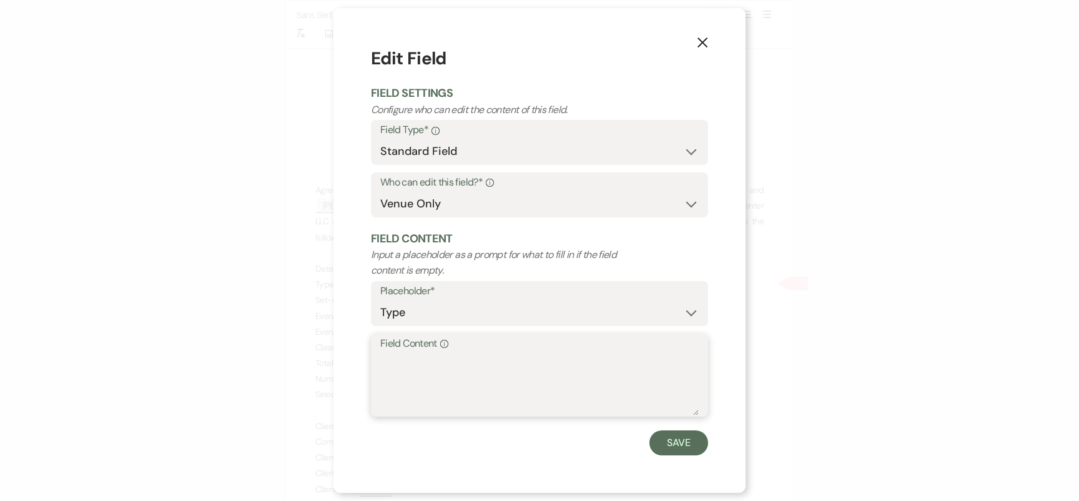
click at [431, 360] on textarea "Field Content Info" at bounding box center [539, 384] width 318 height 62
type textarea "Wedding"
click at [679, 441] on button "Save" at bounding box center [678, 442] width 59 height 25
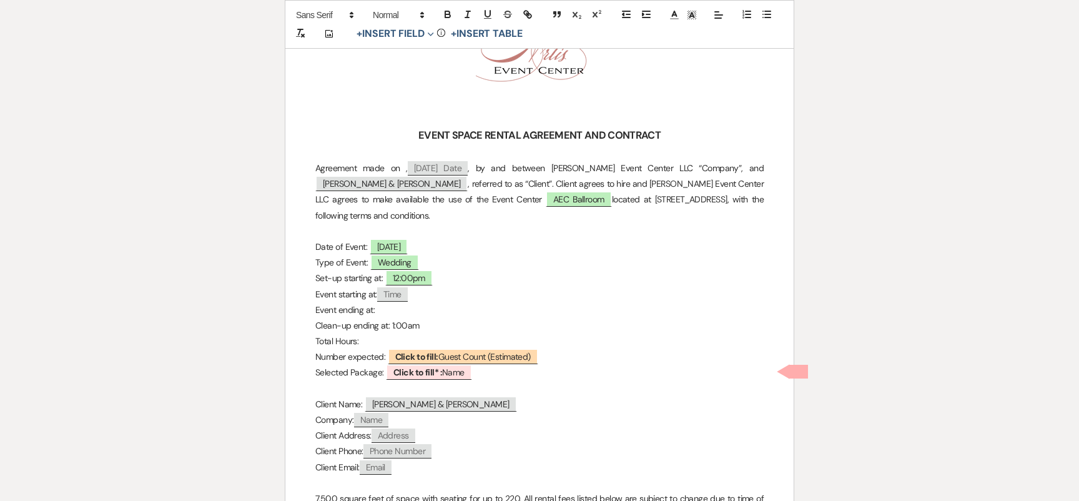
scroll to position [273, 0]
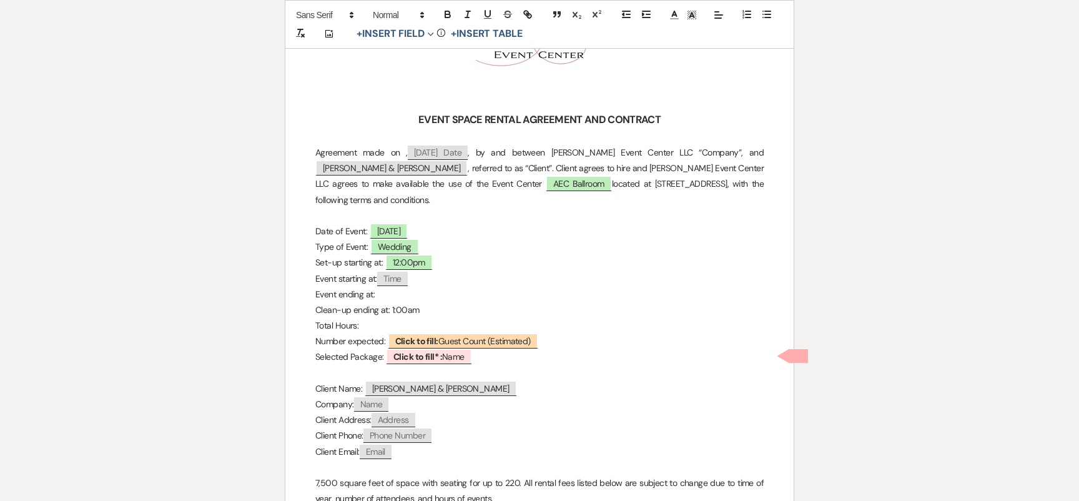
click at [395, 298] on p "Event ending at:" at bounding box center [539, 295] width 448 height 16
click at [396, 277] on span "Time" at bounding box center [392, 279] width 31 height 14
select select "client"
select select "Time"
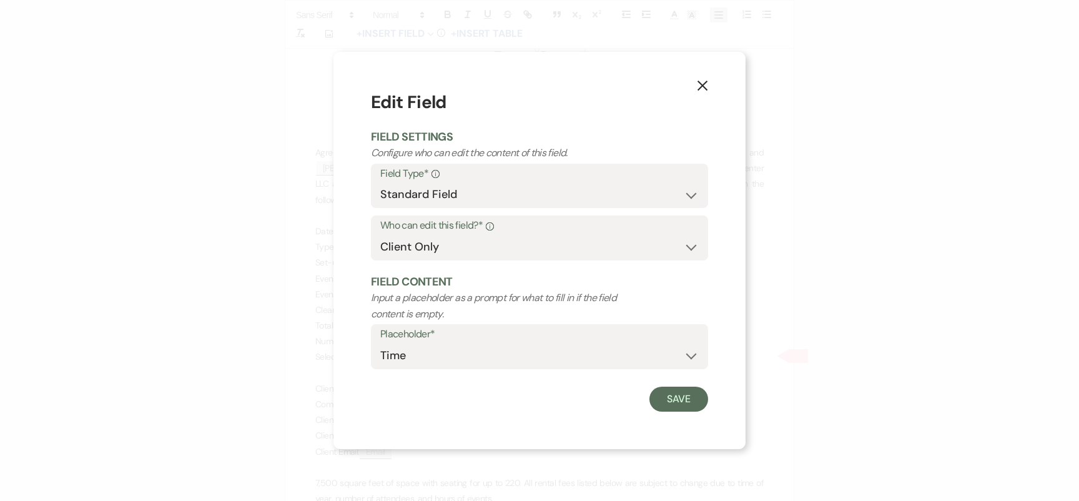
click at [704, 79] on button "X" at bounding box center [702, 85] width 19 height 22
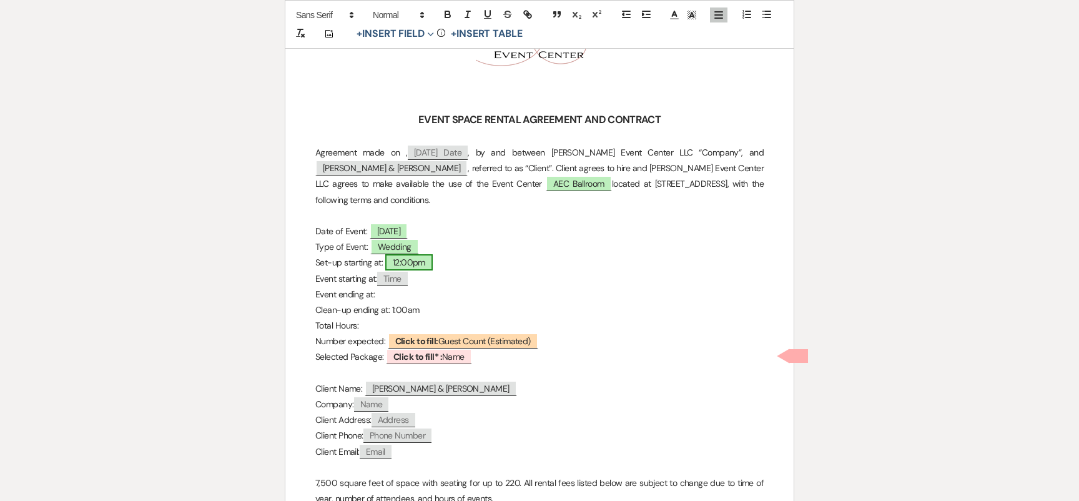
click at [425, 264] on span "12:00pm" at bounding box center [408, 262] width 47 height 16
select select "owner"
select select "Time"
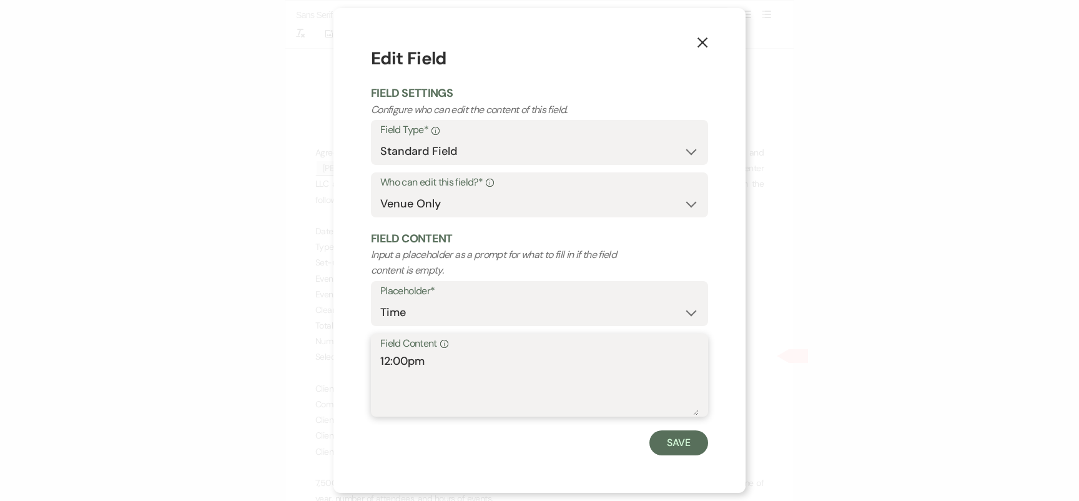
click at [391, 361] on textarea "12:00pm" at bounding box center [539, 384] width 318 height 62
type textarea "3:00pm"
click at [671, 446] on button "Save" at bounding box center [678, 442] width 59 height 25
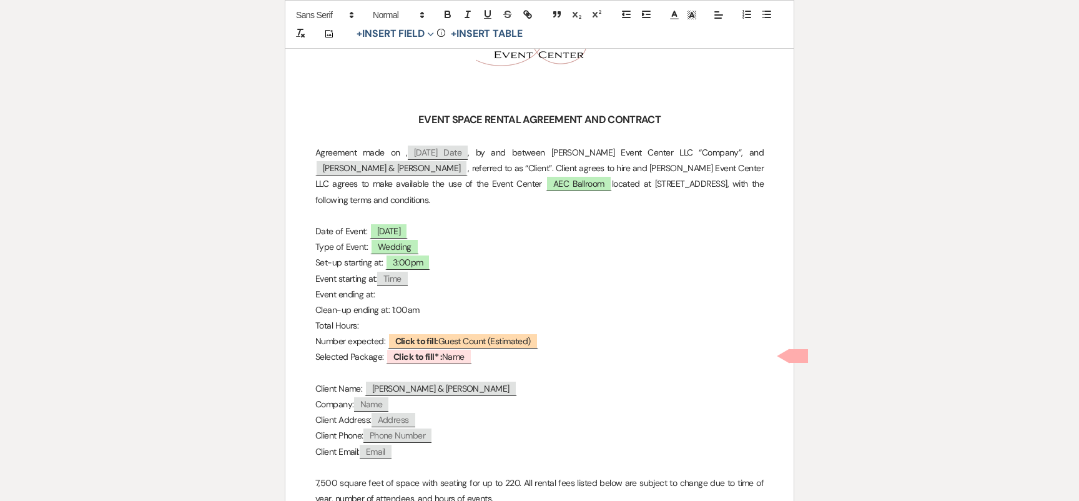
click at [390, 292] on p "Event ending at:" at bounding box center [539, 295] width 448 height 16
click at [417, 311] on p "Clean-up ending at: 1:00am" at bounding box center [539, 310] width 448 height 16
click at [389, 295] on p "Event ending at:" at bounding box center [539, 295] width 448 height 16
click at [465, 337] on span "Click to fill: Guest Count (Estimated)" at bounding box center [463, 341] width 150 height 16
select select "custom_placeholder"
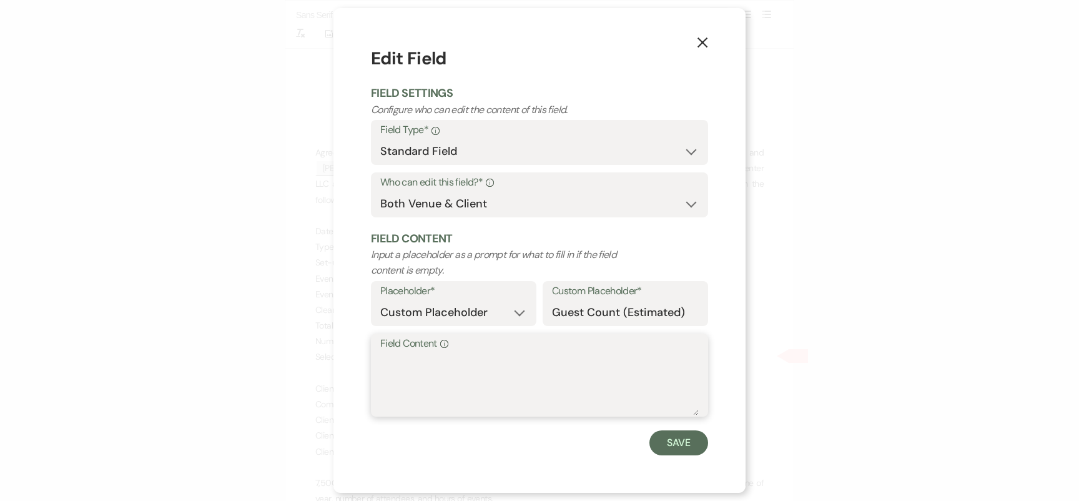
click at [458, 361] on textarea "Field Content Info" at bounding box center [539, 384] width 318 height 62
type textarea "150"
click at [660, 433] on button "Save" at bounding box center [678, 442] width 59 height 25
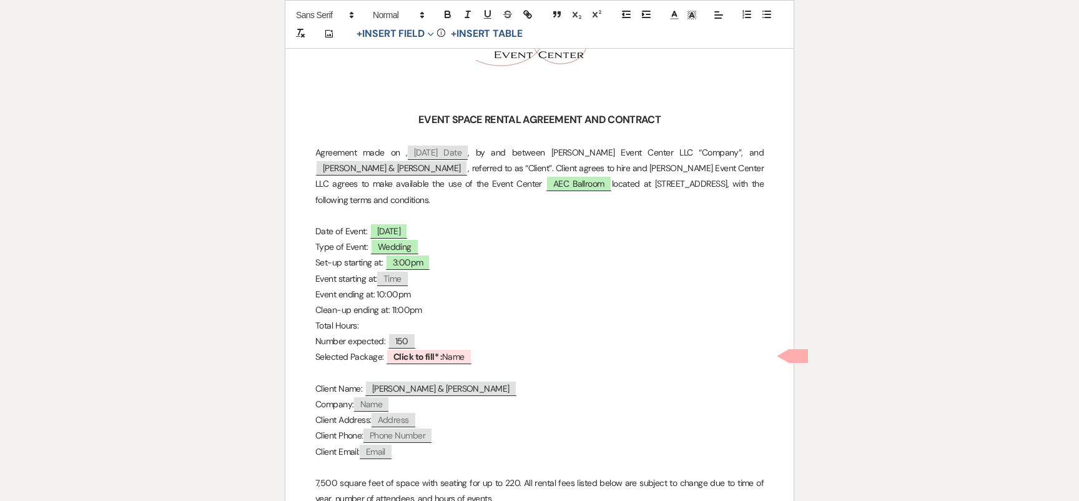
click at [371, 327] on p "Total Hours:" at bounding box center [539, 326] width 448 height 16
click at [410, 357] on b "Click to fill* :" at bounding box center [417, 356] width 49 height 11
select select "owner"
select select "Name"
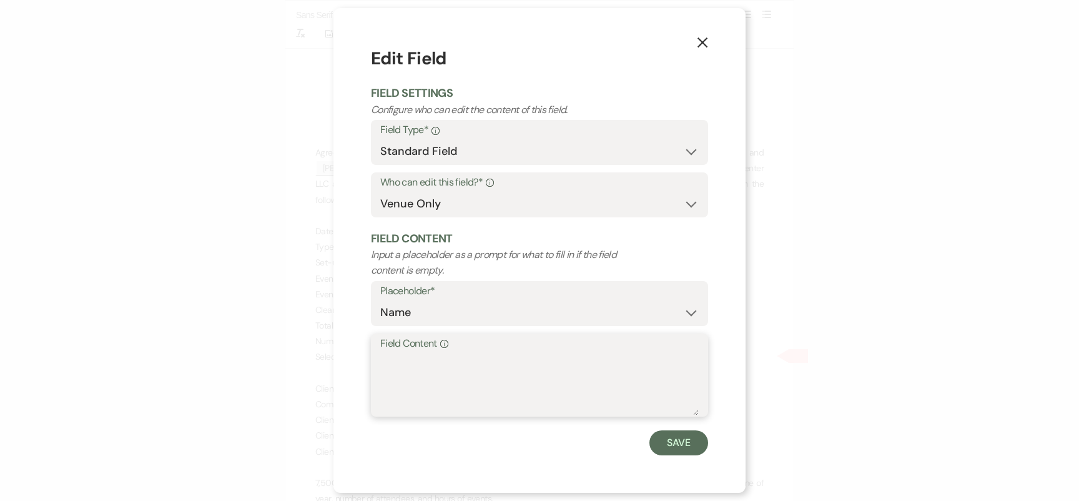
click at [414, 388] on textarea "Field Content Info" at bounding box center [539, 384] width 318 height 62
type textarea "Grand Opening Rose Gold"
click at [679, 436] on button "Save" at bounding box center [678, 442] width 59 height 25
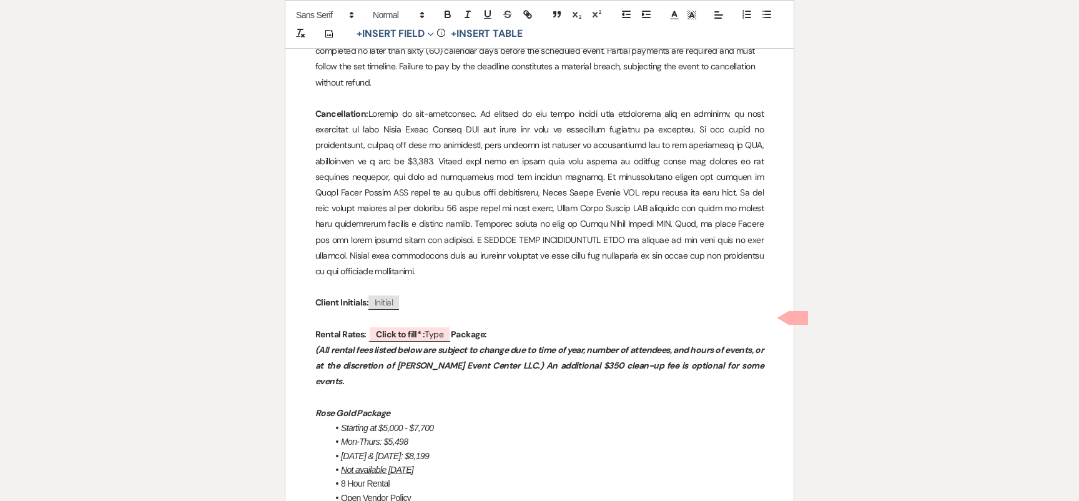
scroll to position [835, 0]
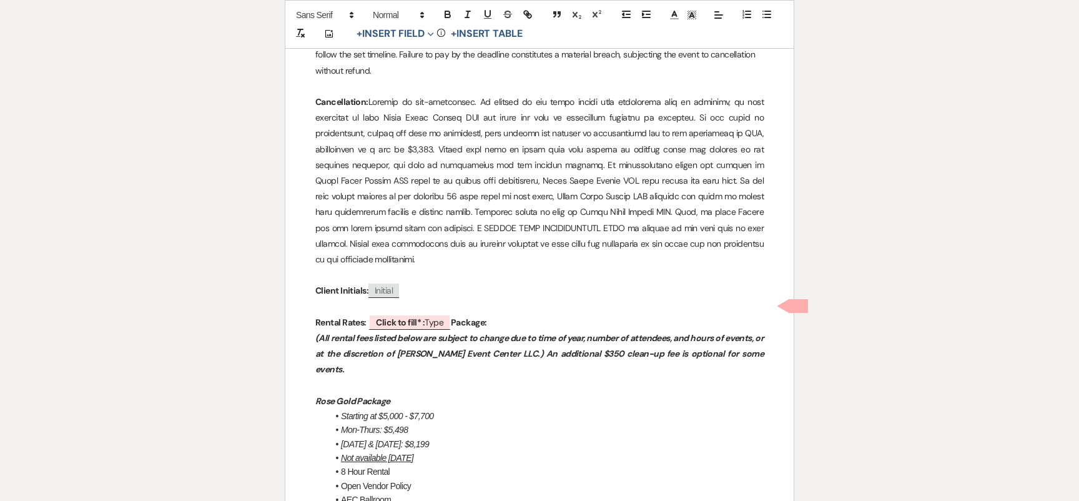
click at [504, 315] on p "Rental Rates: ﻿ Click to fill* : Type ﻿ Package:" at bounding box center [539, 323] width 448 height 16
click at [399, 317] on b "Click to fill* :" at bounding box center [400, 322] width 49 height 11
select select "owner"
select select "Type"
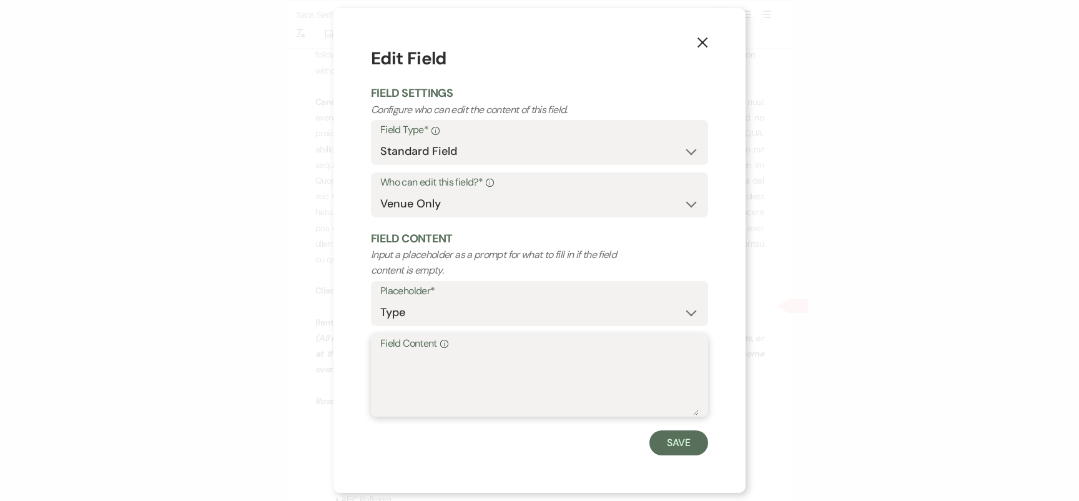
click at [469, 391] on textarea "Field Content Info" at bounding box center [539, 384] width 318 height 62
type textarea "$5,500"
click at [685, 443] on button "Save" at bounding box center [678, 442] width 59 height 25
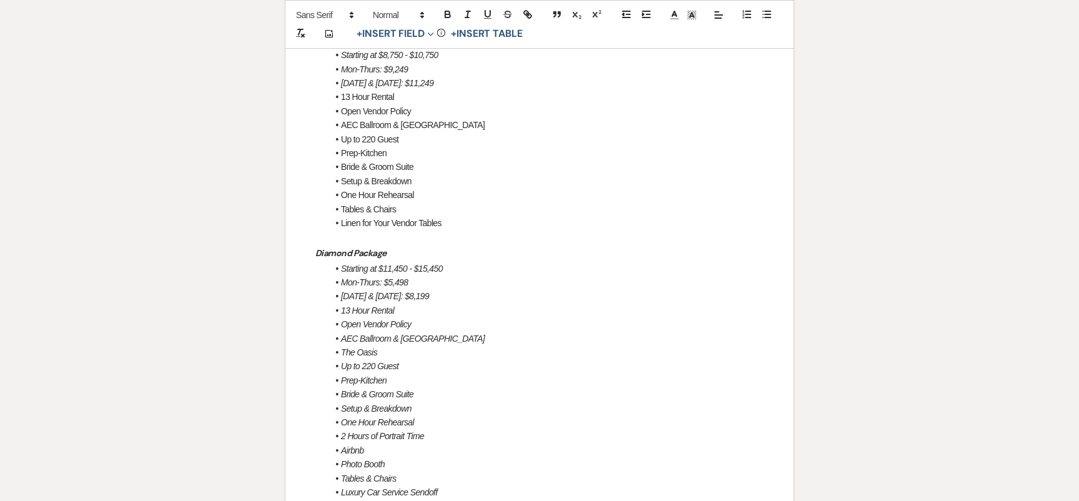
scroll to position [1417, 0]
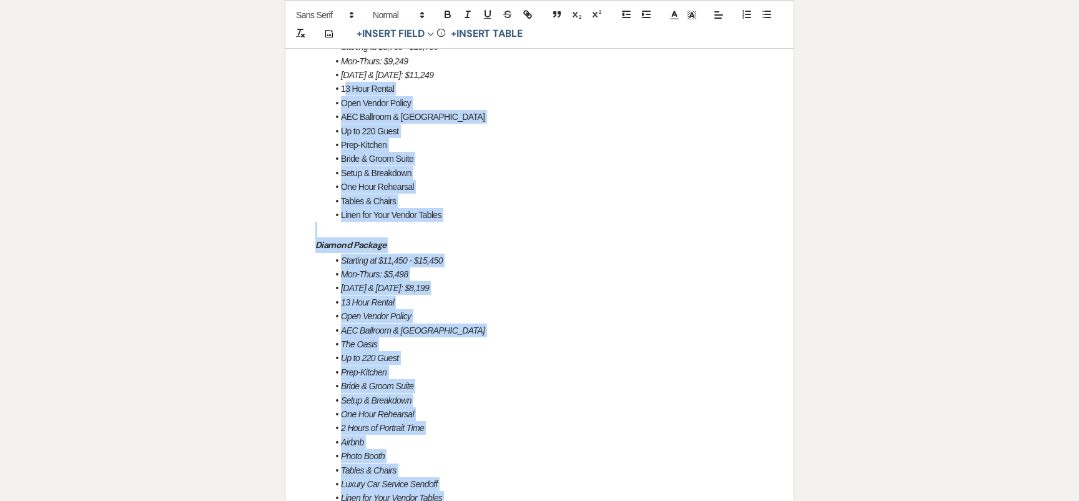
drag, startPoint x: 414, startPoint y: 481, endPoint x: 345, endPoint y: 59, distance: 427.7
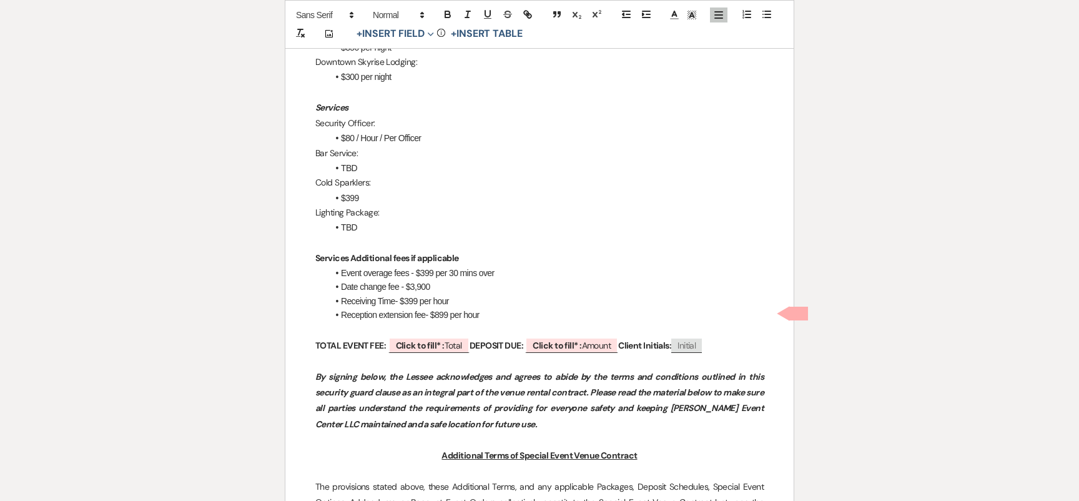
scroll to position [1647, 0]
click at [433, 338] on b "Click to fill* :" at bounding box center [420, 343] width 49 height 11
select select "owner"
select select "Total"
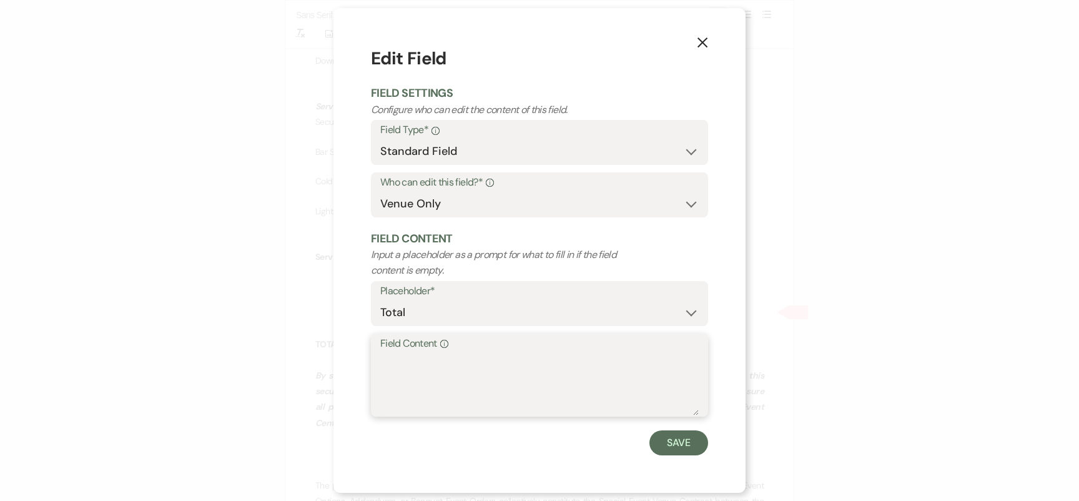
click at [444, 370] on textarea "Field Content Info" at bounding box center [539, 384] width 318 height 62
paste textarea "$6,536.25"
type textarea "$6,536.25"
click at [677, 446] on button "Save" at bounding box center [678, 442] width 59 height 25
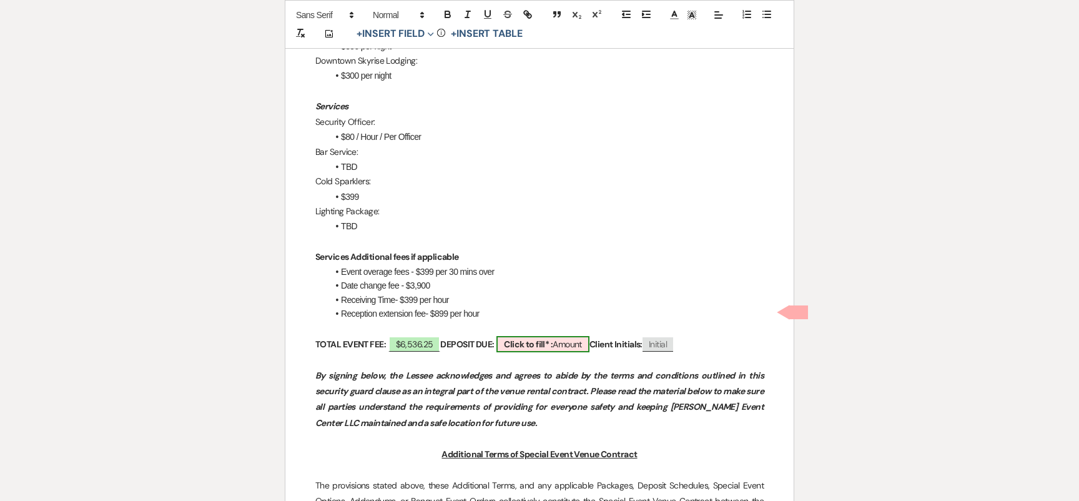
click at [564, 336] on span "Click to fill* : Amount" at bounding box center [542, 344] width 93 height 16
select select "owner"
select select "Amount"
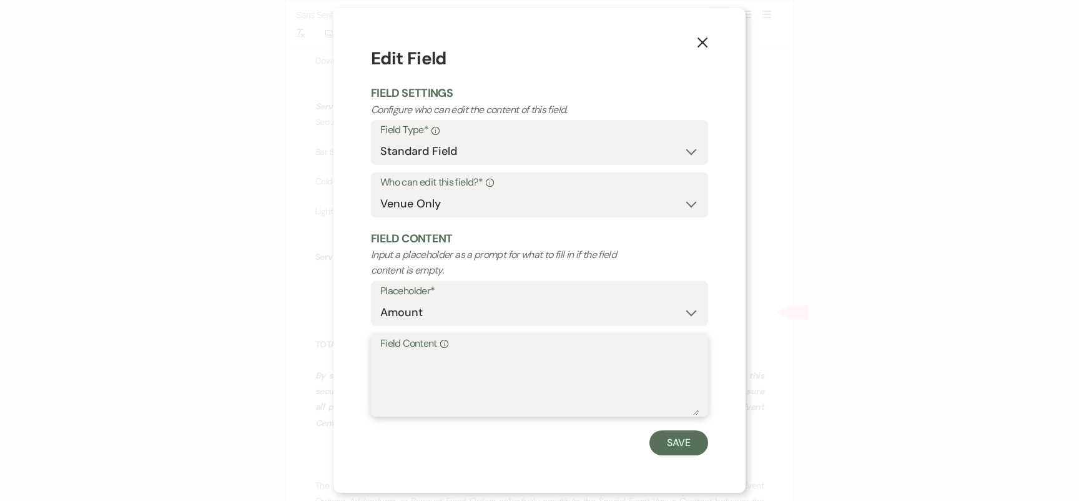
click at [553, 388] on textarea "Field Content Info" at bounding box center [539, 384] width 318 height 62
paste textarea "$6,536.25"
click at [420, 361] on textarea "$6,536.25" at bounding box center [539, 384] width 318 height 62
type textarea "$653.63"
click at [658, 437] on button "Save" at bounding box center [678, 442] width 59 height 25
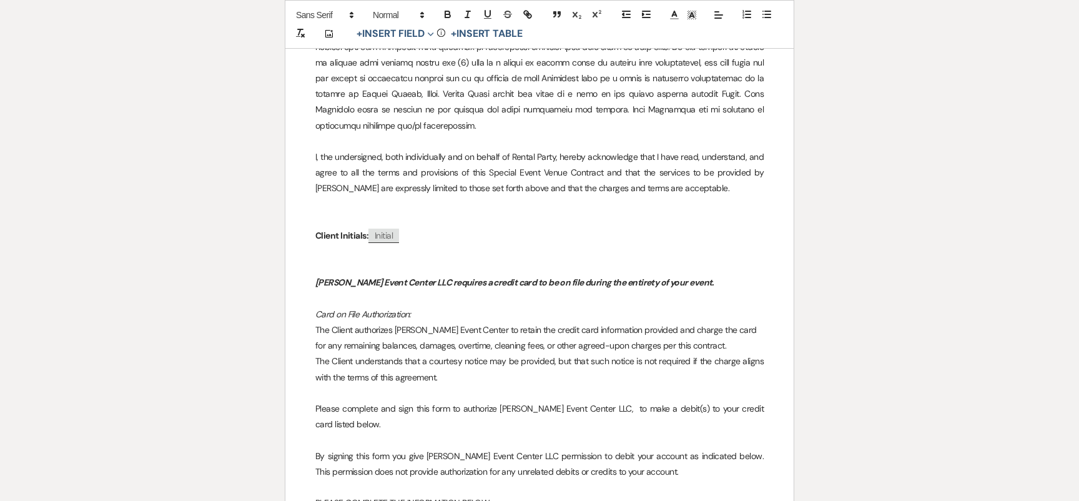
scroll to position [9690, 0]
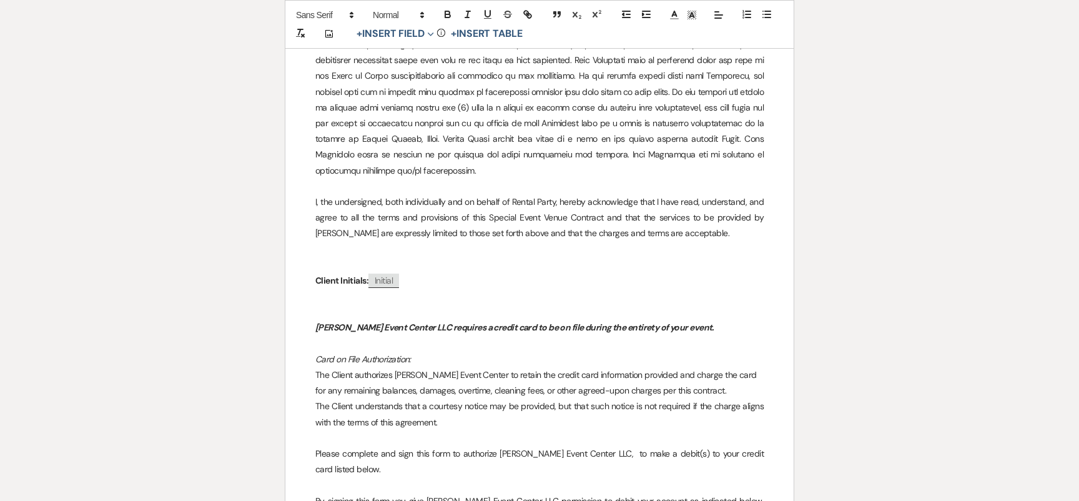
drag, startPoint x: 380, startPoint y: 456, endPoint x: 300, endPoint y: 410, distance: 92.3
drag, startPoint x: 332, startPoint y: 388, endPoint x: 310, endPoint y: 388, distance: 21.9
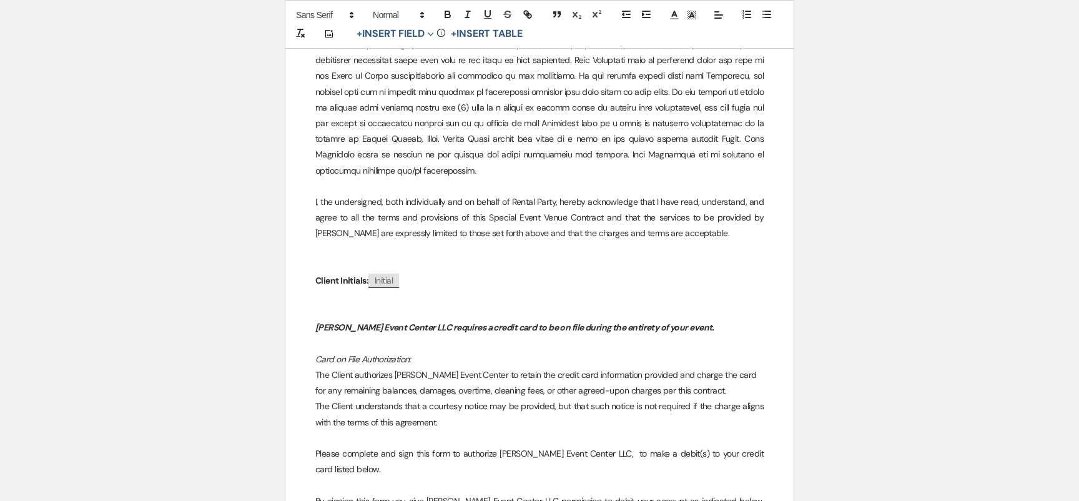
drag, startPoint x: 396, startPoint y: 408, endPoint x: 317, endPoint y: 408, distance: 78.7
drag, startPoint x: 393, startPoint y: 410, endPoint x: 315, endPoint y: 410, distance: 77.4
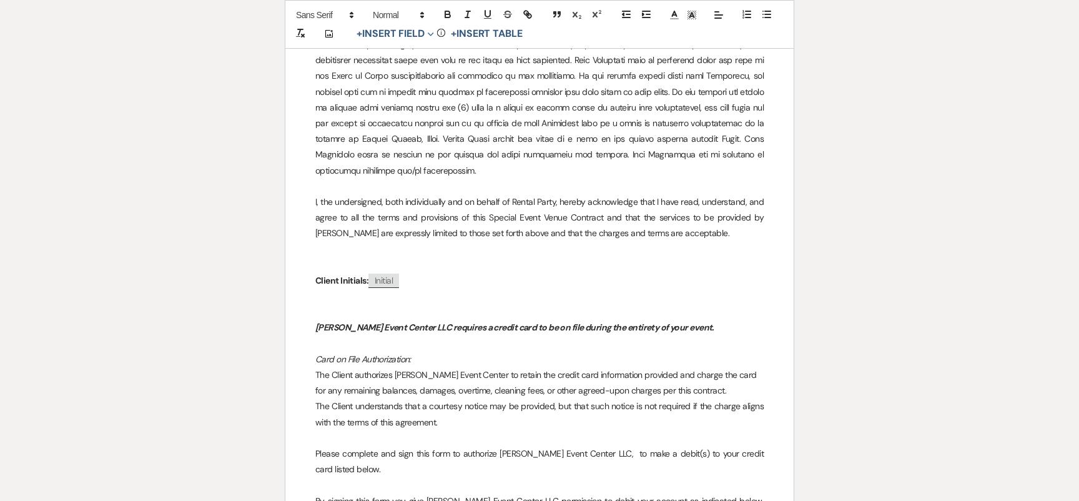
copy p "[DATE]:"
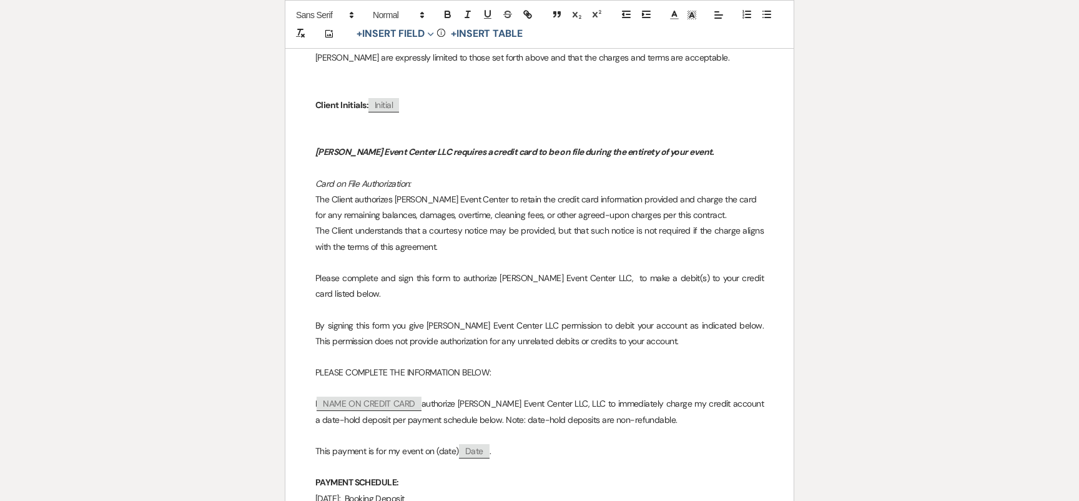
scroll to position [9877, 0]
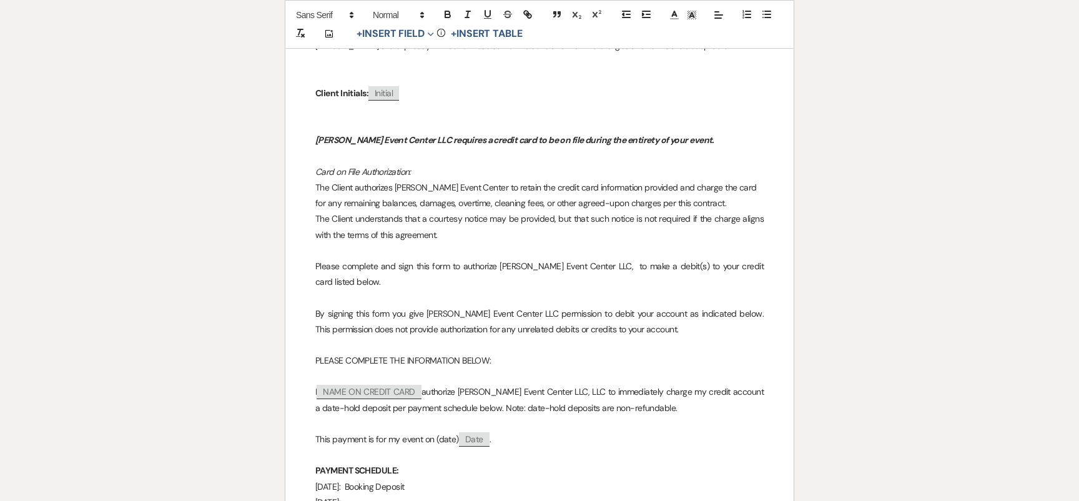
click at [378, 479] on p "[DATE]: Booking Deposit" at bounding box center [539, 487] width 448 height 16
click at [399, 494] on p "[DATE]:" at bounding box center [539, 502] width 448 height 16
drag, startPoint x: 432, startPoint y: 223, endPoint x: 394, endPoint y: 222, distance: 38.1
click at [394, 494] on p "[DATE]: $735.33" at bounding box center [539, 502] width 448 height 16
copy p "$735.33"
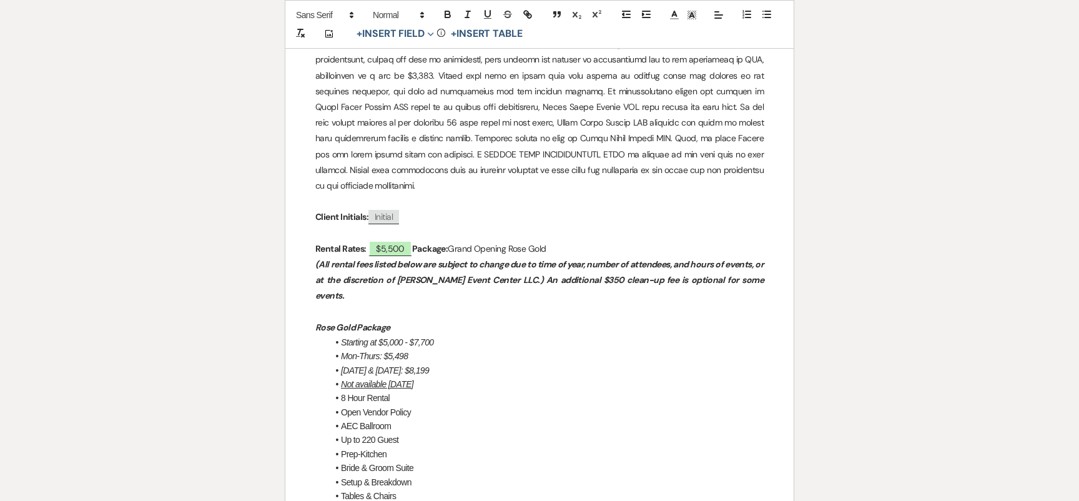
scroll to position [0, 0]
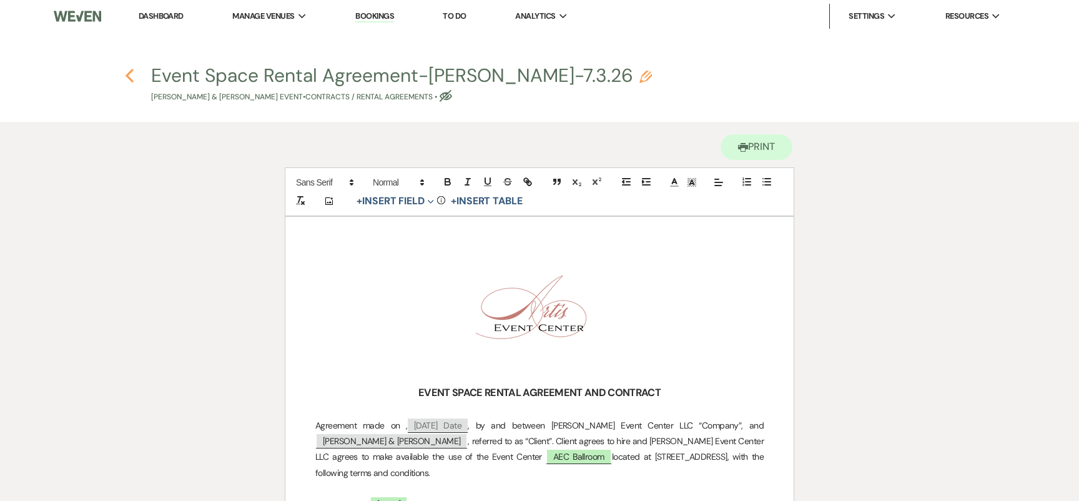
click at [127, 79] on icon "Previous" at bounding box center [129, 75] width 9 height 15
select select "5"
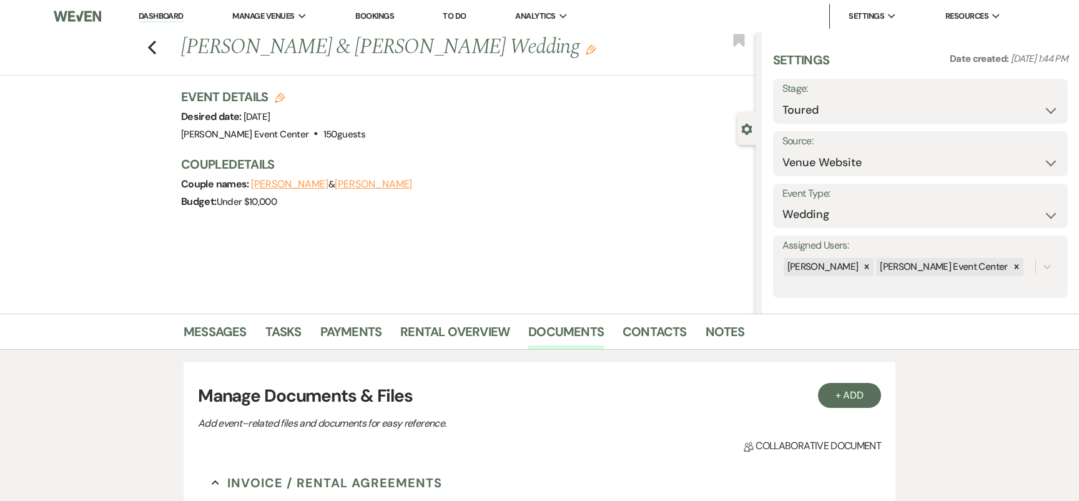
scroll to position [270, 0]
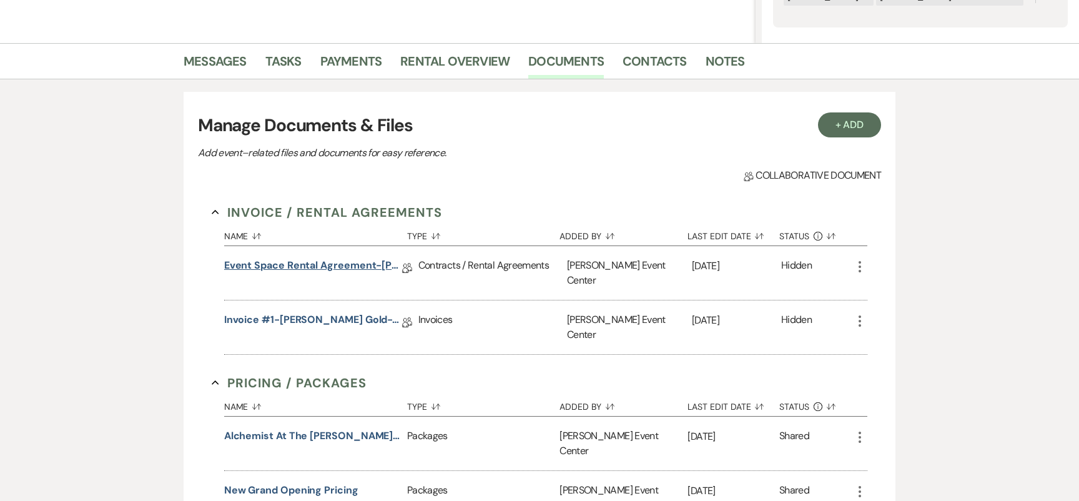
click at [287, 265] on link "Event Space Rental Agreement-[PERSON_NAME]-7.3.26" at bounding box center [313, 267] width 178 height 19
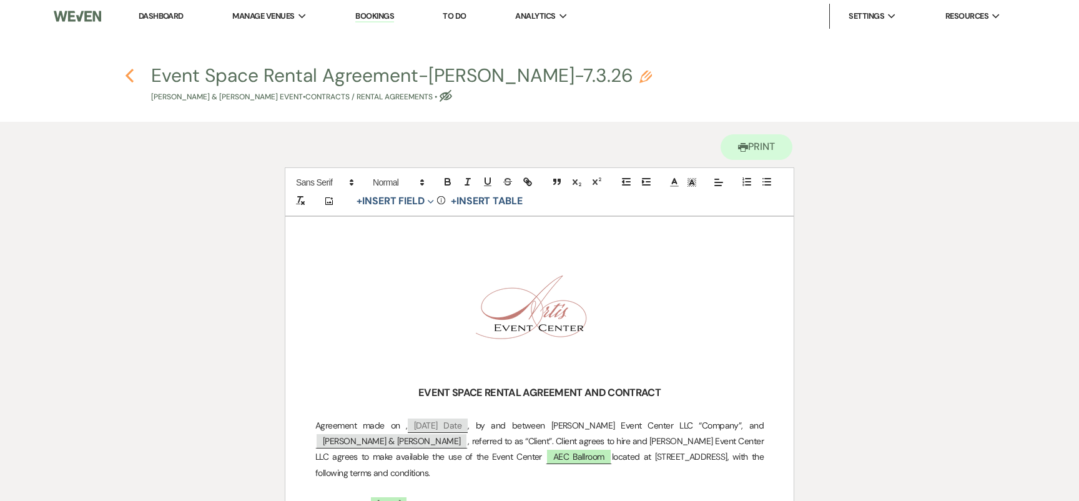
click at [133, 79] on icon "Previous" at bounding box center [129, 75] width 9 height 15
select select "5"
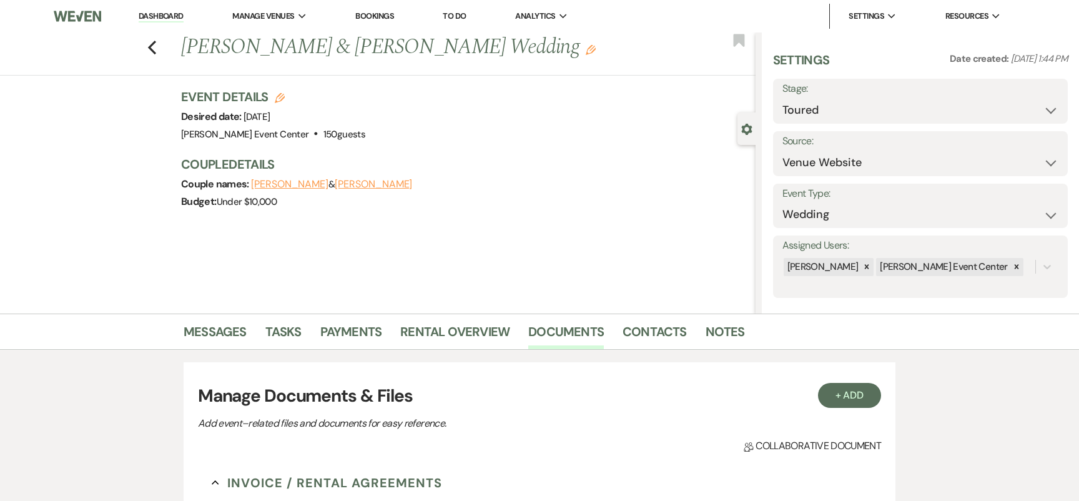
scroll to position [270, 0]
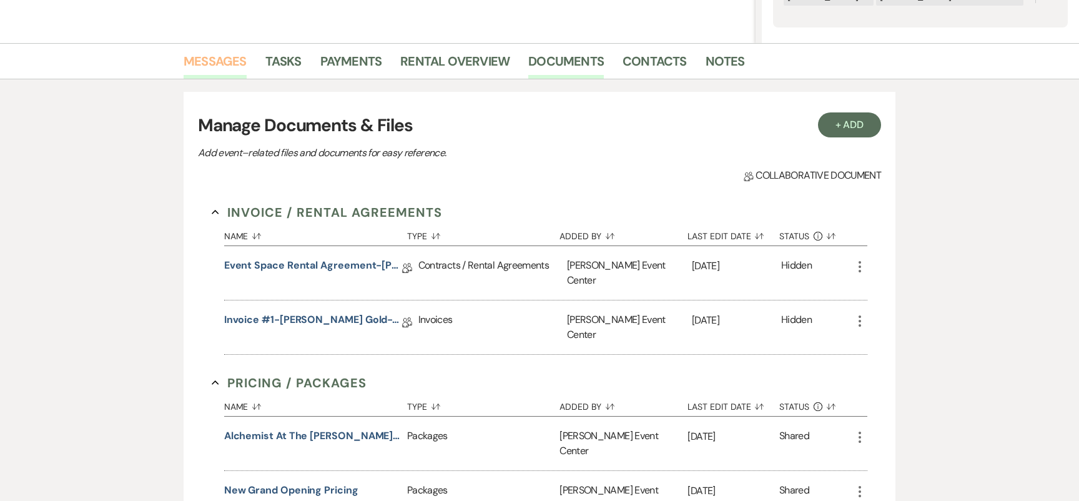
click at [241, 66] on link "Messages" at bounding box center [215, 64] width 63 height 27
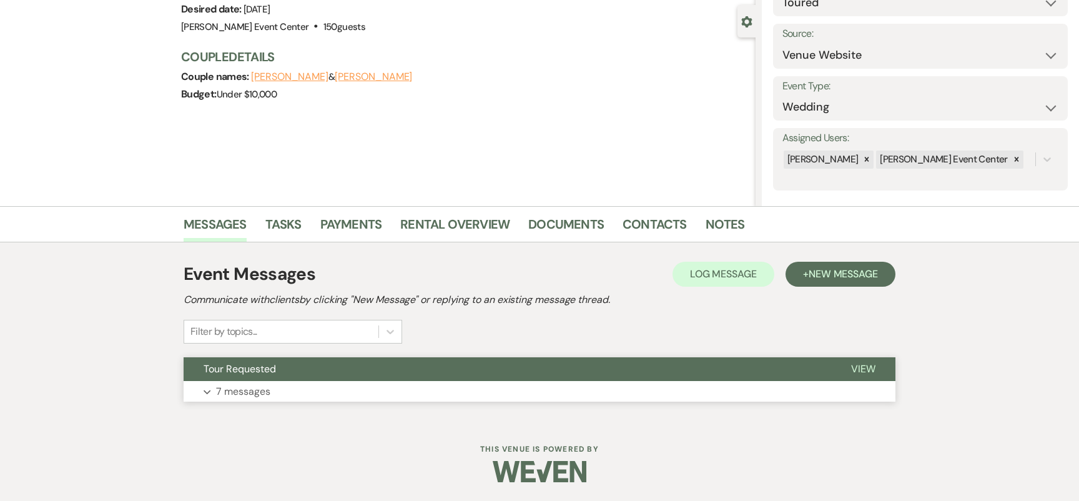
click at [332, 381] on button "Expand 7 messages" at bounding box center [540, 391] width 712 height 21
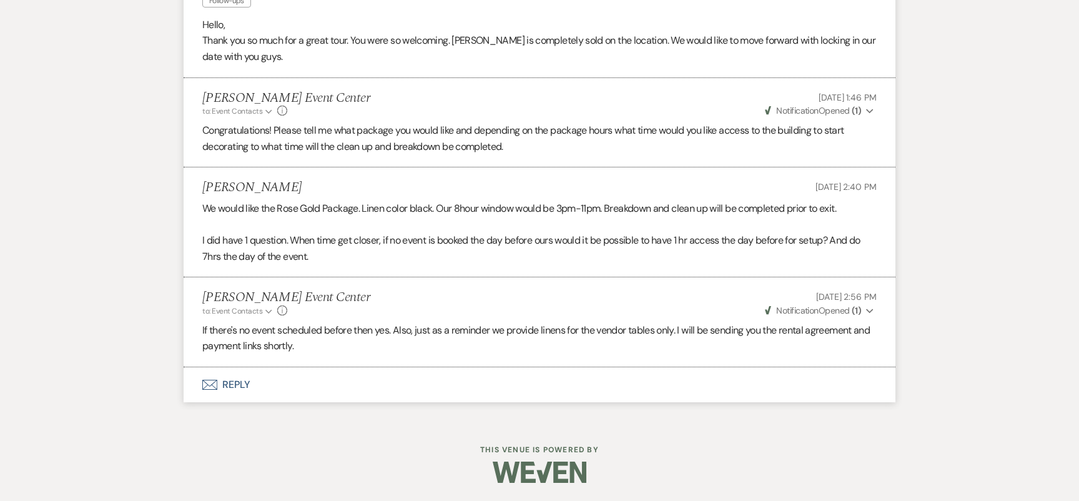
click at [238, 393] on button "Envelope Reply" at bounding box center [540, 384] width 712 height 35
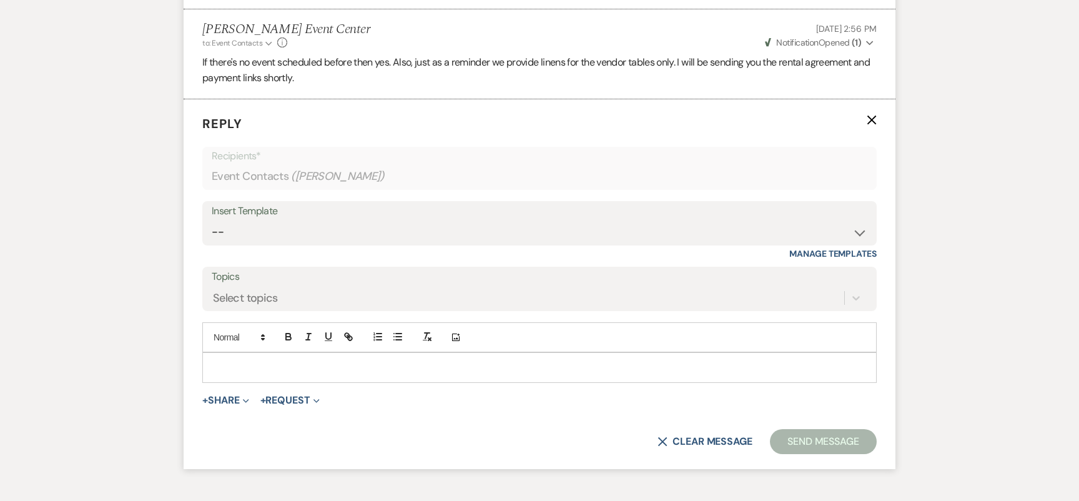
scroll to position [1634, 0]
click at [390, 237] on select "-- Weven Planning Portal Introduction (Booked Events) Initial Inquiry Response …" at bounding box center [540, 231] width 656 height 24
select select "978"
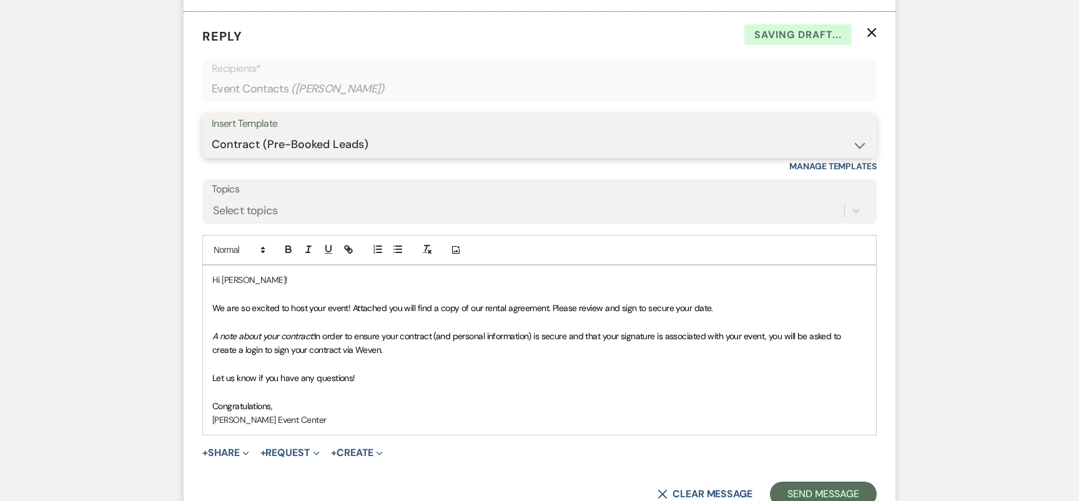
scroll to position [1855, 0]
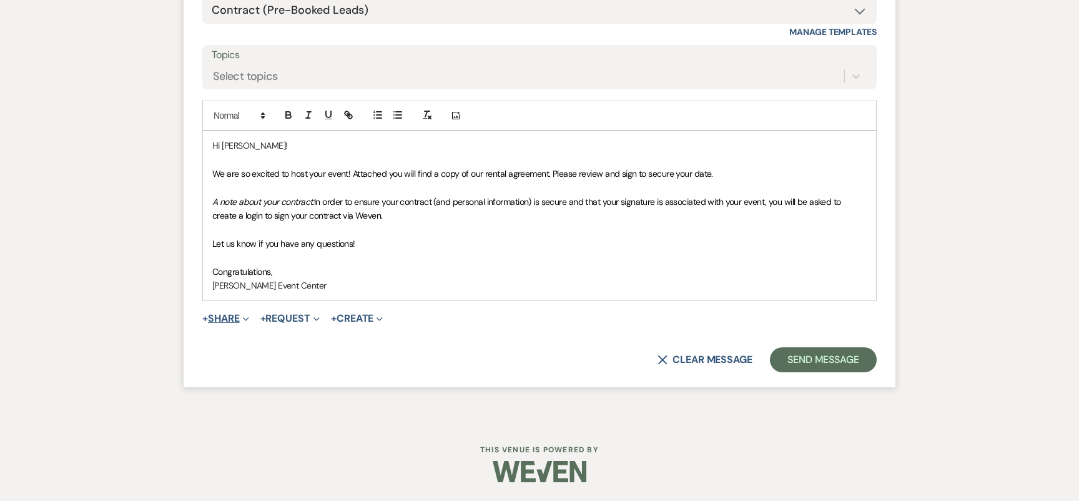
click at [238, 321] on button "+ Share Expand" at bounding box center [225, 318] width 47 height 10
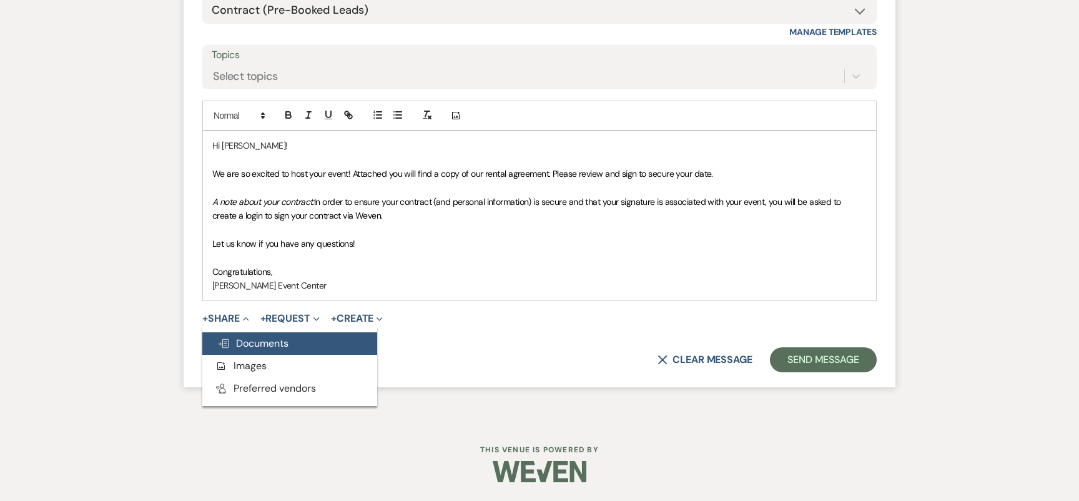
click at [266, 350] on button "Doc Upload Documents" at bounding box center [289, 343] width 175 height 22
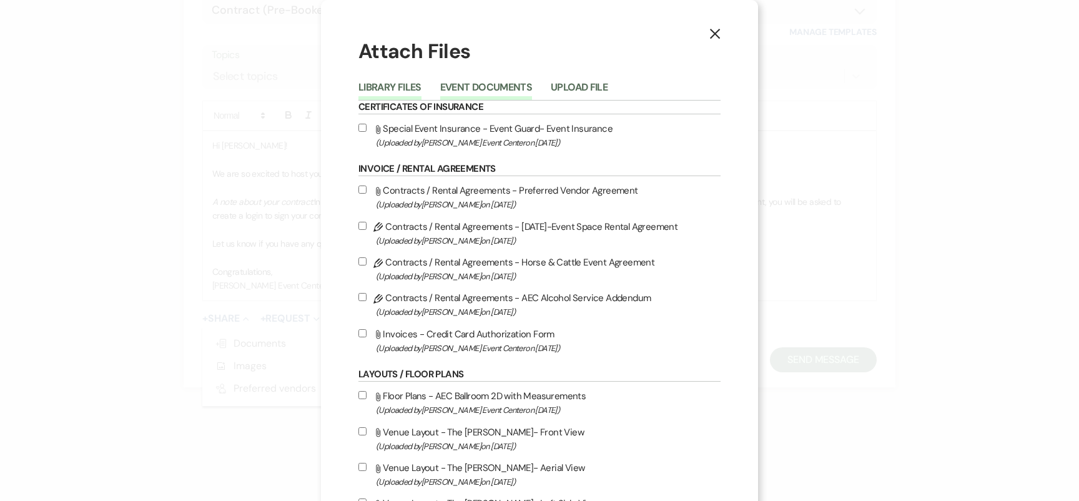
click at [488, 84] on button "Event Documents" at bounding box center [486, 90] width 92 height 17
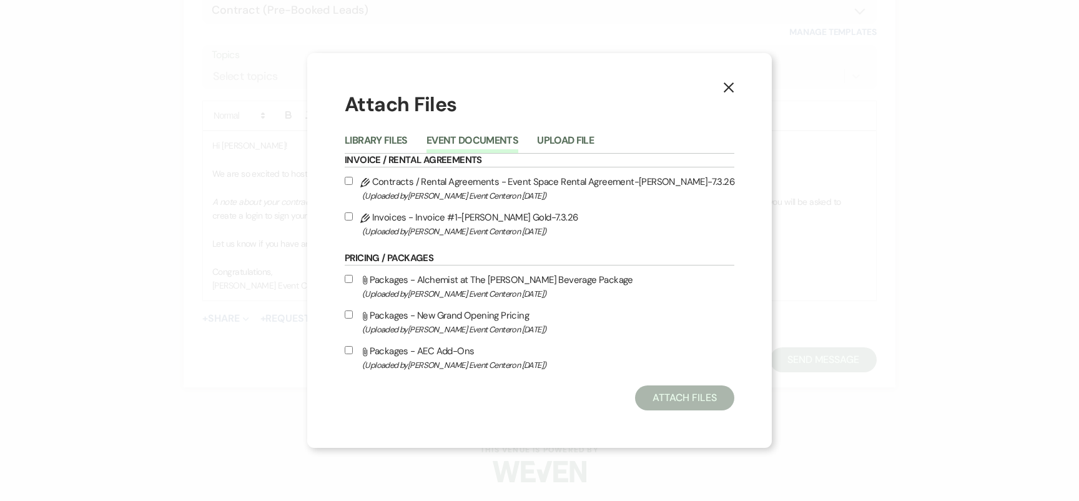
click at [353, 177] on input "Pencil Contracts / Rental Agreements - Event Space Rental Agreement-Erron Moore…" at bounding box center [349, 181] width 8 height 8
checkbox input "true"
click at [353, 212] on input "Pencil Invoices - Invoice #1-Erron Moore-Rose Gold-7.3.26 (Uploaded by Artis Ev…" at bounding box center [349, 216] width 8 height 8
checkbox input "true"
click at [659, 388] on button "Attach Files" at bounding box center [684, 397] width 99 height 25
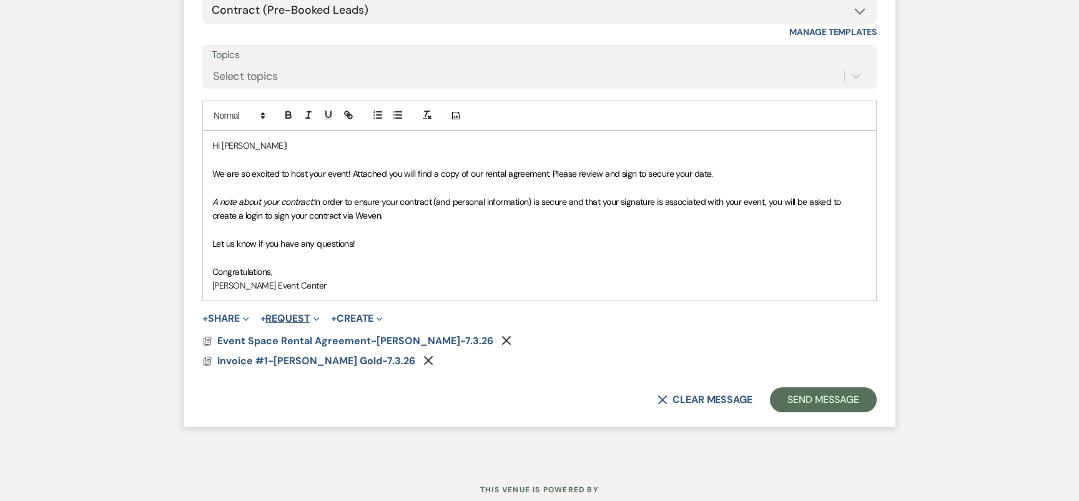
click at [285, 321] on button "+ Request Expand" at bounding box center [289, 318] width 59 height 10
click at [300, 339] on button "Generate Payment Payment" at bounding box center [347, 343] width 175 height 22
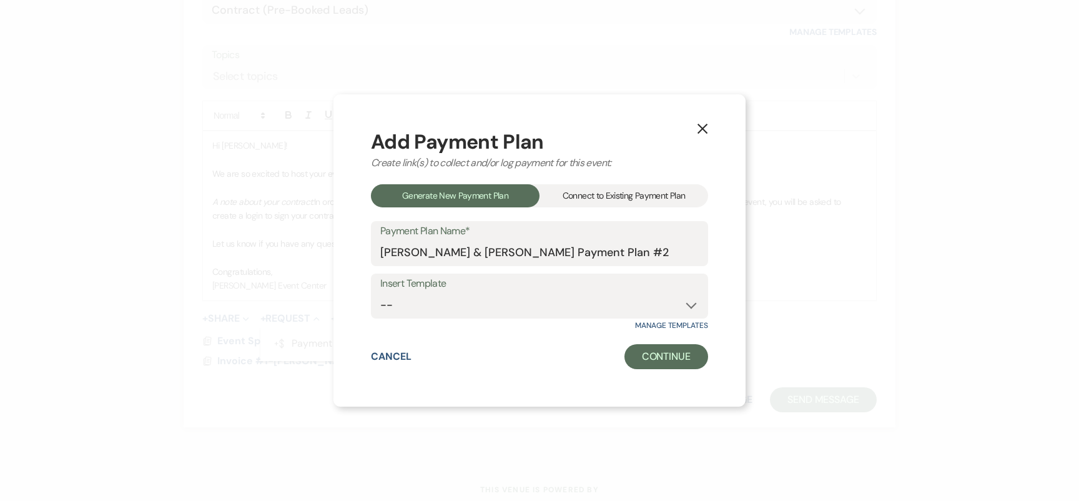
click at [600, 195] on div "Connect to Existing Payment Plan" at bounding box center [623, 195] width 169 height 23
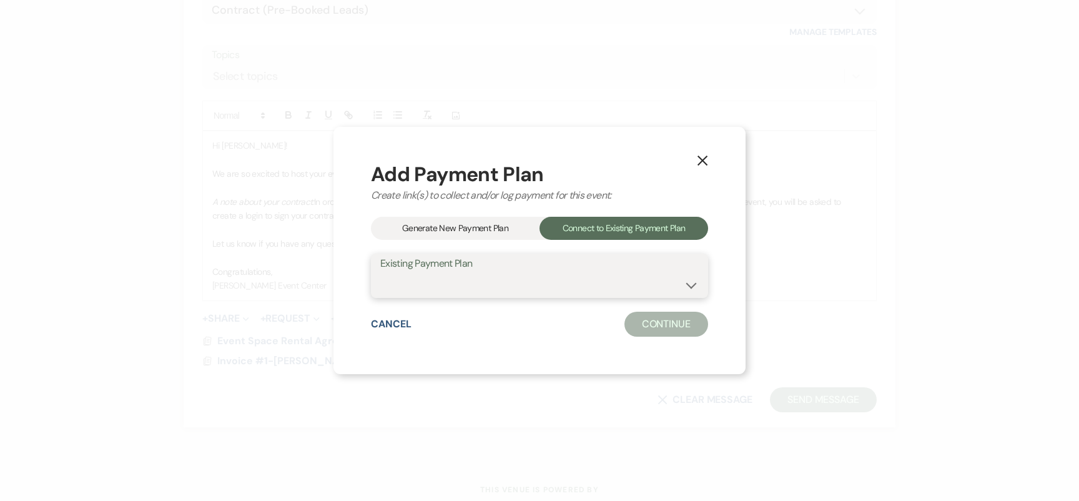
click at [569, 272] on select "Erron Moore & Ricshanda Bickham's Payment Plan #1" at bounding box center [539, 284] width 318 height 24
select select "24910"
click at [646, 318] on button "Continue" at bounding box center [666, 324] width 84 height 25
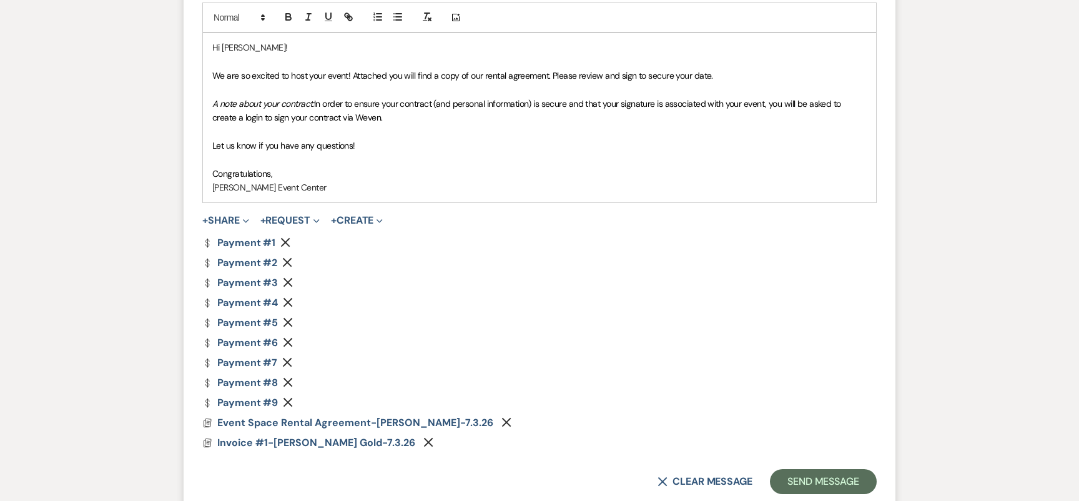
scroll to position [2010, 0]
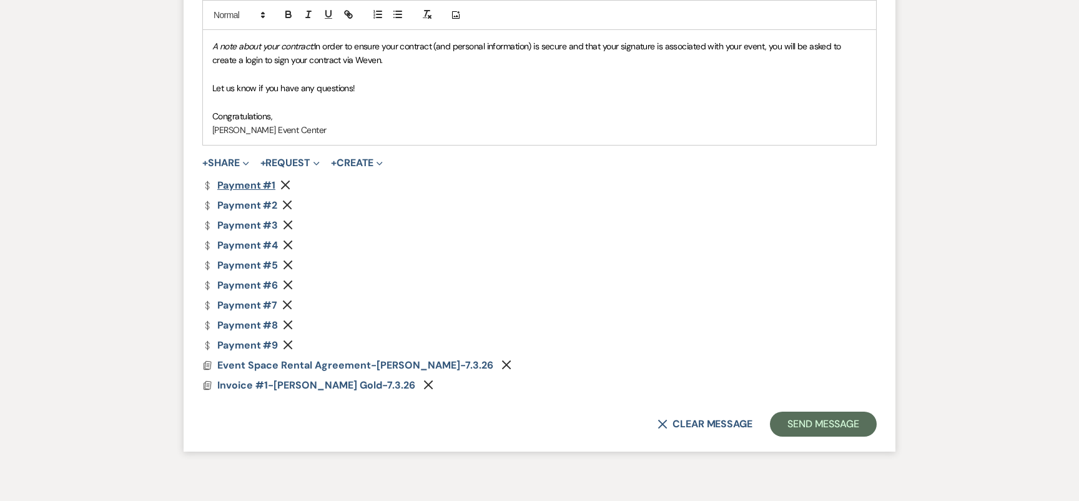
click at [233, 185] on link "Dollar Payment Payment #1" at bounding box center [238, 185] width 73 height 10
click at [241, 346] on link "Dollar Payment Payment #9" at bounding box center [240, 345] width 76 height 10
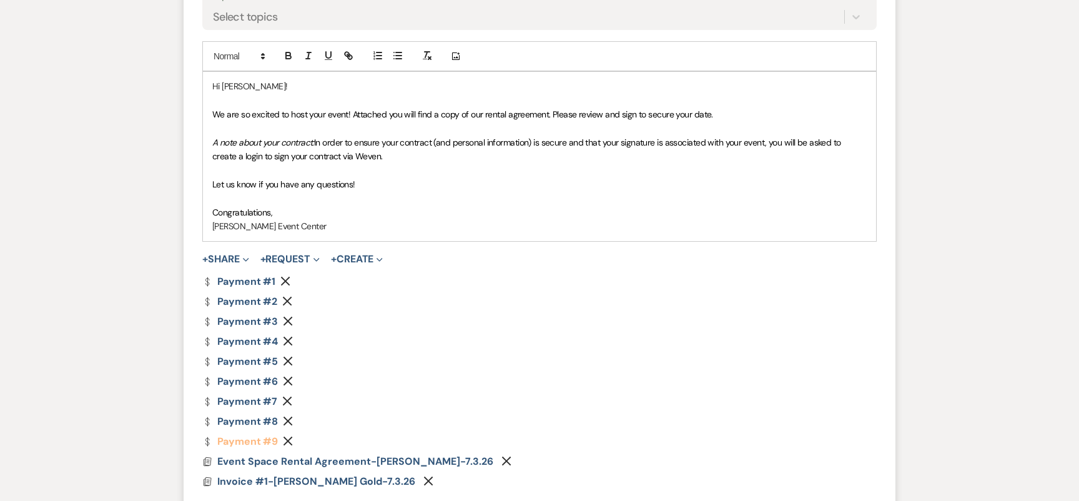
scroll to position [2075, 0]
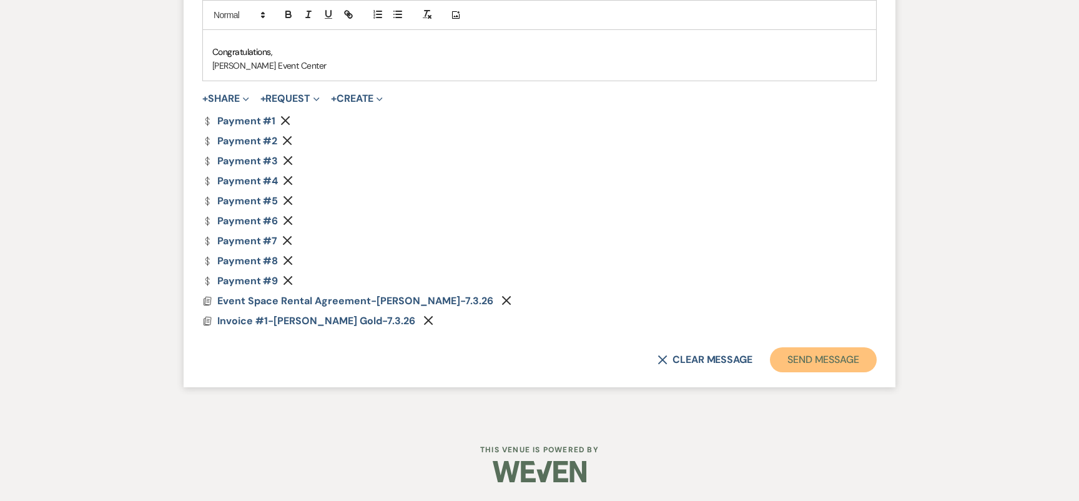
click at [816, 360] on button "Send Message" at bounding box center [823, 359] width 107 height 25
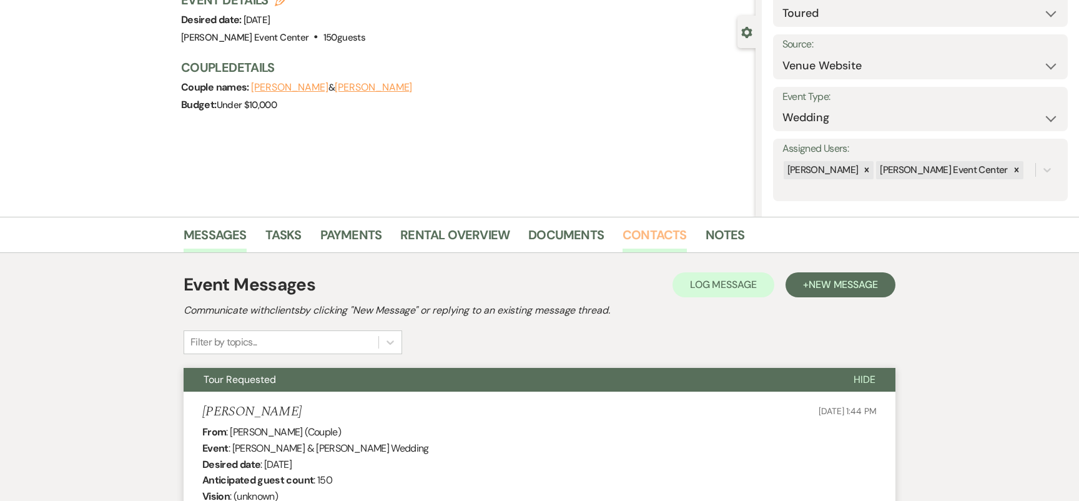
scroll to position [106, 0]
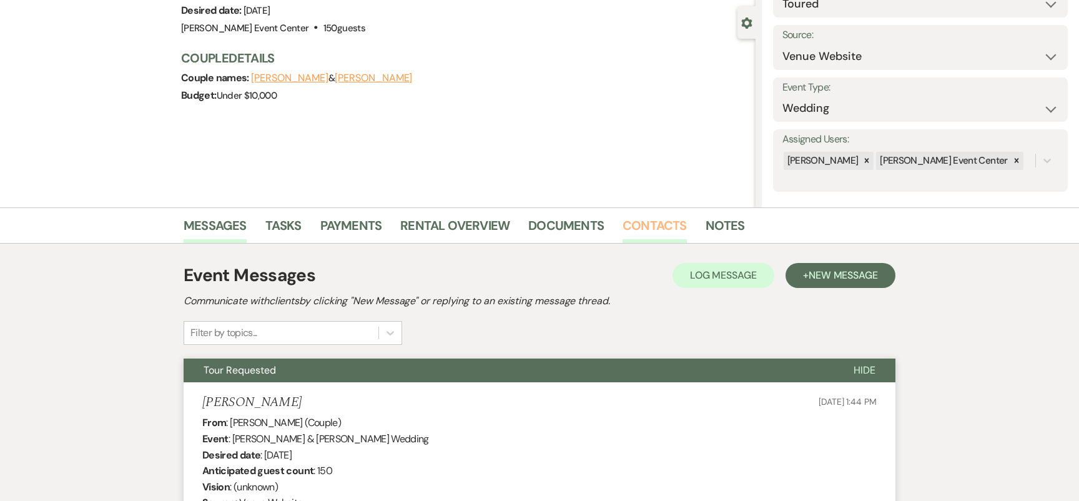
click at [639, 235] on link "Contacts" at bounding box center [654, 228] width 64 height 27
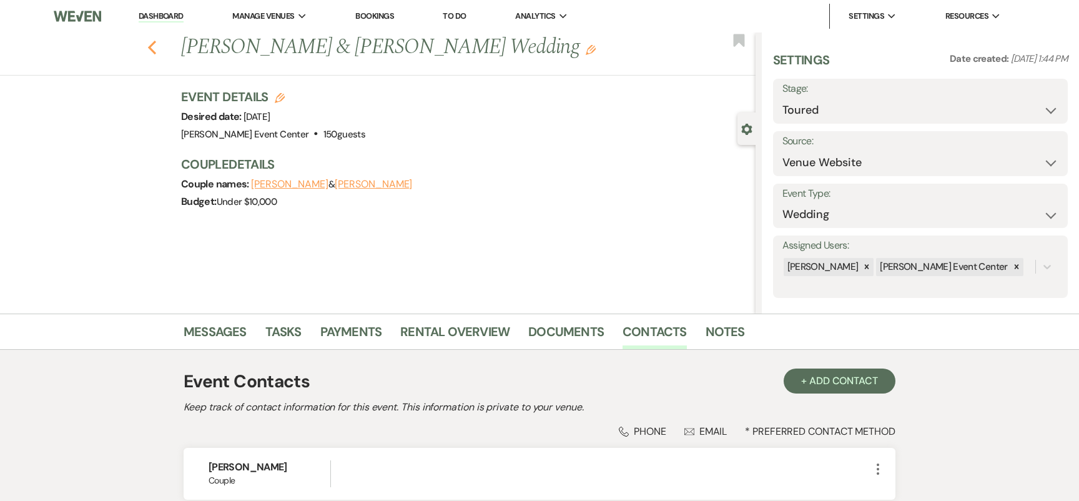
click at [150, 49] on use "button" at bounding box center [152, 48] width 8 height 14
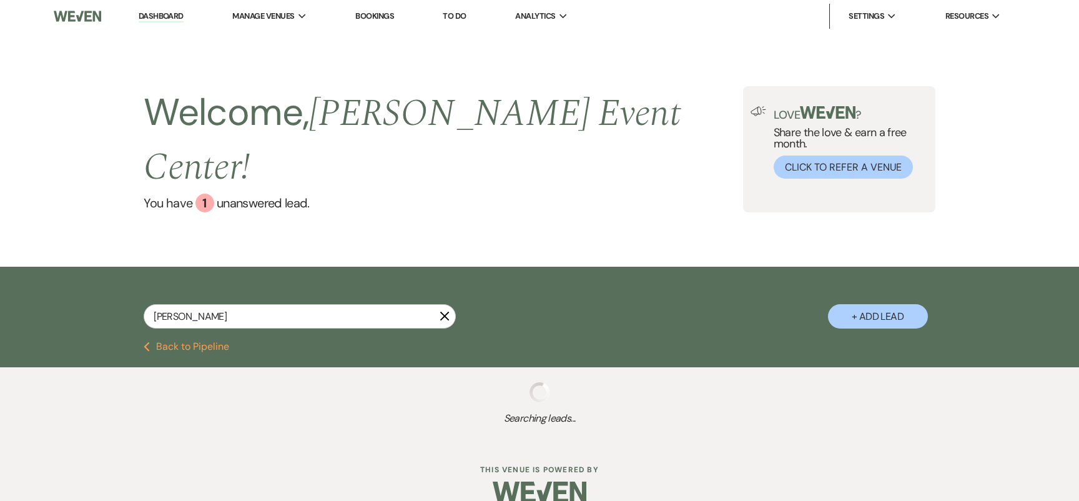
select select "5"
select select "8"
select select "5"
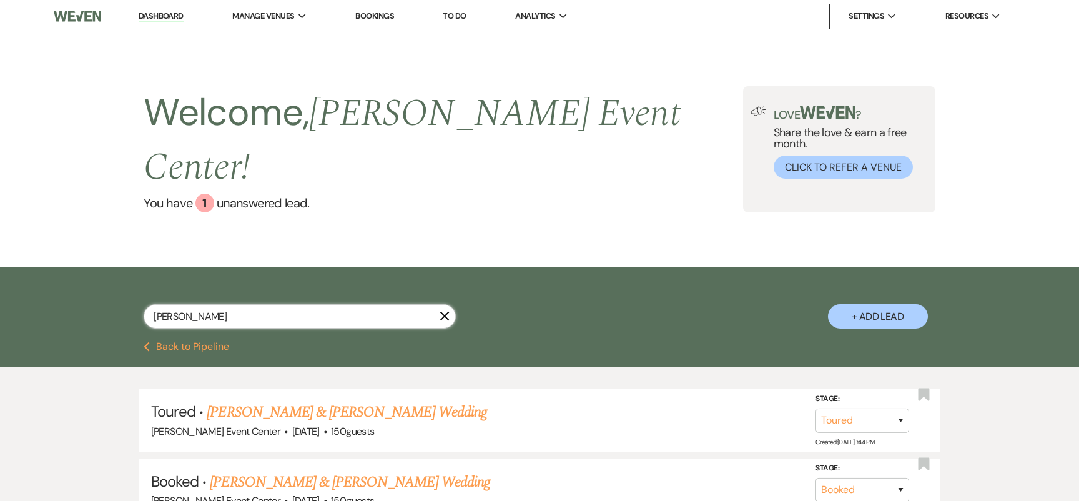
drag, startPoint x: 233, startPoint y: 297, endPoint x: 98, endPoint y: 292, distance: 135.0
click at [98, 292] on div "Erron Moore X + Add Lead" at bounding box center [539, 306] width 899 height 66
type input "fran"
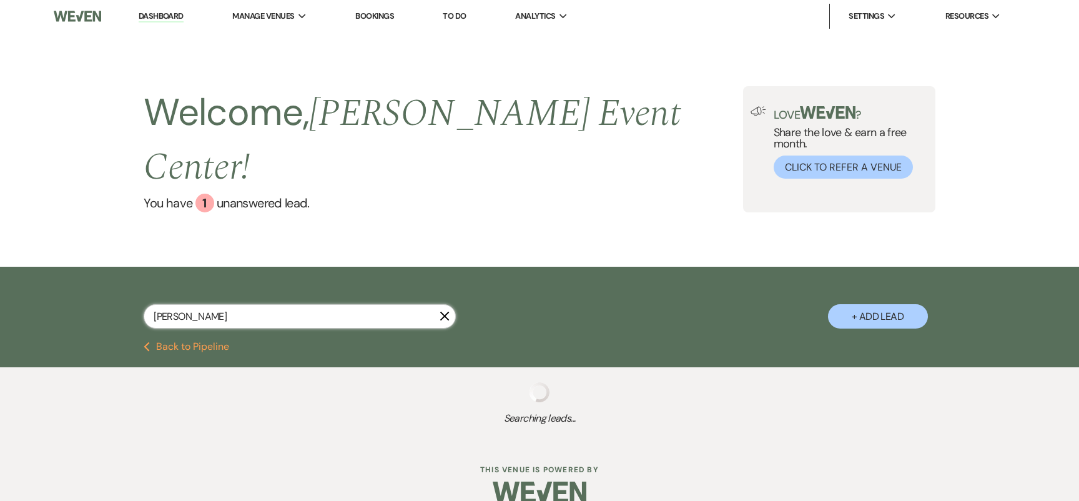
select select "6"
select select "8"
select select "11"
select select "8"
select select "7"
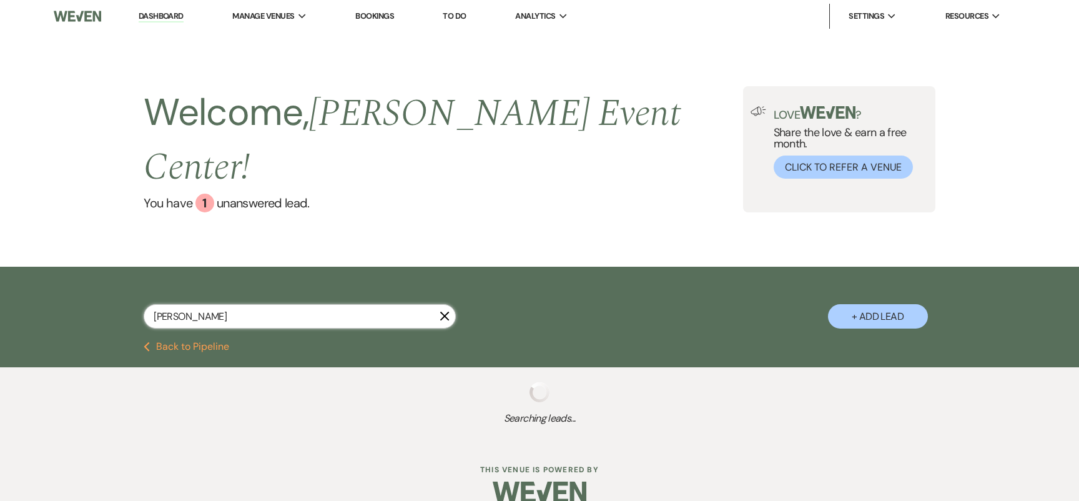
select select "8"
select select "1"
select select "2"
select select "8"
select select "4"
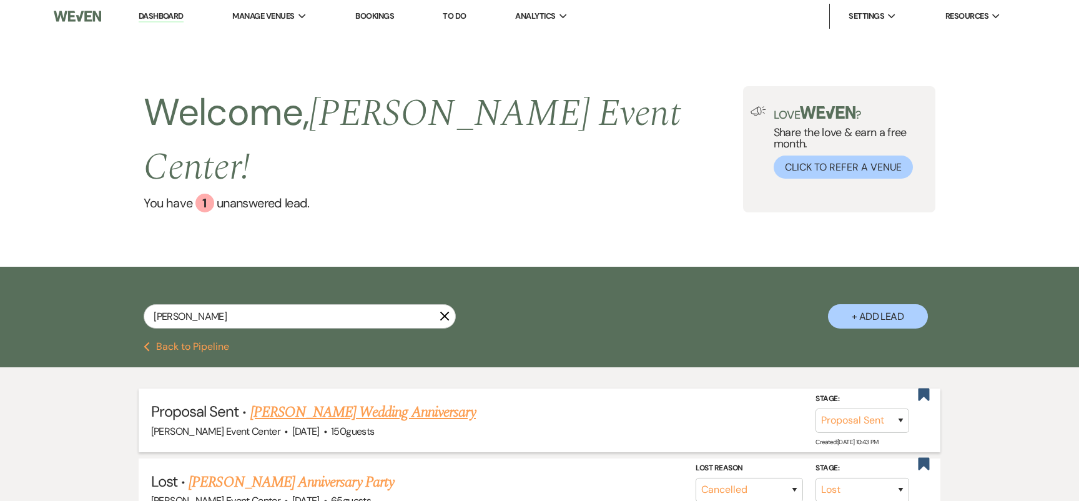
click at [312, 401] on link "Karen Franklin's Wedding Anniversary" at bounding box center [362, 412] width 225 height 22
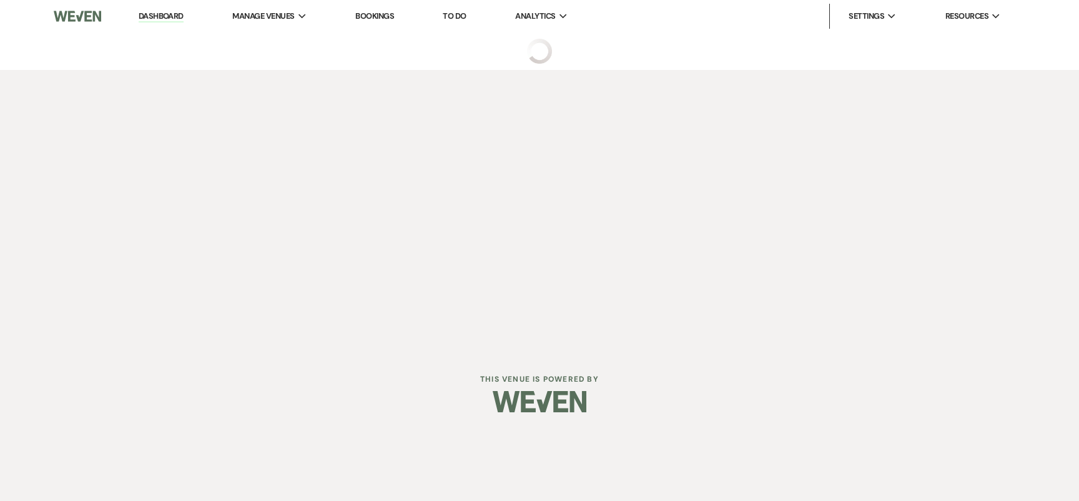
select select "6"
select select "5"
select select "13"
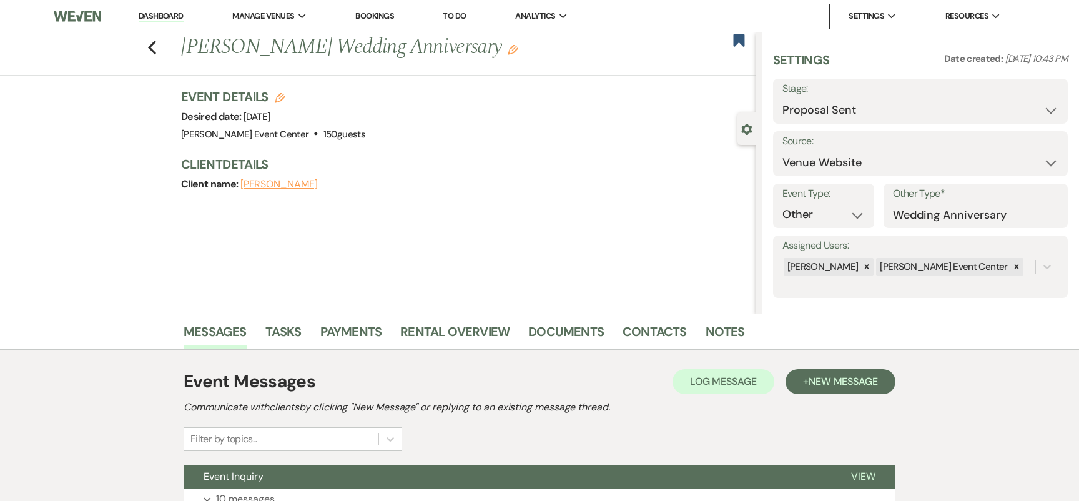
scroll to position [107, 0]
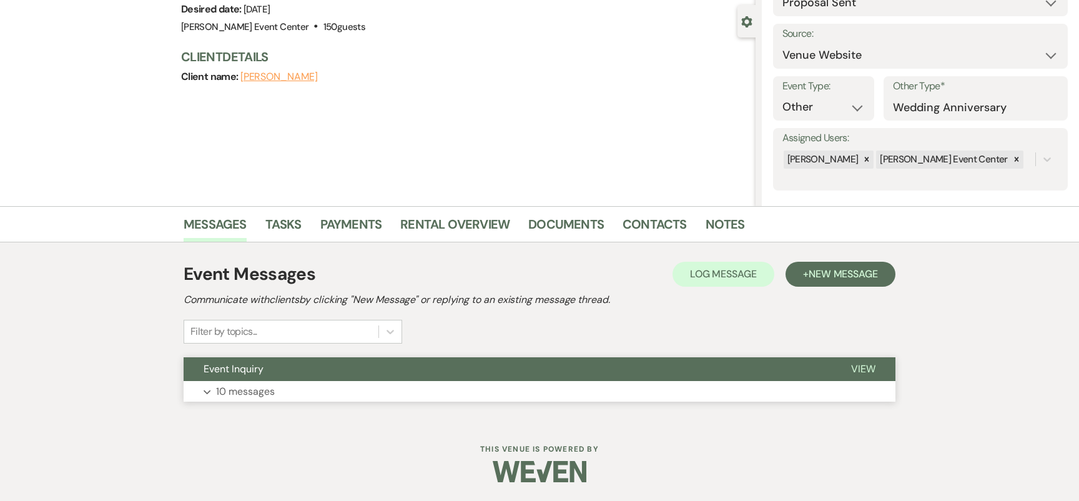
click at [278, 386] on button "Expand 10 messages" at bounding box center [540, 391] width 712 height 21
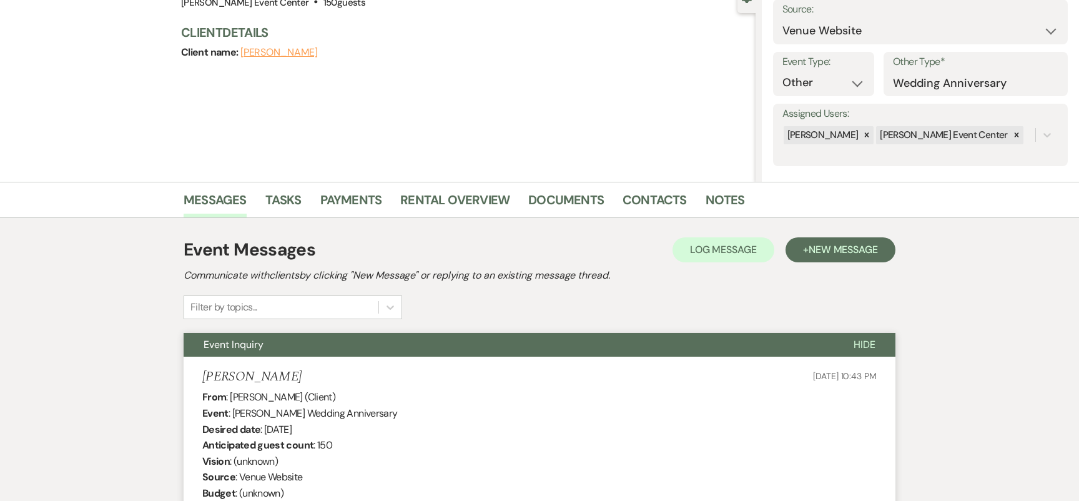
scroll to position [258, 0]
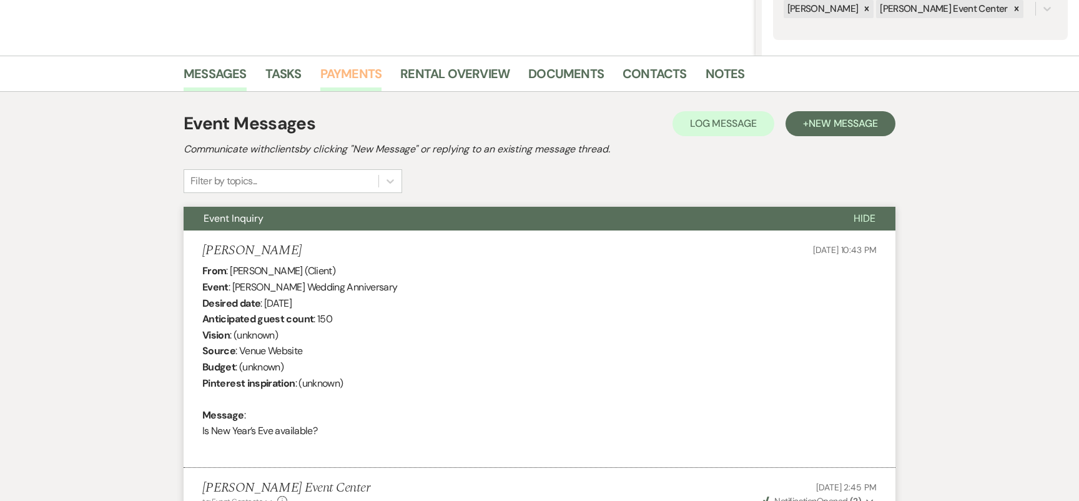
click at [361, 77] on link "Payments" at bounding box center [351, 77] width 62 height 27
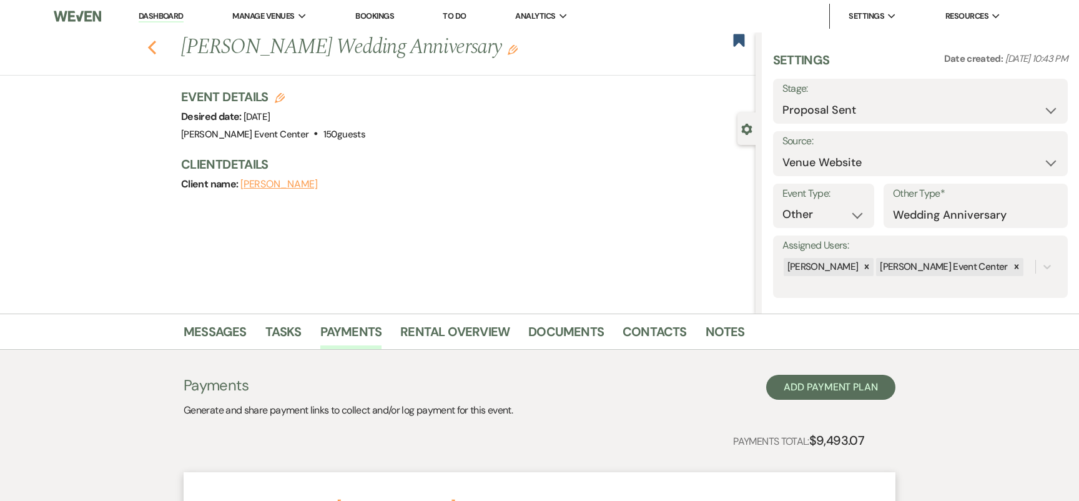
click at [154, 49] on icon "Previous" at bounding box center [151, 47] width 9 height 15
select select "6"
select select "8"
select select "11"
select select "8"
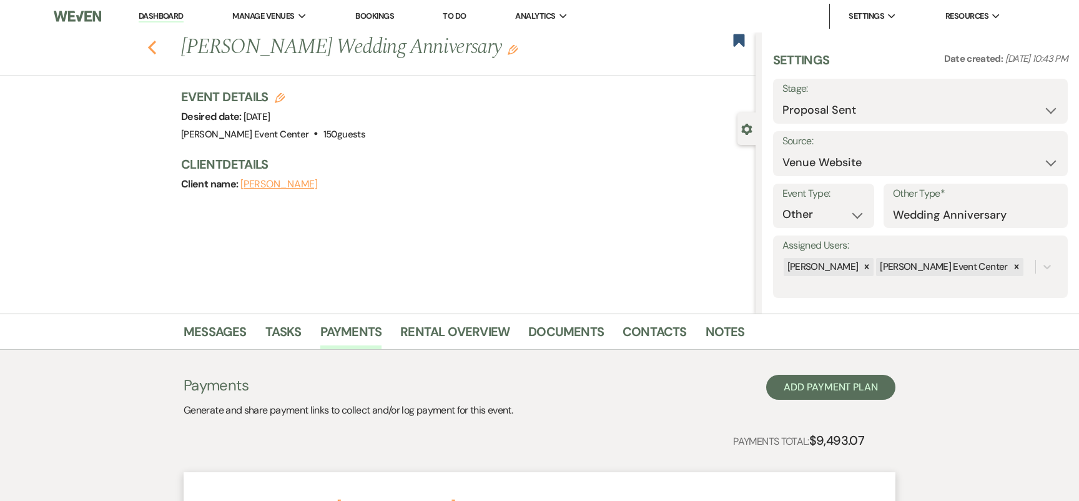
select select "7"
select select "8"
select select "1"
select select "2"
select select "8"
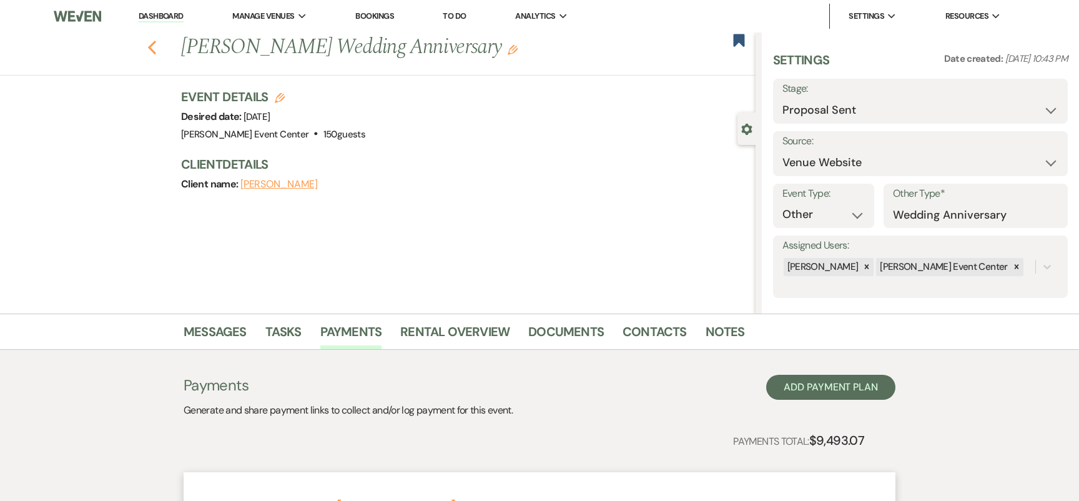
select select "4"
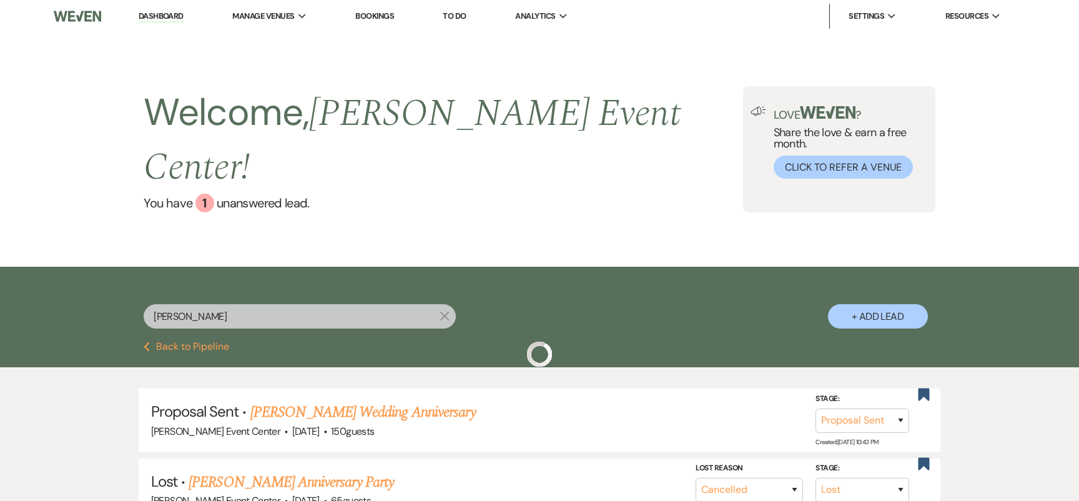
scroll to position [107, 0]
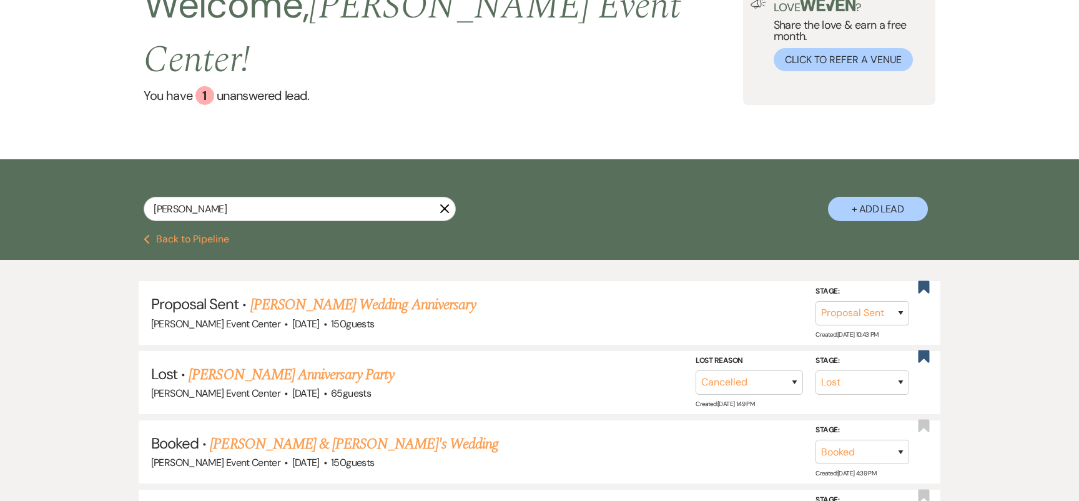
click at [440, 204] on icon "X" at bounding box center [445, 209] width 10 height 10
